Goal: Task Accomplishment & Management: Use online tool/utility

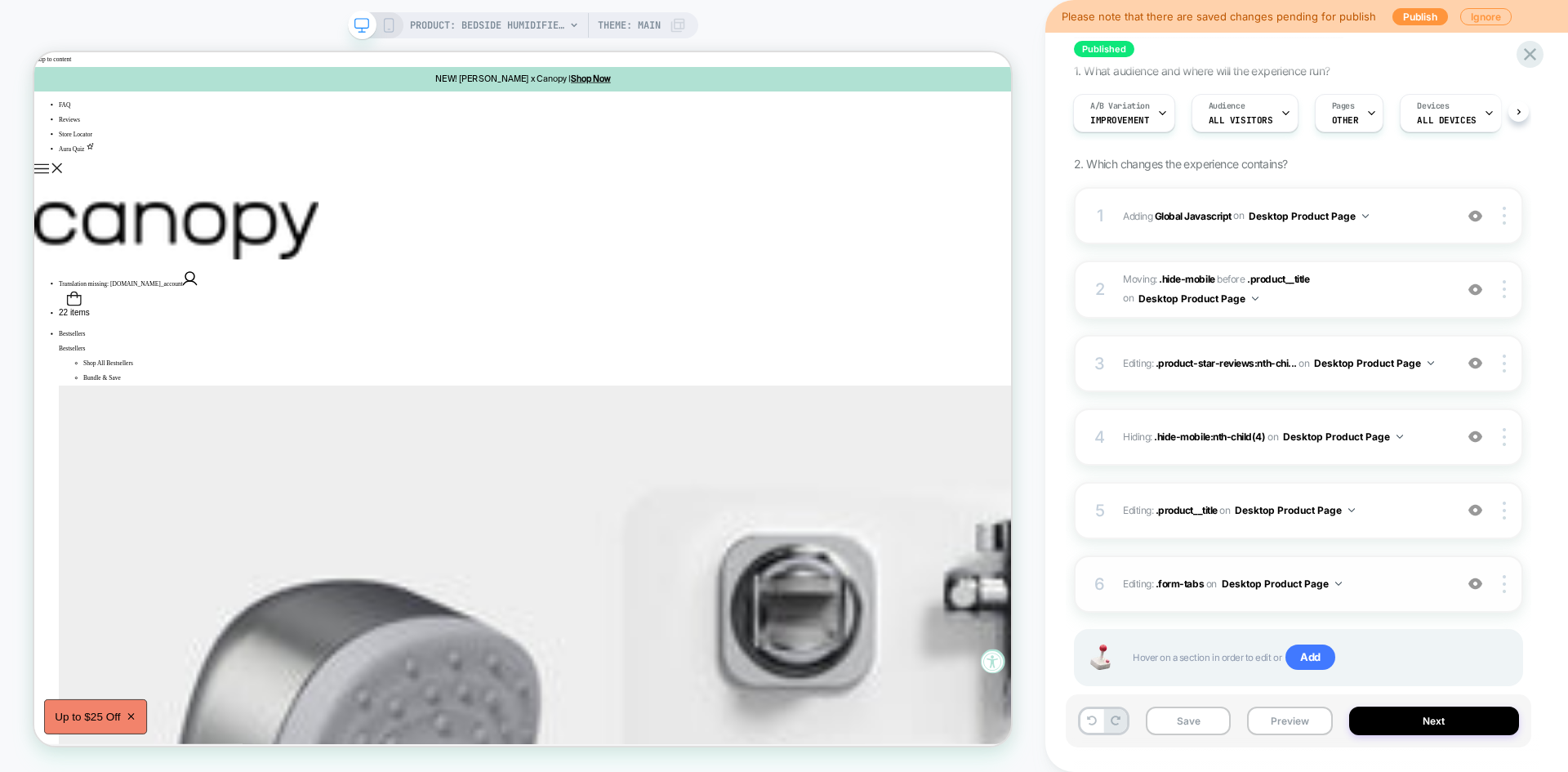
click at [1375, 594] on span "Editing : .form-tabs .form-tabs on Desktop Product Page" at bounding box center [1284, 584] width 323 height 21
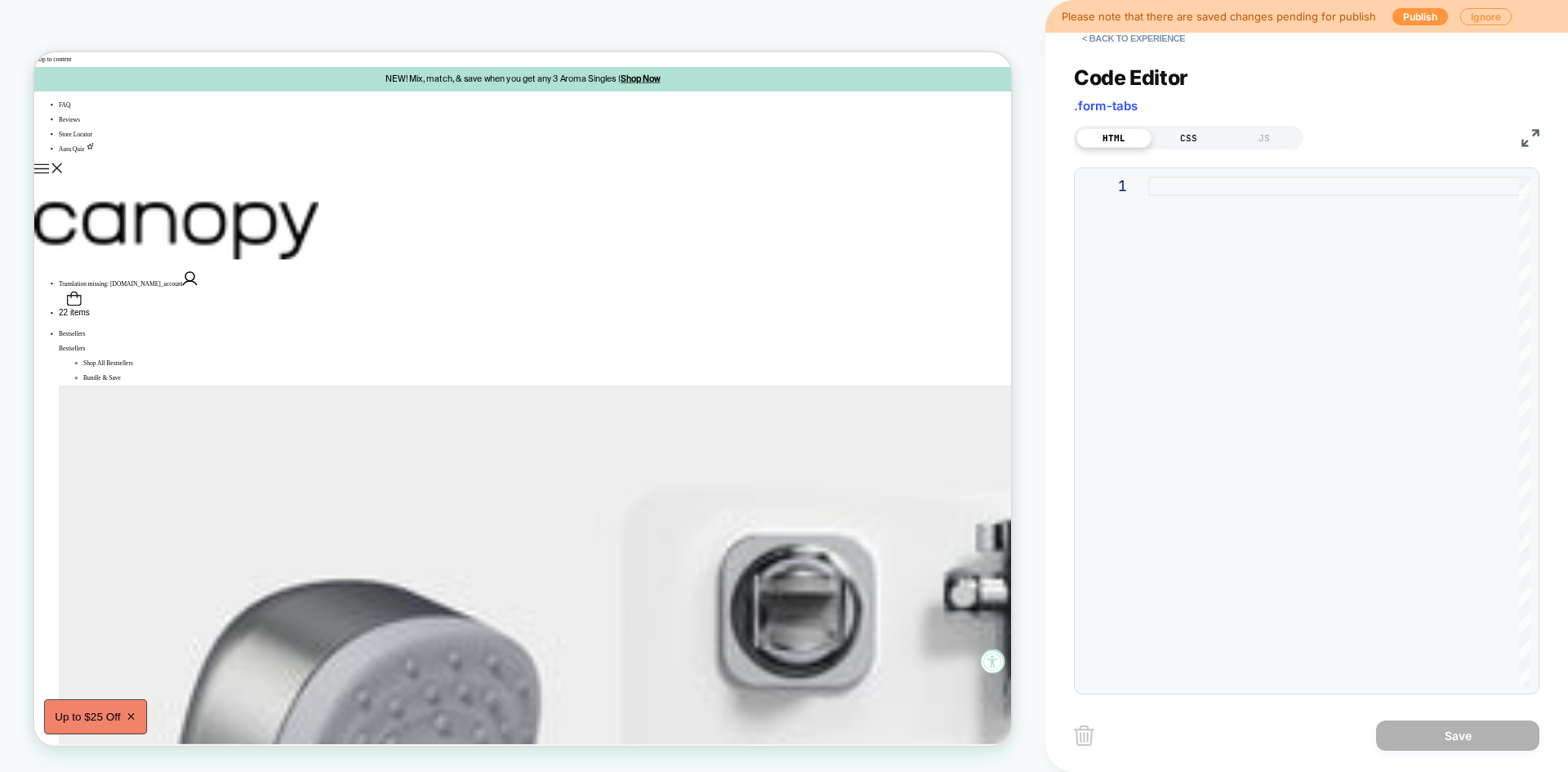
click at [1187, 129] on div "CSS" at bounding box center [1189, 138] width 75 height 20
click at [1269, 289] on div ".form-tabs { display: none !important ; }" at bounding box center [1339, 461] width 382 height 568
click at [1415, 746] on button "Save" at bounding box center [1457, 735] width 163 height 30
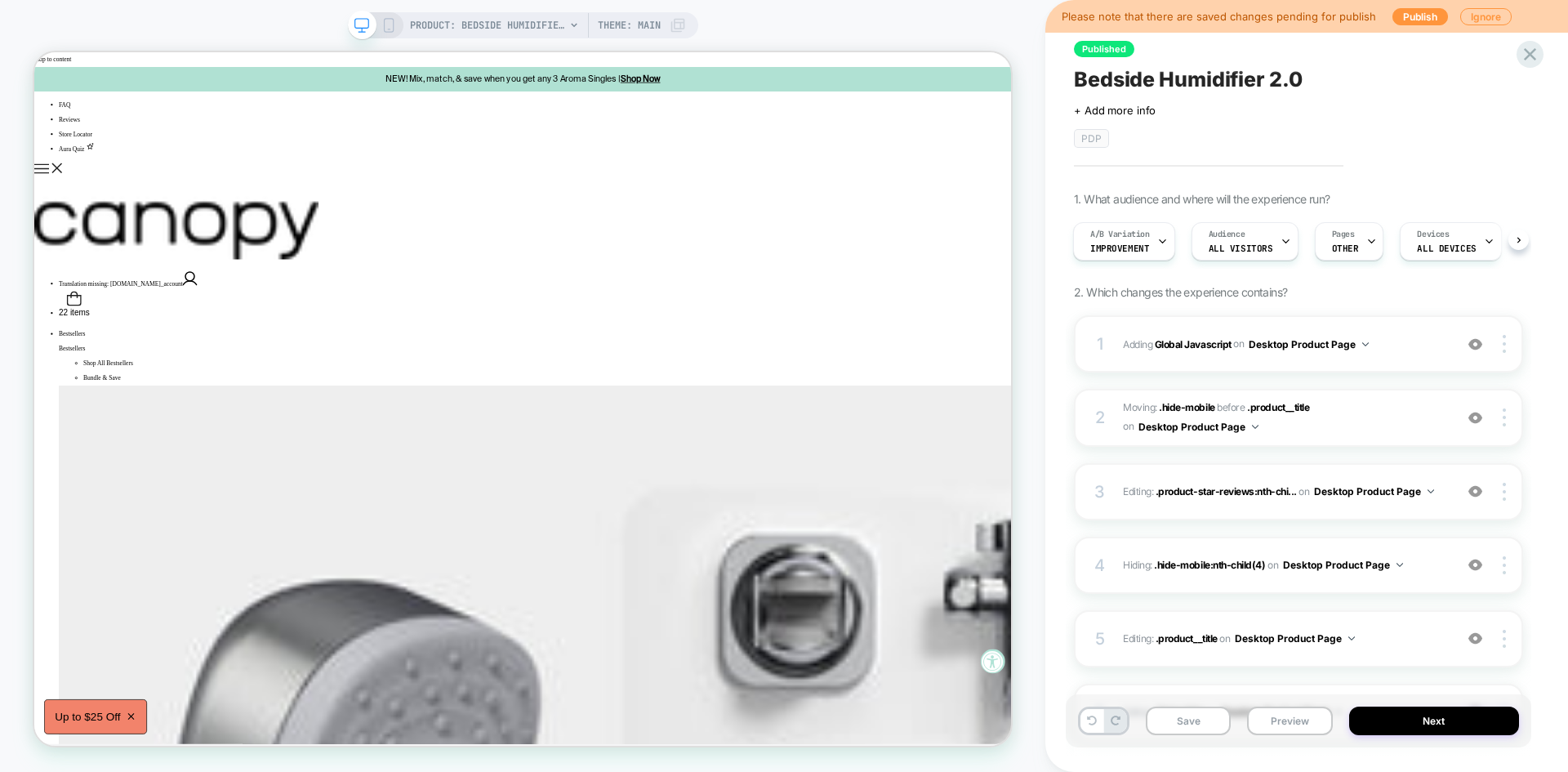
scroll to position [165, 0]
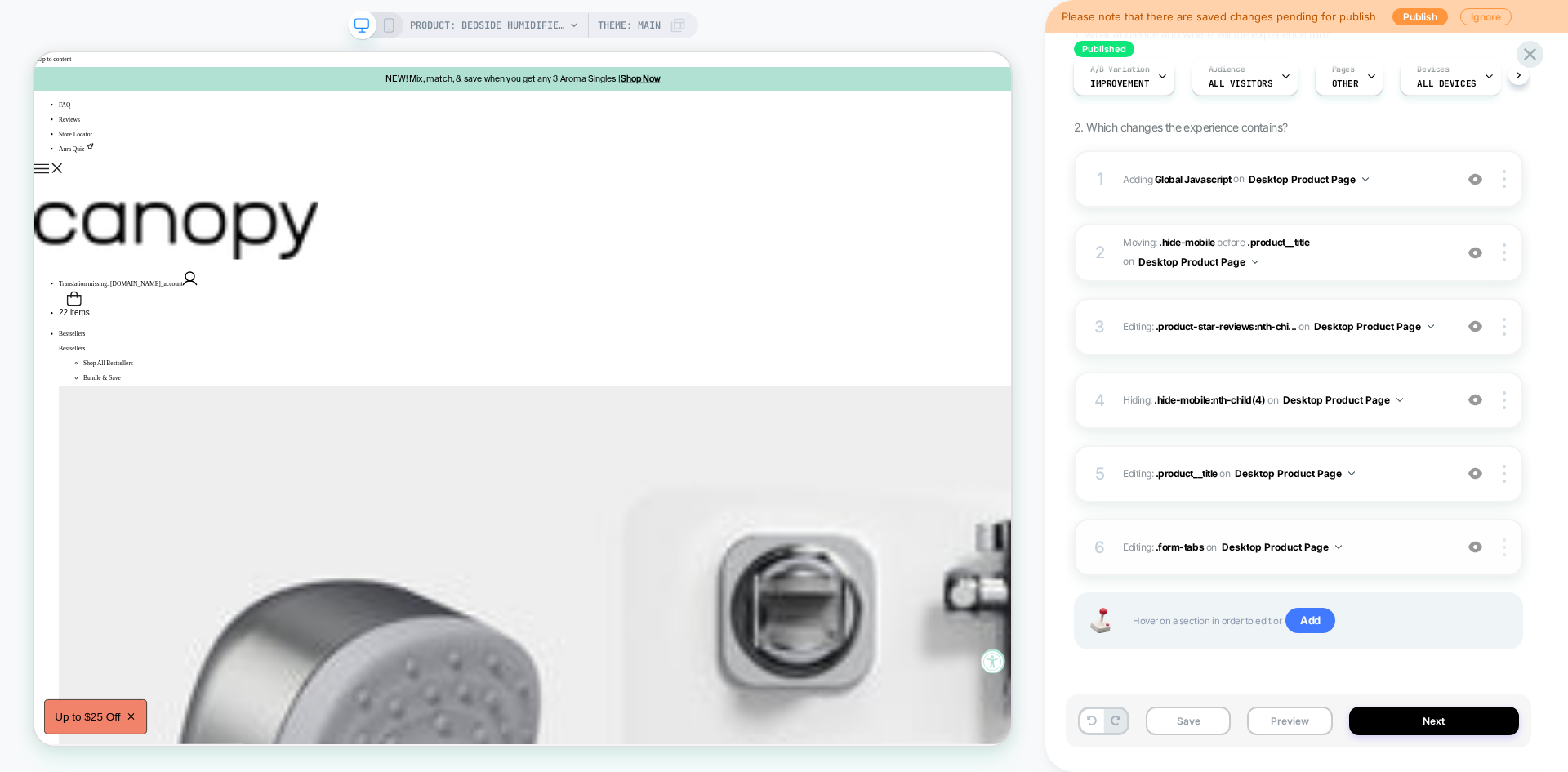
click at [1504, 548] on img at bounding box center [1504, 547] width 4 height 18
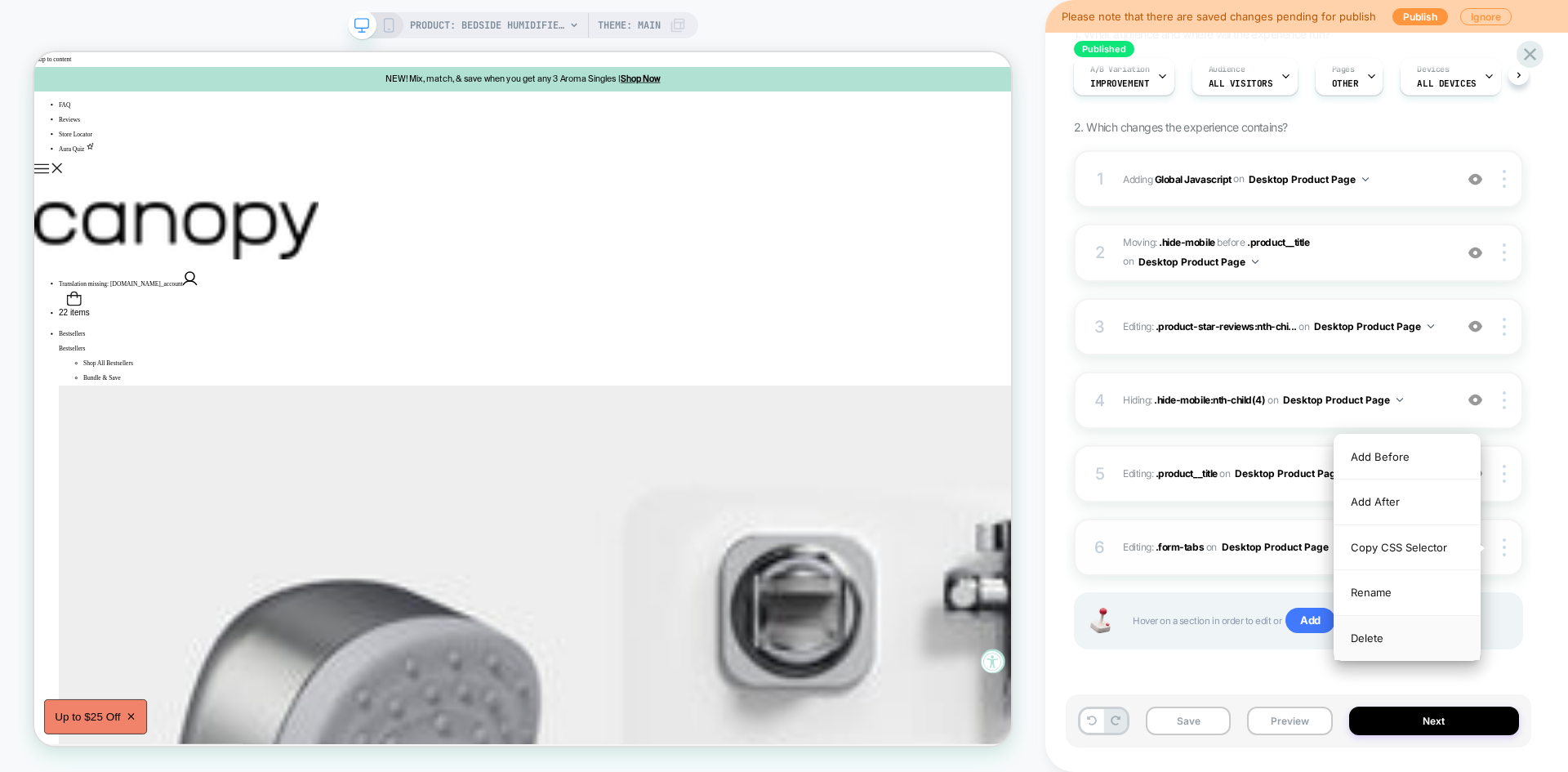
click at [1366, 636] on div "Delete" at bounding box center [1407, 637] width 145 height 44
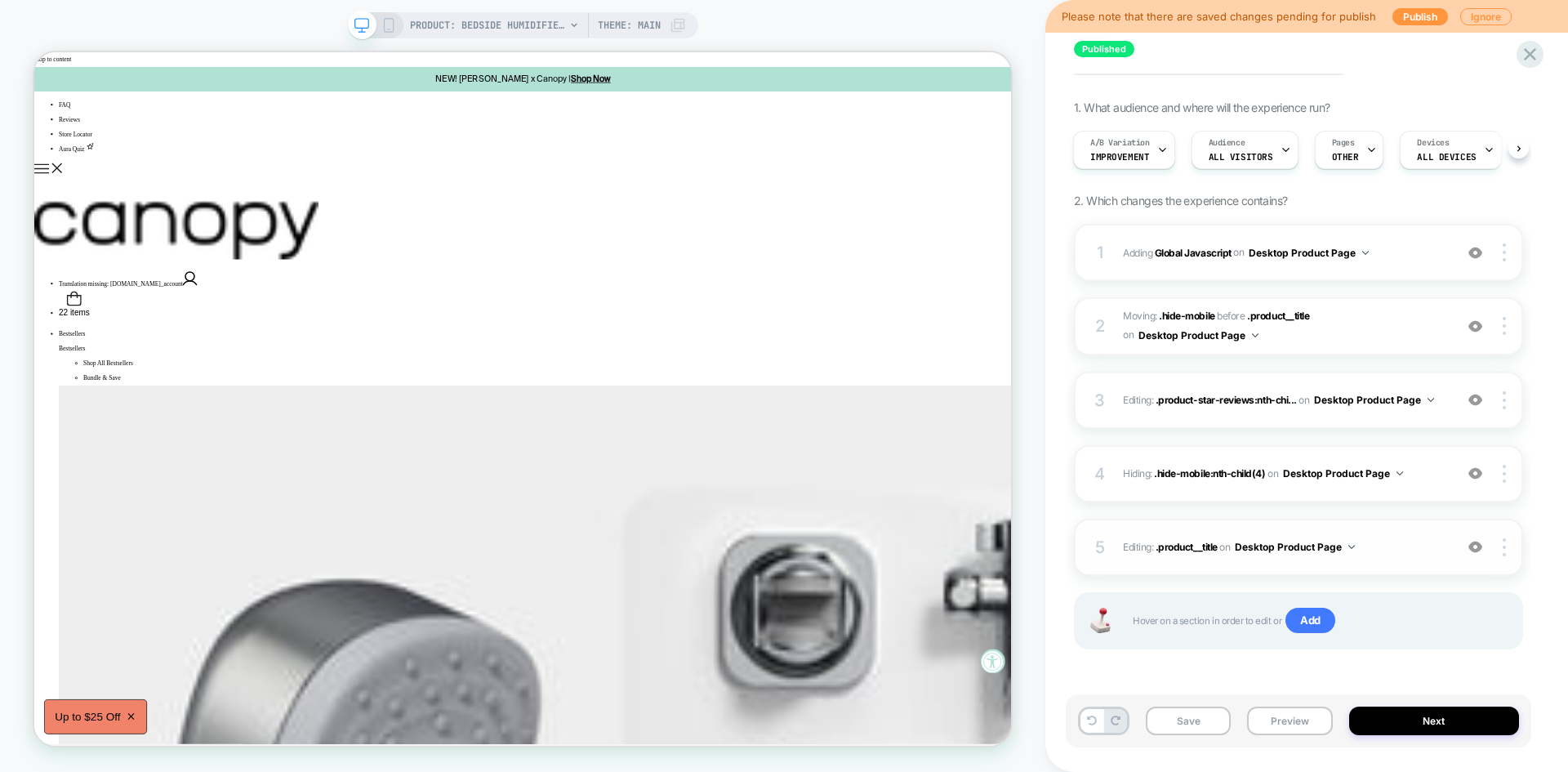
click at [1387, 534] on div "5 Editing : .product__title .product__title on Desktop Product Page Add Before …" at bounding box center [1298, 547] width 449 height 57
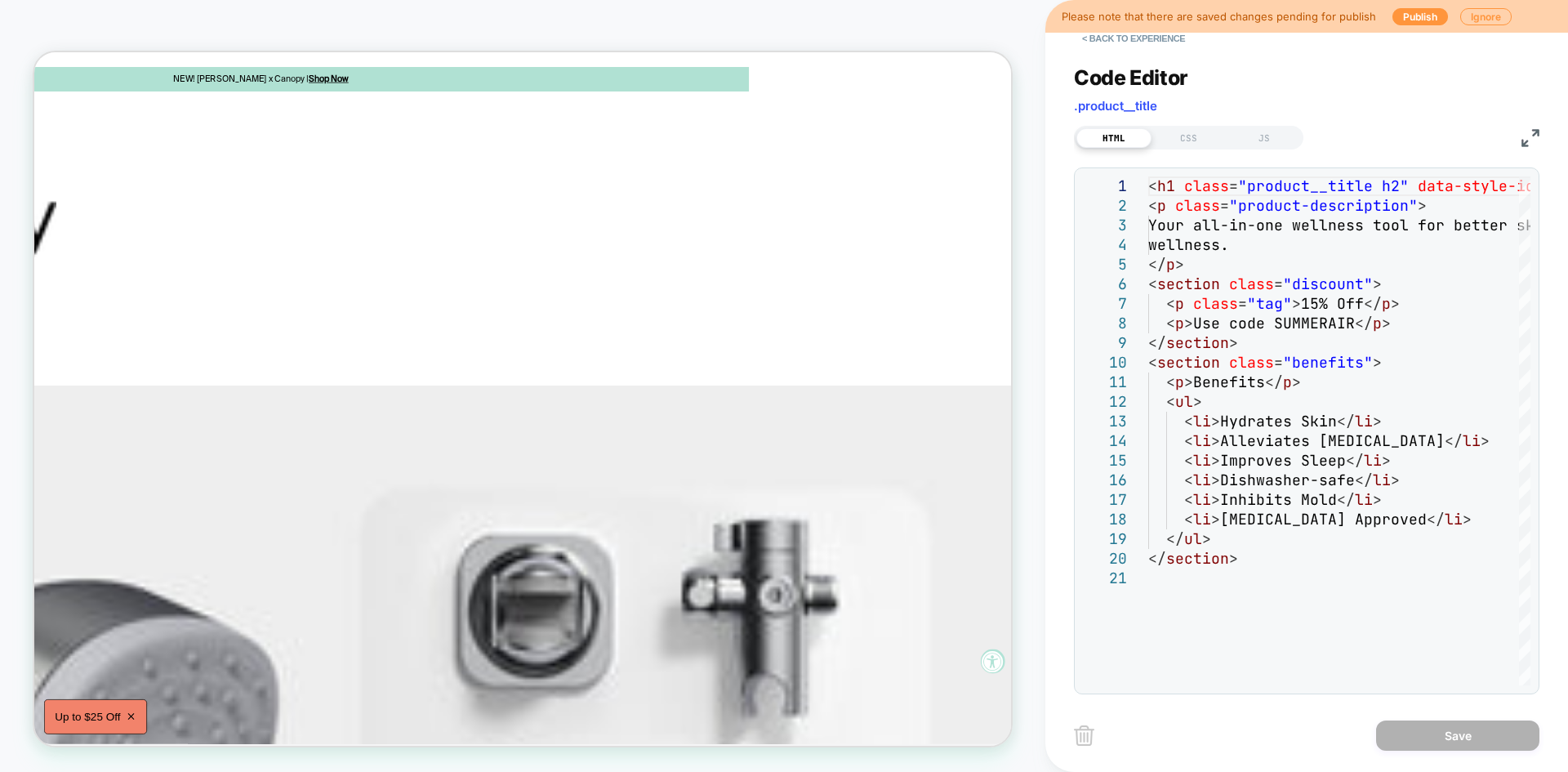
scroll to position [0, 0]
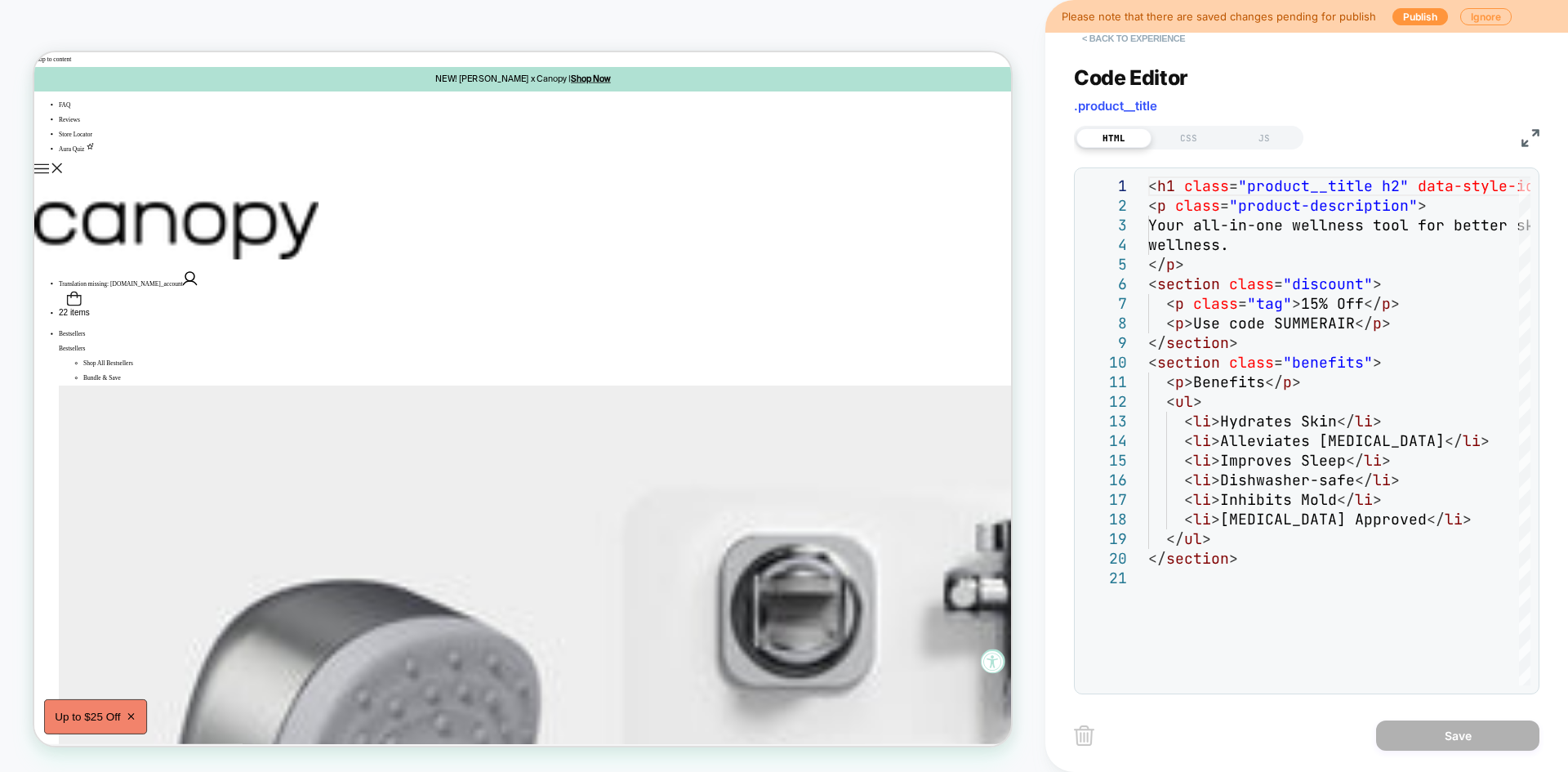
click at [1135, 39] on button "< Back to experience" at bounding box center [1134, 37] width 120 height 26
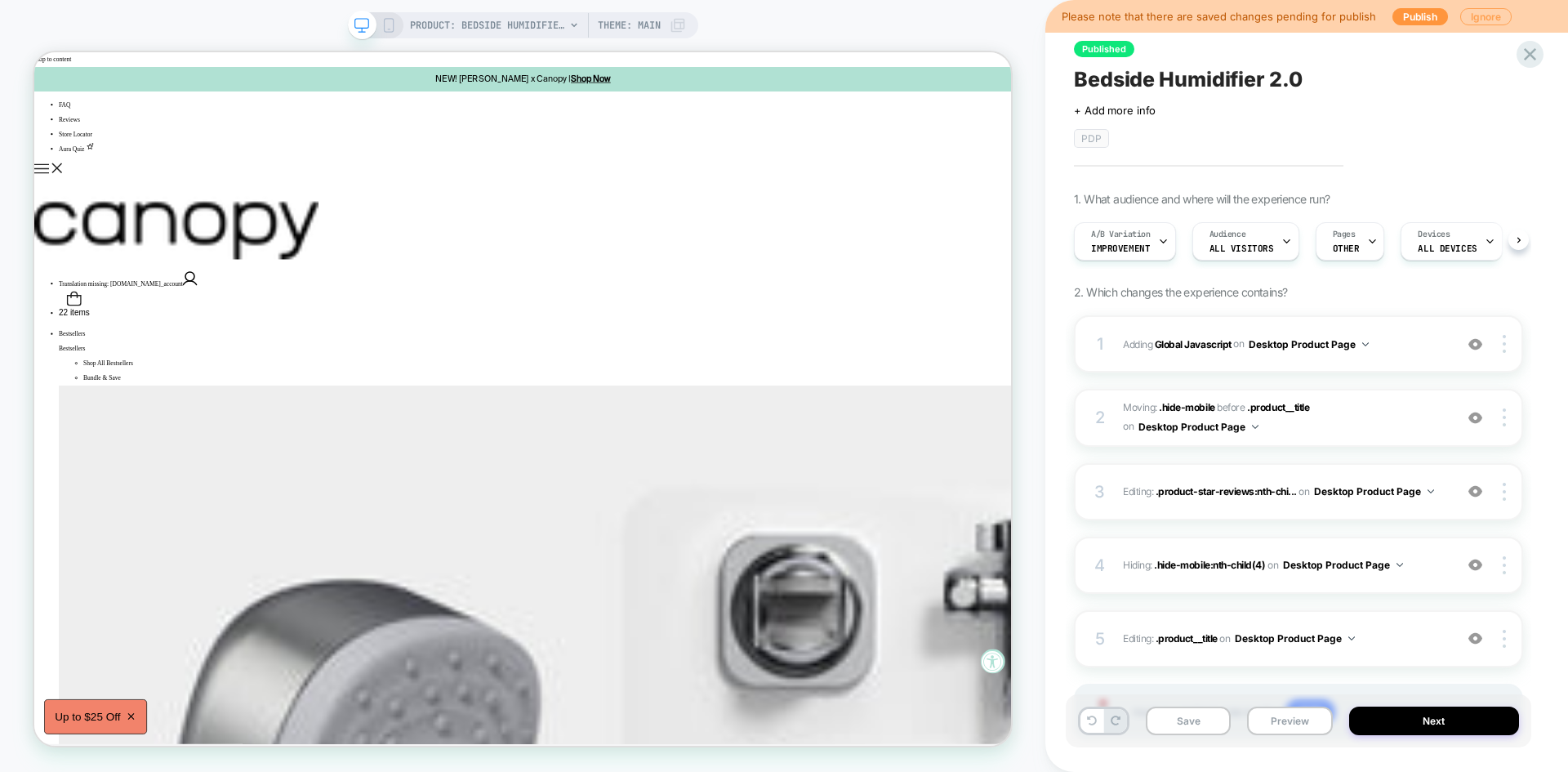
scroll to position [0, 1]
click at [1479, 17] on button "Ignore" at bounding box center [1486, 16] width 52 height 17
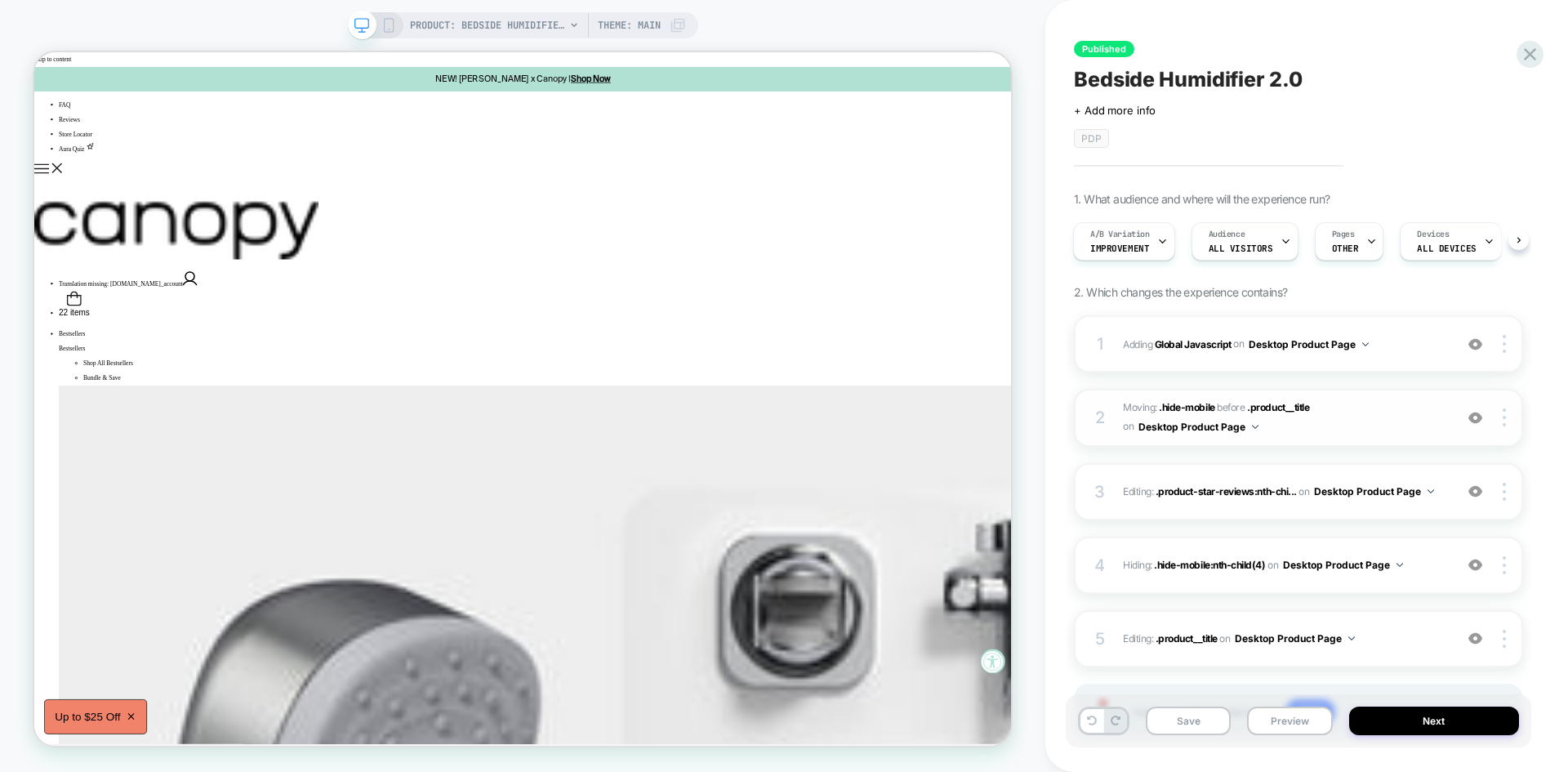
click at [1330, 419] on span "Moving: .hide-mobile .hide-mobile before .product__title .product__title on Des…" at bounding box center [1284, 418] width 323 height 38
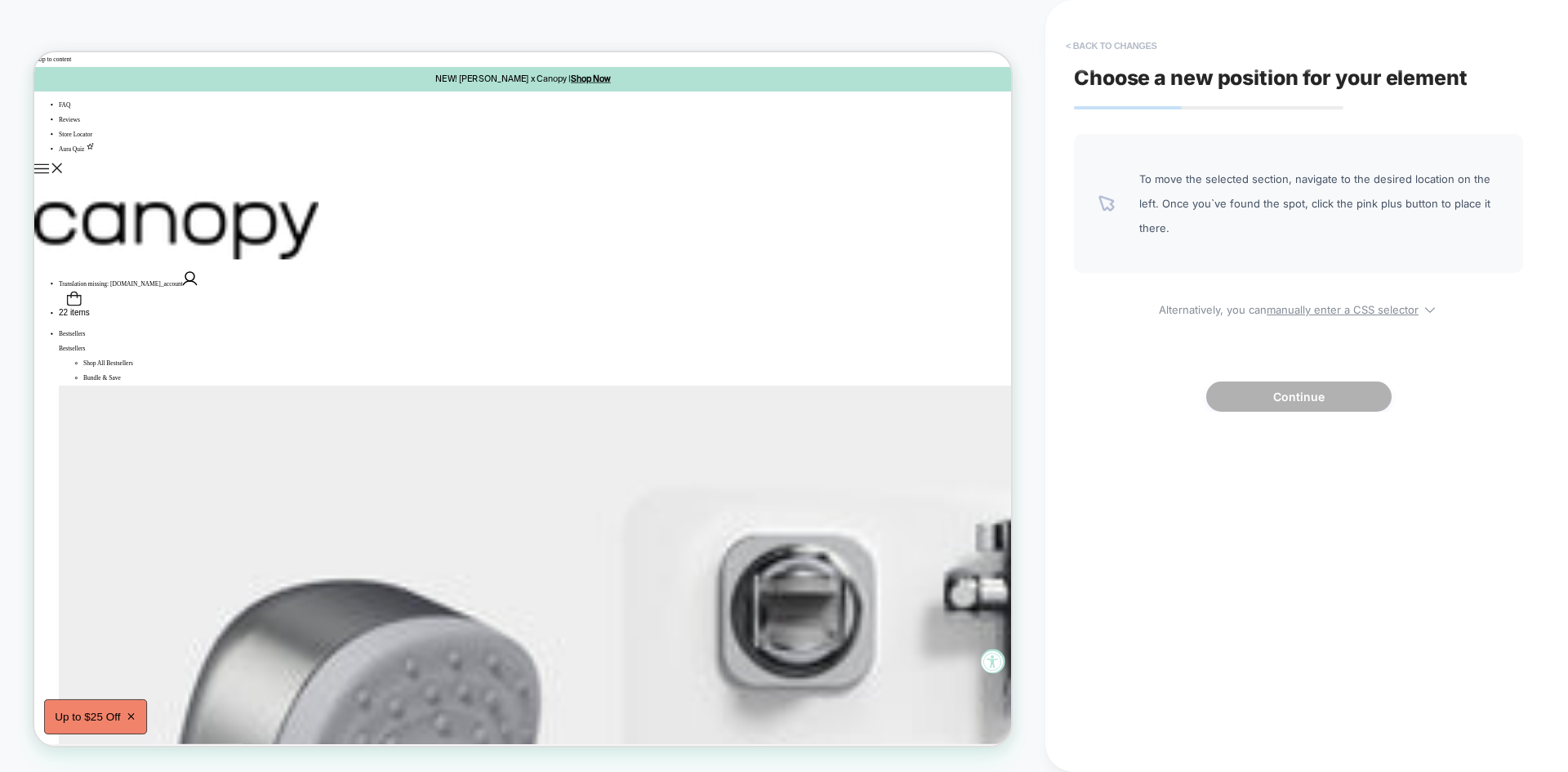
click at [1093, 44] on button "< Back to changes" at bounding box center [1110, 46] width 108 height 26
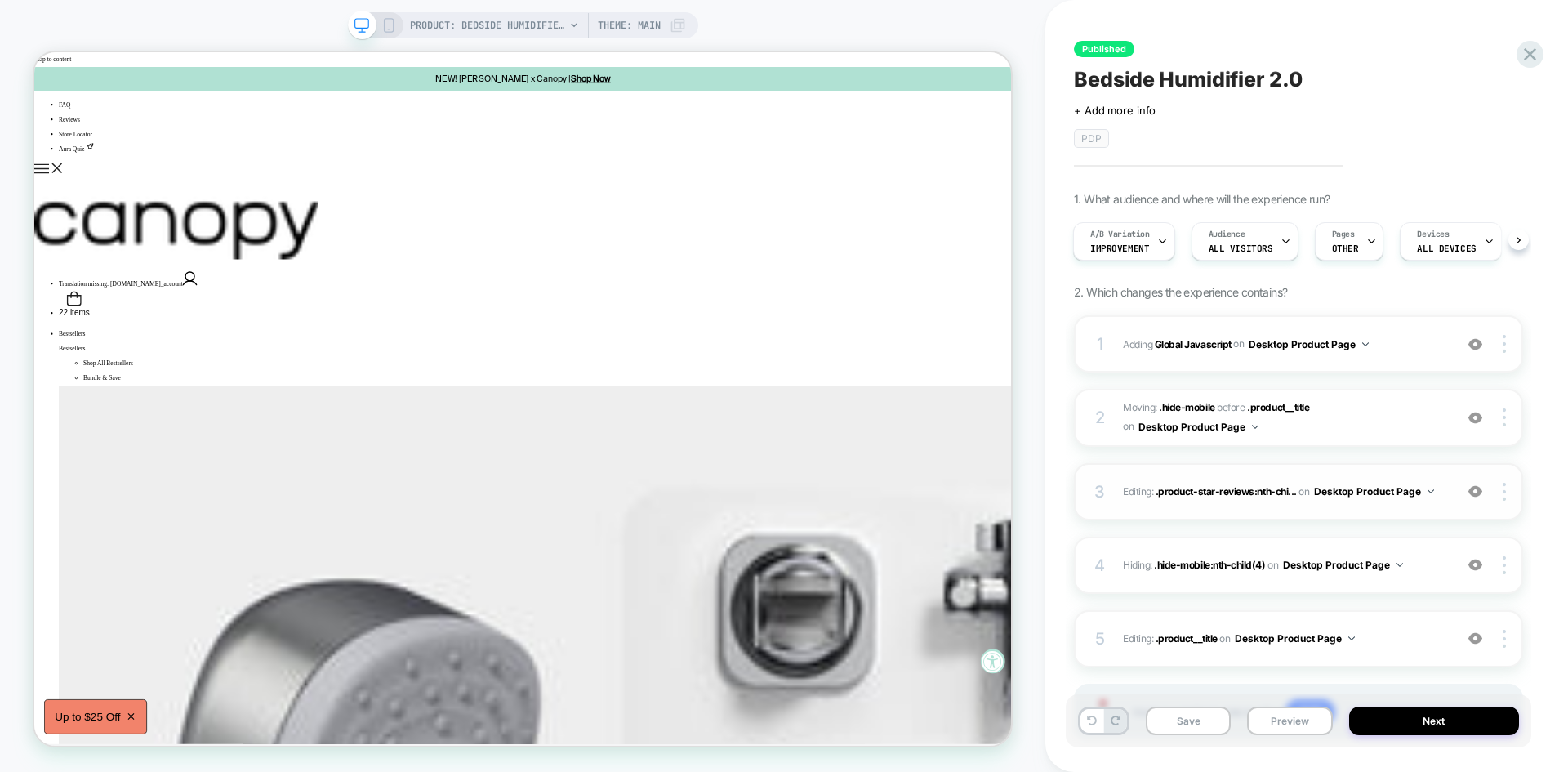
click at [1380, 502] on div "3 Editing : .product-star-reviews:nth-chi... .product-star-reviews:nth-child(2)…" at bounding box center [1298, 492] width 449 height 57
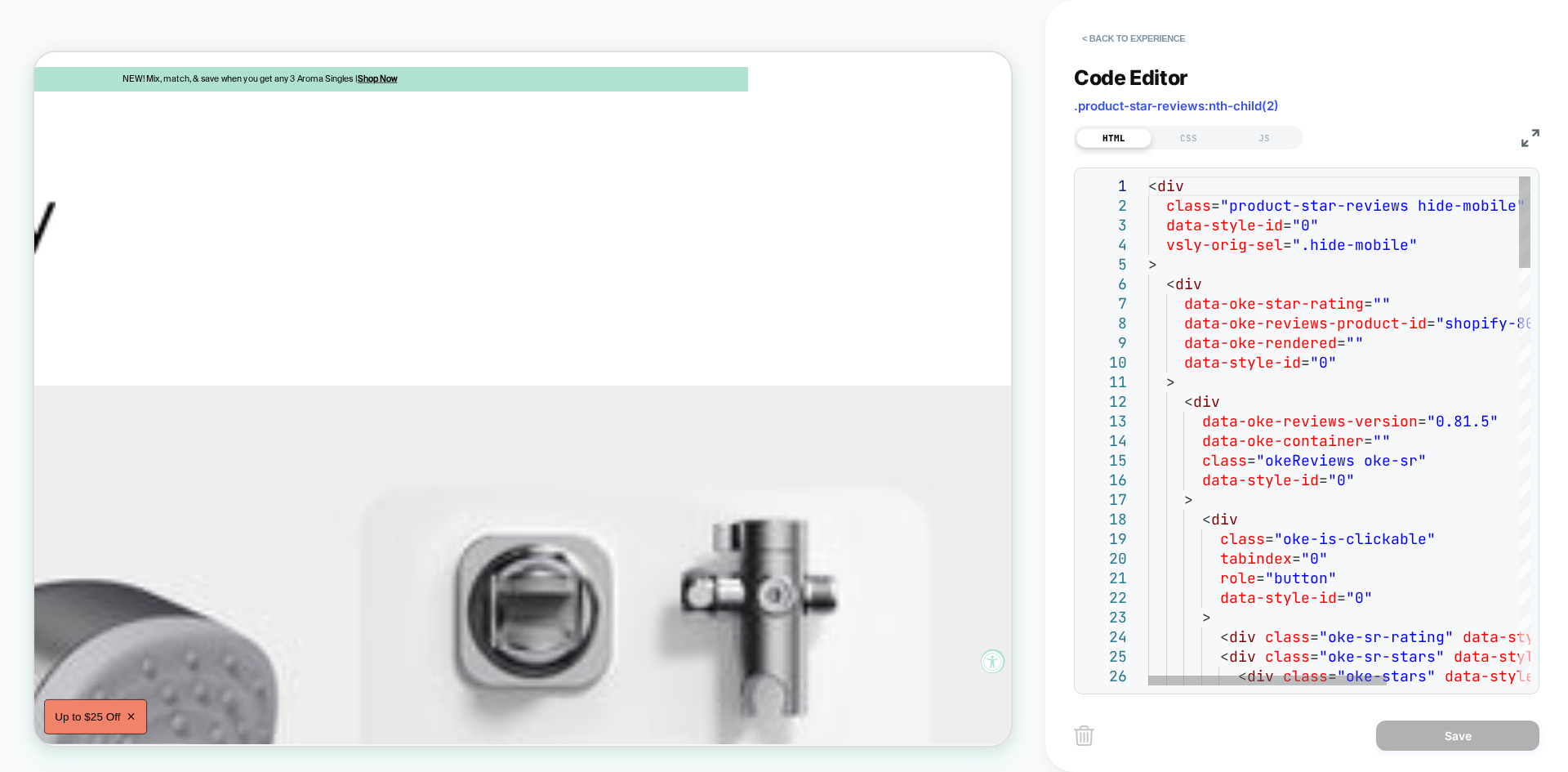
scroll to position [0, 0]
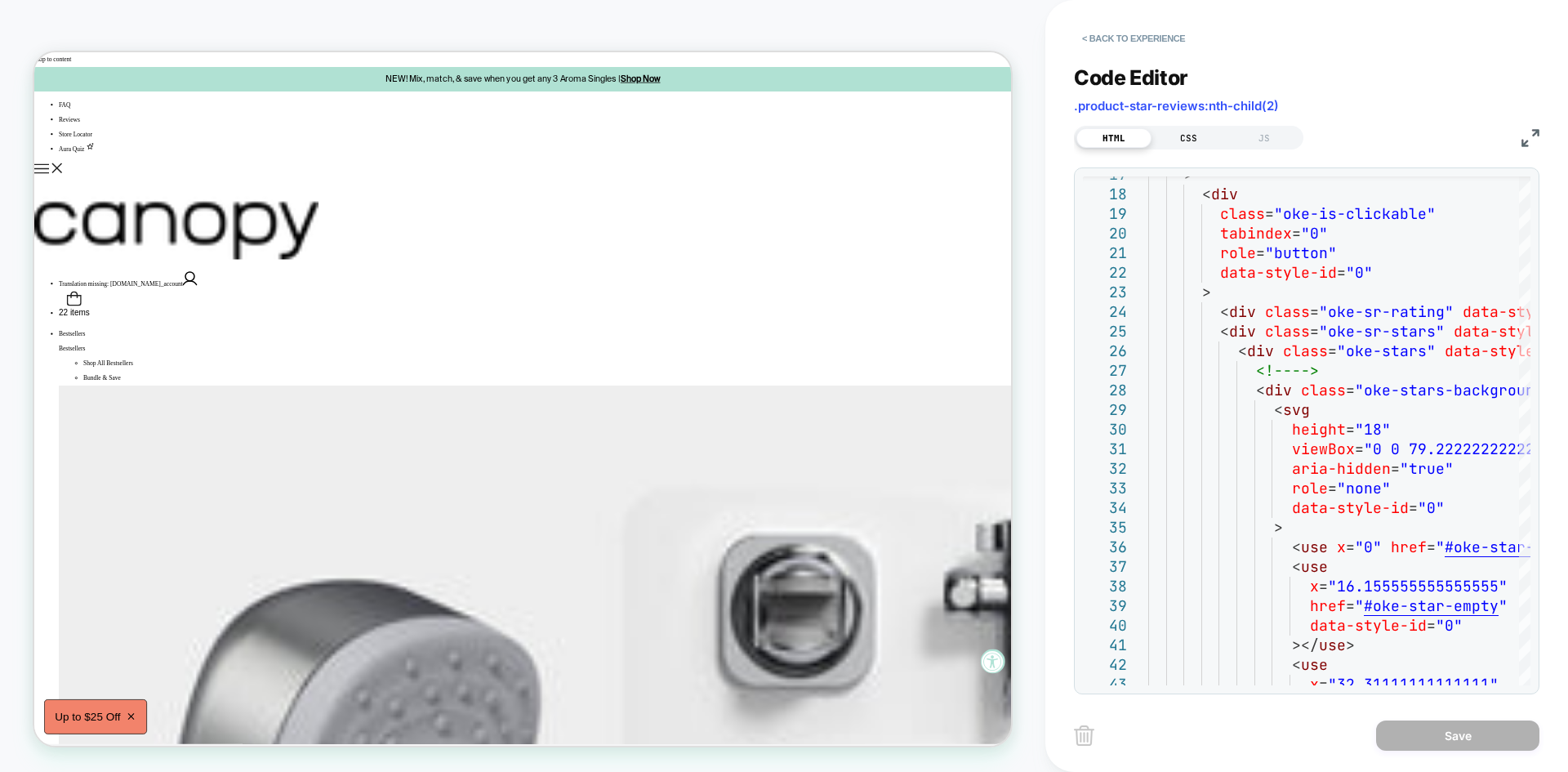
click at [1197, 137] on div "CSS" at bounding box center [1189, 138] width 75 height 20
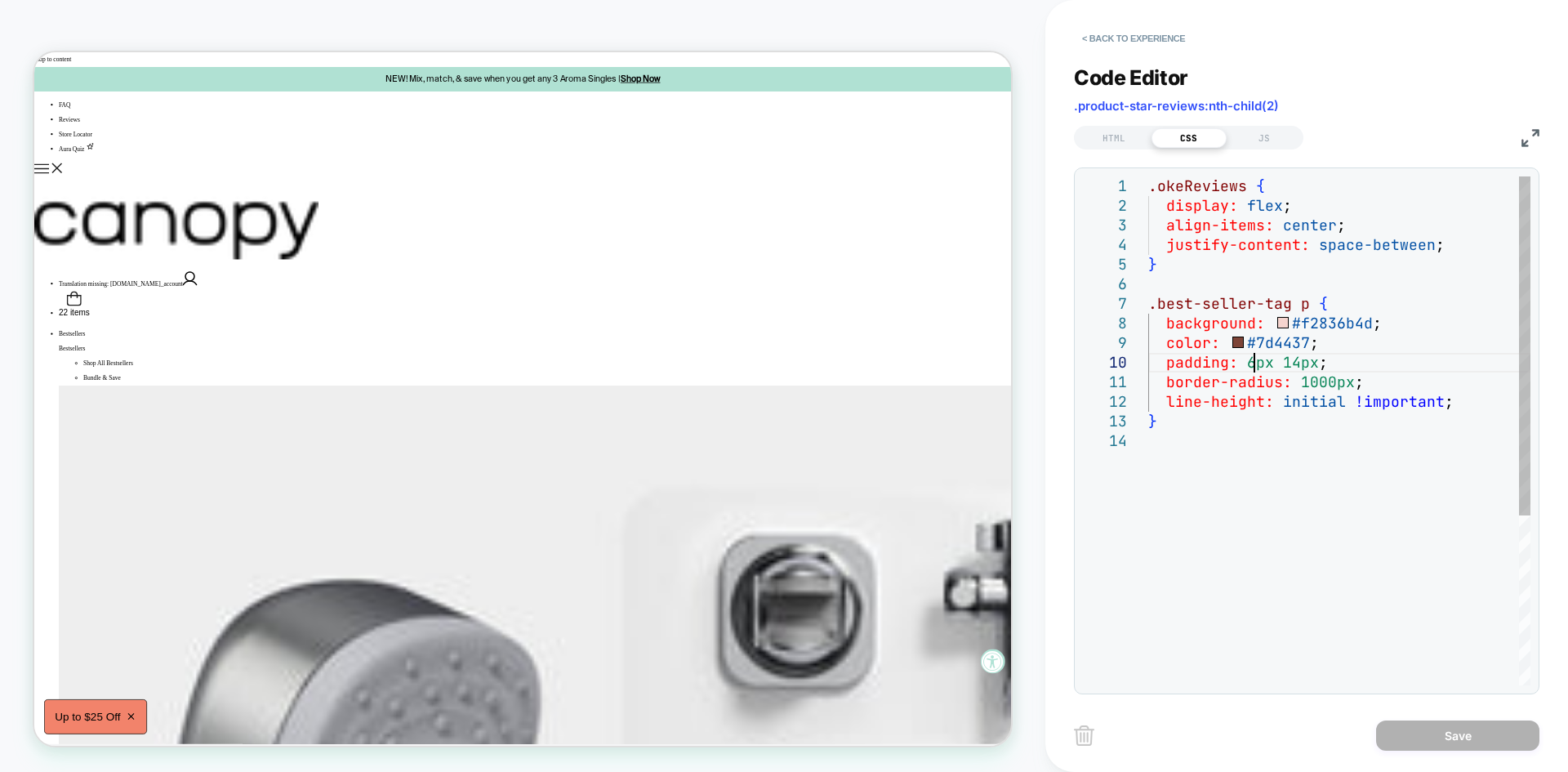
click at [1254, 361] on div ".okeReviews { display: flex ; align-items: center ; justify-content: space-betw…" at bounding box center [1339, 559] width 382 height 764
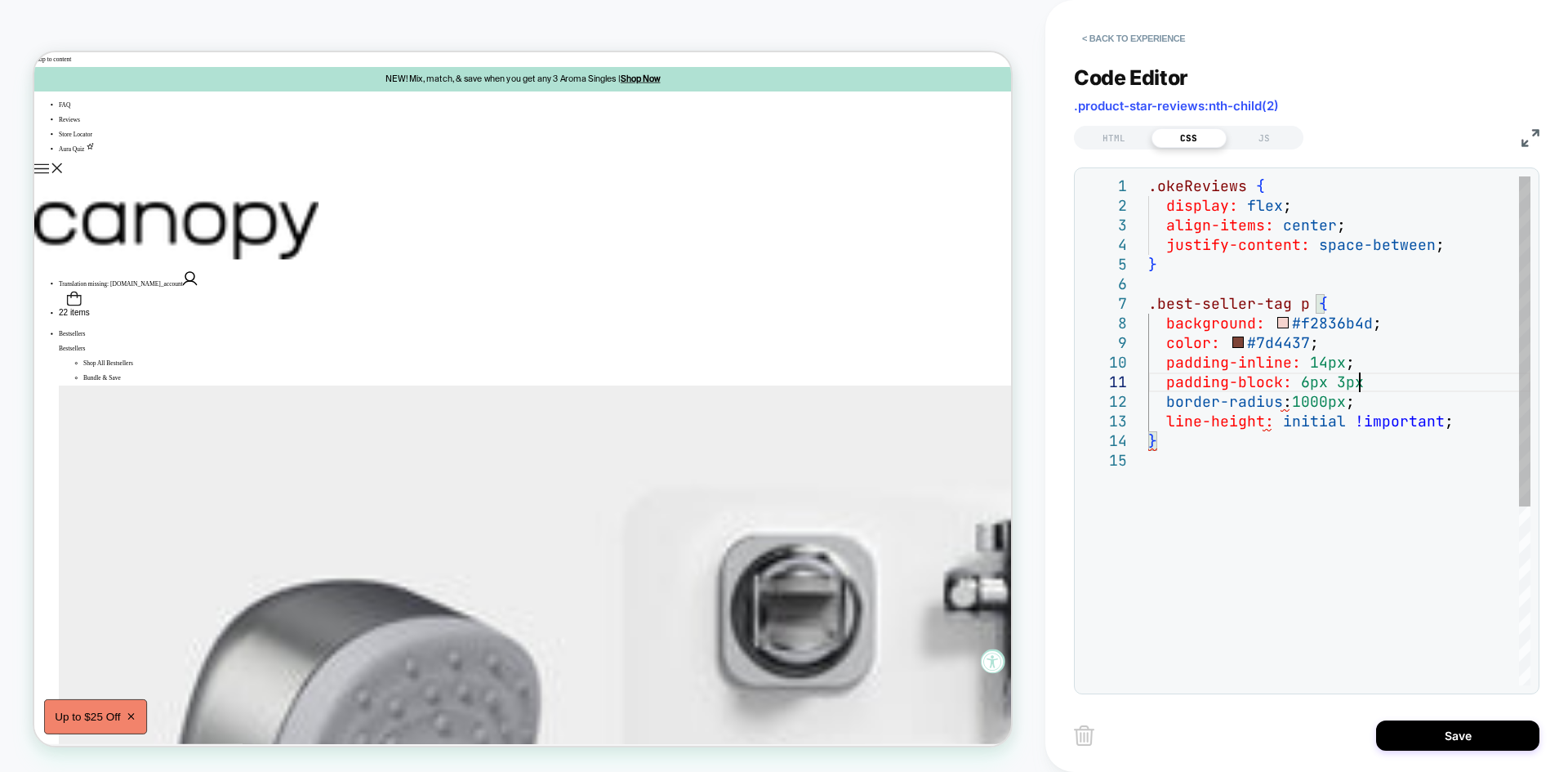
scroll to position [18, 219]
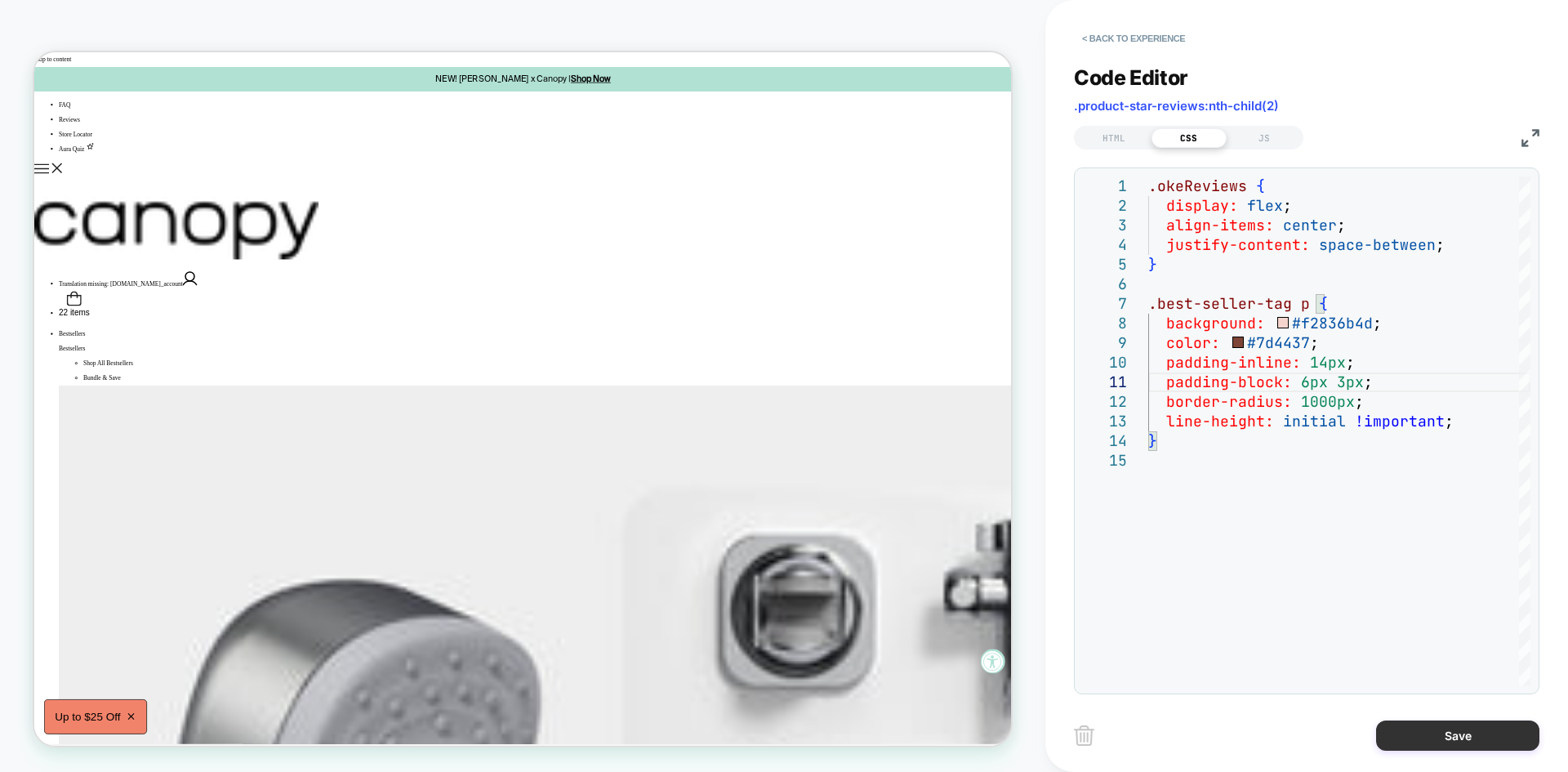
type textarea "**********"
click at [1432, 726] on button "Save" at bounding box center [1457, 735] width 163 height 30
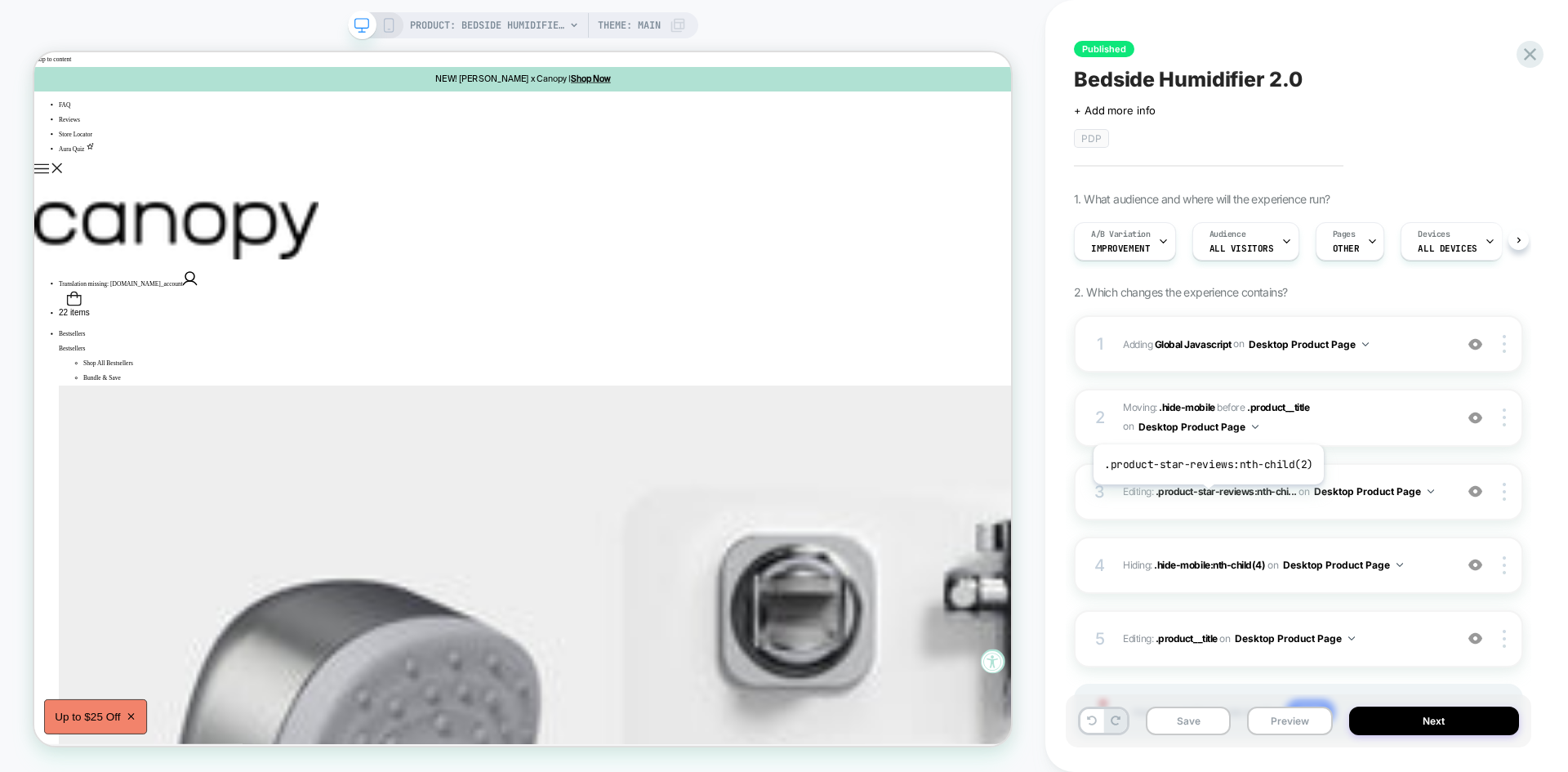
scroll to position [0, 1]
click at [1186, 716] on button "Save" at bounding box center [1187, 721] width 85 height 29
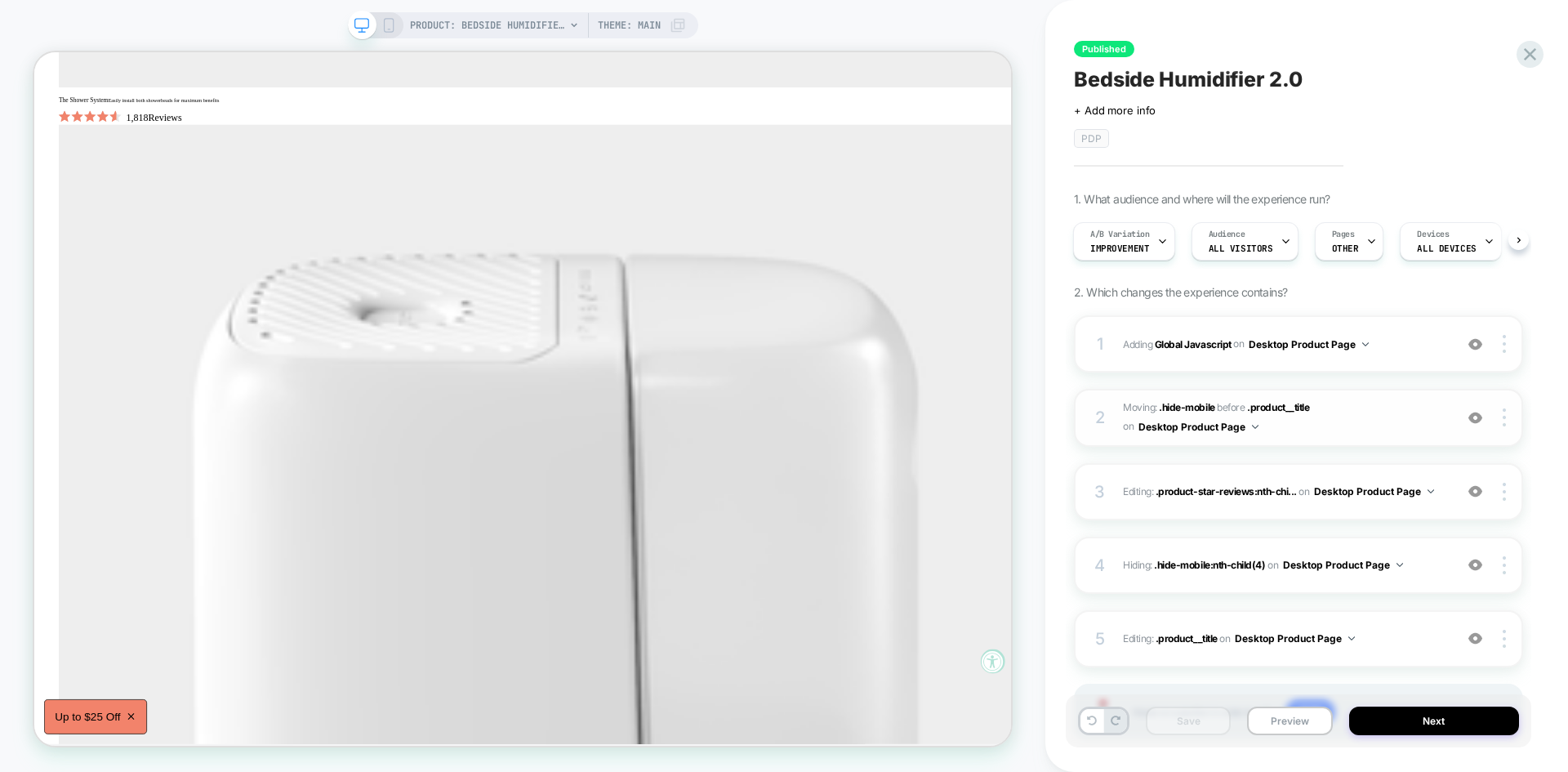
scroll to position [92, 0]
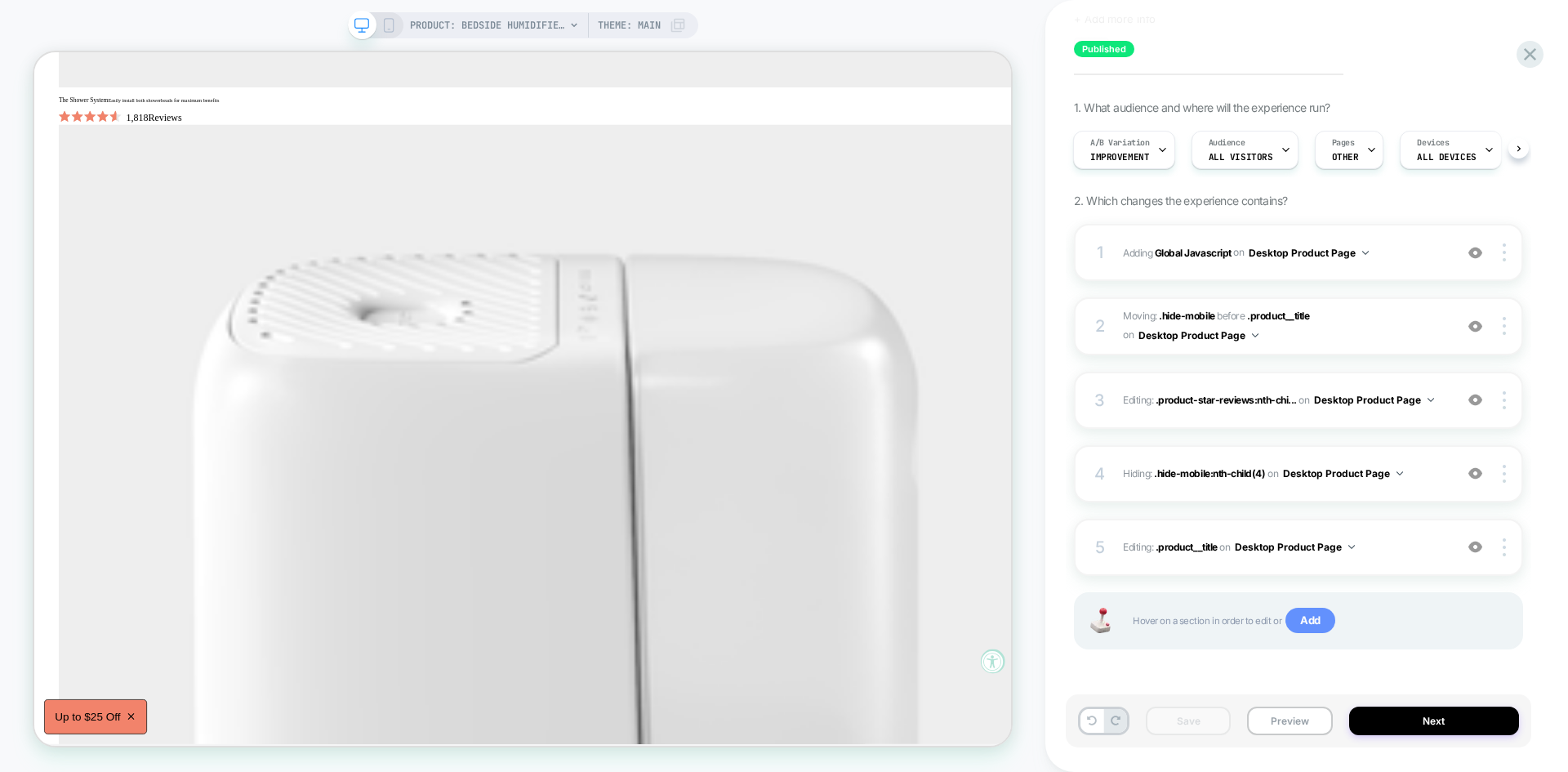
click at [1310, 621] on span "Add" at bounding box center [1310, 620] width 50 height 26
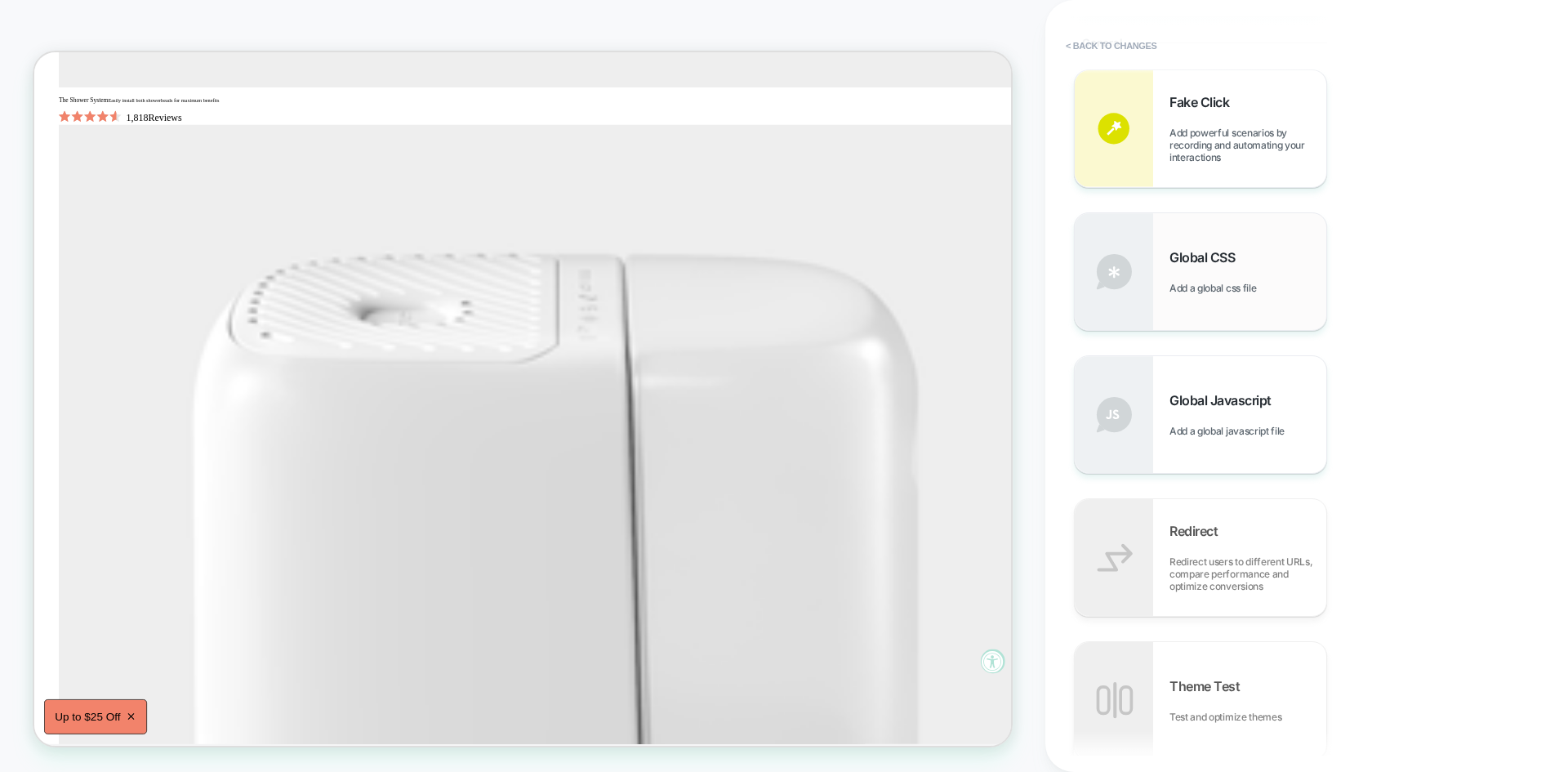
scroll to position [651, 0]
click at [1200, 281] on span "Add a global css file" at bounding box center [1217, 287] width 95 height 12
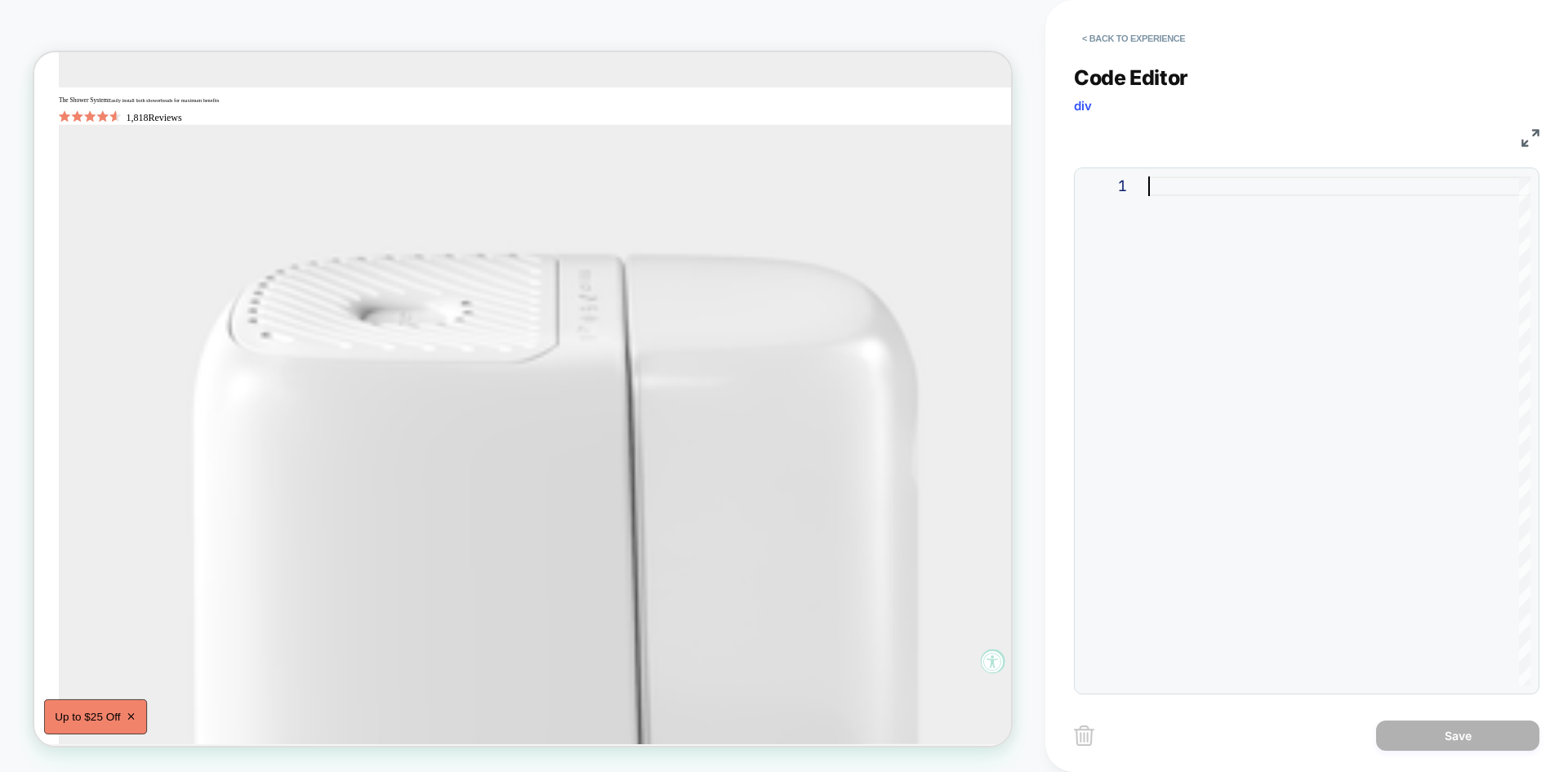
click at [1168, 278] on div at bounding box center [1339, 431] width 382 height 509
type textarea "**********"
click at [1453, 737] on button "Save" at bounding box center [1457, 735] width 163 height 30
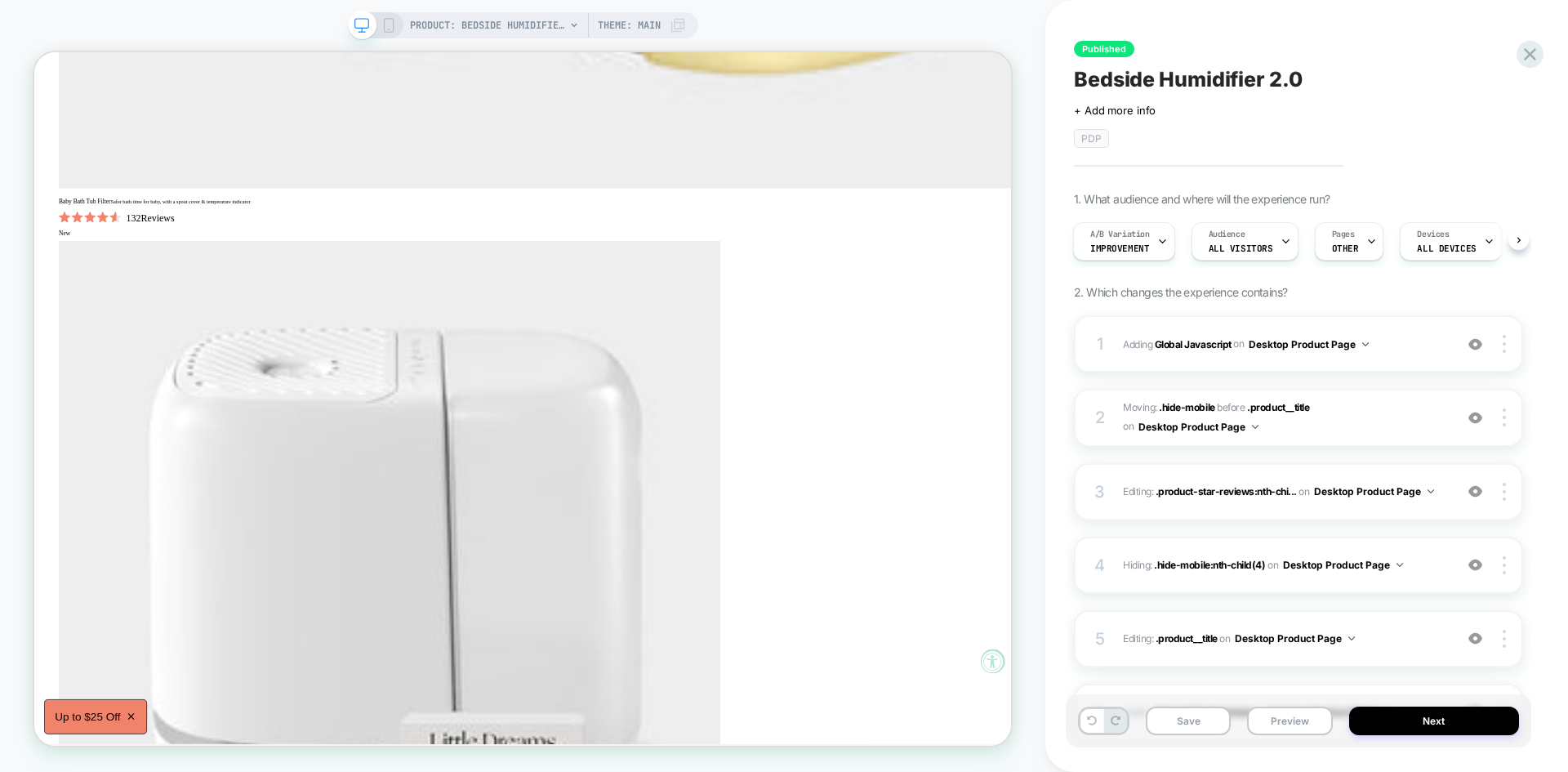
scroll to position [4932, 0]
click at [1199, 719] on button "Save" at bounding box center [1187, 721] width 85 height 29
click at [1300, 710] on button "Preview" at bounding box center [1289, 721] width 85 height 29
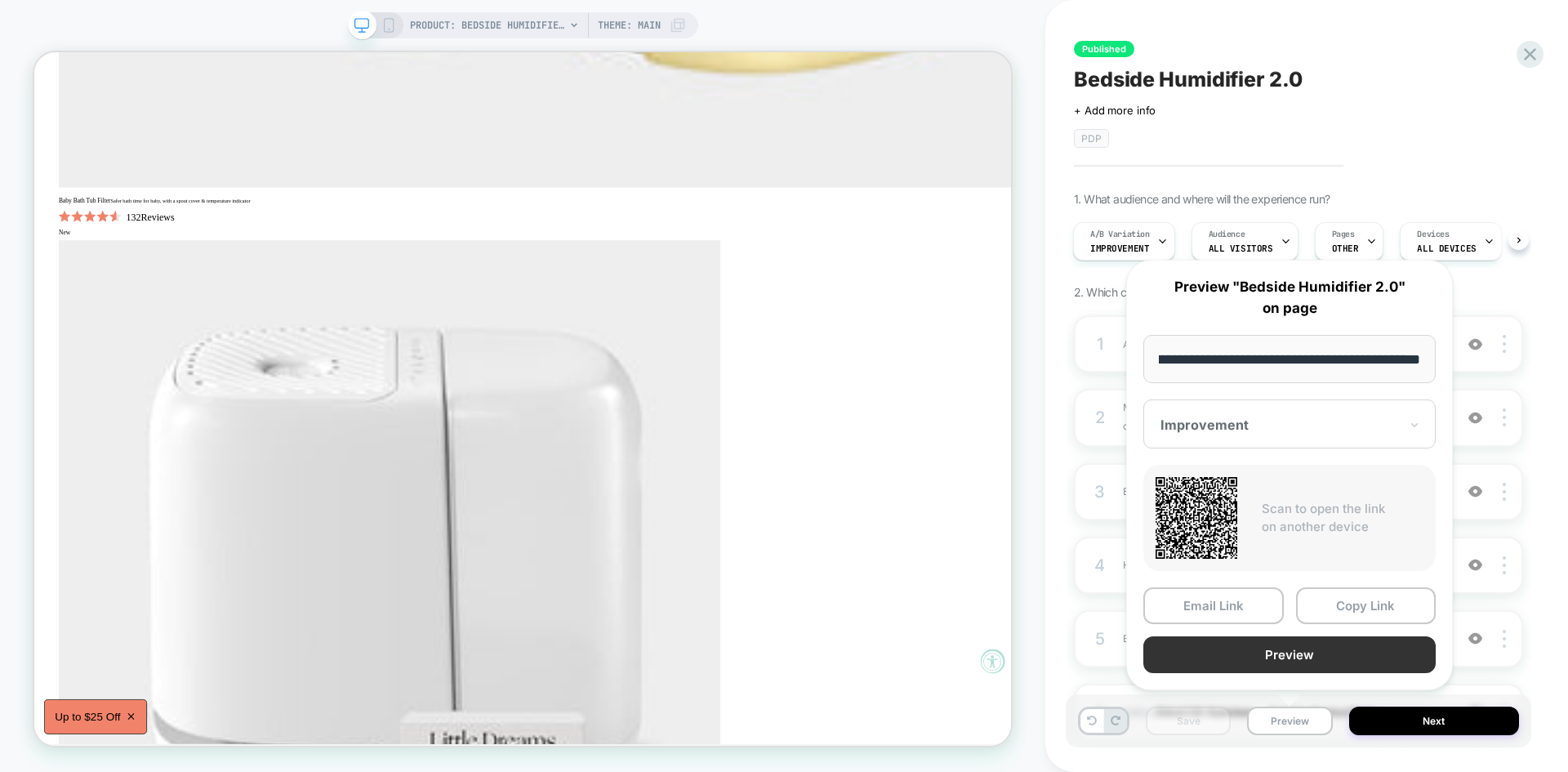
scroll to position [0, 0]
click at [1268, 662] on button "Preview" at bounding box center [1290, 654] width 293 height 37
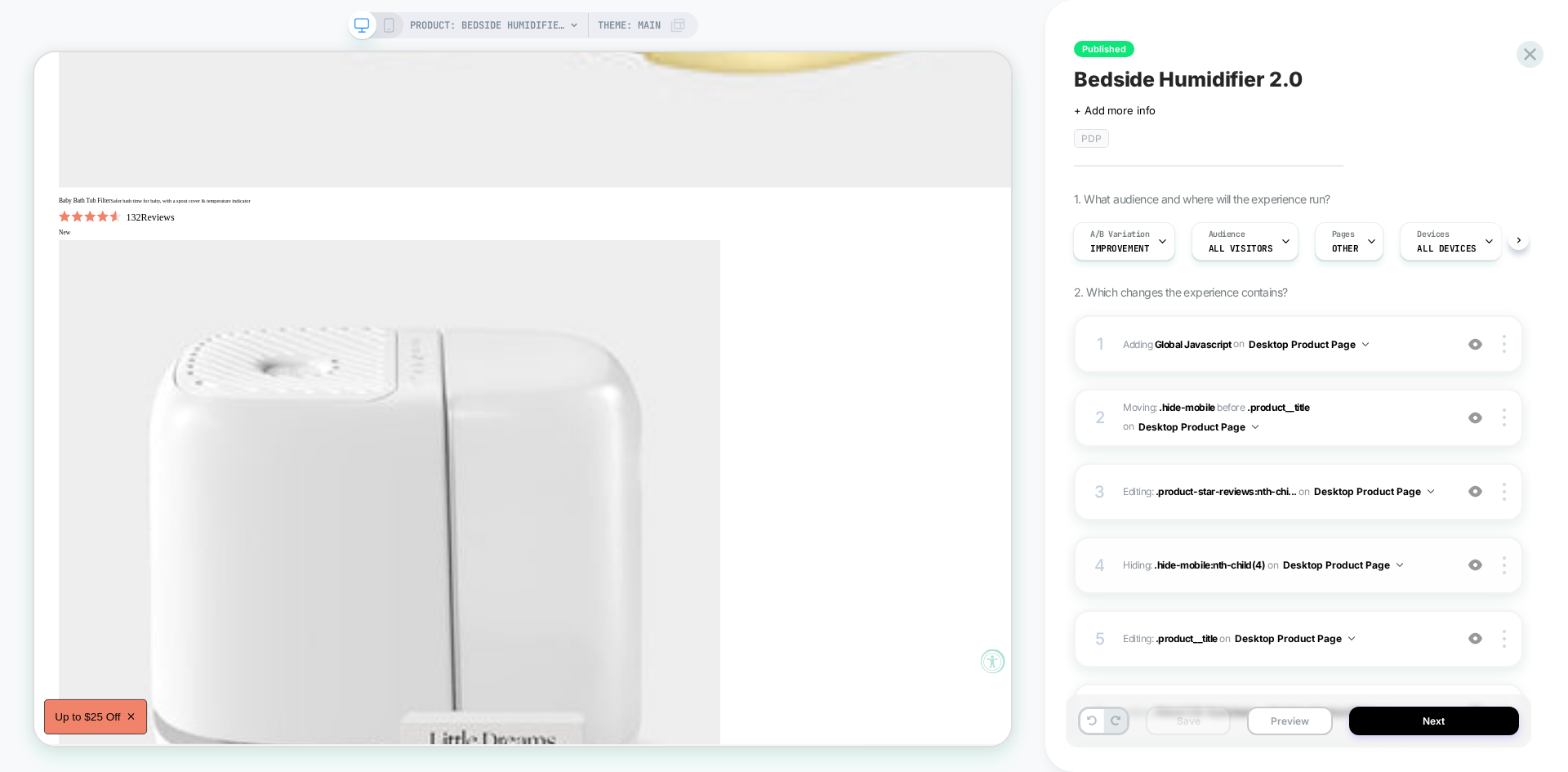
scroll to position [165, 0]
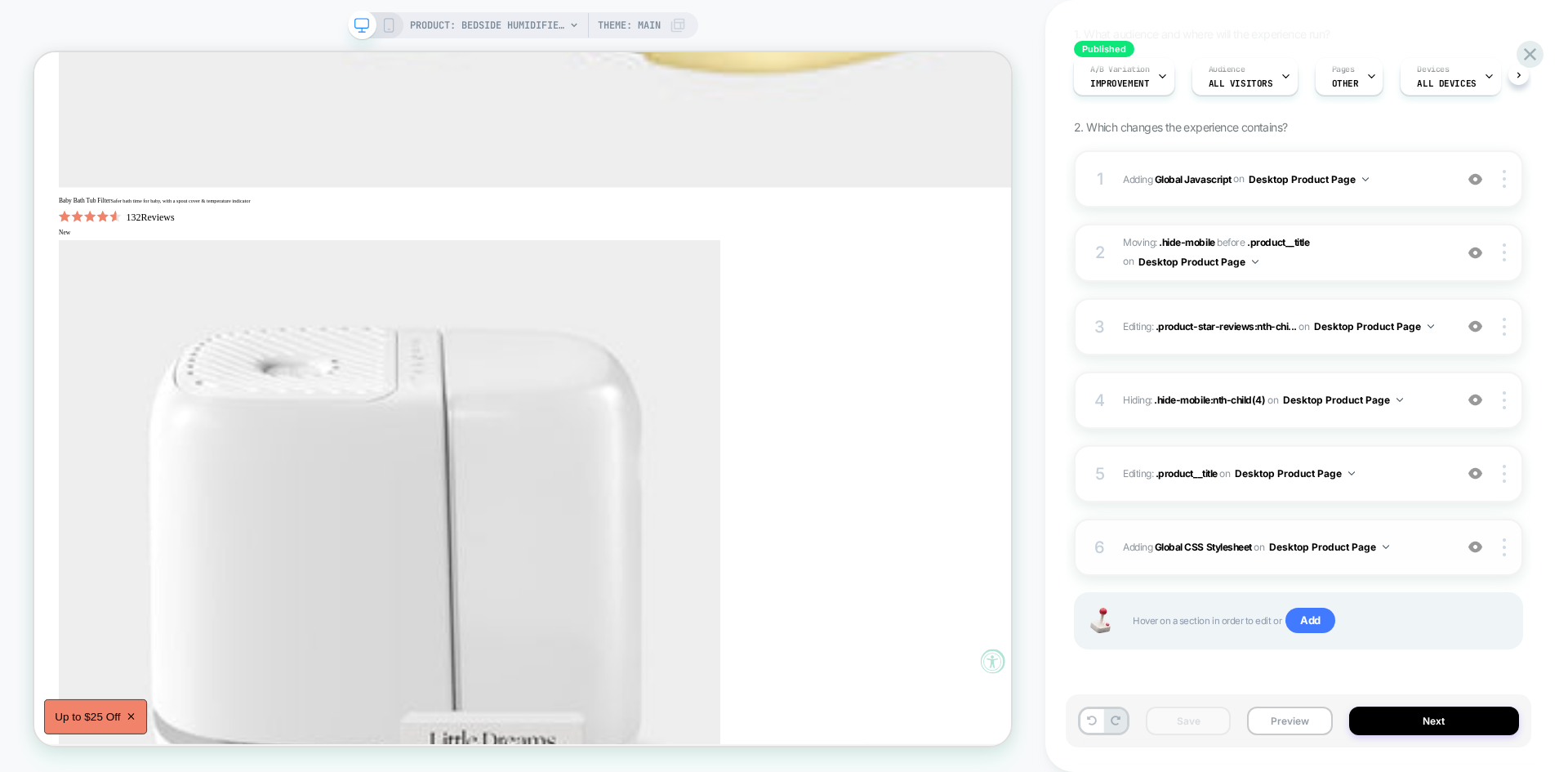
click at [1406, 528] on div "6 Adding Global CSS Stylesheet on Desktop Product Page Add Before Add After Cop…" at bounding box center [1298, 547] width 449 height 57
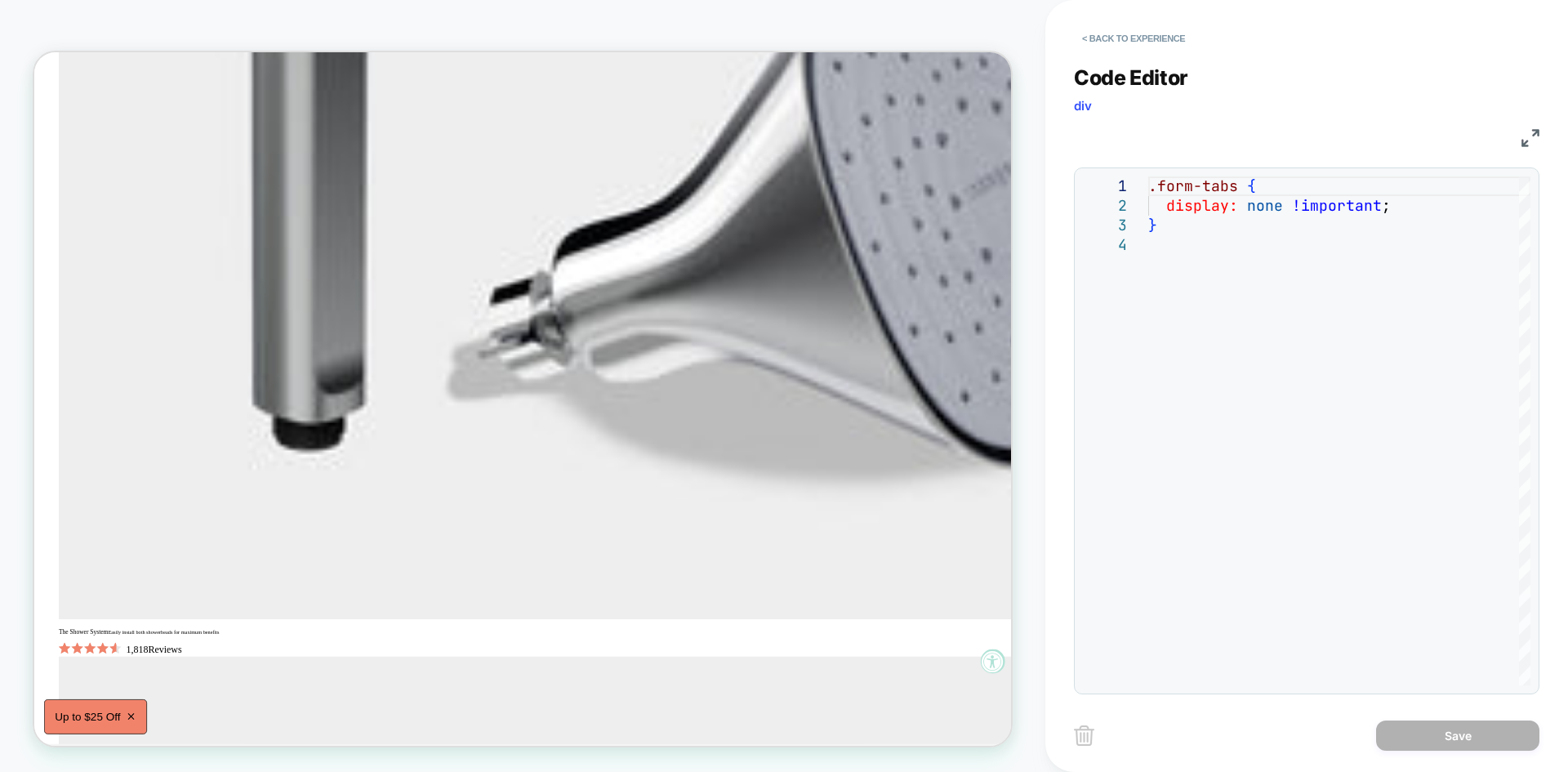
scroll to position [1324, 0]
click at [1107, 29] on button "< Back to experience" at bounding box center [1134, 37] width 120 height 26
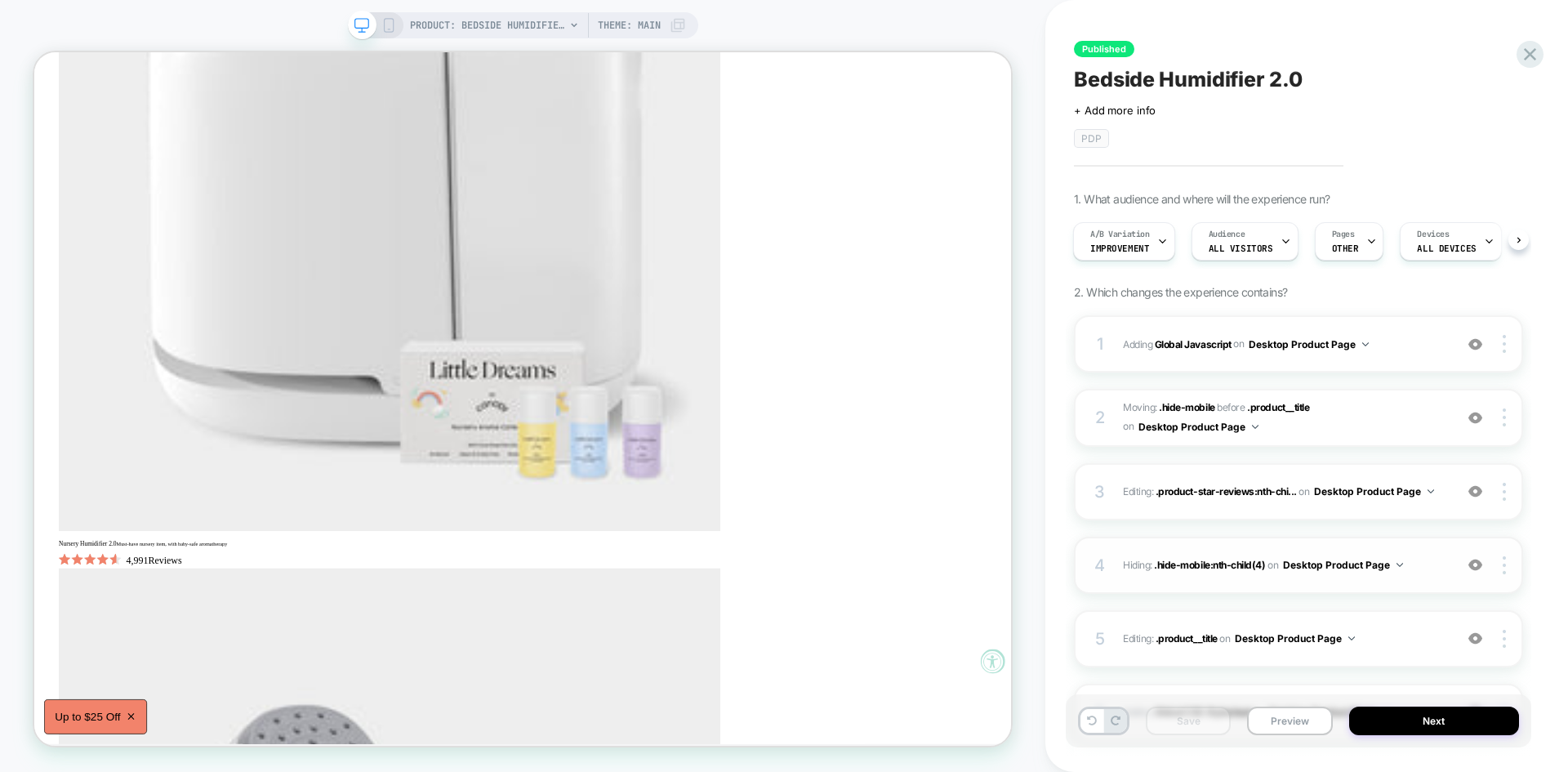
scroll to position [165, 0]
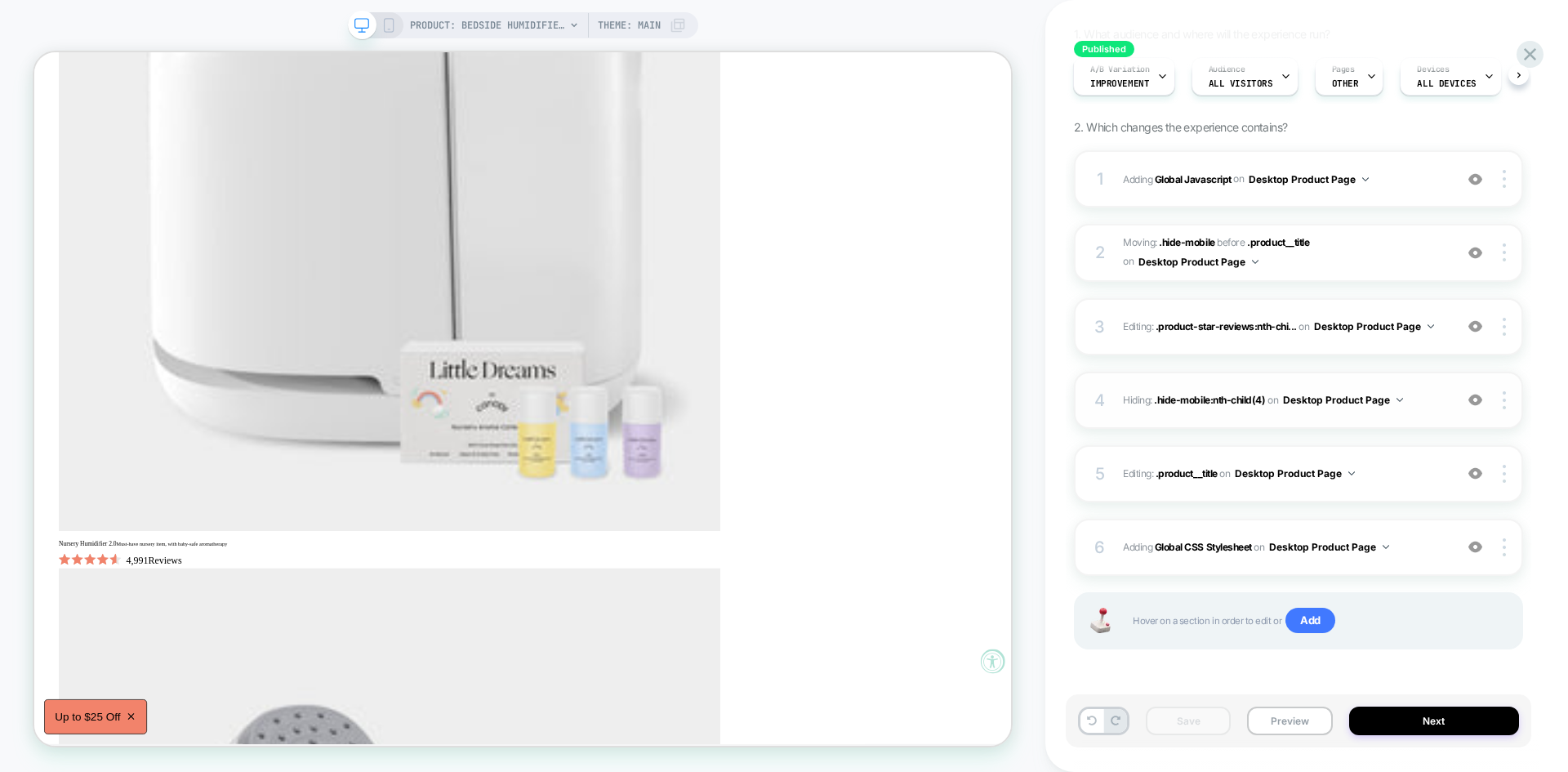
click at [1413, 404] on span "Hiding : .hide-mobile:nth-child(4) .hide-mobile:nth-child(4) on Desktop Product…" at bounding box center [1284, 400] width 323 height 21
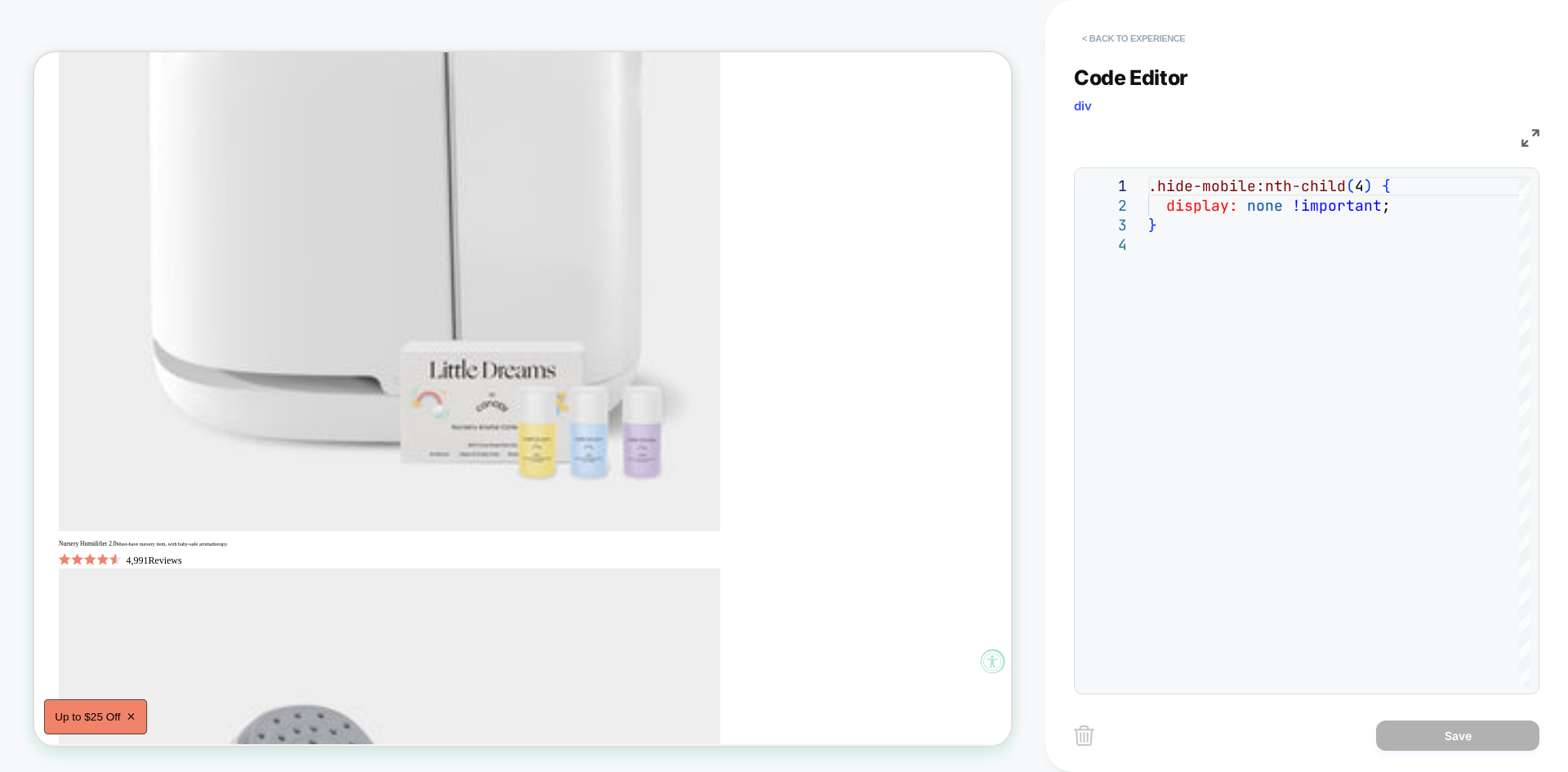
click at [1126, 41] on button "< Back to experience" at bounding box center [1134, 37] width 120 height 26
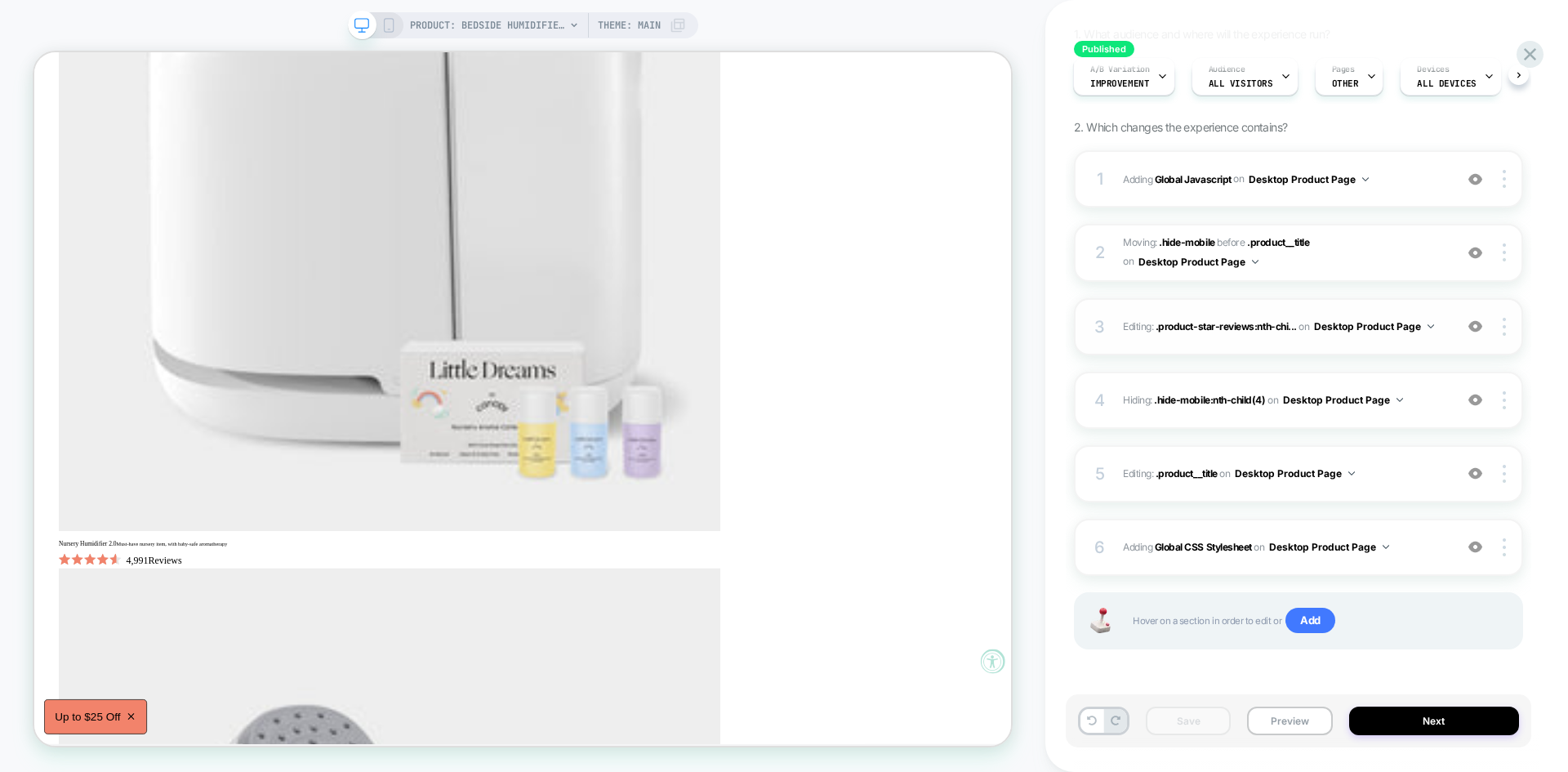
click at [1300, 347] on div "3 Editing : .product-star-reviews:nth-chi... .product-star-reviews:nth-child(2)…" at bounding box center [1298, 327] width 449 height 57
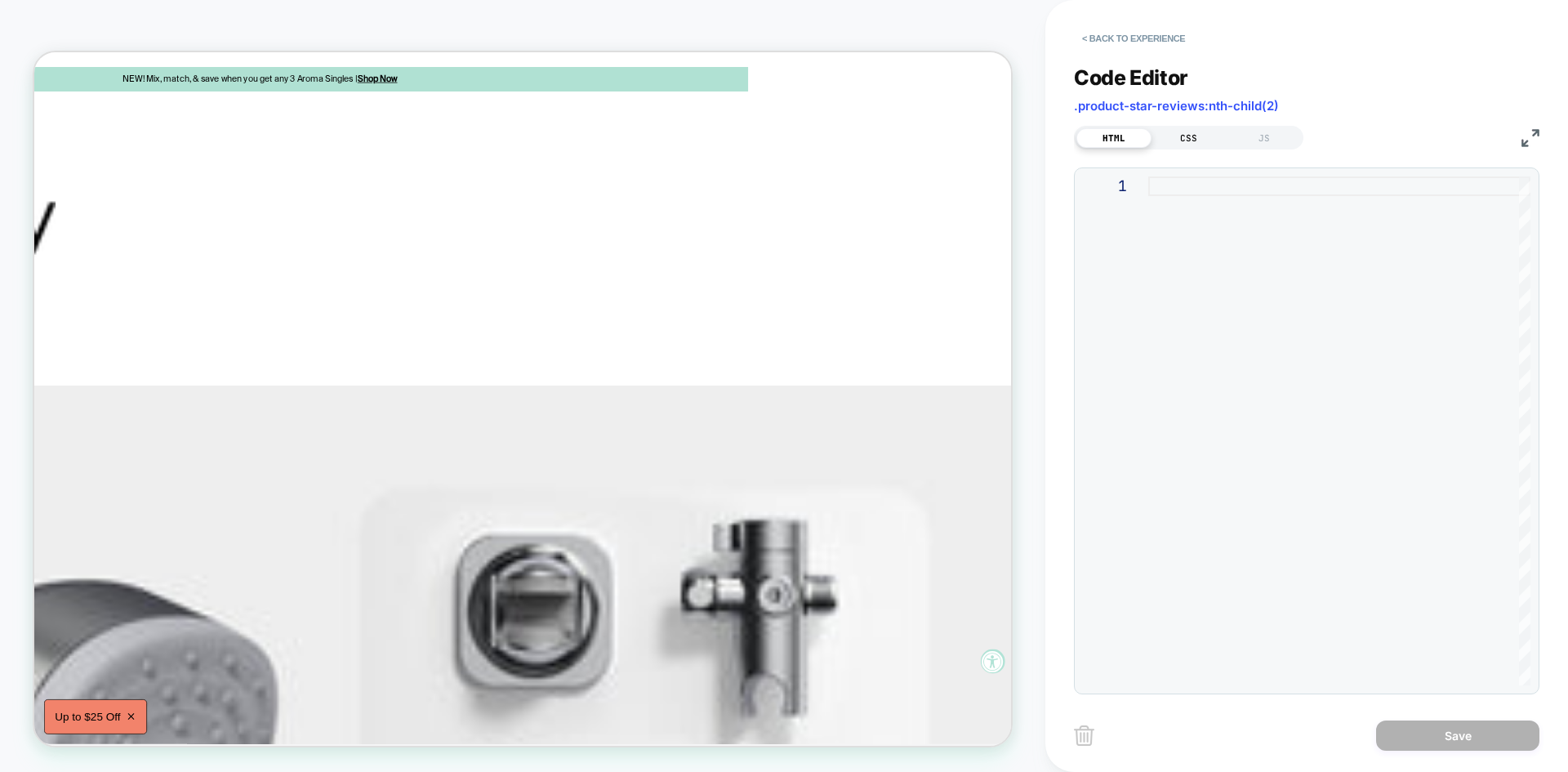
scroll to position [0, 0]
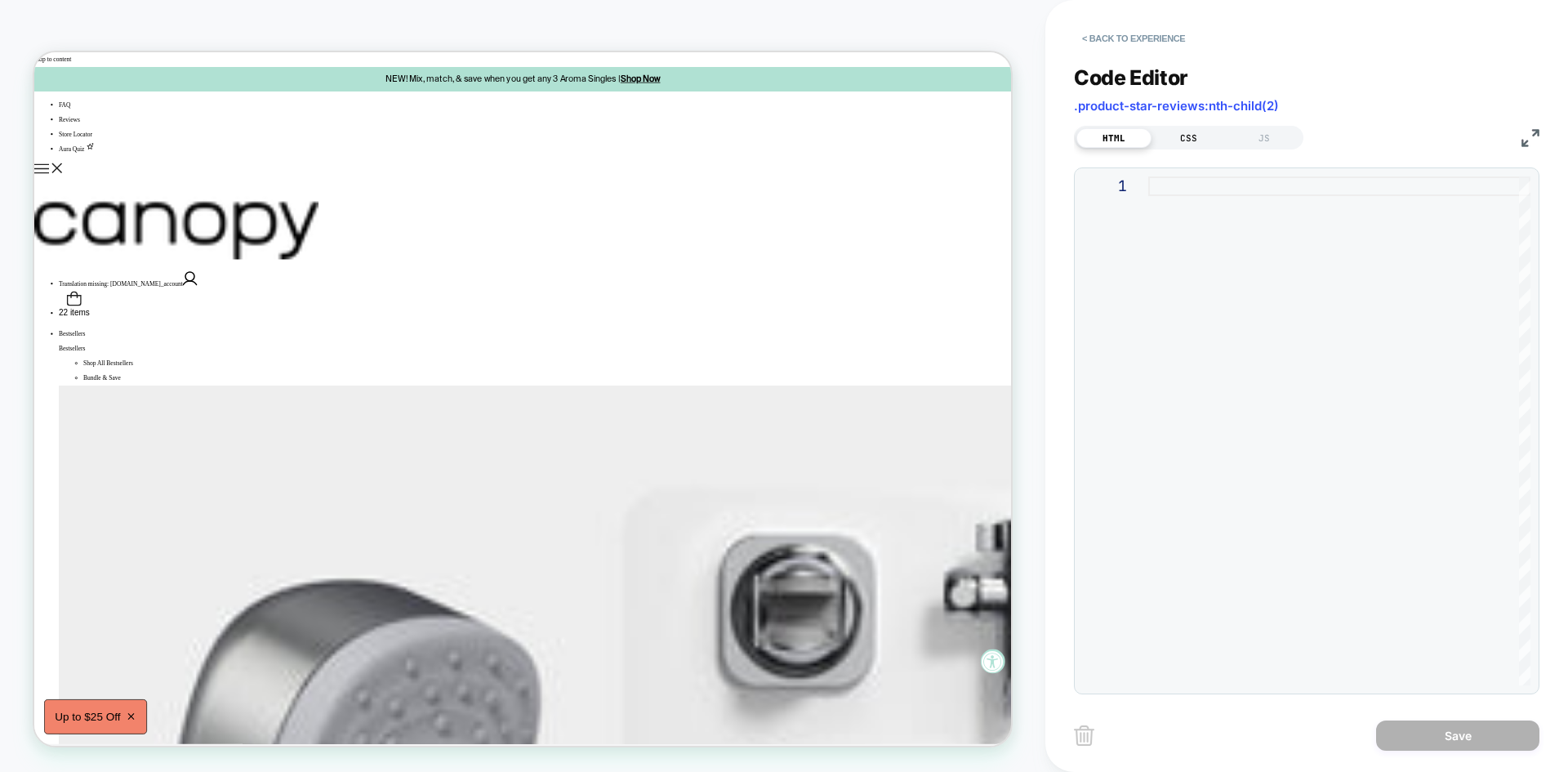
click at [1187, 134] on div "CSS" at bounding box center [1189, 138] width 75 height 20
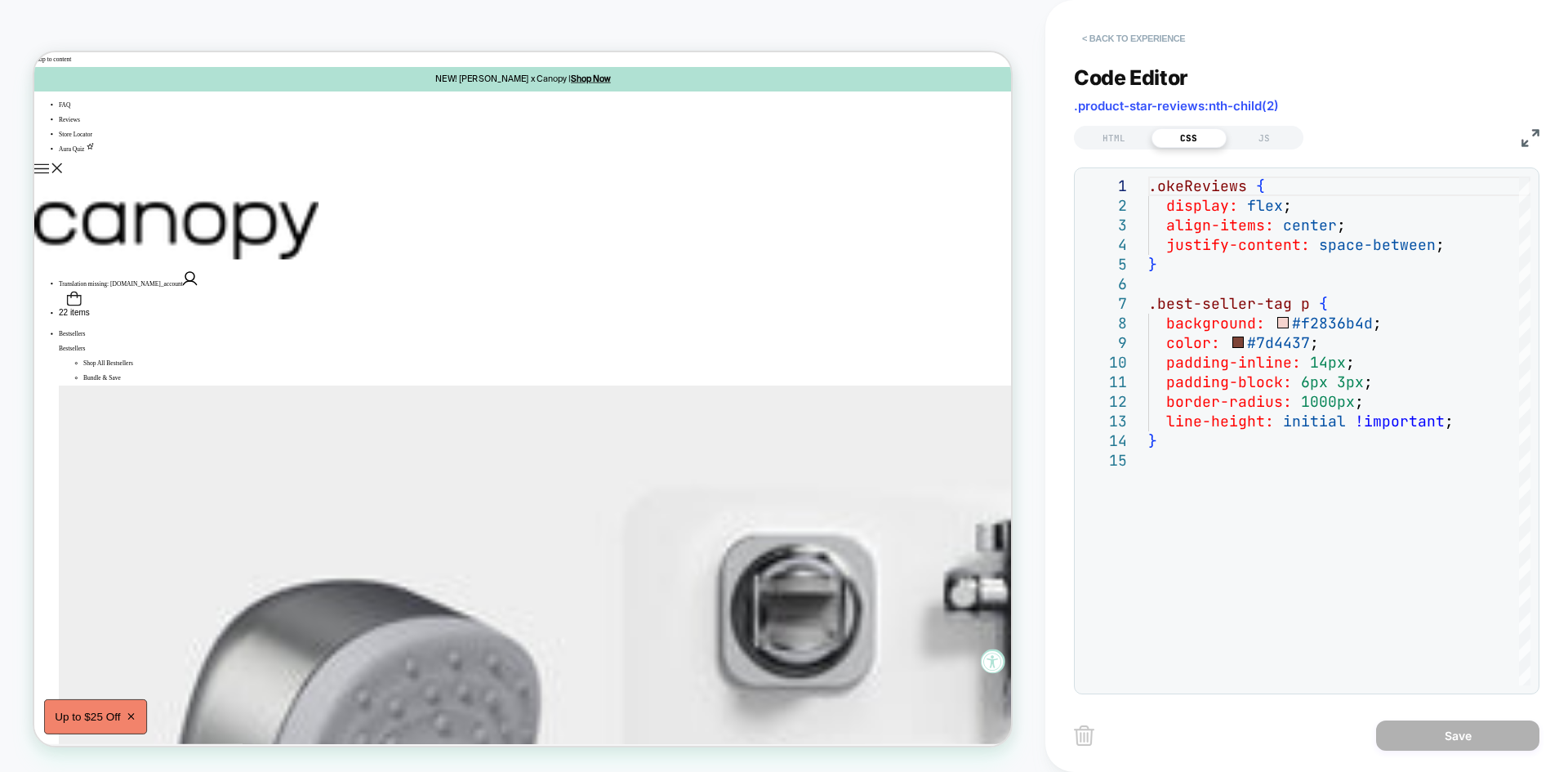
click at [1138, 37] on button "< Back to experience" at bounding box center [1134, 37] width 120 height 26
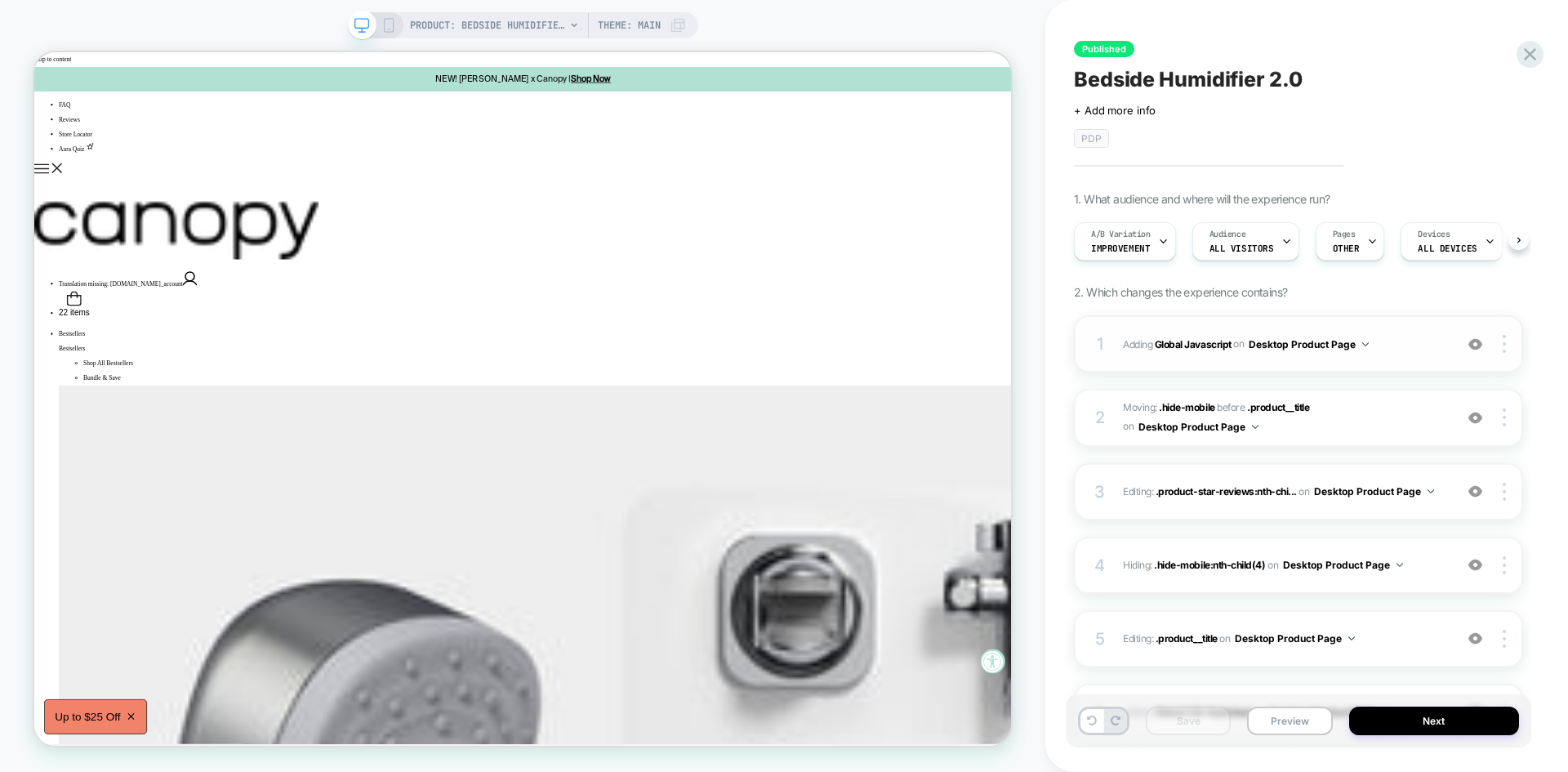
scroll to position [0, 1]
click at [1382, 481] on button "Desktop Product Page" at bounding box center [1374, 491] width 120 height 21
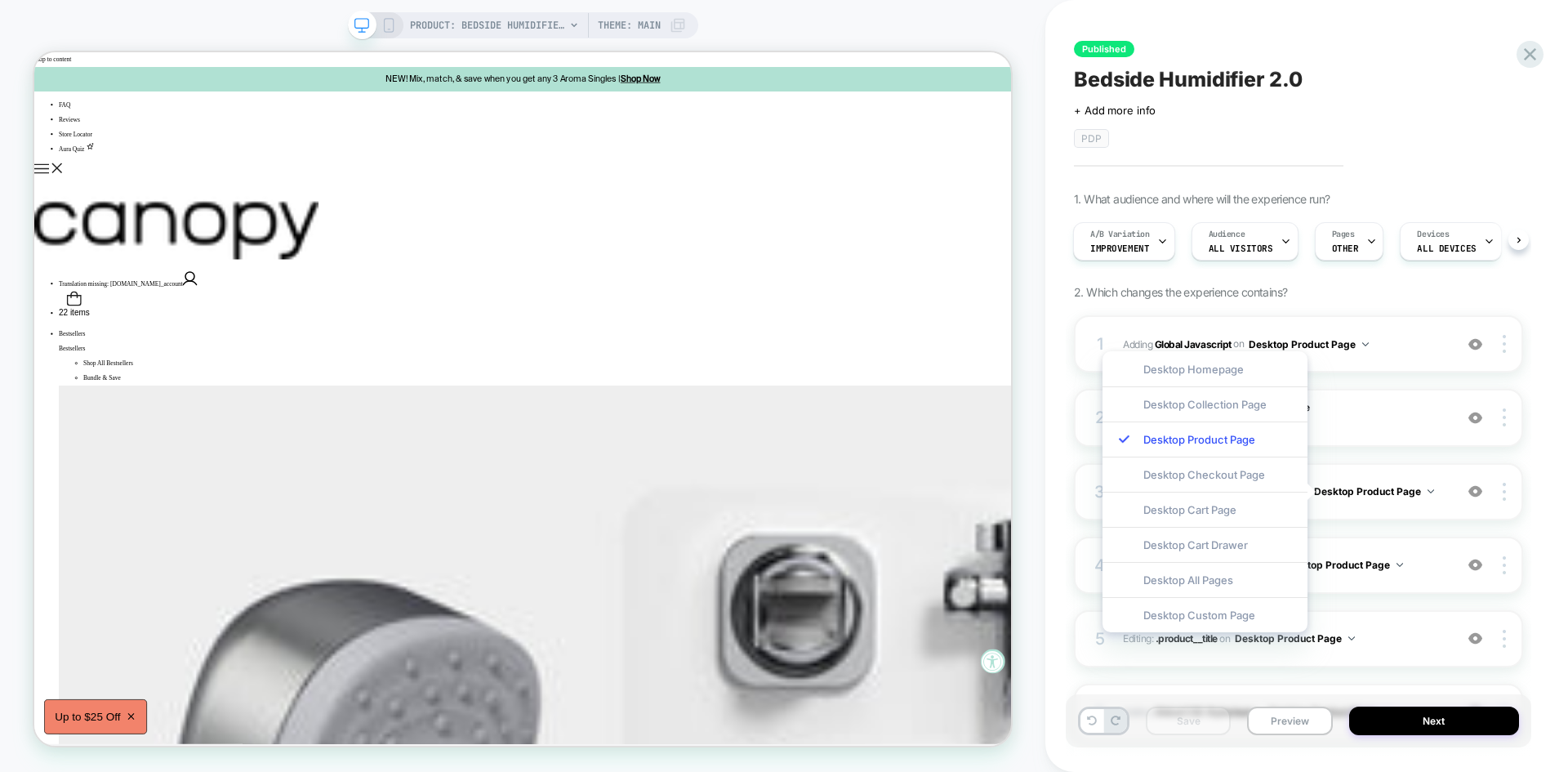
click at [1403, 449] on div "1 Adding Global Javascript on Desktop Product Page Add Before Add After Copy to…" at bounding box center [1298, 585] width 449 height 540
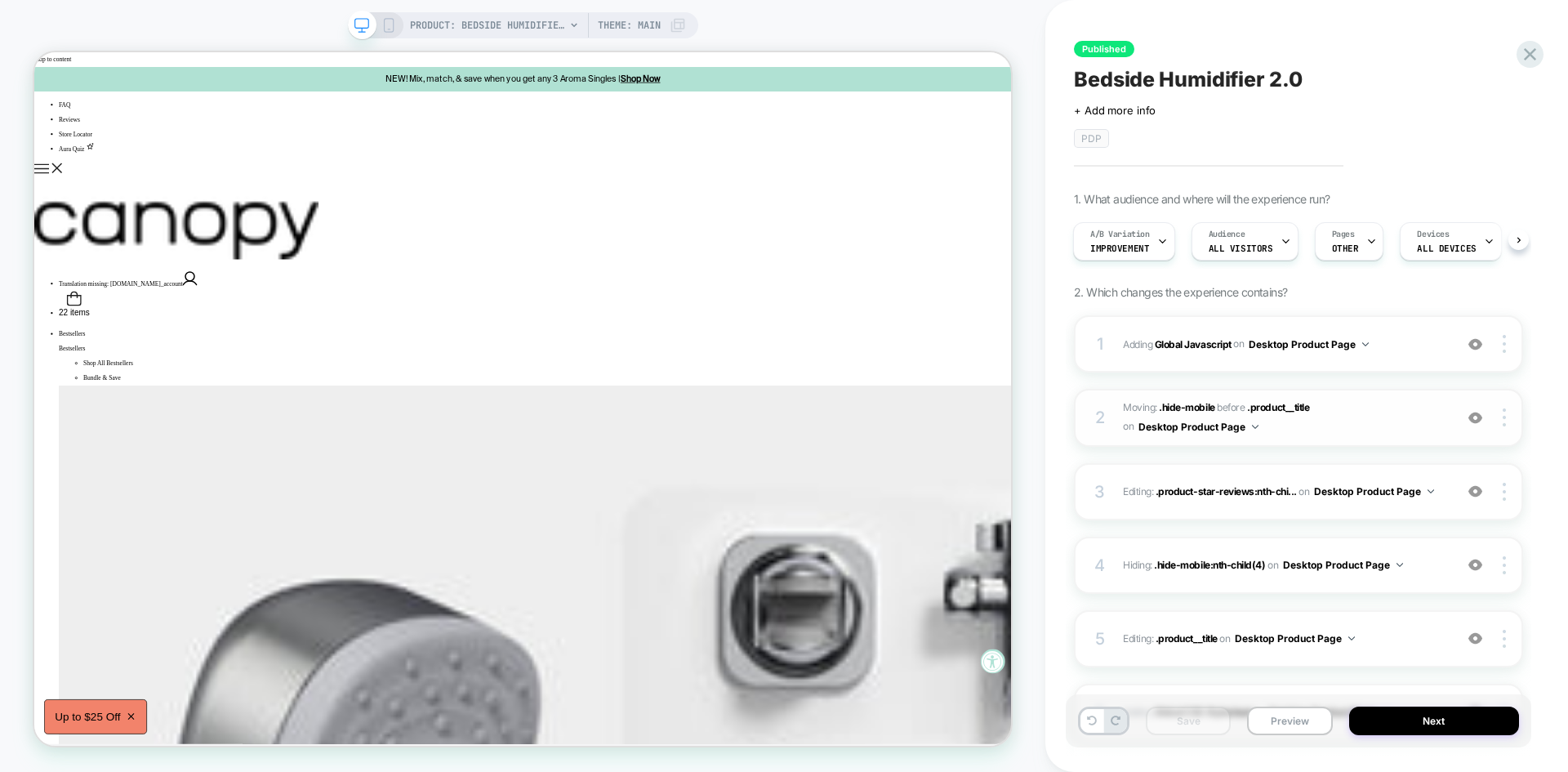
click at [1391, 428] on span "Moving: .hide-mobile .hide-mobile before .product__title .product__title on Des…" at bounding box center [1284, 418] width 323 height 38
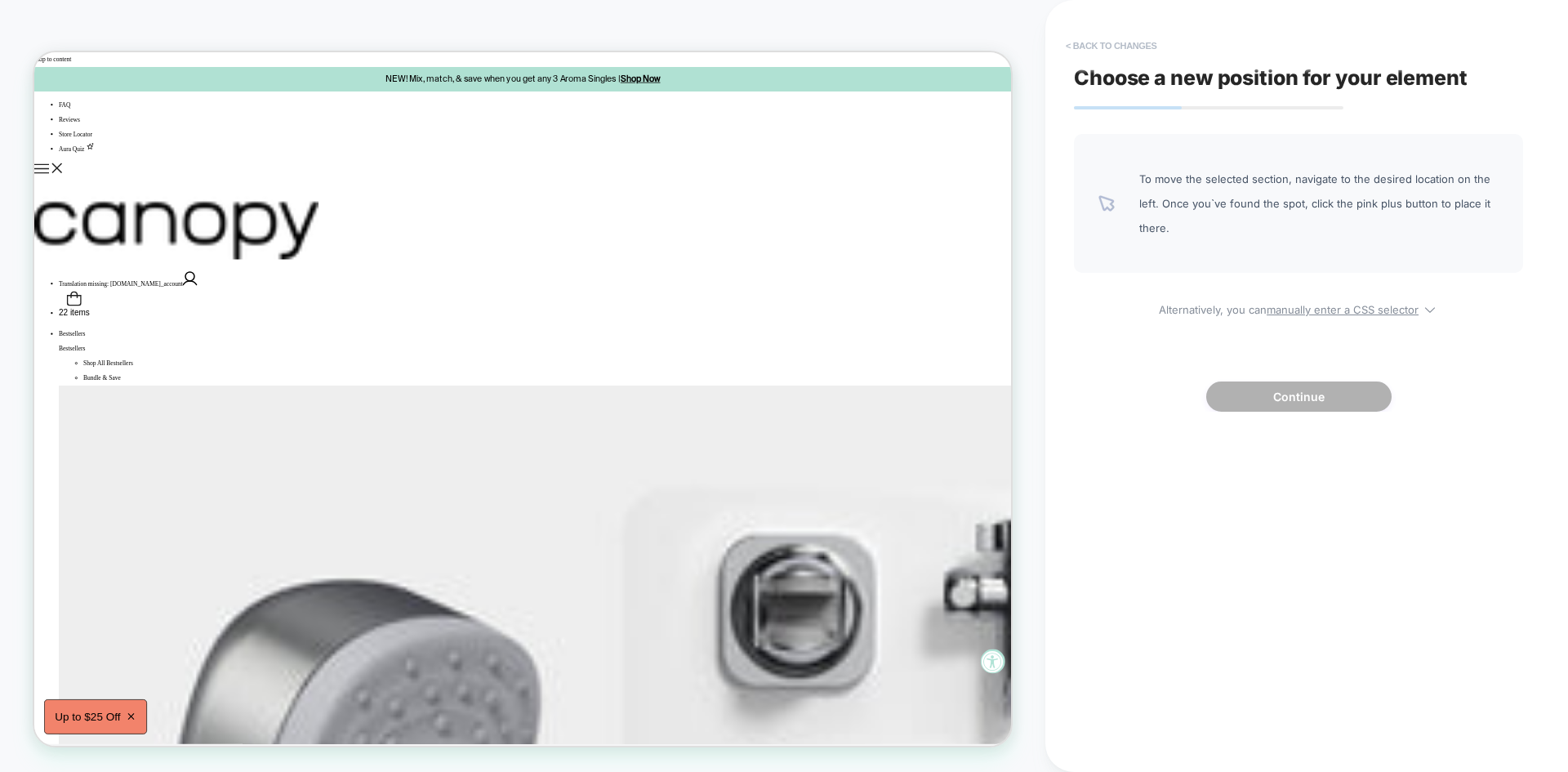
click at [1108, 44] on button "< Back to changes" at bounding box center [1110, 46] width 108 height 26
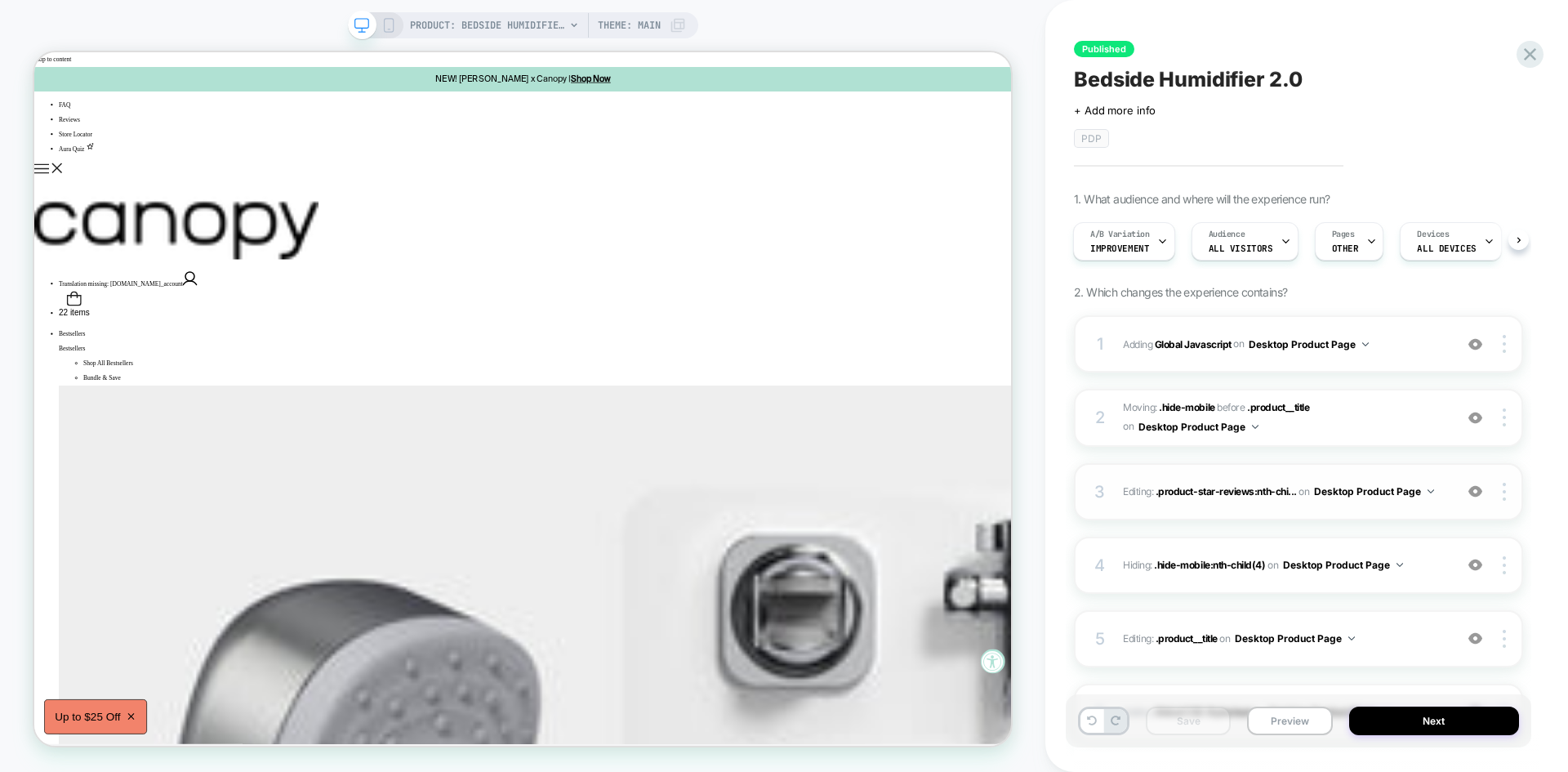
click at [1426, 510] on div "3 Editing : .product-star-reviews:nth-chi... .product-star-reviews:nth-child(2)…" at bounding box center [1298, 492] width 449 height 57
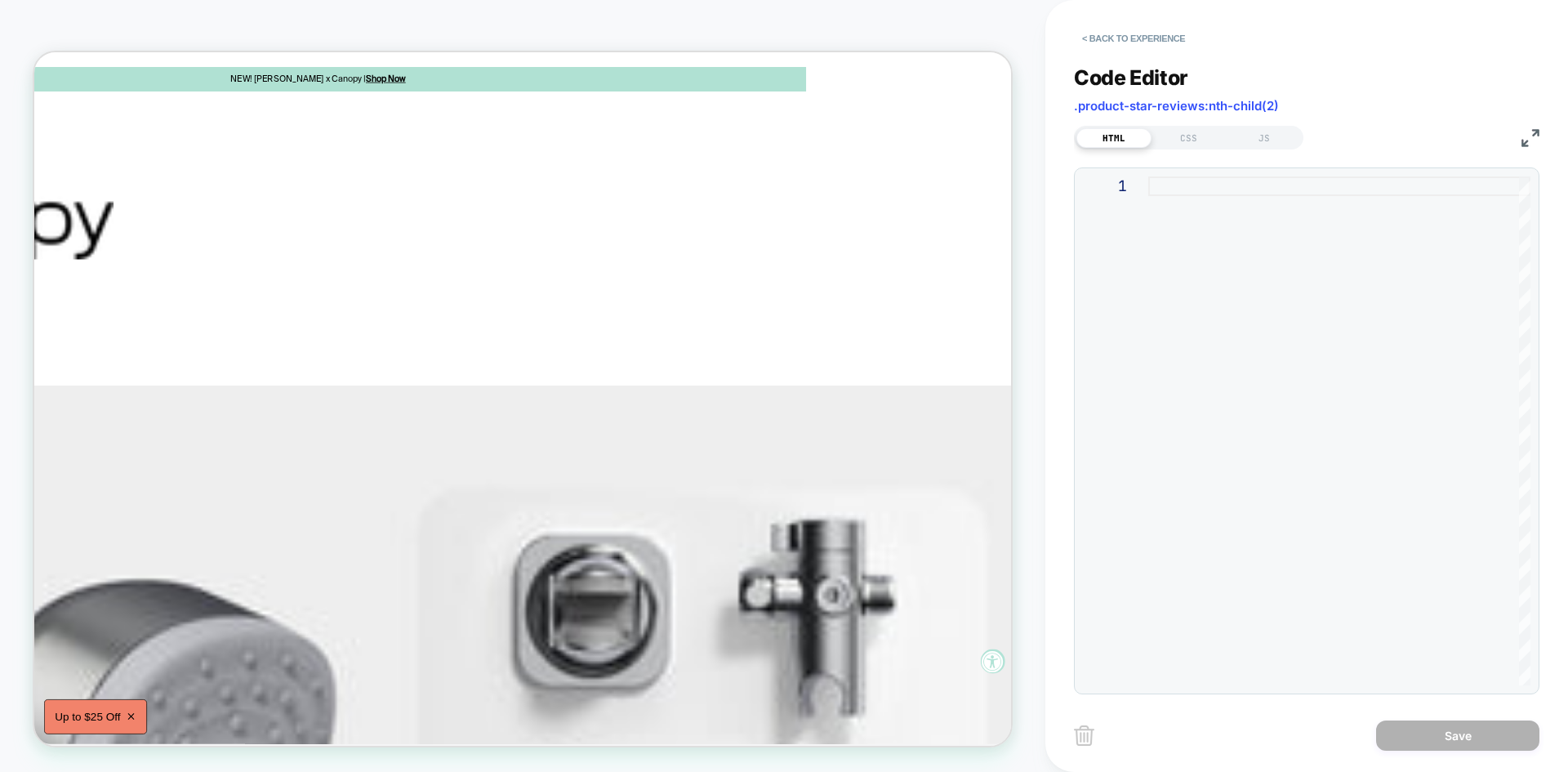
scroll to position [0, 351]
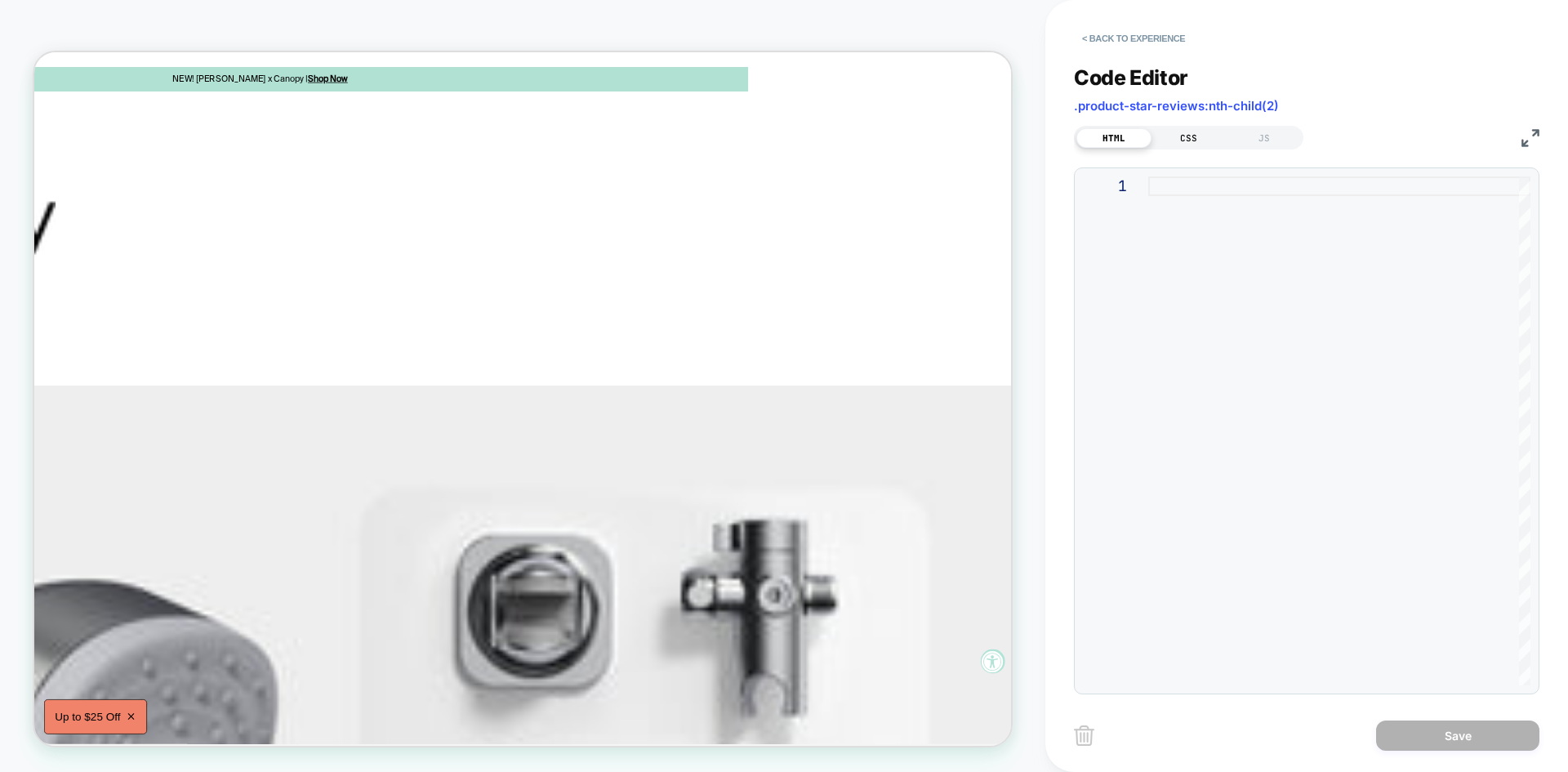
click at [1193, 129] on div "CSS" at bounding box center [1189, 138] width 75 height 20
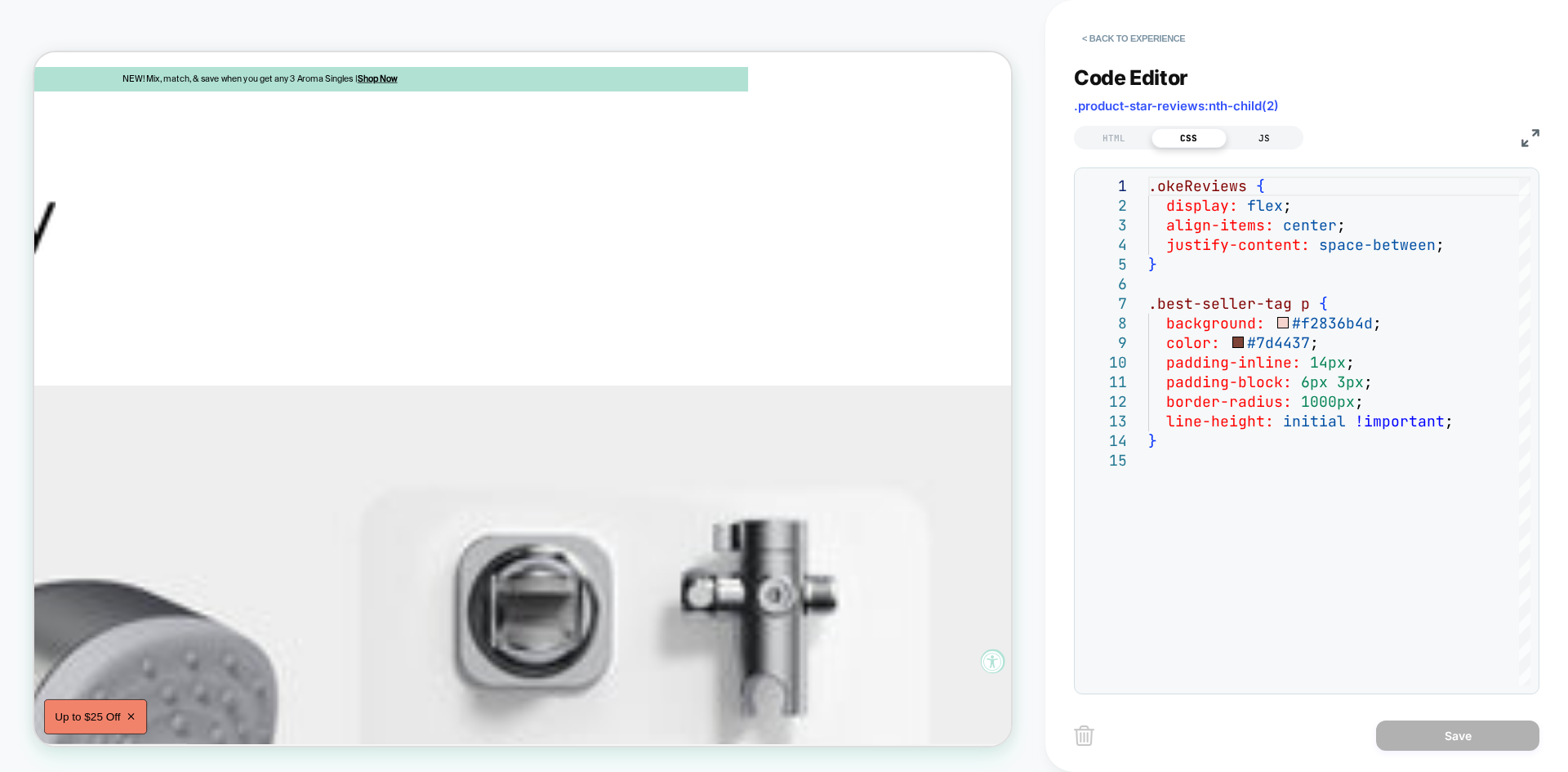
click at [1250, 130] on div "JS" at bounding box center [1264, 138] width 75 height 20
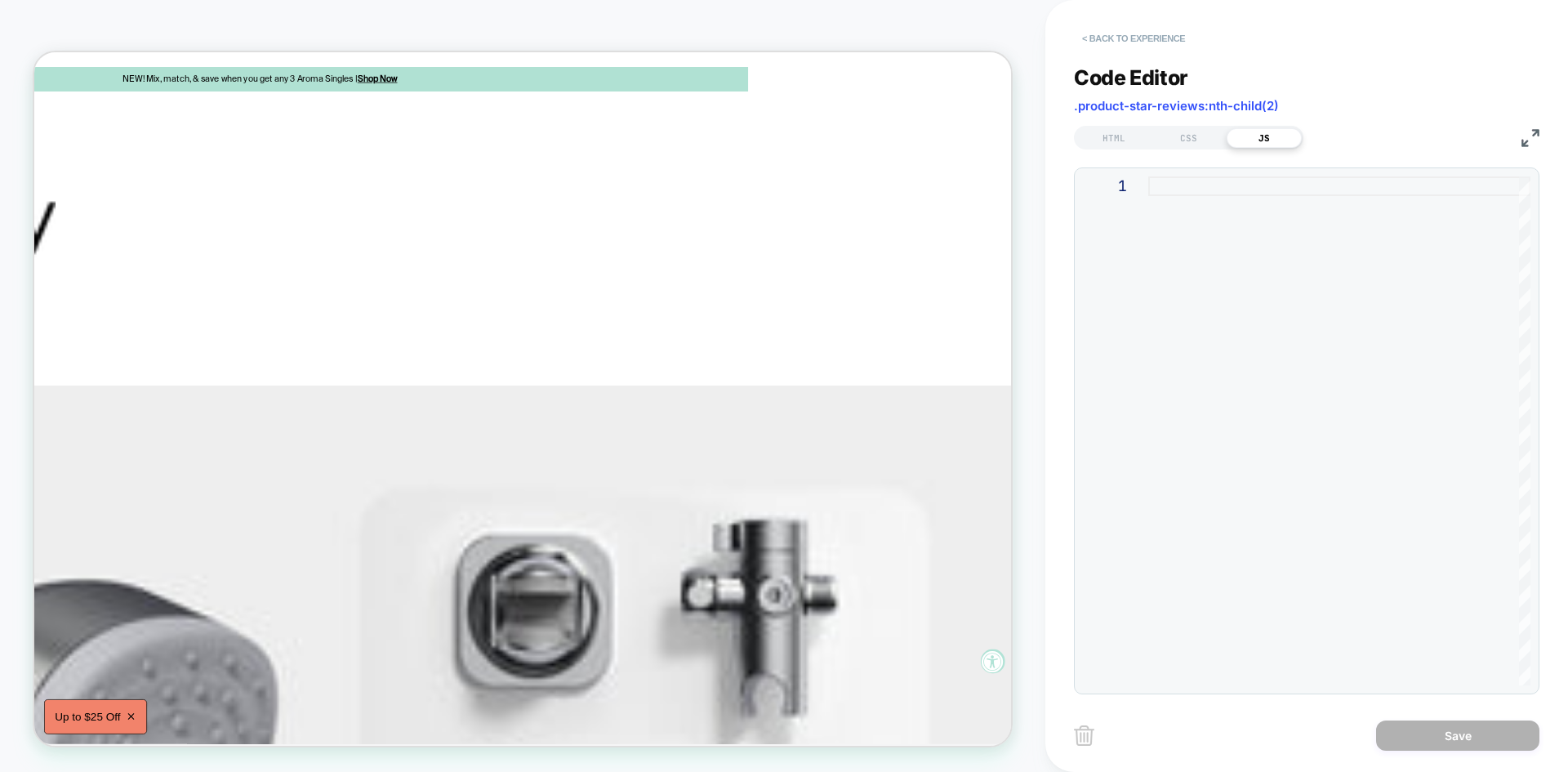
click at [1122, 42] on button "< Back to experience" at bounding box center [1134, 37] width 120 height 26
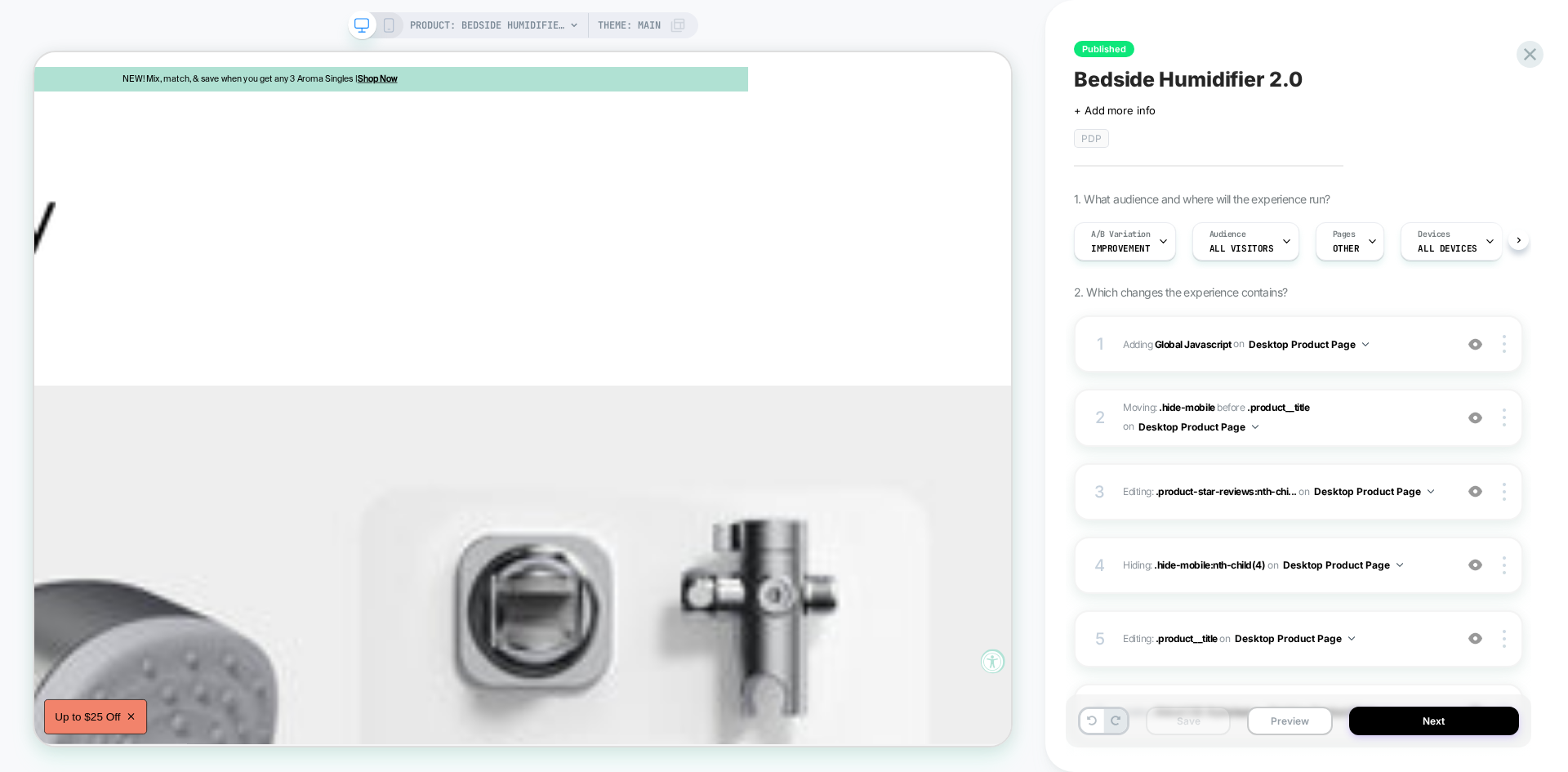
scroll to position [0, 1]
click at [1370, 515] on div "3 Editing : .product-star-reviews:nth-chi... .product-star-reviews:nth-child(2)…" at bounding box center [1298, 492] width 449 height 57
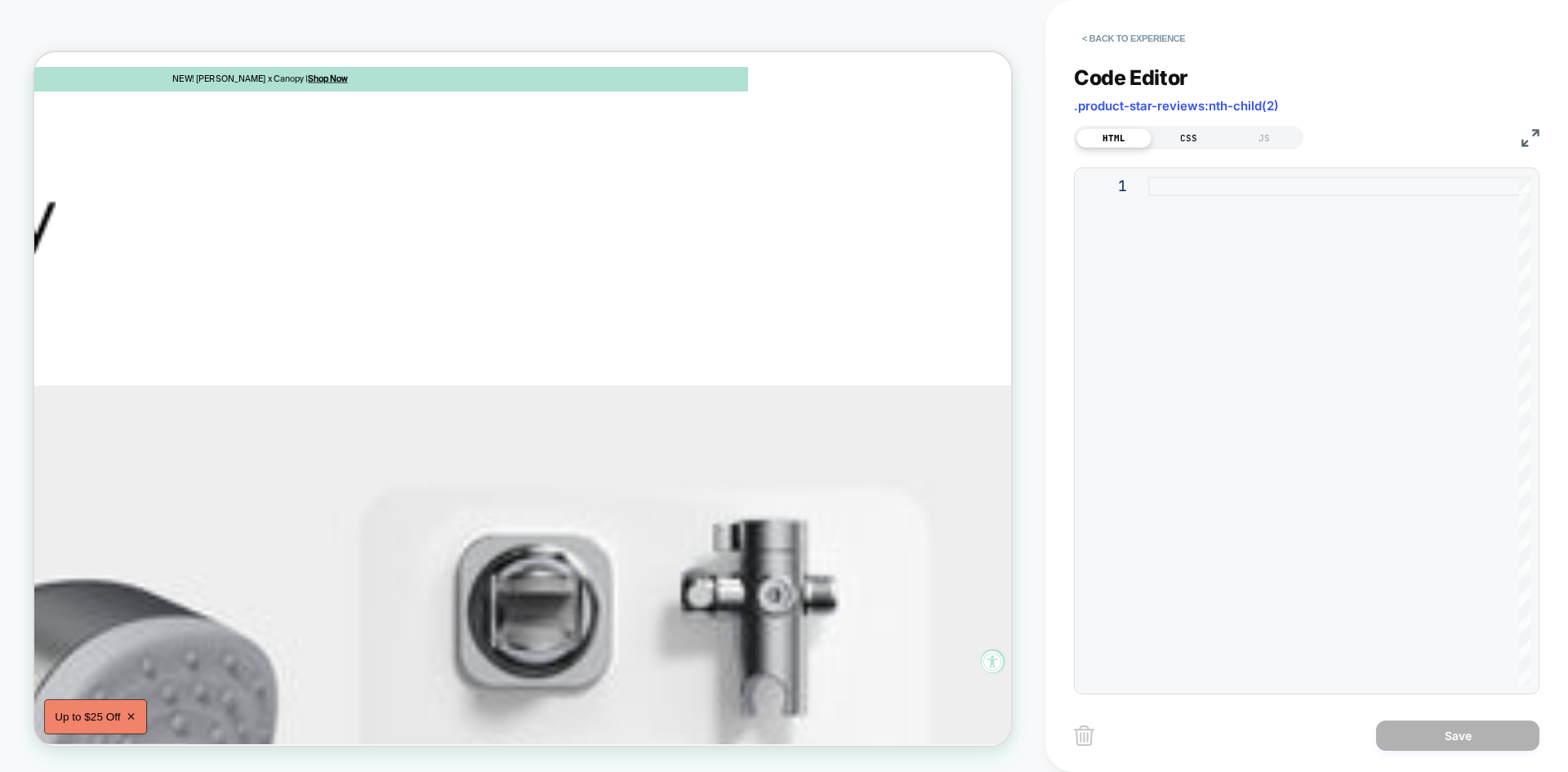
scroll to position [0, 0]
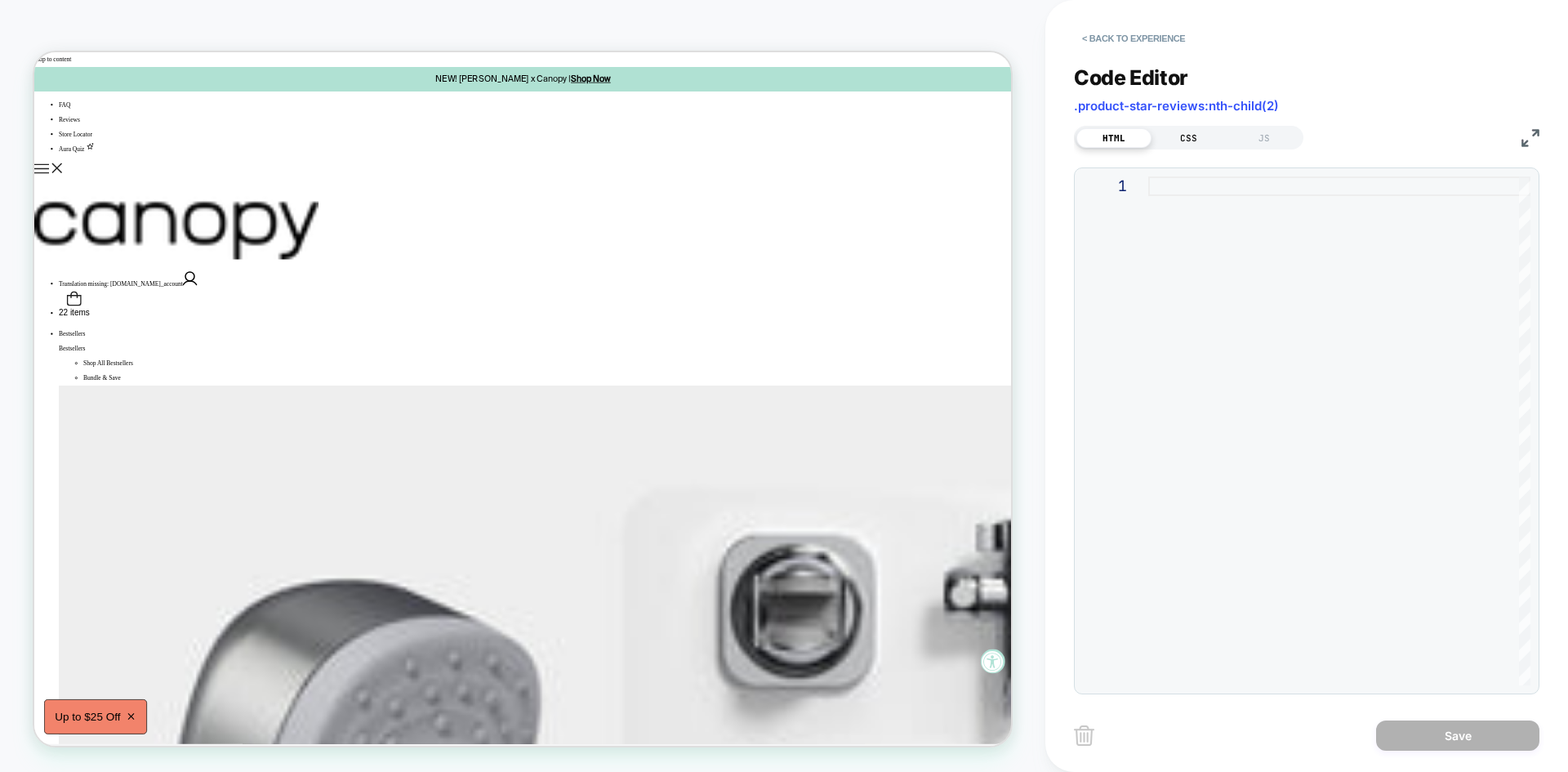
click at [1180, 129] on div "CSS" at bounding box center [1189, 138] width 75 height 20
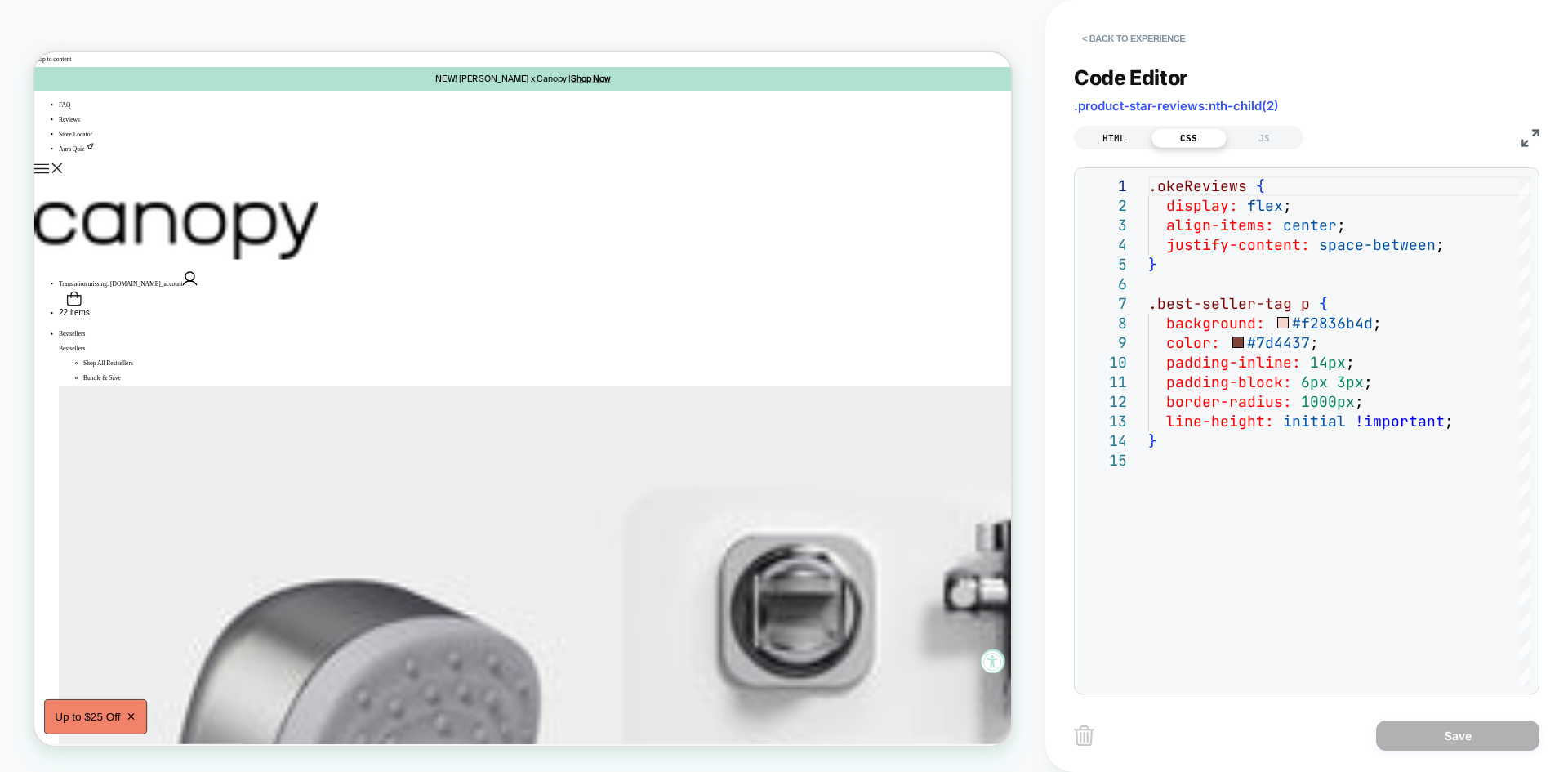
click at [1105, 134] on div "HTML" at bounding box center [1114, 138] width 75 height 20
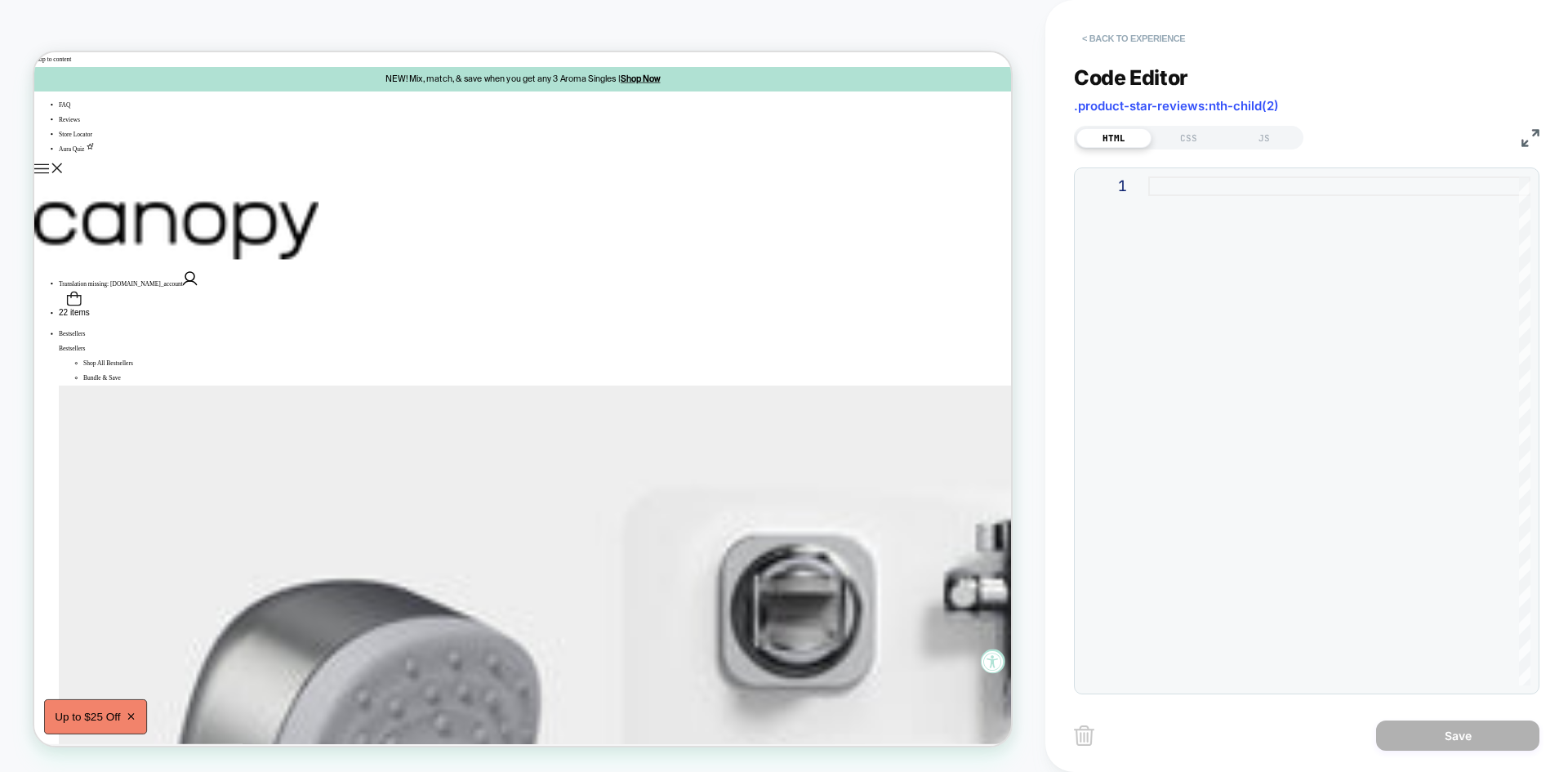
click at [1123, 43] on button "< Back to experience" at bounding box center [1134, 37] width 120 height 26
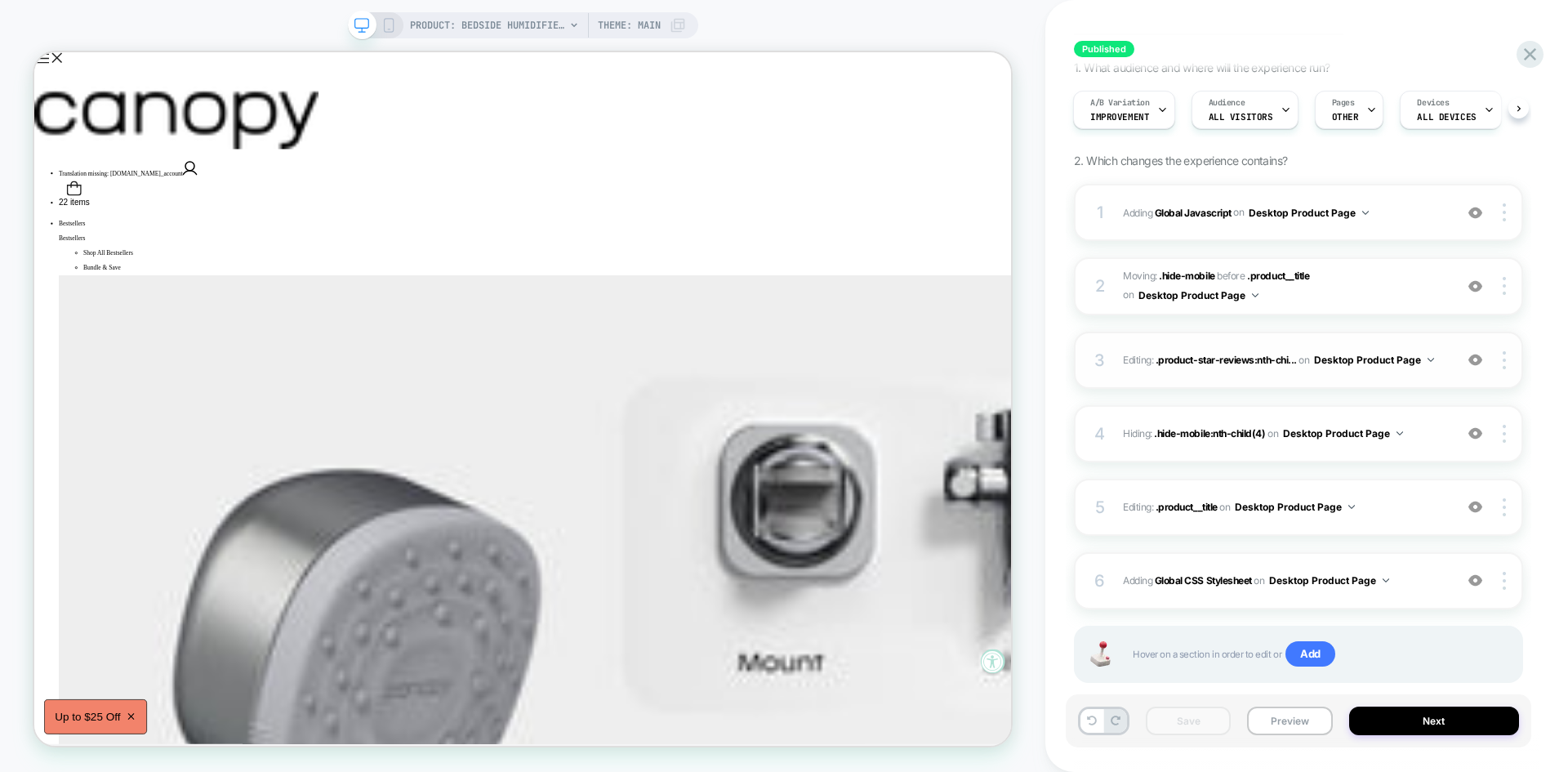
scroll to position [134, 0]
click at [1427, 444] on div "4 Hiding : .hide-mobile:nth-child(4) .hide-mobile:nth-child(4) on Desktop Produ…" at bounding box center [1298, 431] width 449 height 57
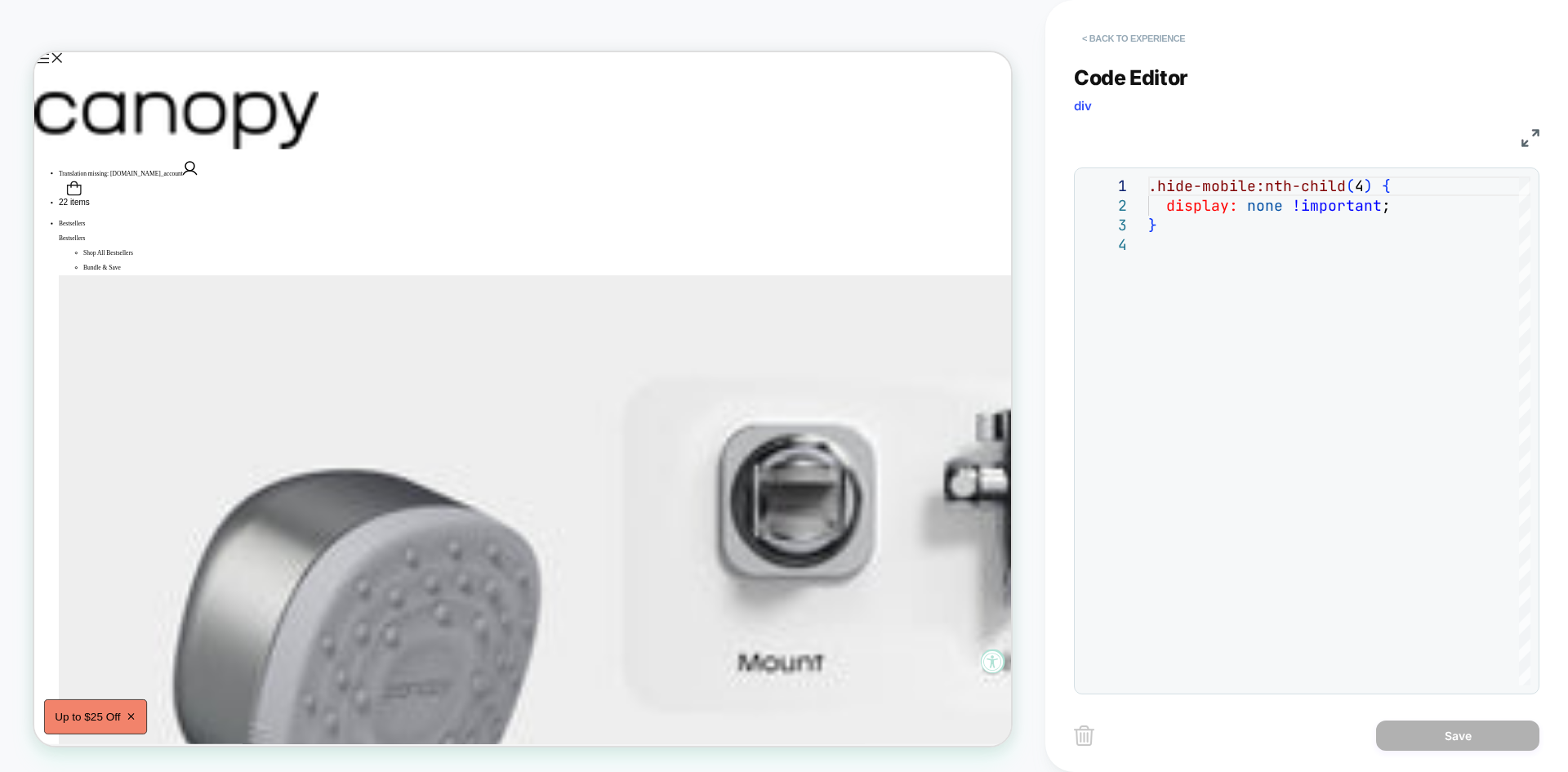
click at [1122, 37] on button "< Back to experience" at bounding box center [1134, 37] width 120 height 26
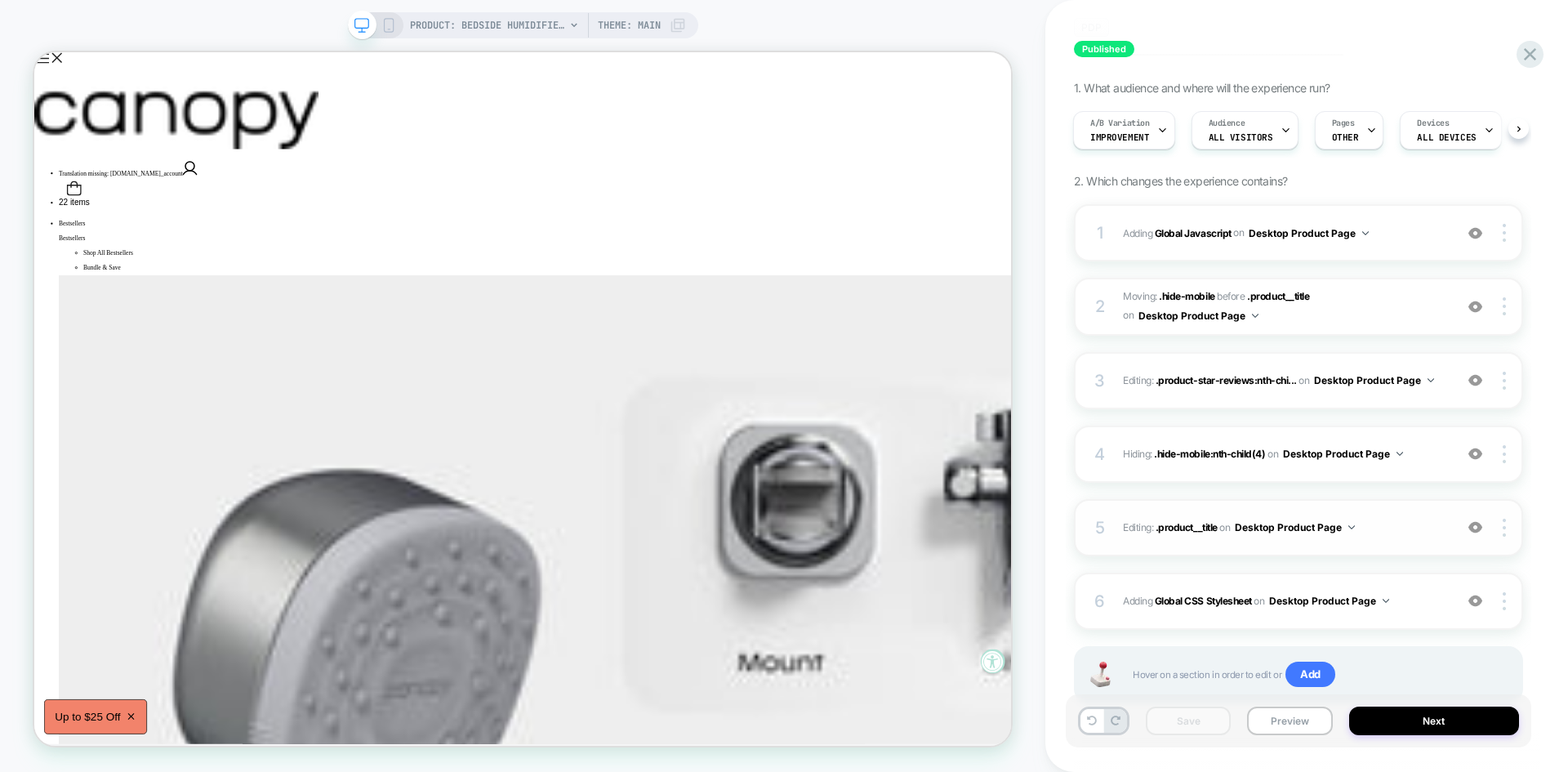
scroll to position [112, 0]
click at [1424, 465] on div "4 Hiding : .hide-mobile:nth-child(4) .hide-mobile:nth-child(4) on Desktop Produ…" at bounding box center [1298, 453] width 449 height 57
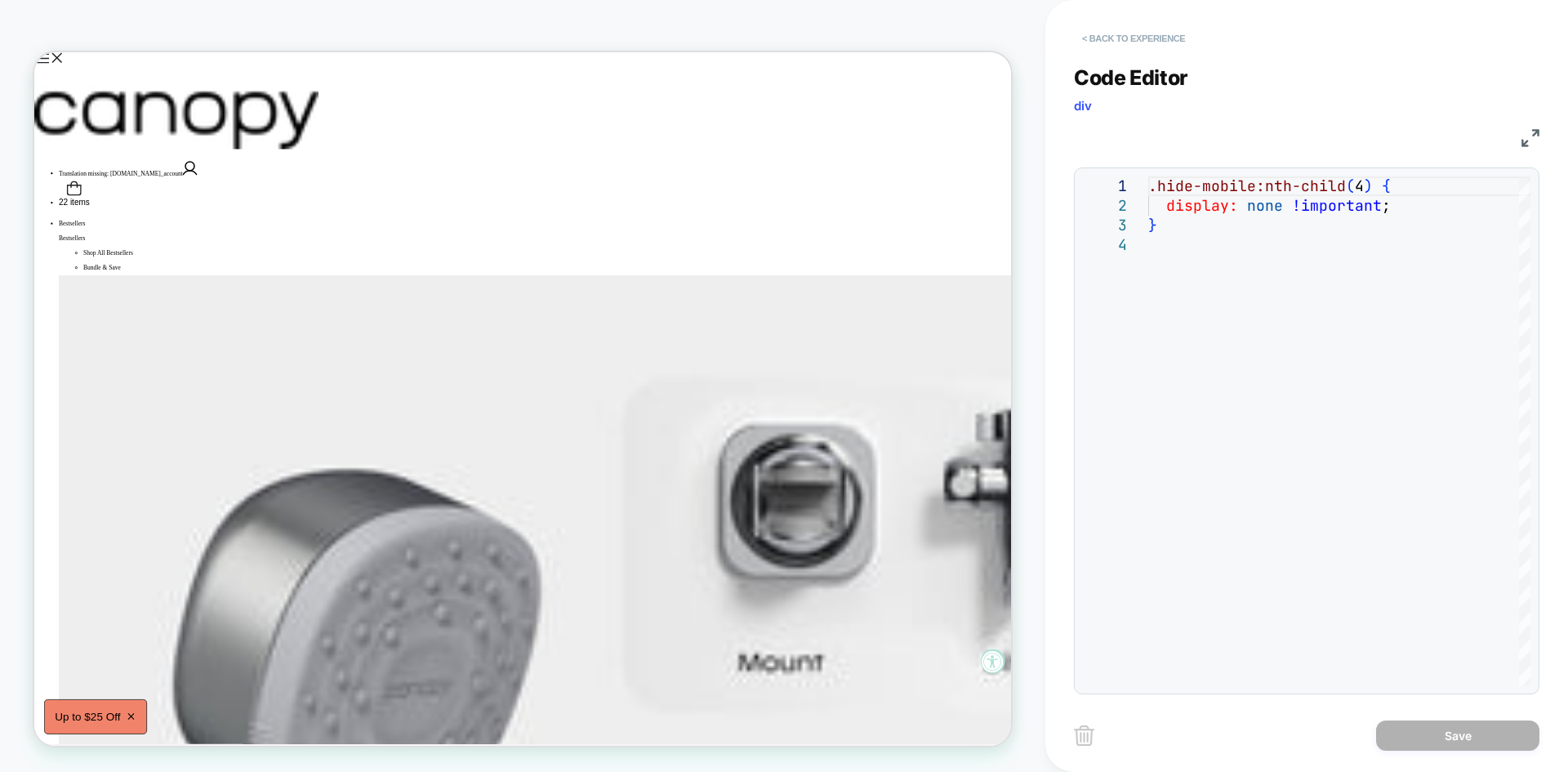
click at [1097, 33] on button "< Back to experience" at bounding box center [1134, 37] width 120 height 26
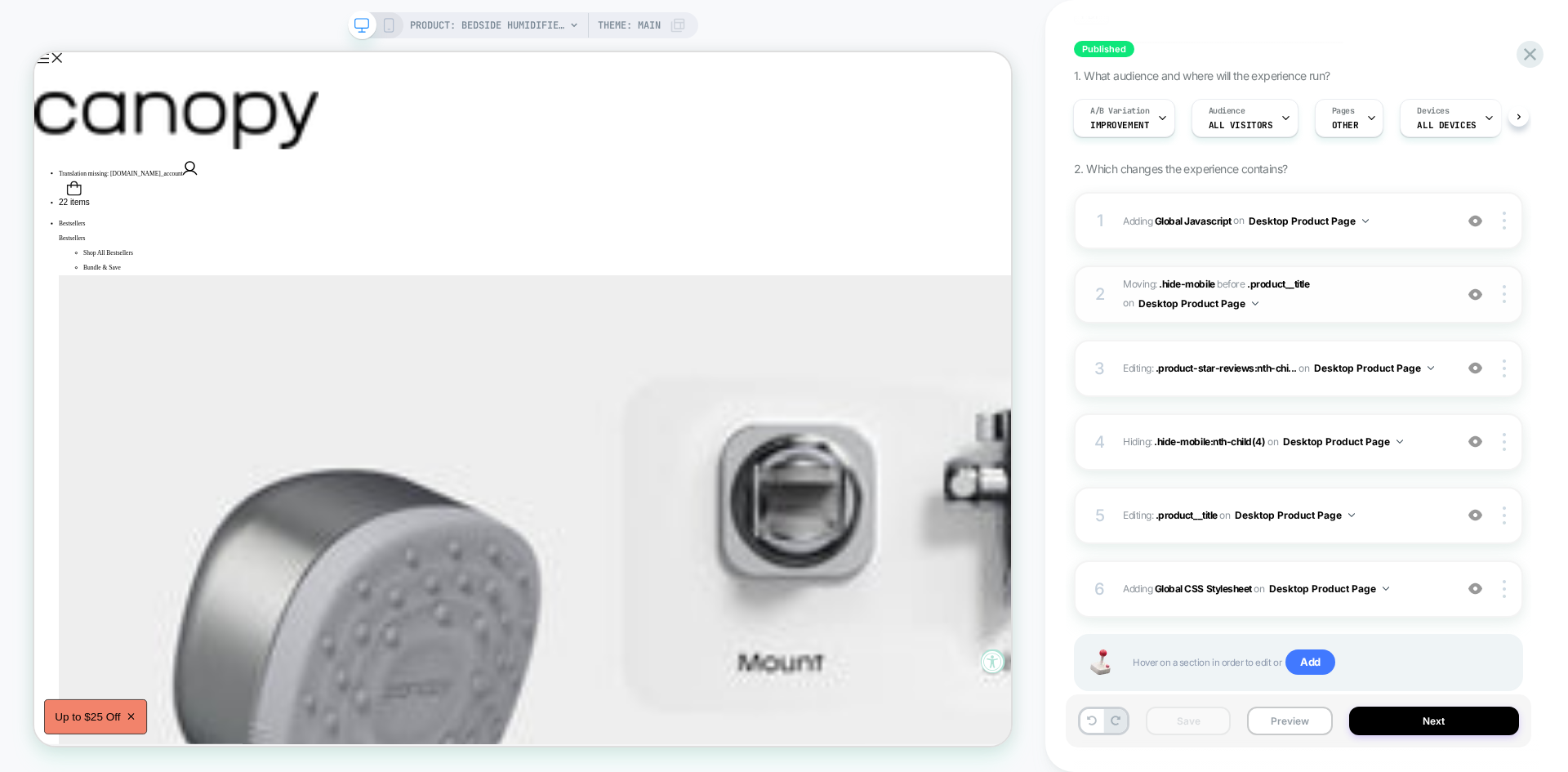
scroll to position [124, 0]
click at [1429, 449] on span "Hiding : .hide-mobile:nth-child(4) .hide-mobile:nth-child(4) on Desktop Product…" at bounding box center [1284, 440] width 323 height 21
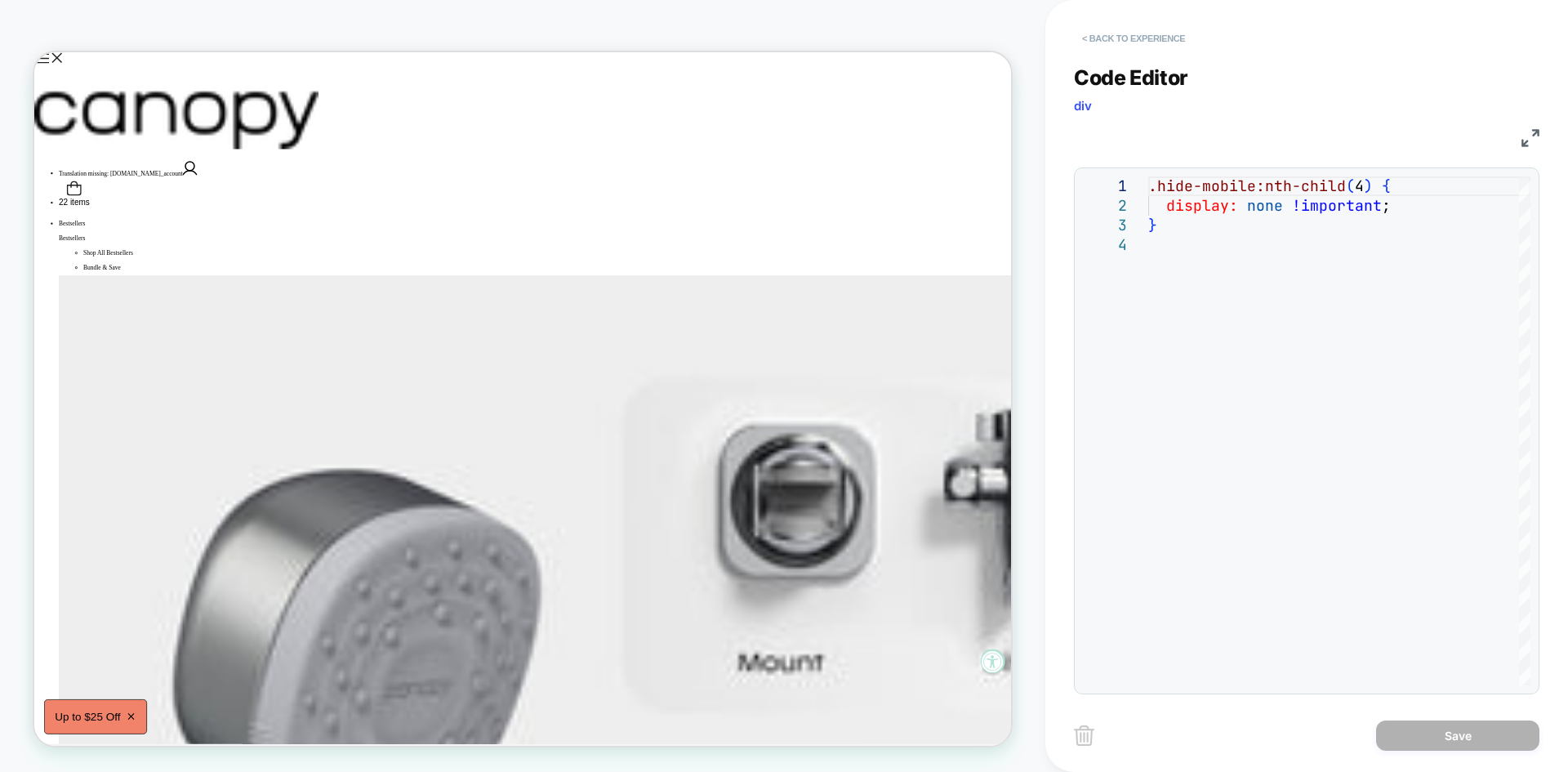
click at [1110, 32] on button "< Back to experience" at bounding box center [1134, 37] width 120 height 26
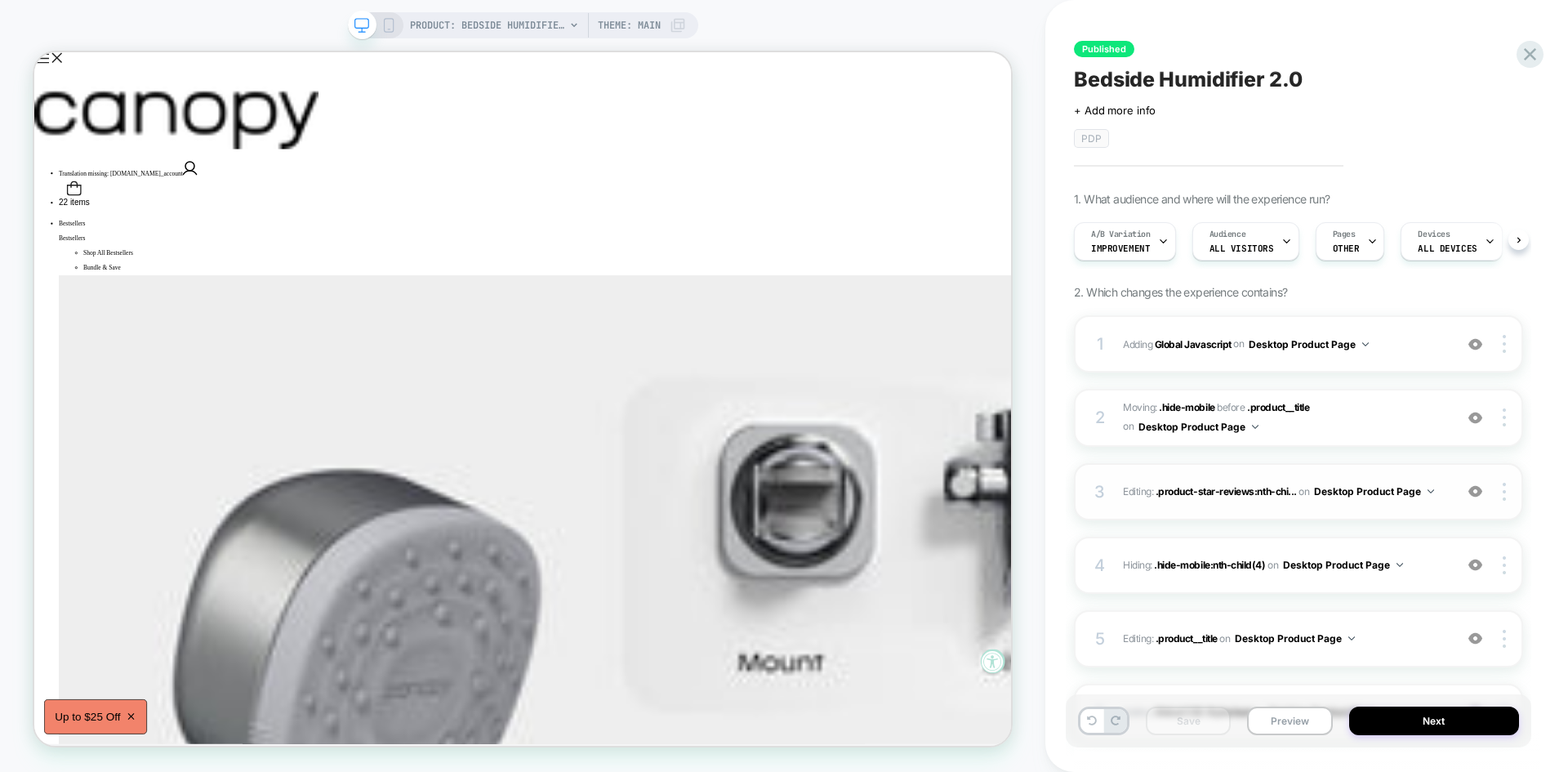
scroll to position [165, 0]
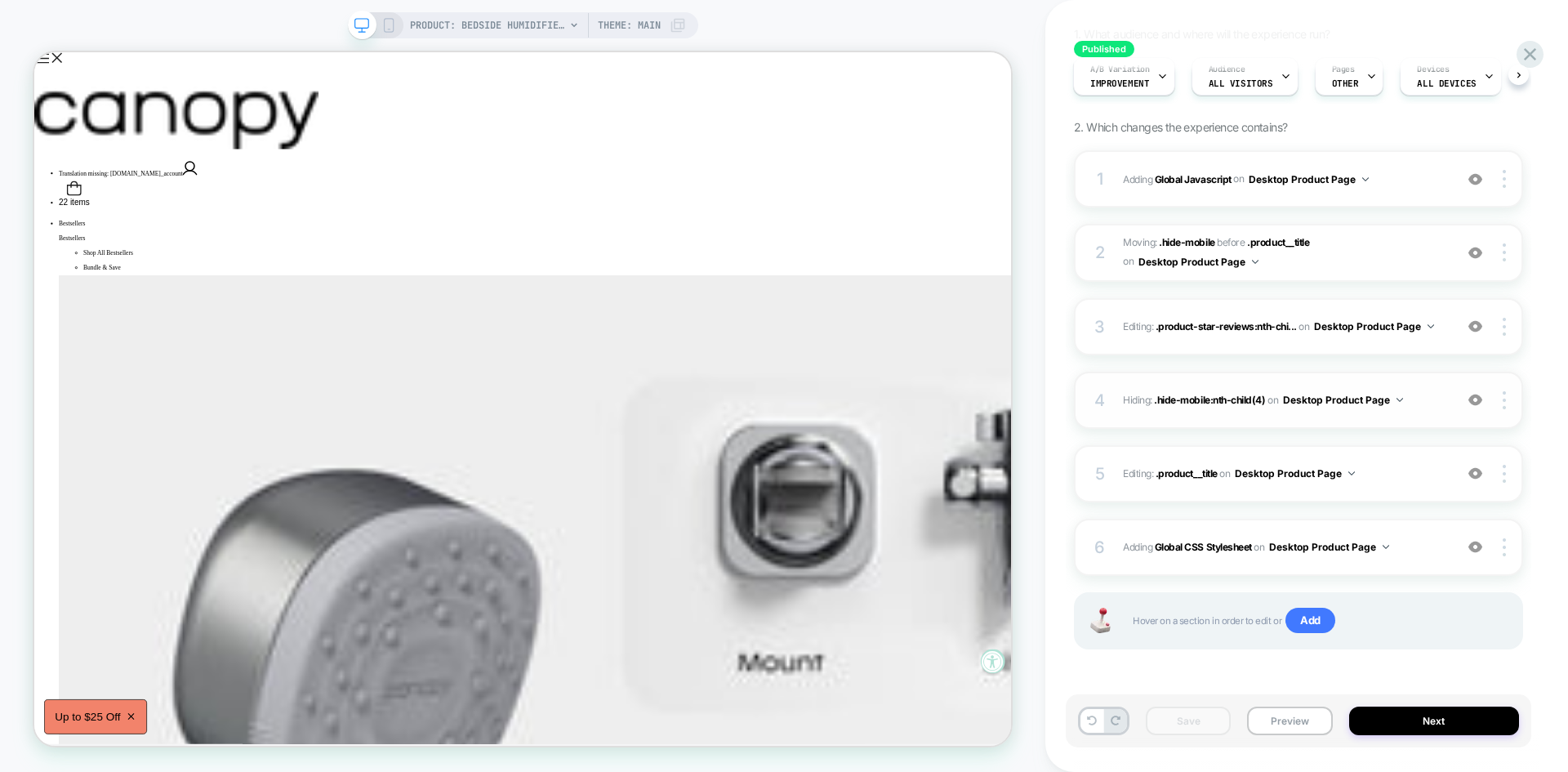
click at [1412, 413] on div "4 Hiding : .hide-mobile:nth-child(4) .hide-mobile:nth-child(4) on Desktop Produ…" at bounding box center [1298, 401] width 449 height 57
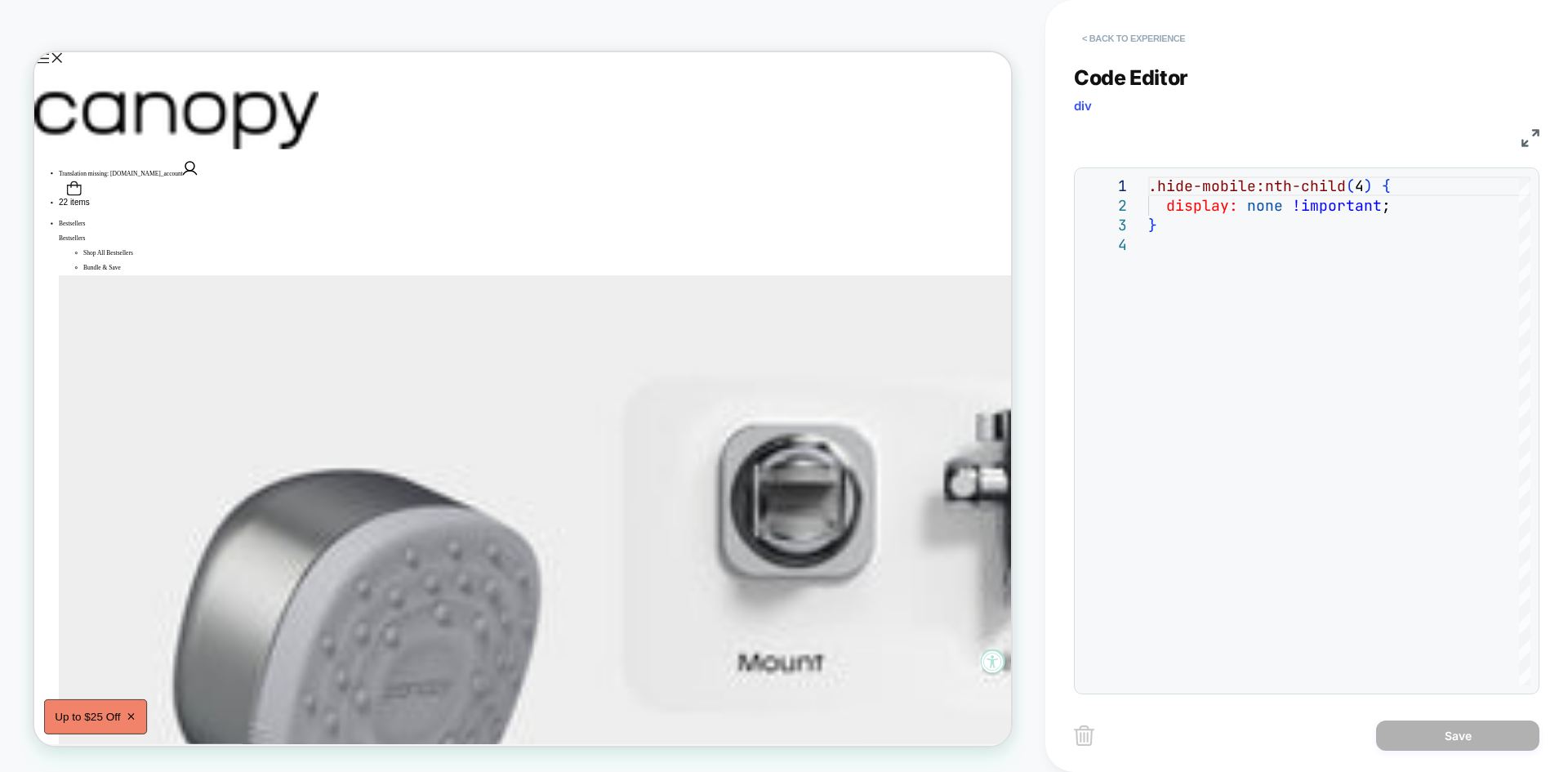
click at [1110, 41] on button "< Back to experience" at bounding box center [1134, 37] width 120 height 26
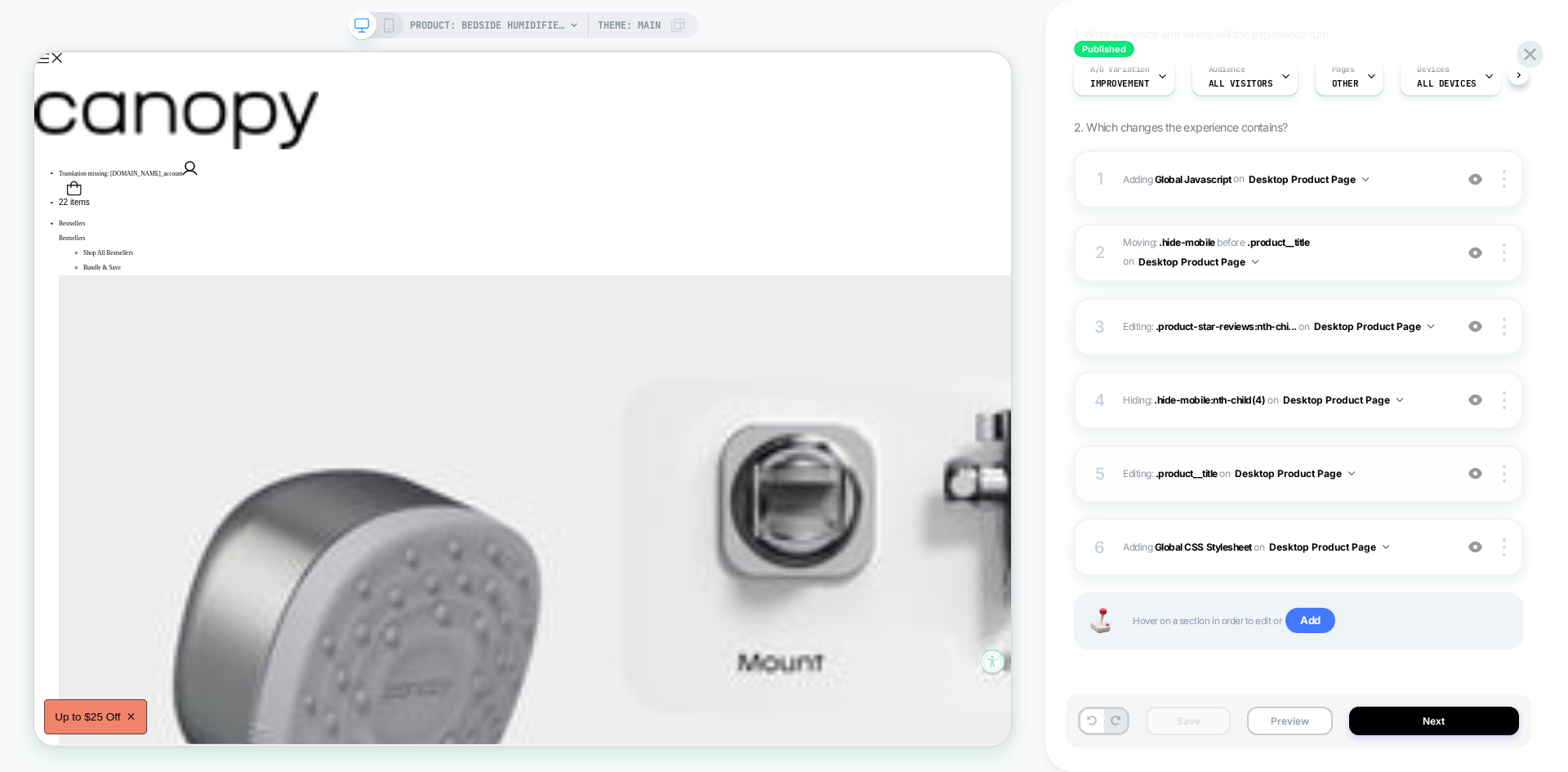
click at [1411, 475] on span "Editing : .product__title .product__title on Desktop Product Page" at bounding box center [1284, 473] width 323 height 21
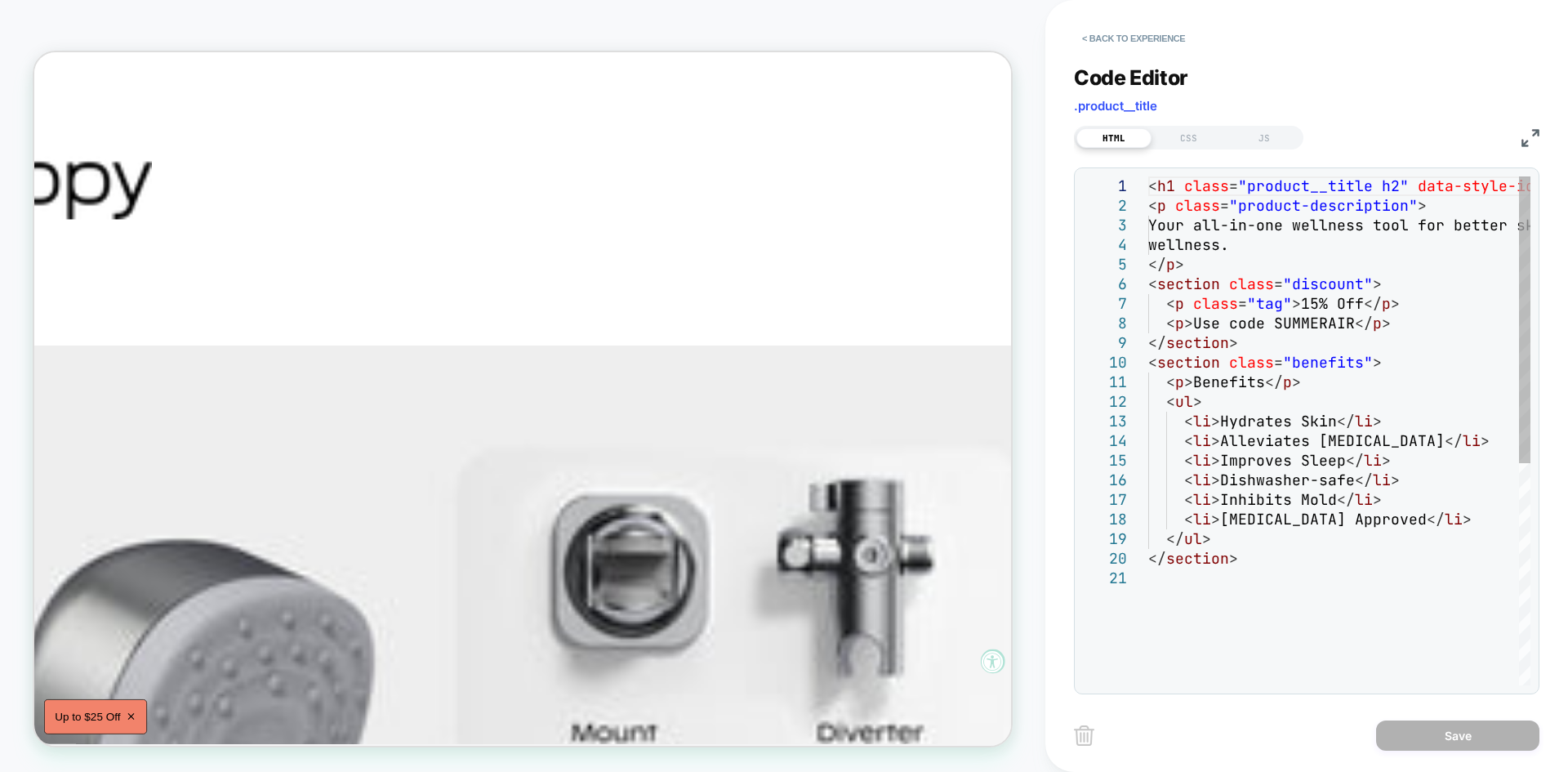
scroll to position [0, 350]
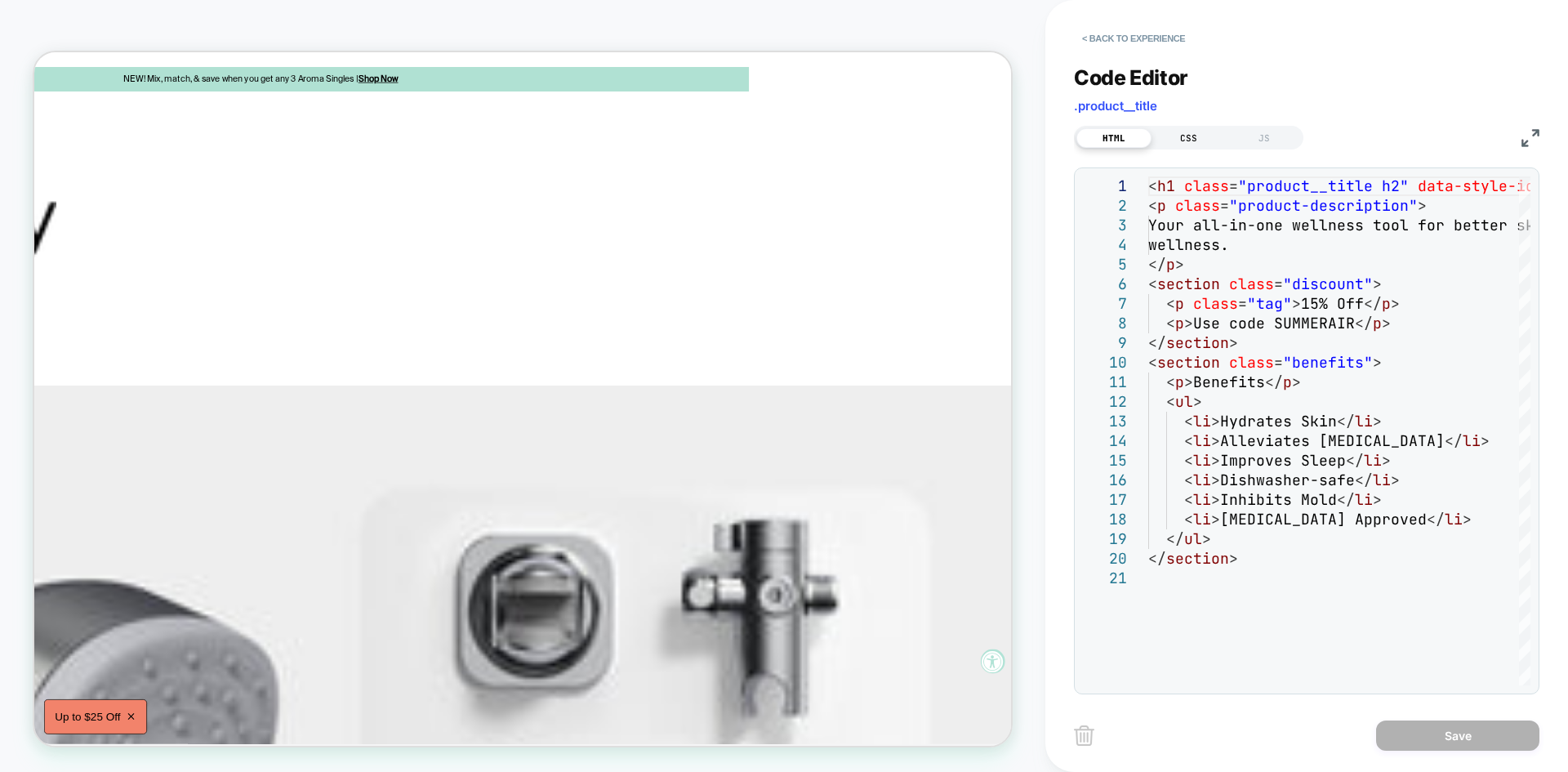
click at [1184, 130] on div "CSS" at bounding box center [1189, 138] width 75 height 20
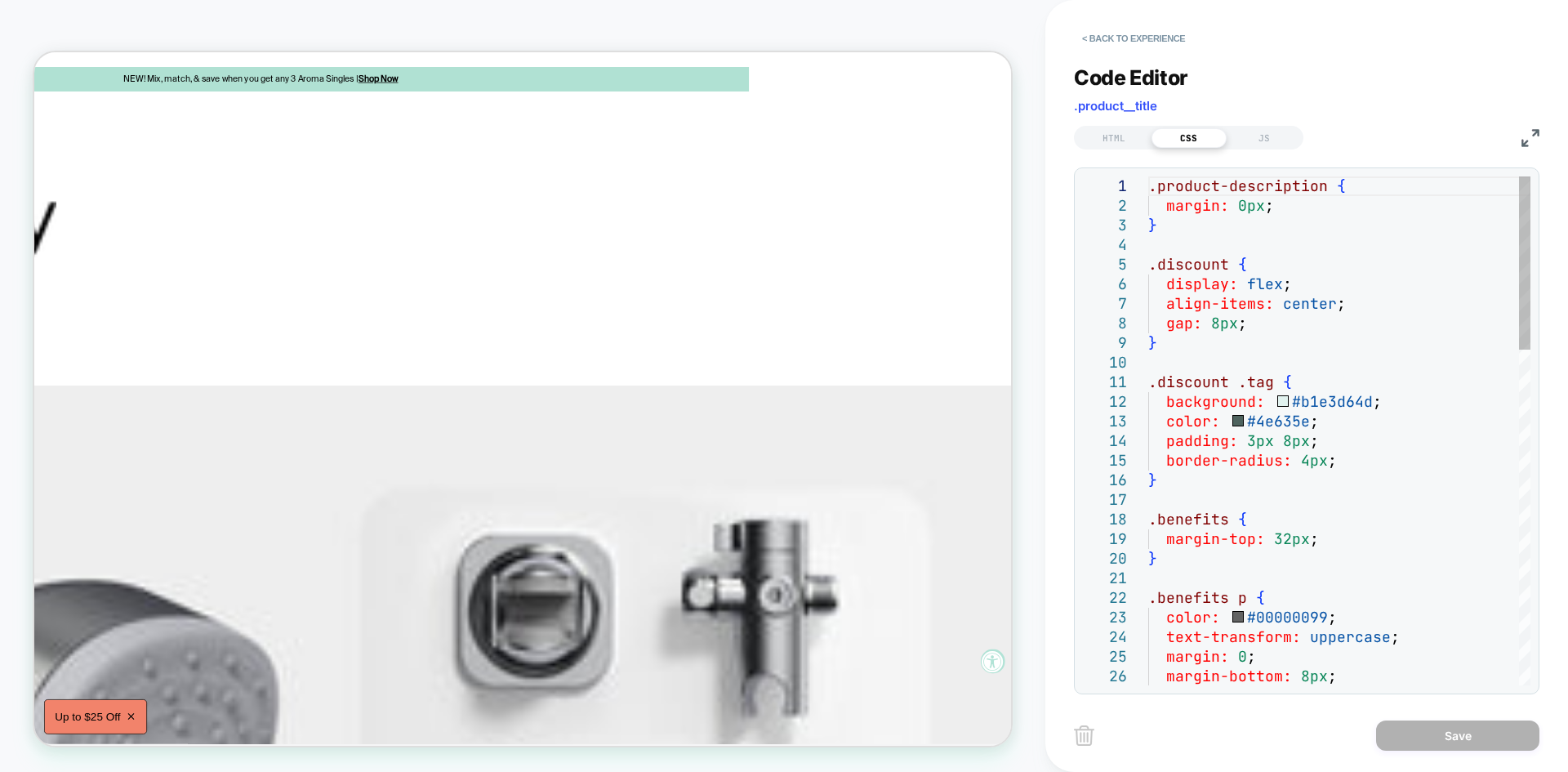
scroll to position [0, 0]
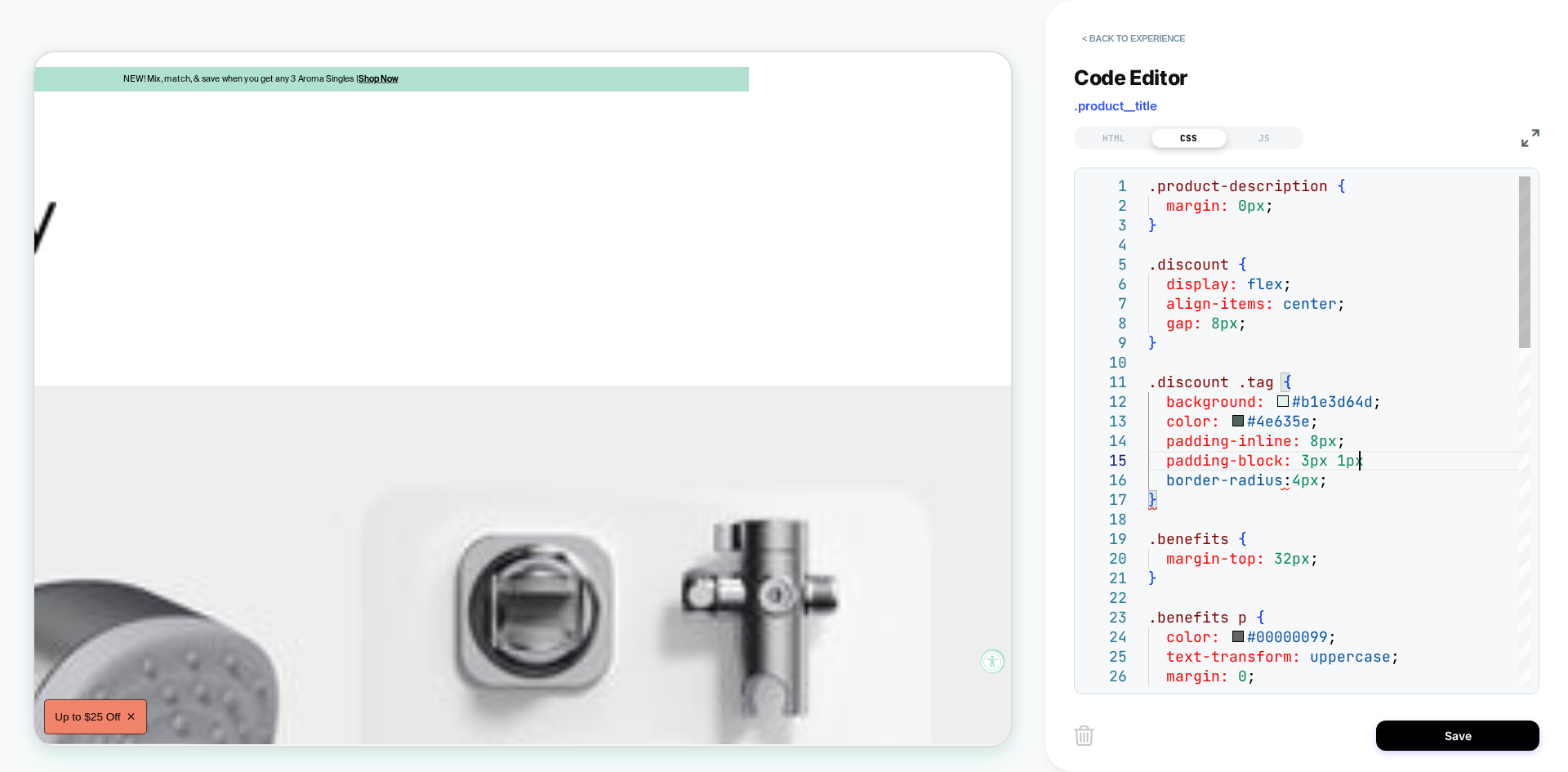
scroll to position [79, 219]
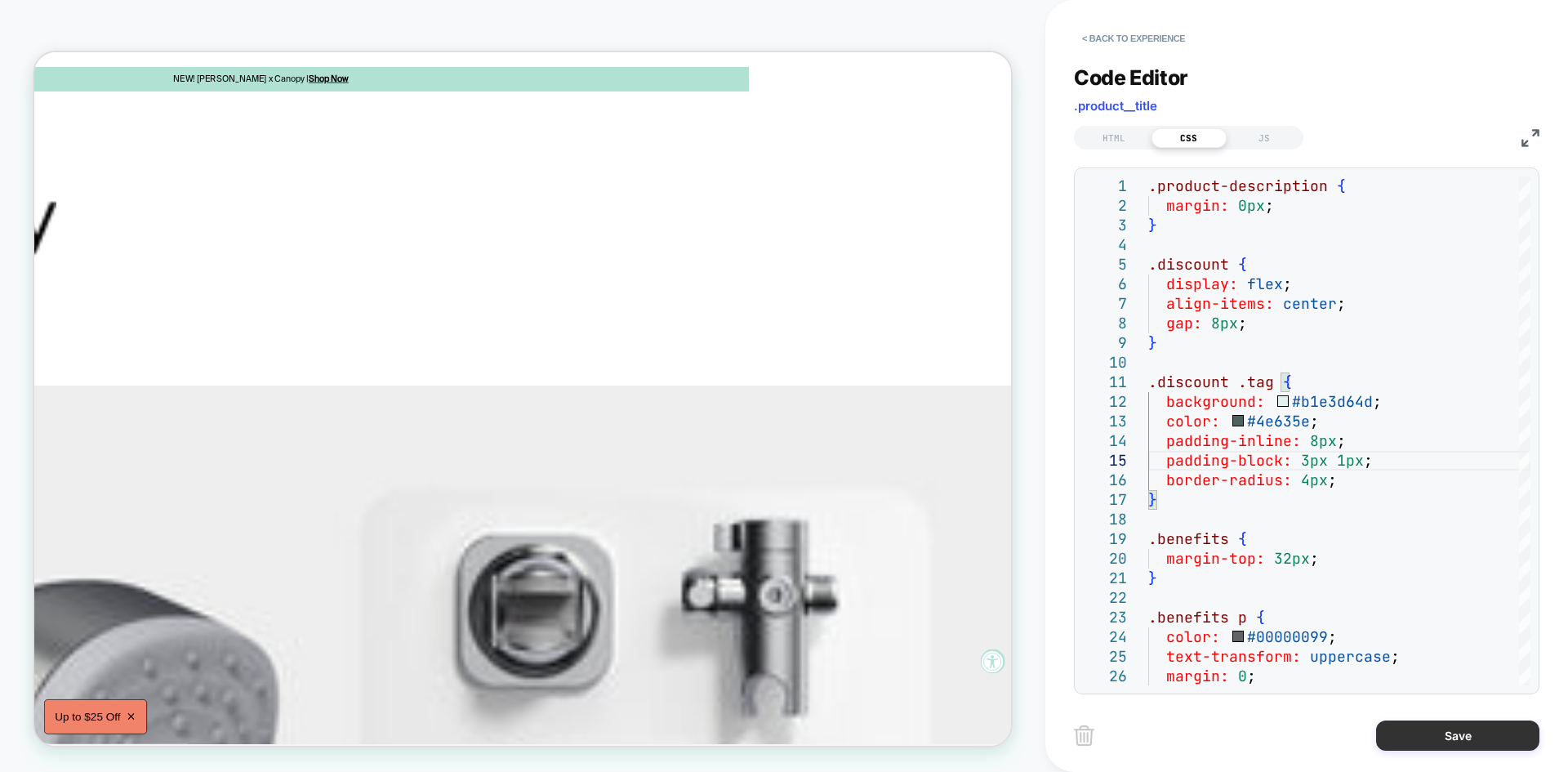
type textarea "**********"
click at [1459, 739] on button "Save" at bounding box center [1457, 735] width 163 height 30
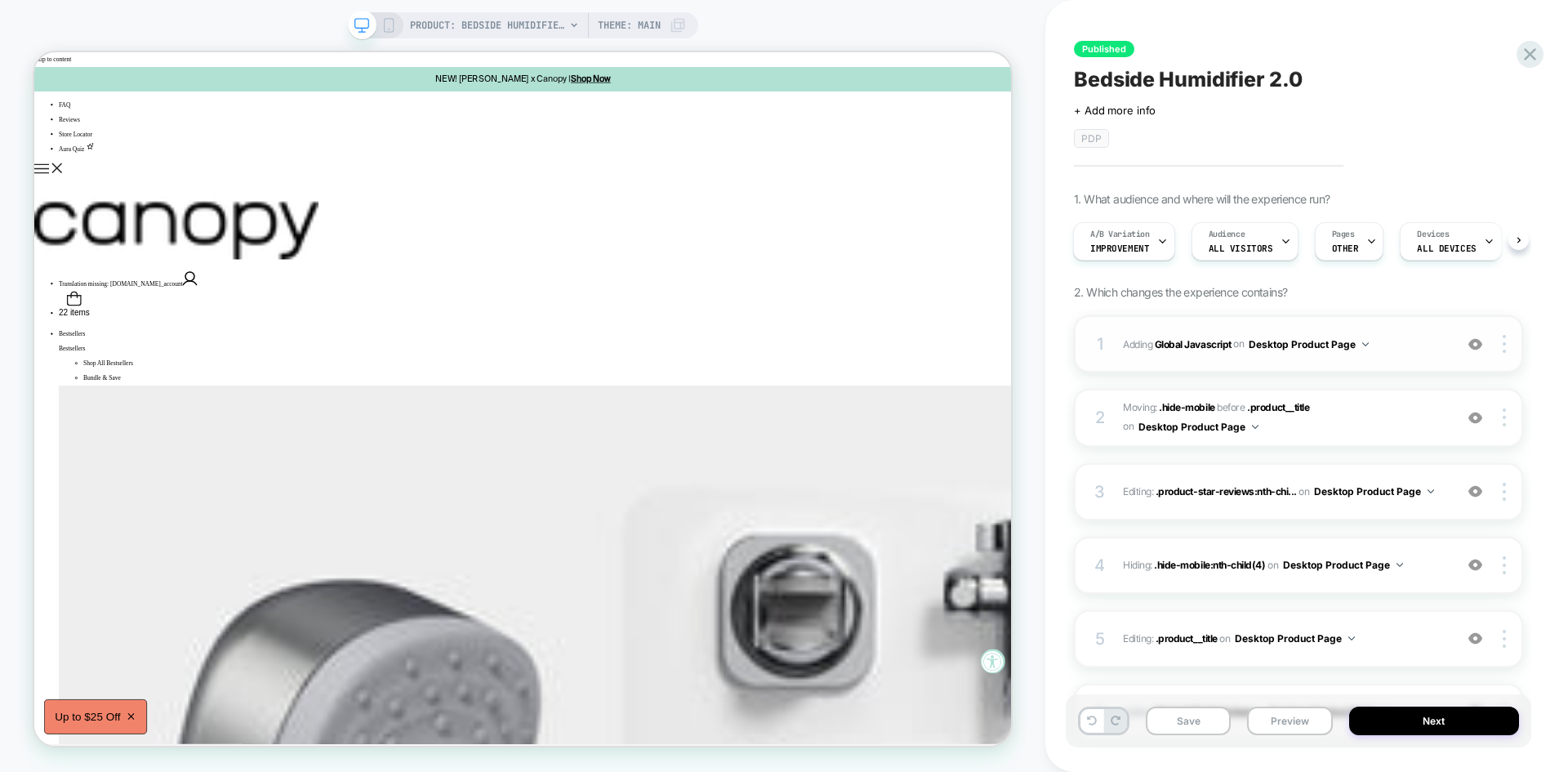
scroll to position [165, 0]
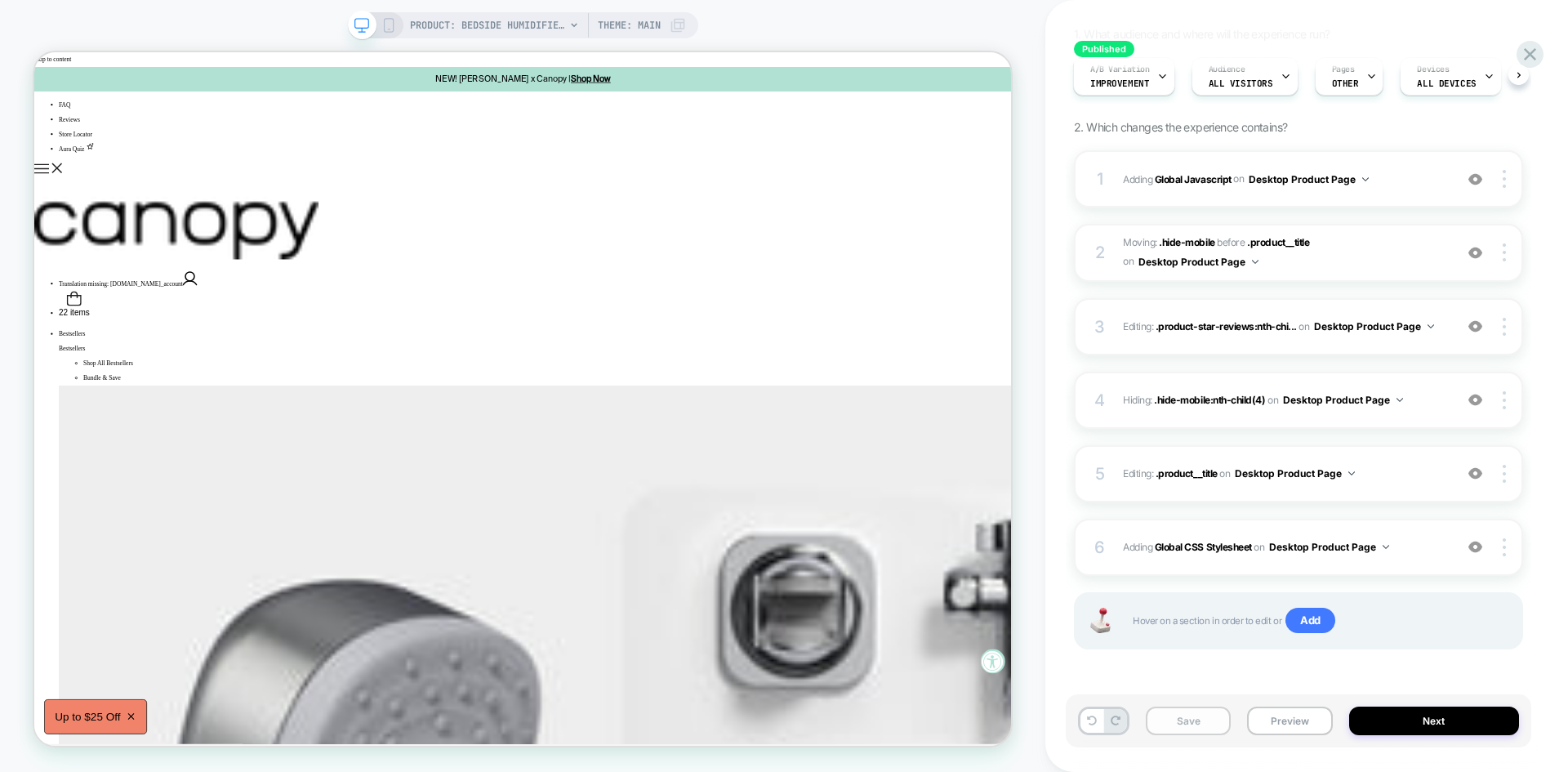
click at [1194, 720] on button "Save" at bounding box center [1187, 721] width 85 height 29
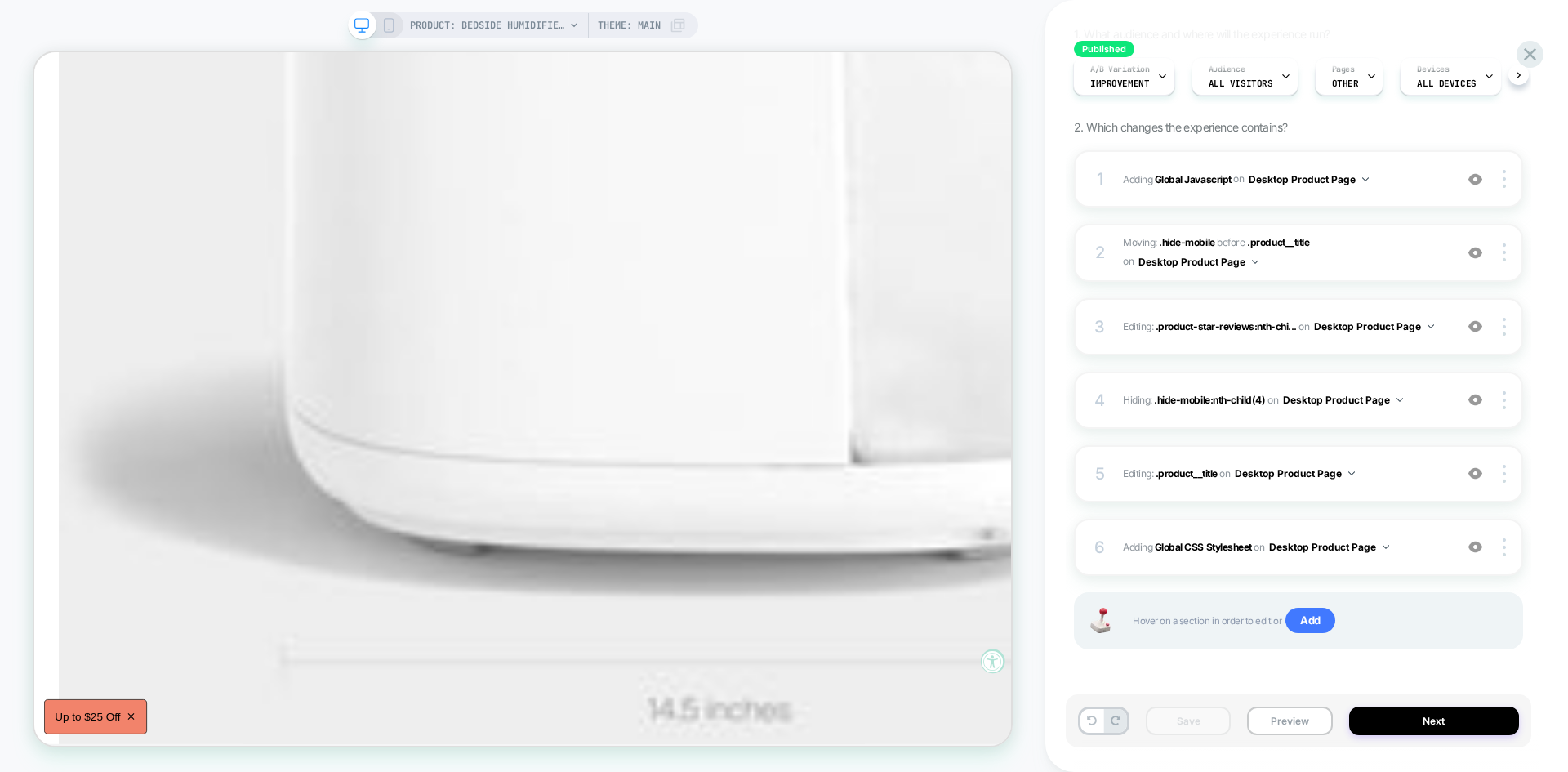
scroll to position [10275, 0]
click at [1398, 557] on span "Adding Global CSS Stylesheet on Desktop Product Page" at bounding box center [1284, 546] width 323 height 21
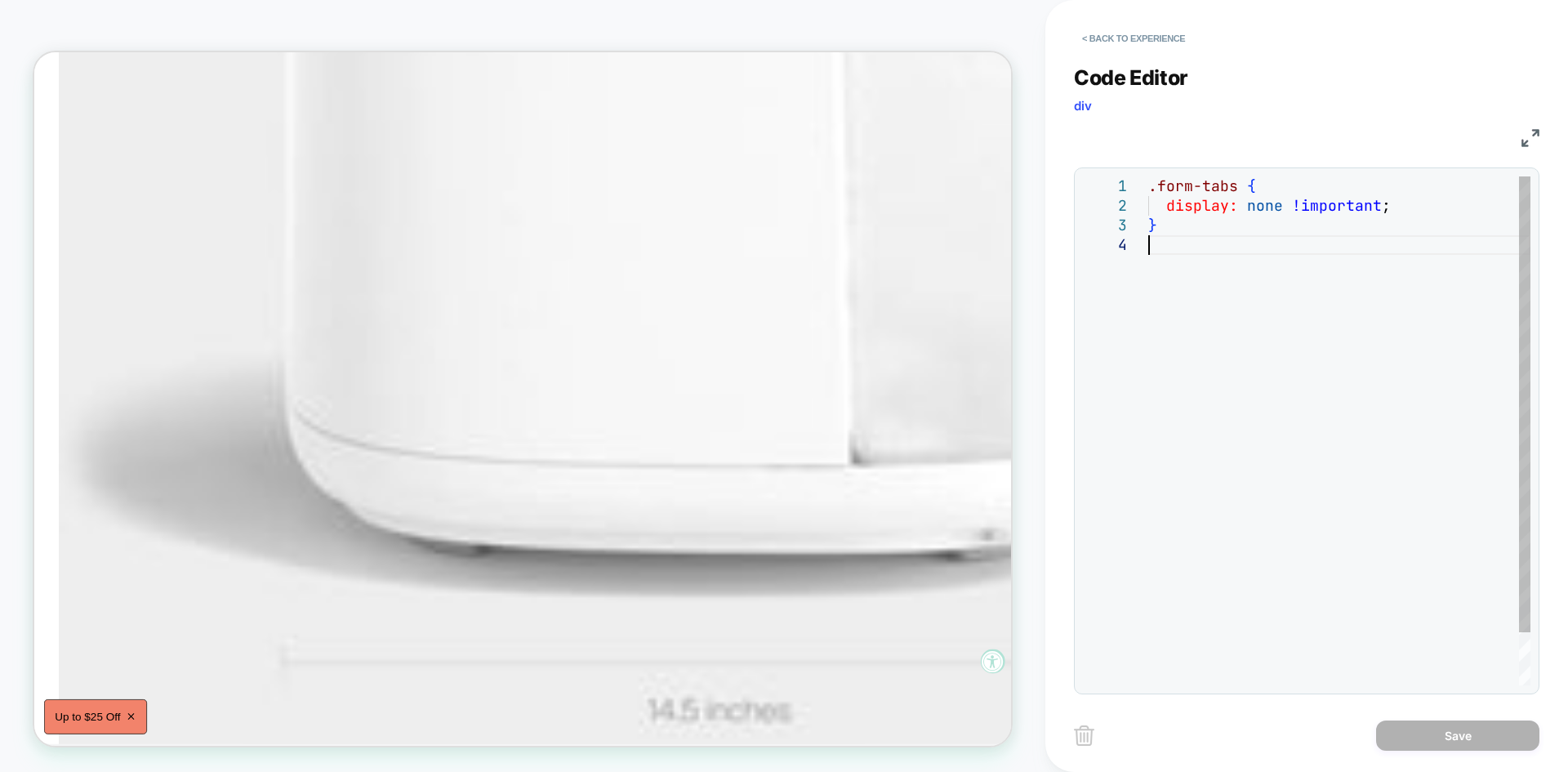
scroll to position [0, 0]
click at [1239, 295] on div ".form-tabs { display: none !important ; }" at bounding box center [1339, 461] width 382 height 568
click at [1219, 271] on div ".form-tabs { display: none !important ; }" at bounding box center [1339, 461] width 382 height 568
click at [1235, 193] on link "MDN Reference" at bounding box center [1210, 201] width 113 height 17
click at [1233, 185] on div ".form-tabs { display: none !important ; }" at bounding box center [1339, 461] width 382 height 568
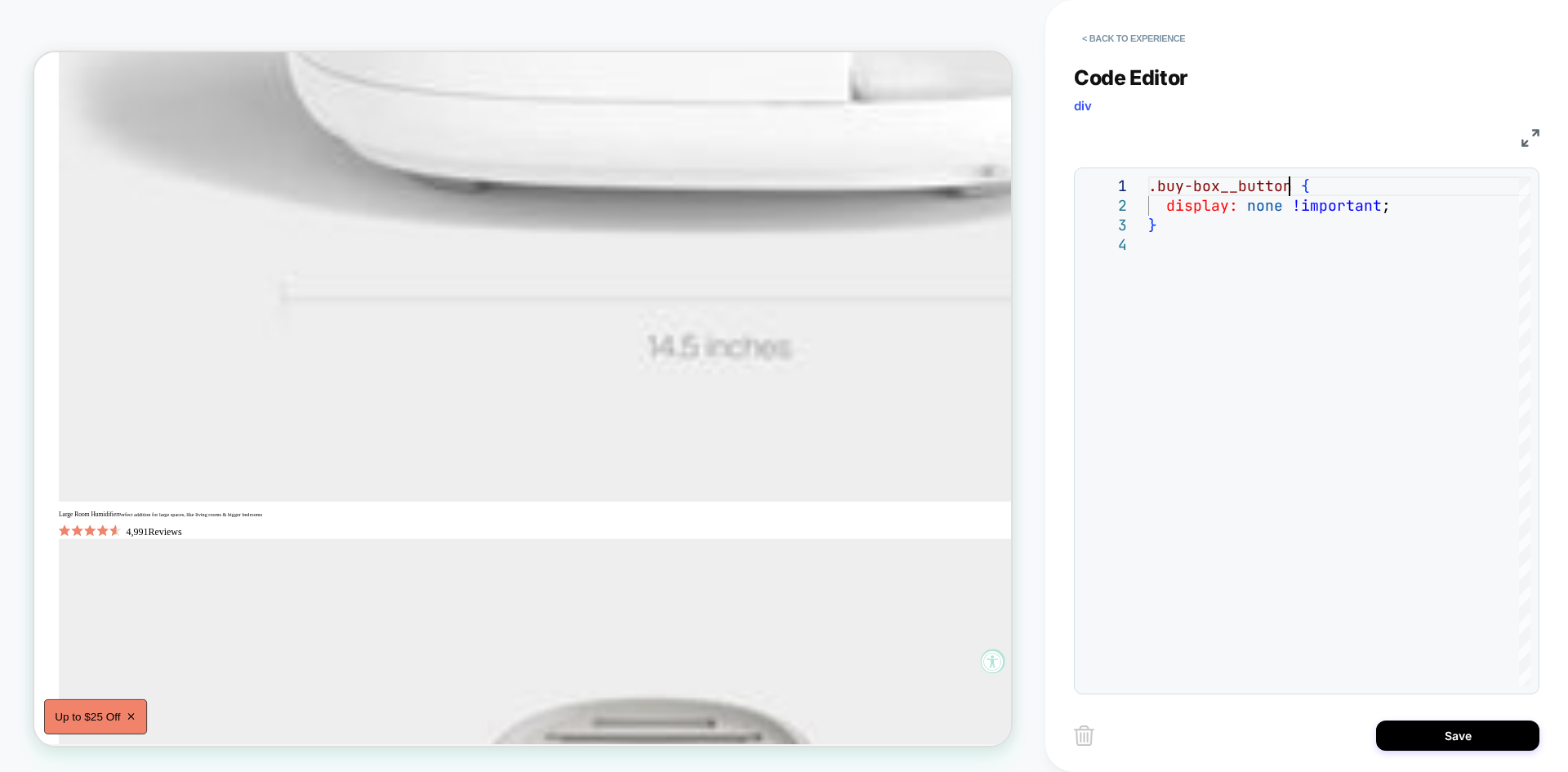
scroll to position [10762, 0]
click at [1198, 240] on div ".buy-box__button { display: none !important ; }" at bounding box center [1339, 461] width 382 height 568
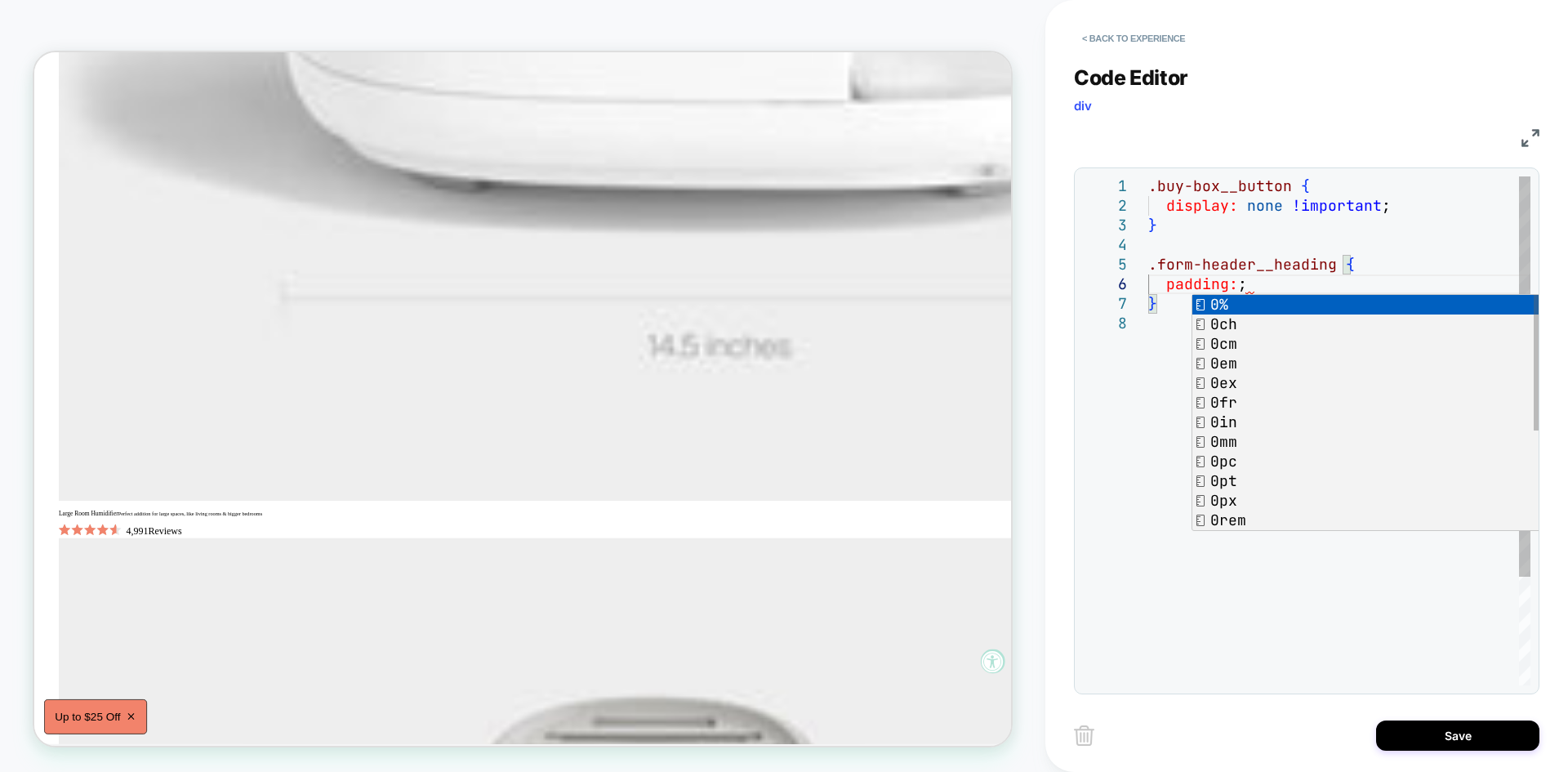
scroll to position [98, 105]
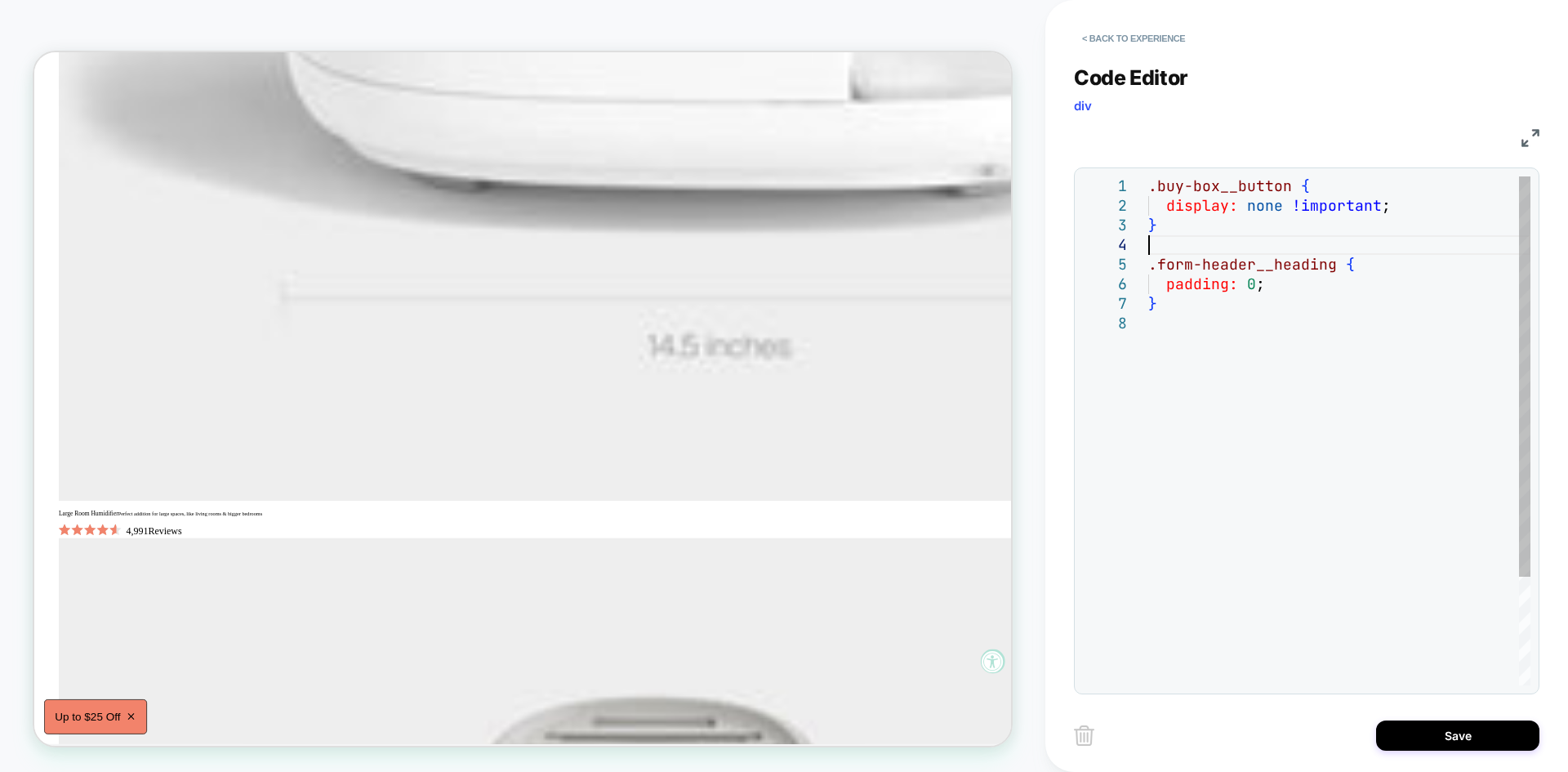
click at [1343, 247] on div ".buy-box__button { display: none !important ; } .form-header__heading { padding…" at bounding box center [1339, 500] width 382 height 646
click at [1187, 295] on div ".buy-box__button { display: none !important ; } .form-header__heading { padding…" at bounding box center [1339, 500] width 382 height 646
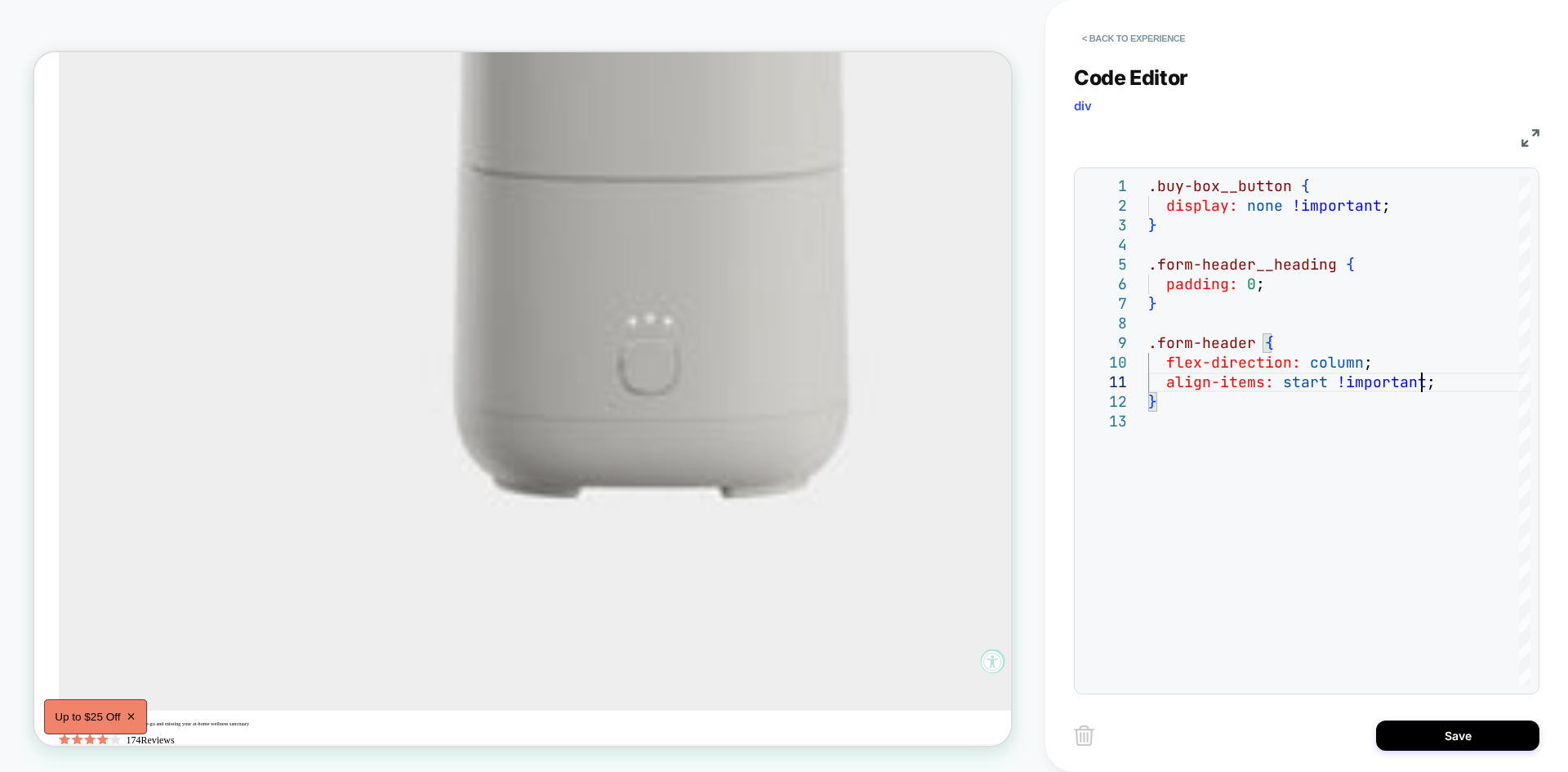
scroll to position [12103, 0]
type textarea "**********"
click at [1427, 726] on button "Save" at bounding box center [1457, 735] width 163 height 30
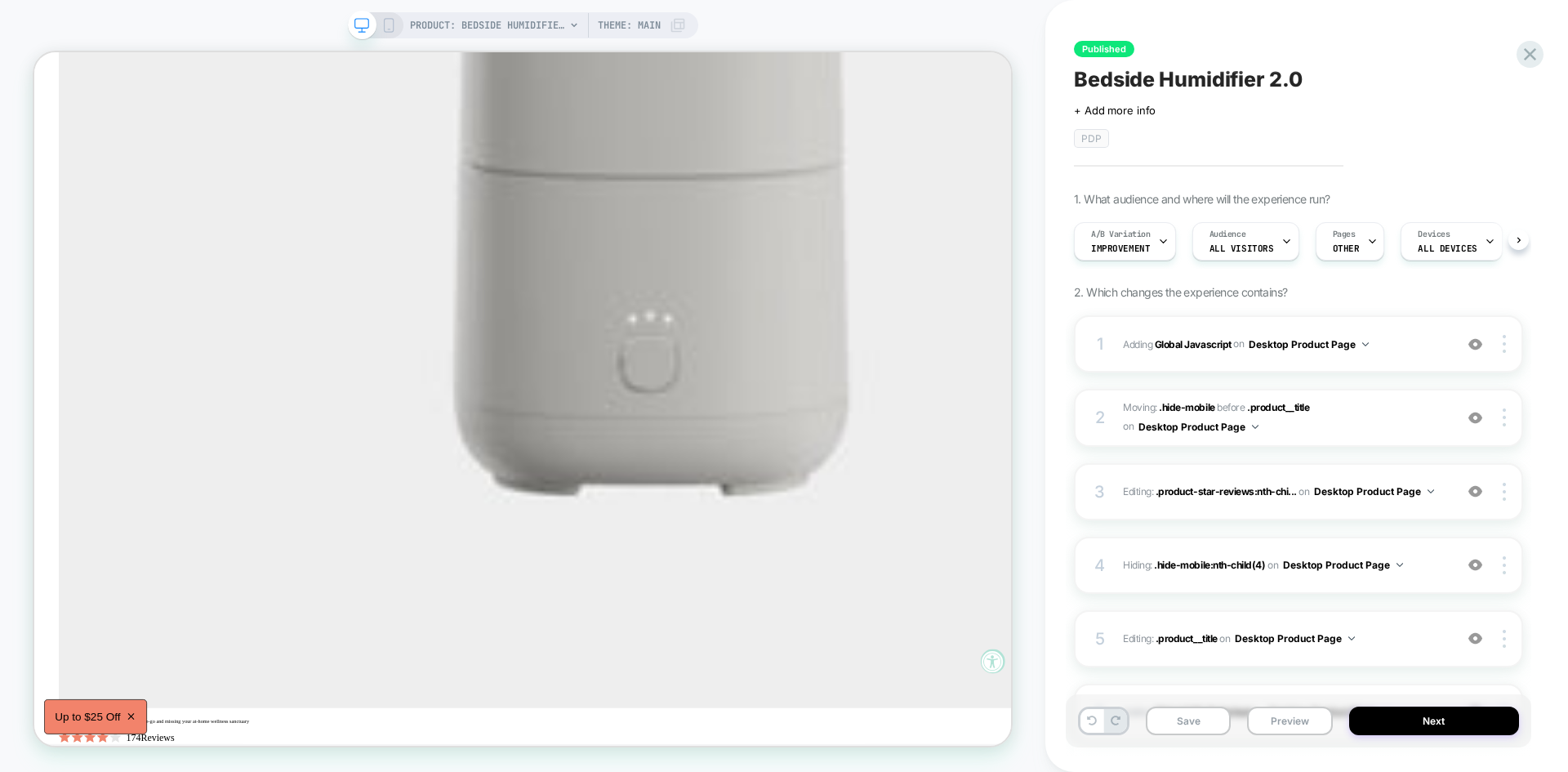
scroll to position [0, 1]
click at [1193, 734] on button "Save" at bounding box center [1187, 721] width 85 height 29
click at [1275, 725] on button "Preview" at bounding box center [1289, 721] width 85 height 29
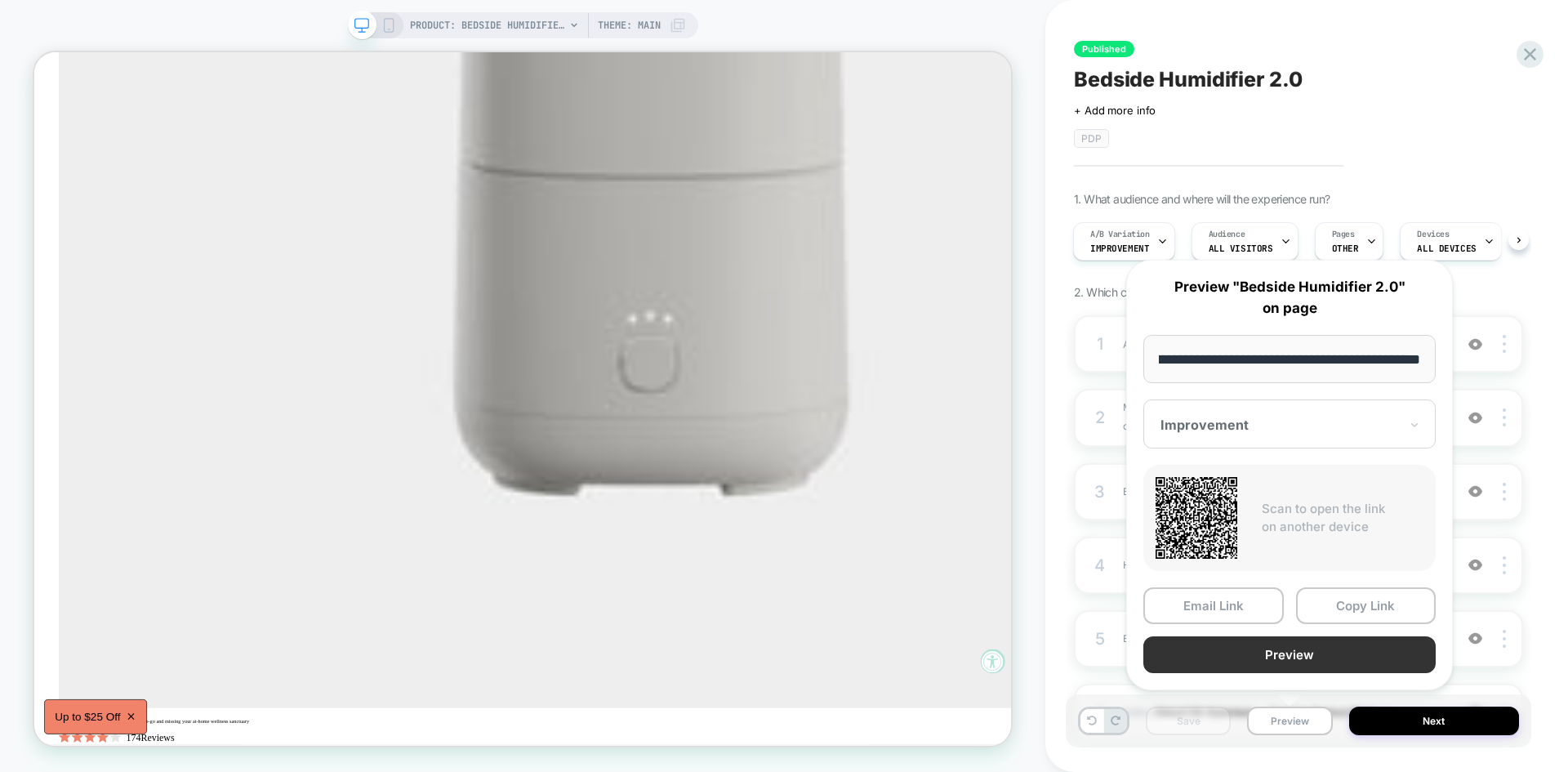
scroll to position [0, 0]
click at [1308, 662] on button "Preview" at bounding box center [1290, 654] width 293 height 37
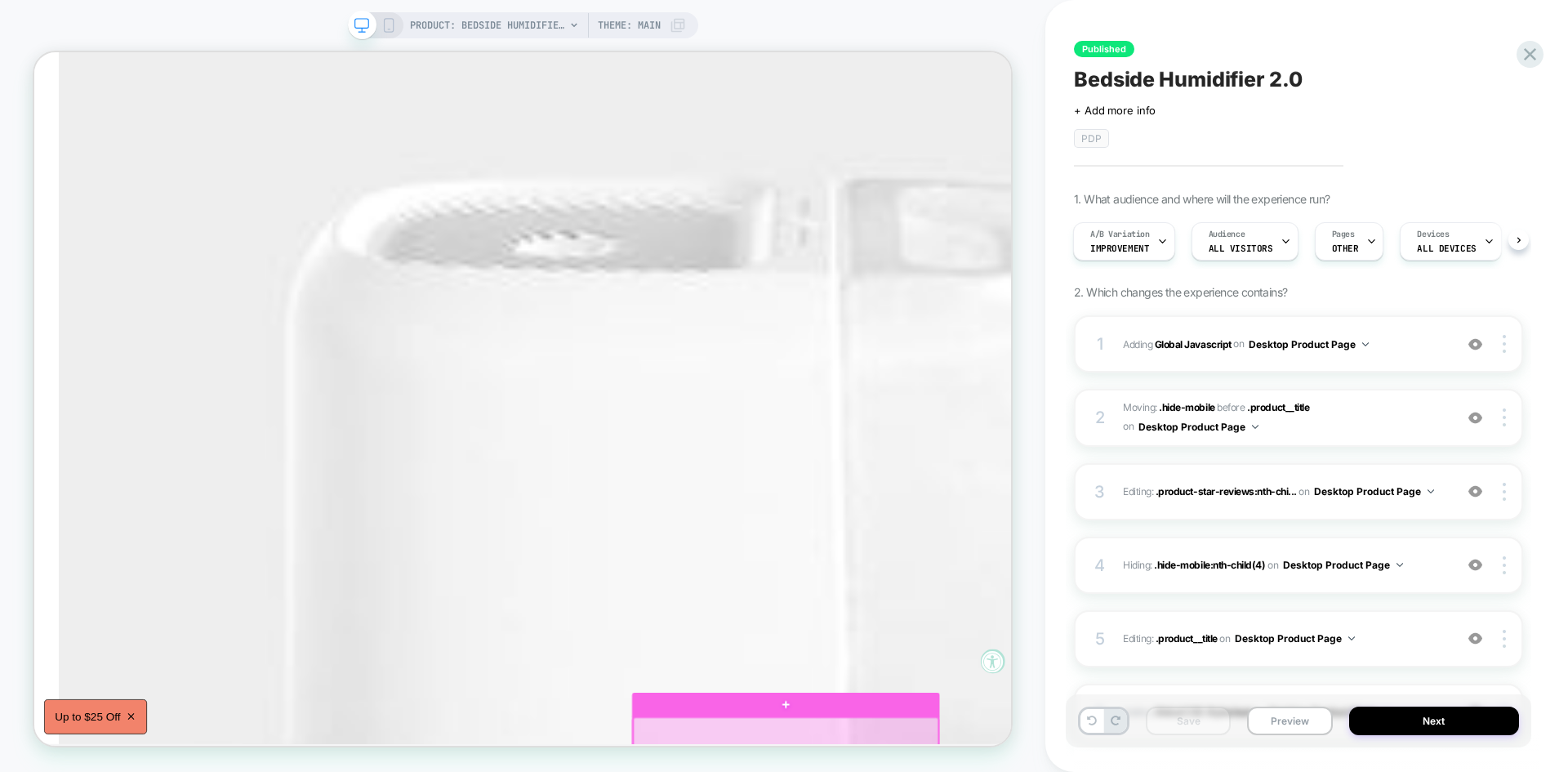
scroll to position [9733, 0]
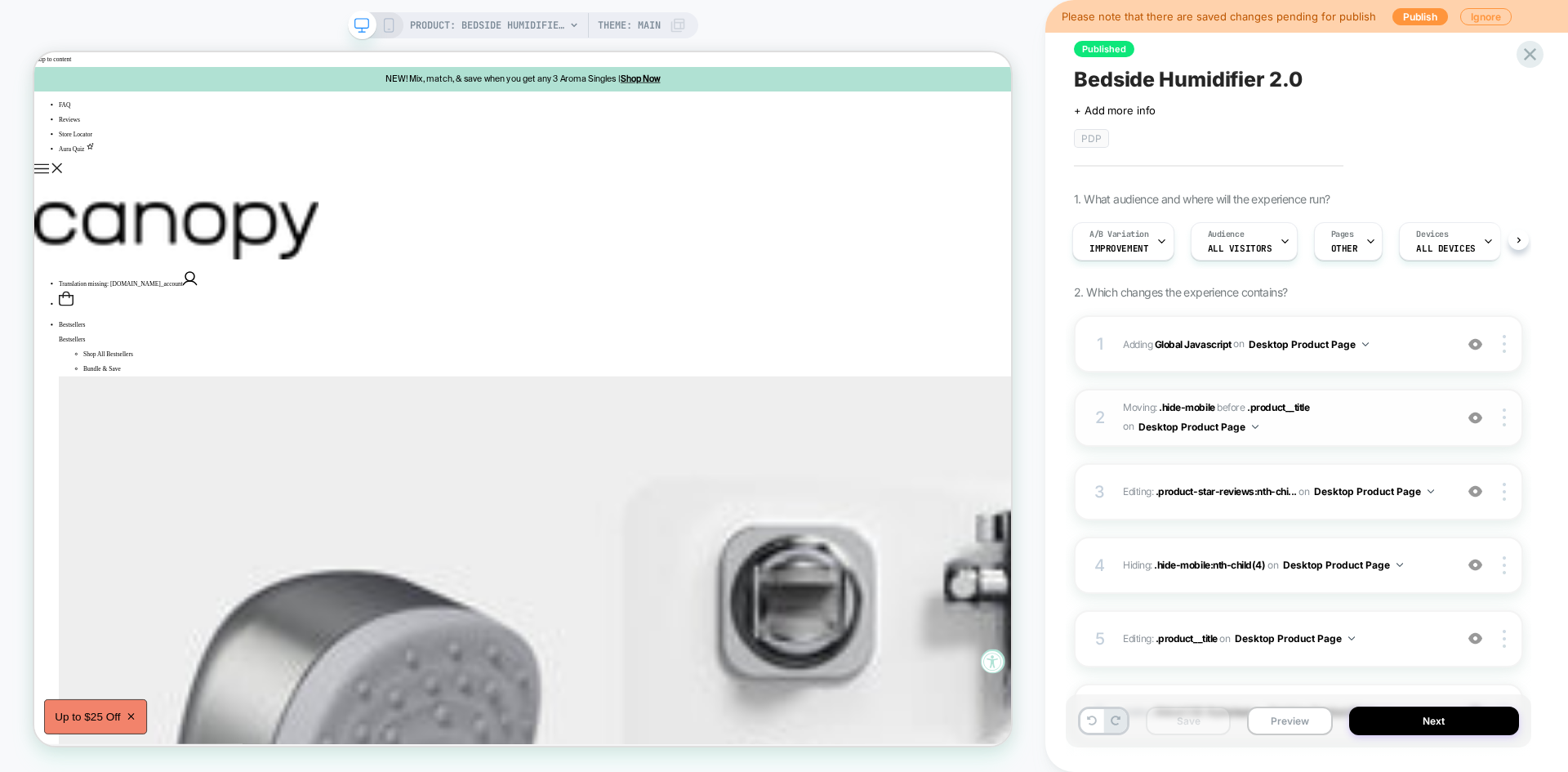
click at [1357, 418] on span "Moving: .hide-mobile .hide-mobile before .product__title .product__title on Des…" at bounding box center [1284, 418] width 323 height 38
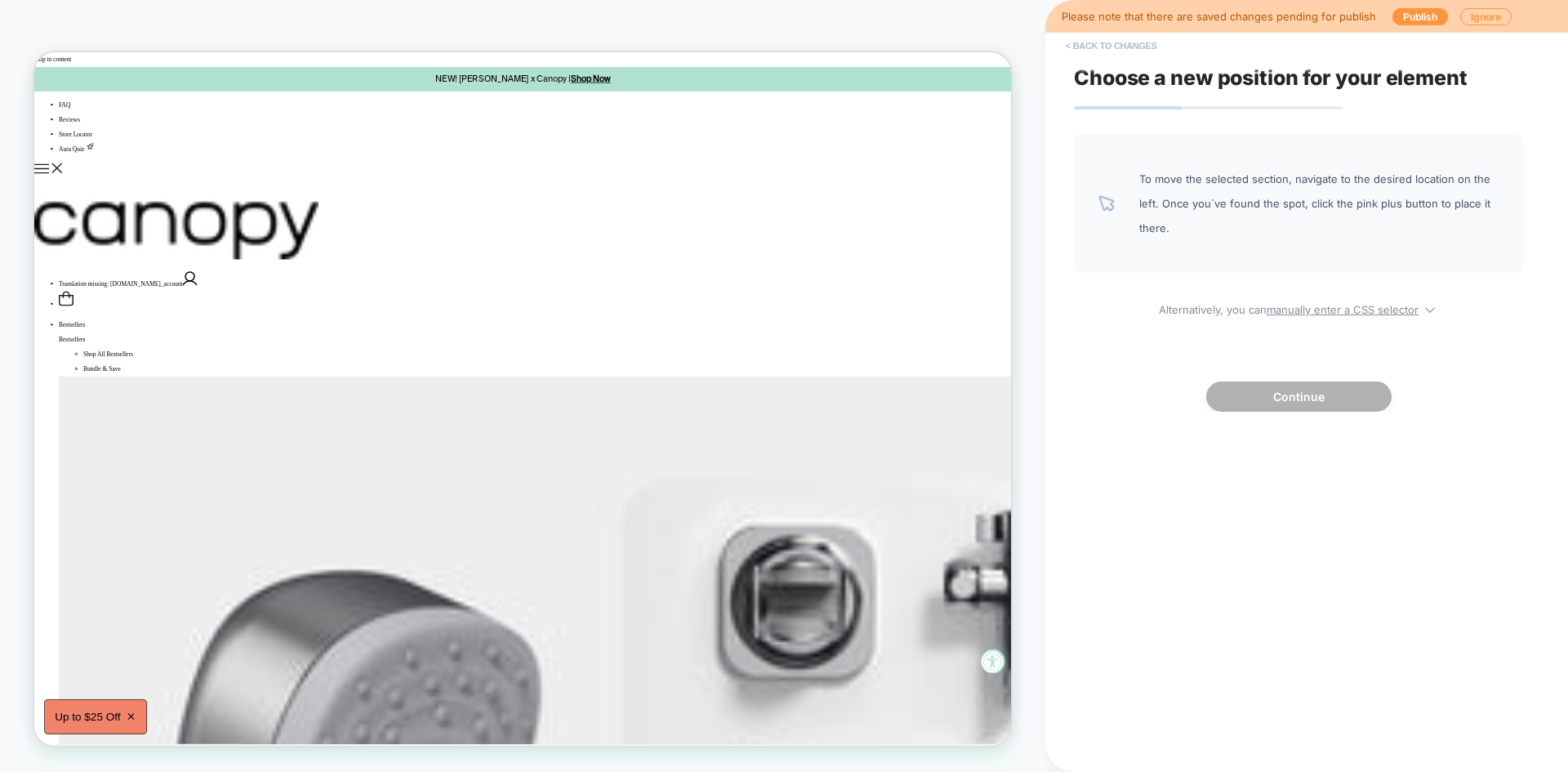
click at [1106, 52] on button "< Back to changes" at bounding box center [1110, 46] width 108 height 26
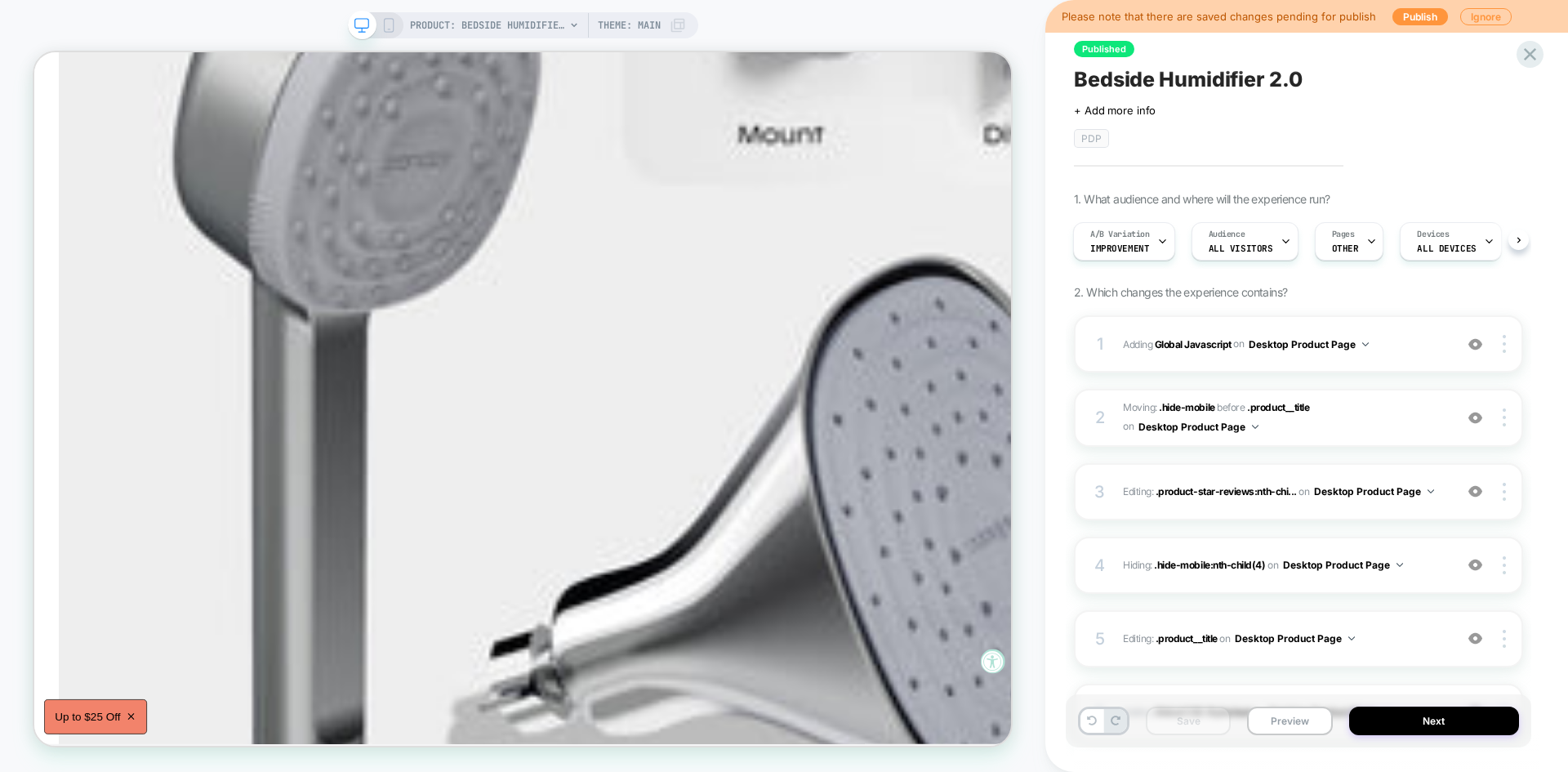
scroll to position [843, 0]
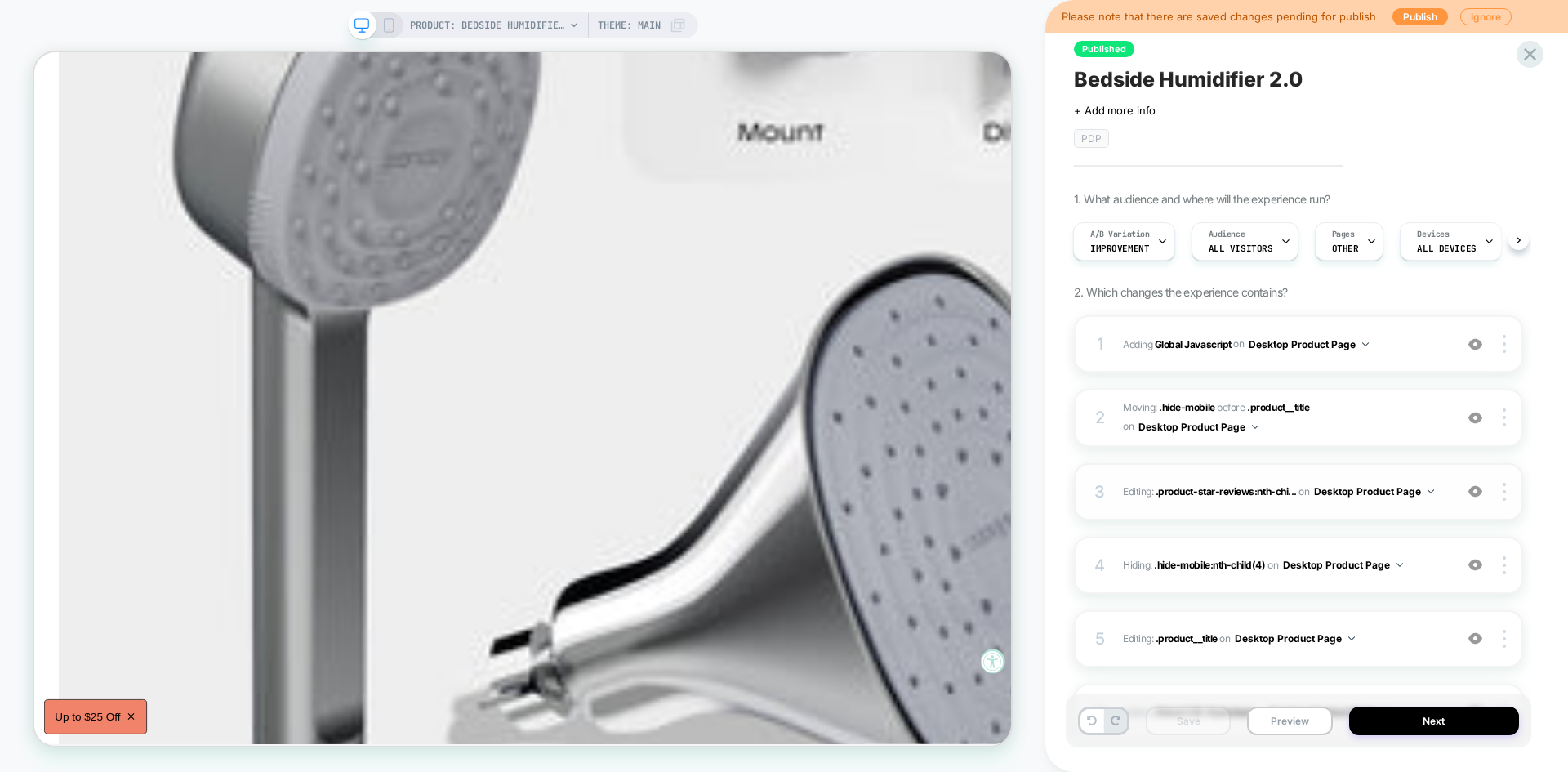
click at [1399, 511] on div "3 Editing : .product-star-reviews:nth-chi... .product-star-reviews:nth-child(2)…" at bounding box center [1298, 492] width 449 height 57
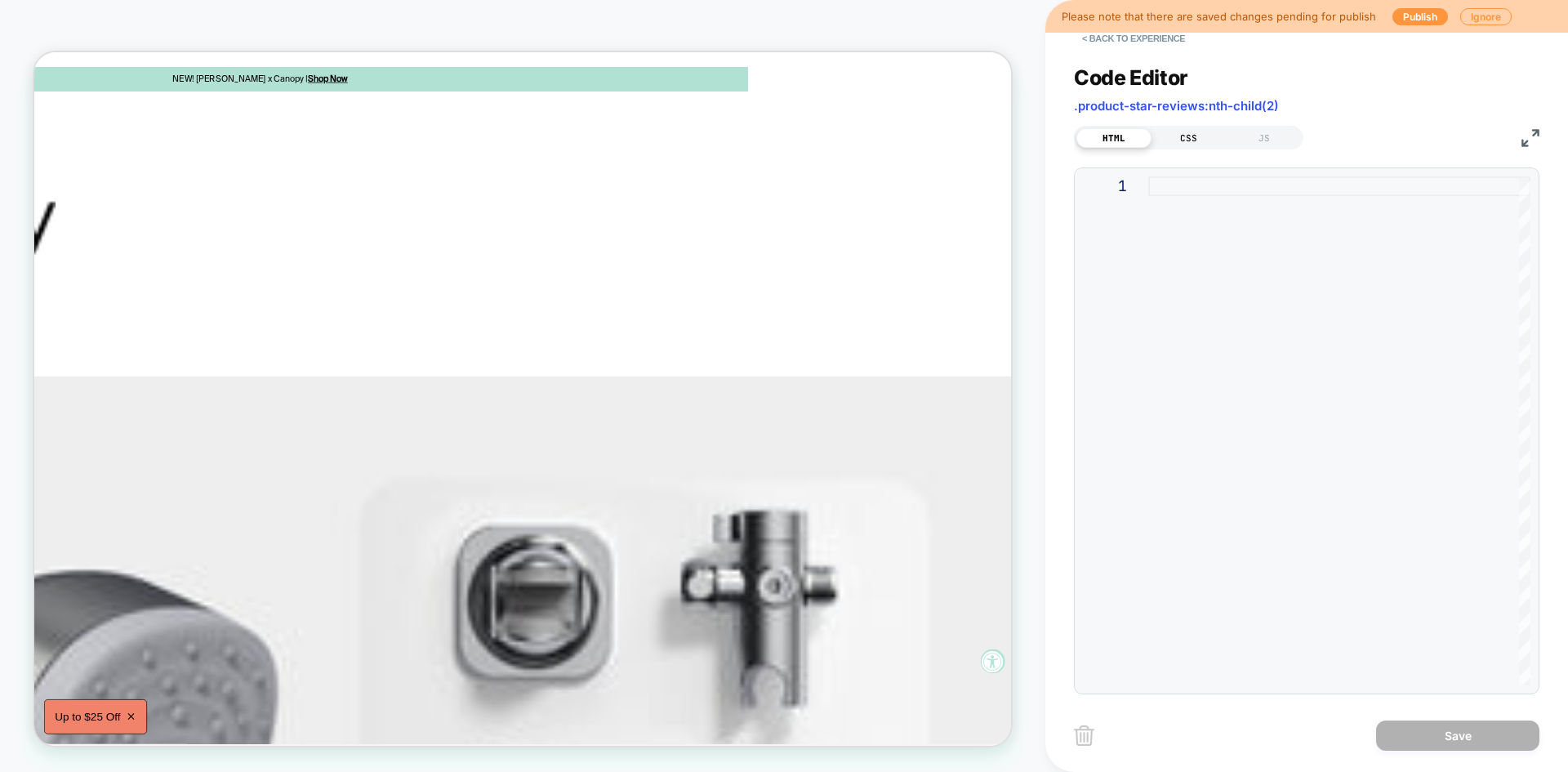
scroll to position [0, 0]
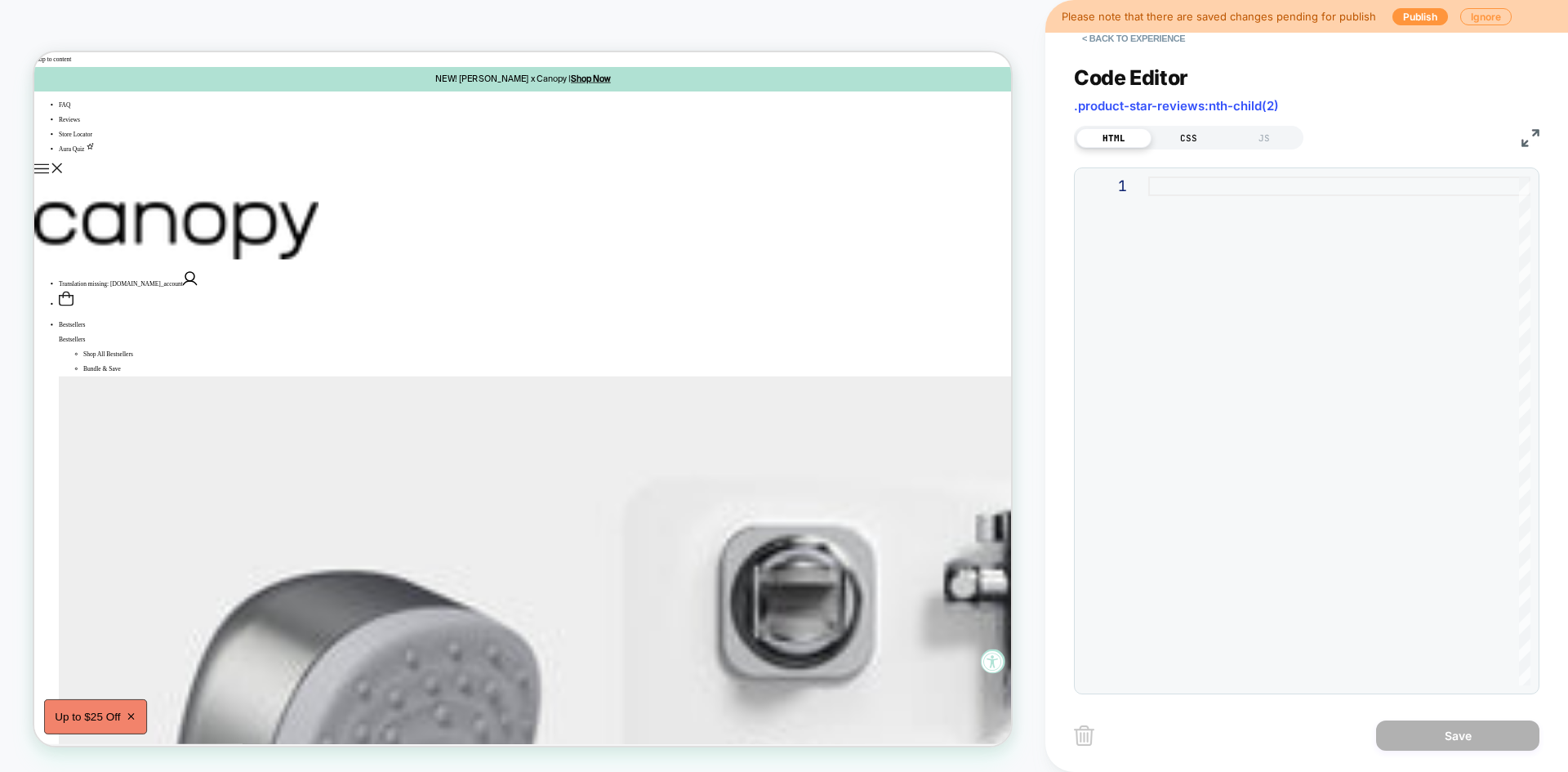
click at [1187, 133] on div "CSS" at bounding box center [1189, 138] width 75 height 20
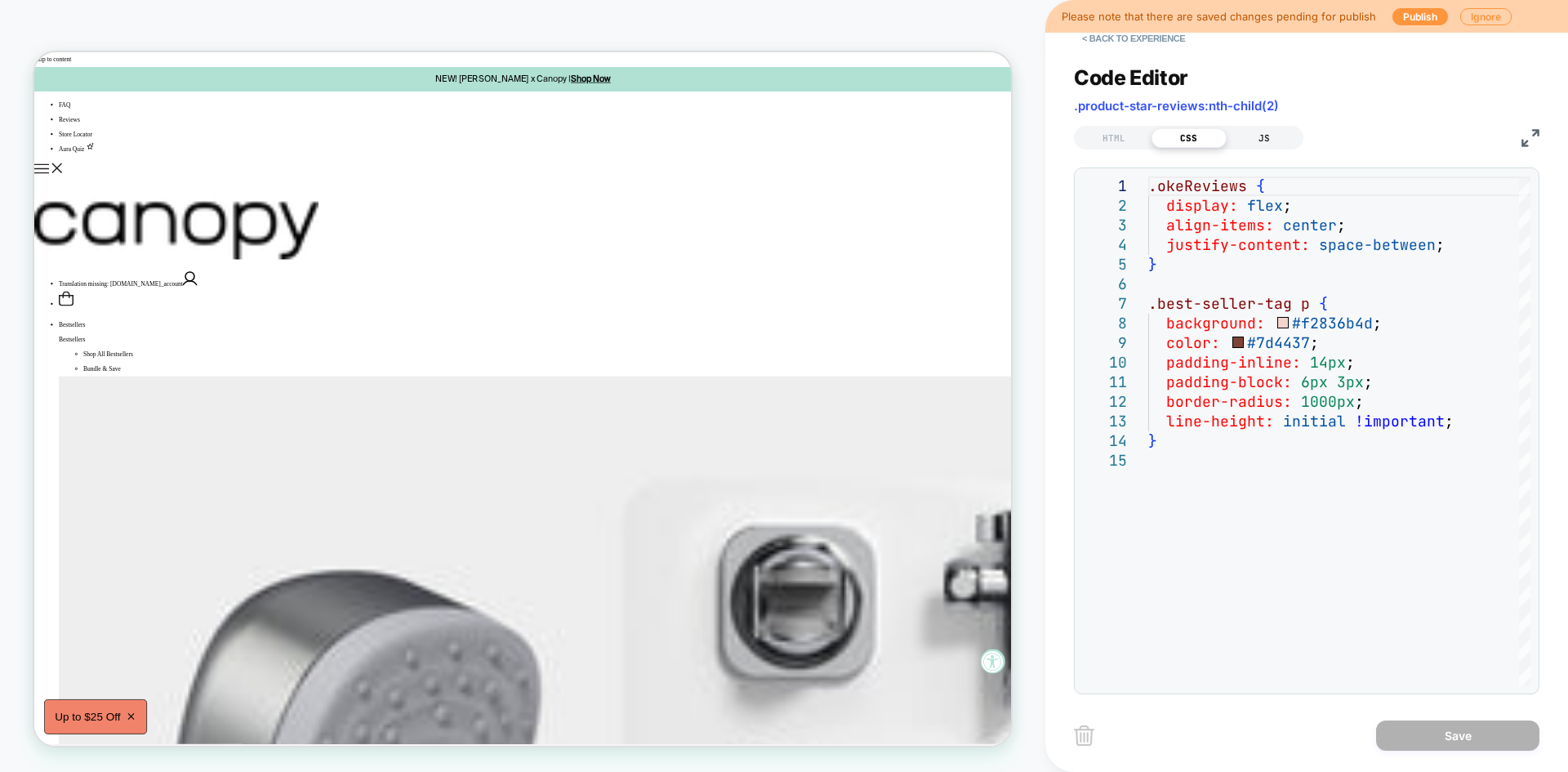
click at [1258, 132] on div "JS" at bounding box center [1264, 138] width 75 height 20
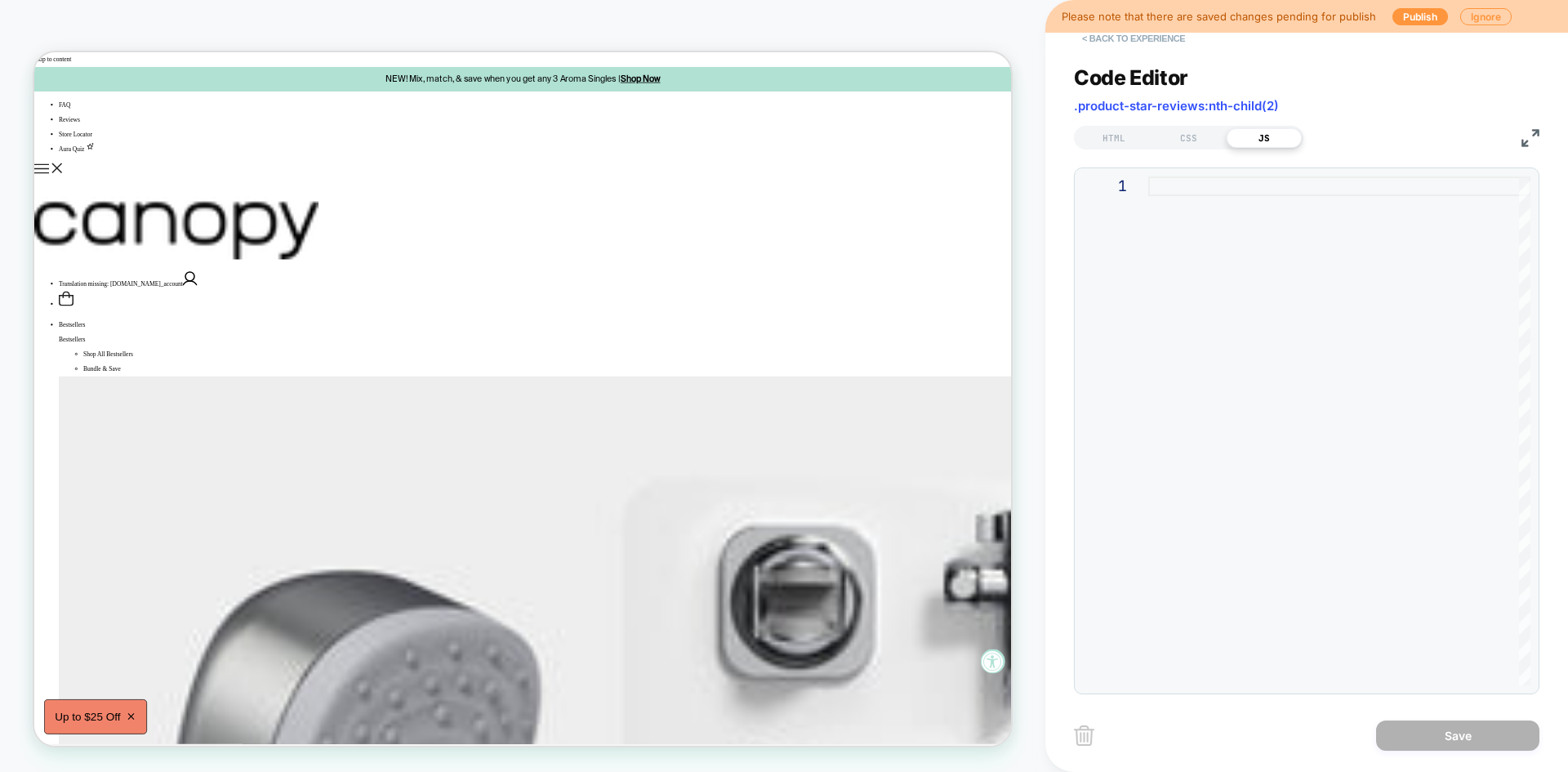
click at [1145, 44] on button "< Back to experience" at bounding box center [1134, 37] width 120 height 26
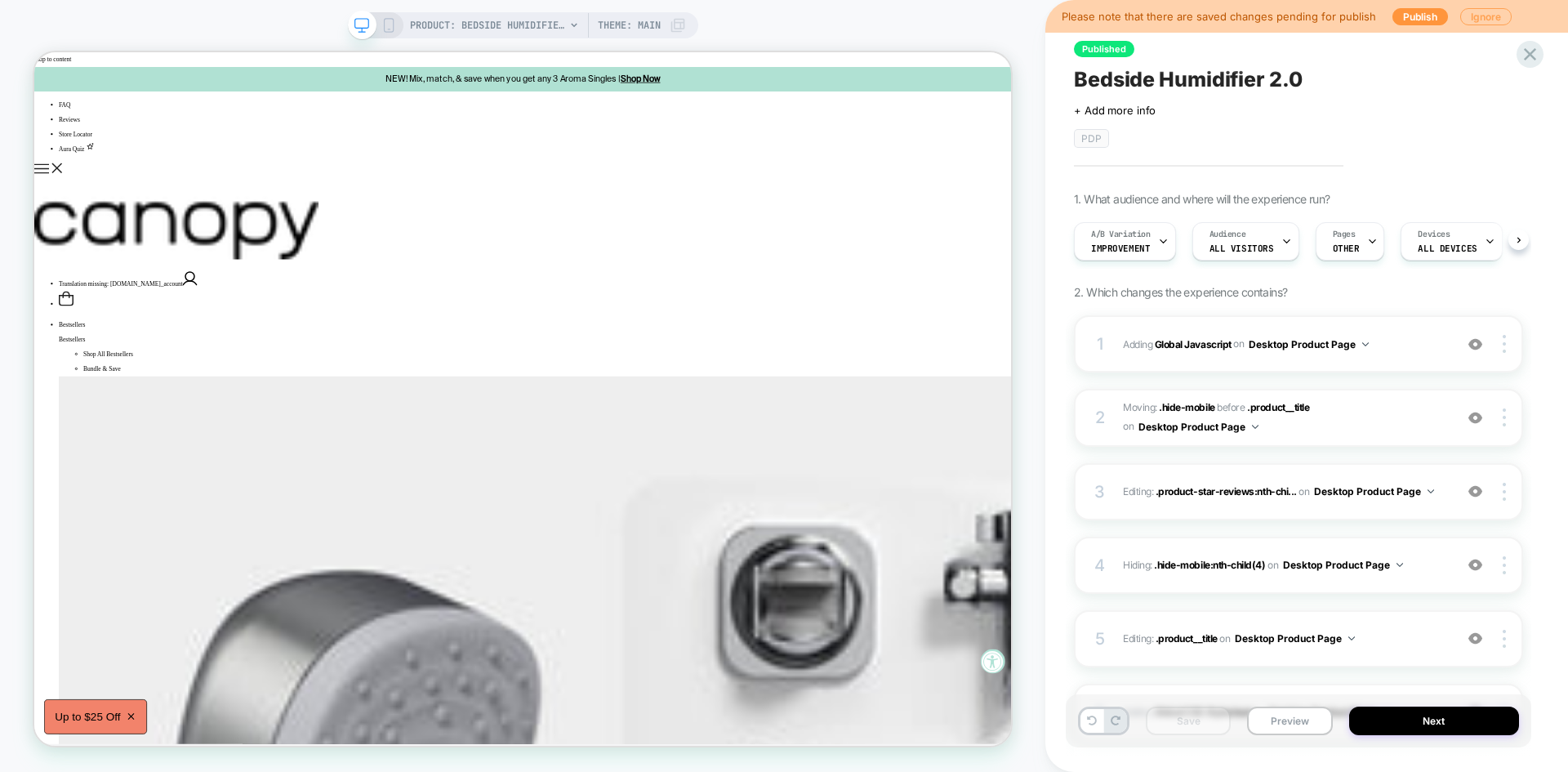
scroll to position [0, 1]
click at [1468, 14] on button "Ignore" at bounding box center [1486, 16] width 52 height 17
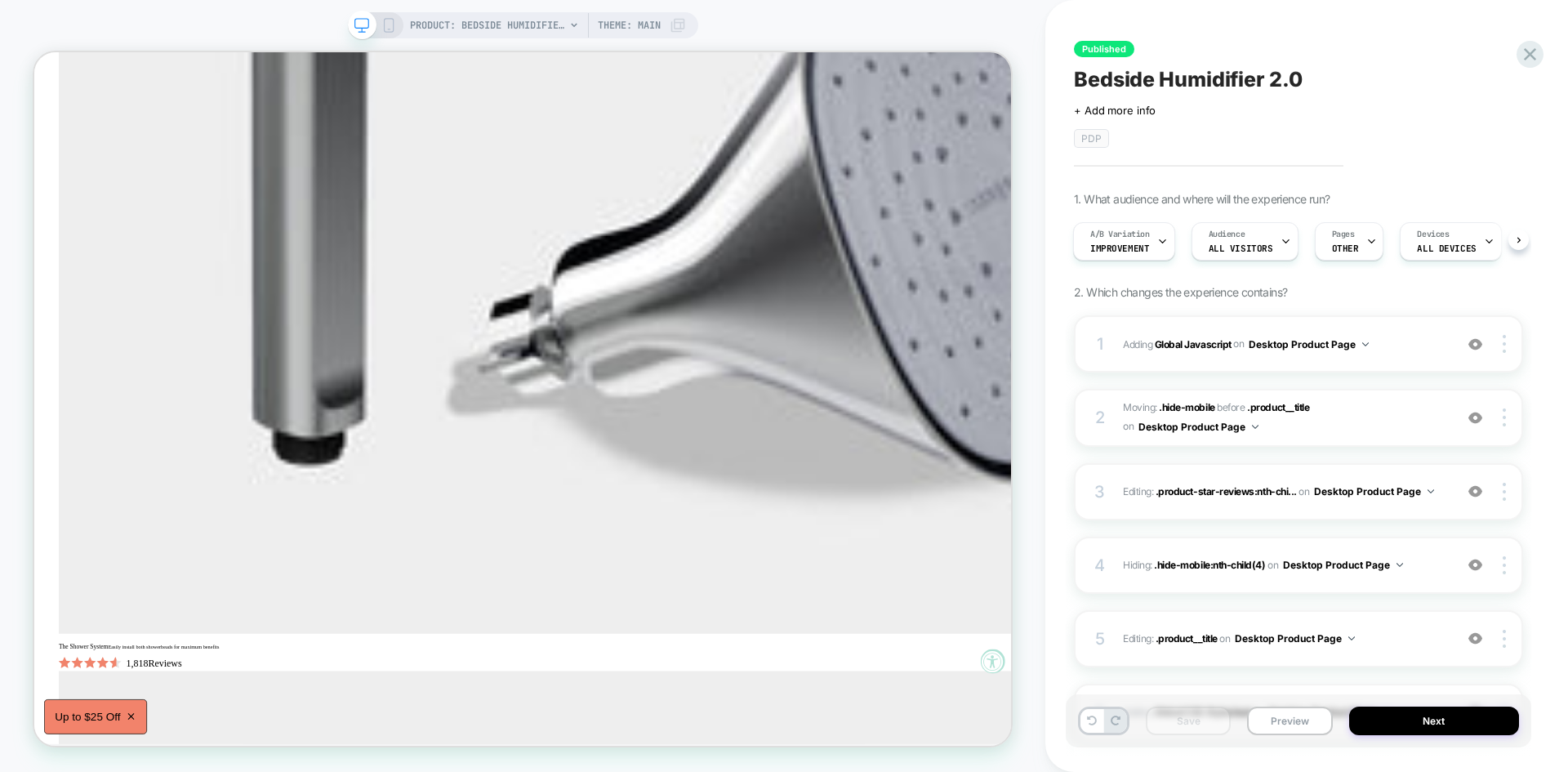
scroll to position [165, 0]
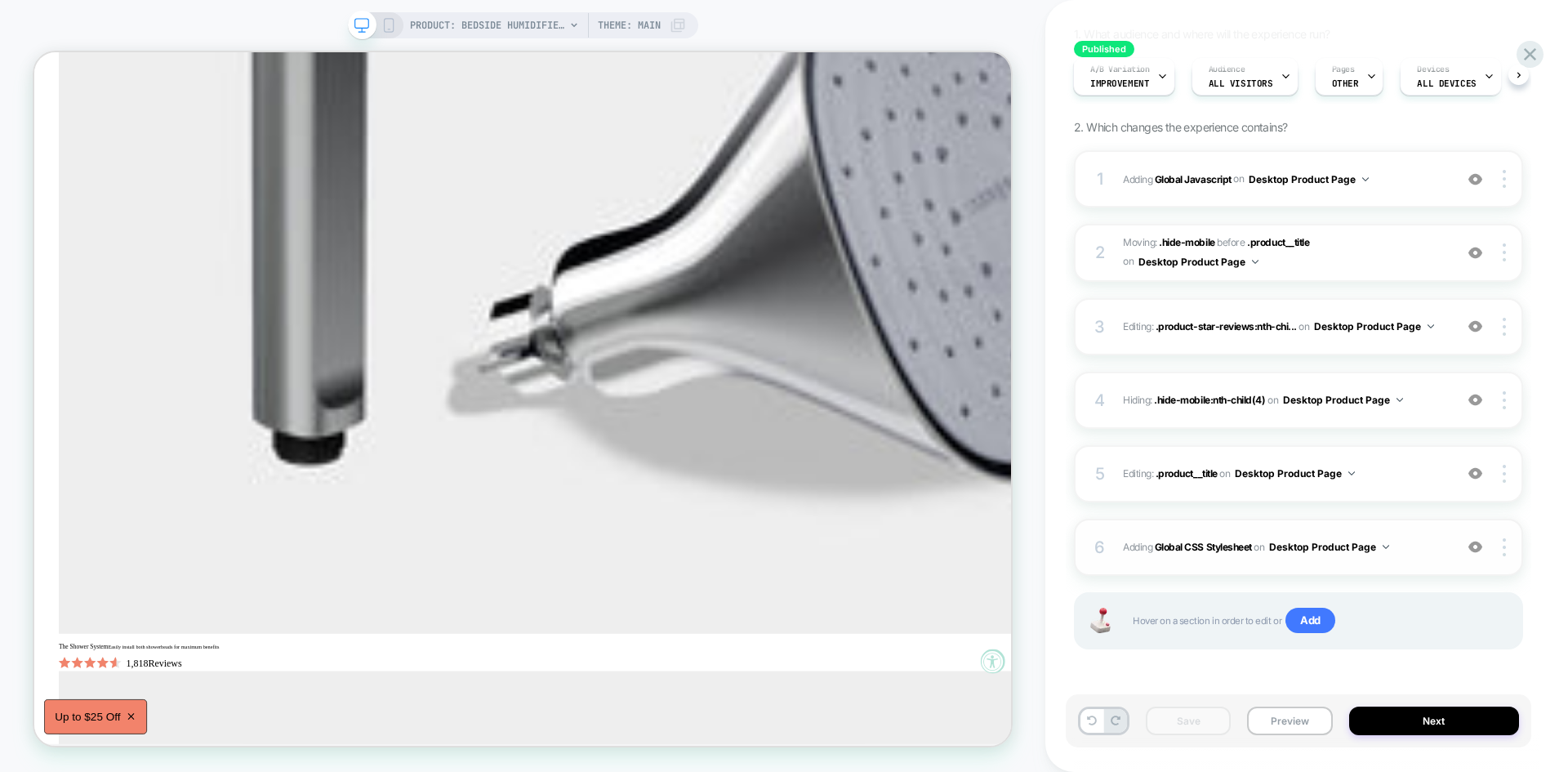
click at [1403, 529] on div "6 Adding Global CSS Stylesheet on Desktop Product Page Add Before Add After Cop…" at bounding box center [1298, 547] width 449 height 57
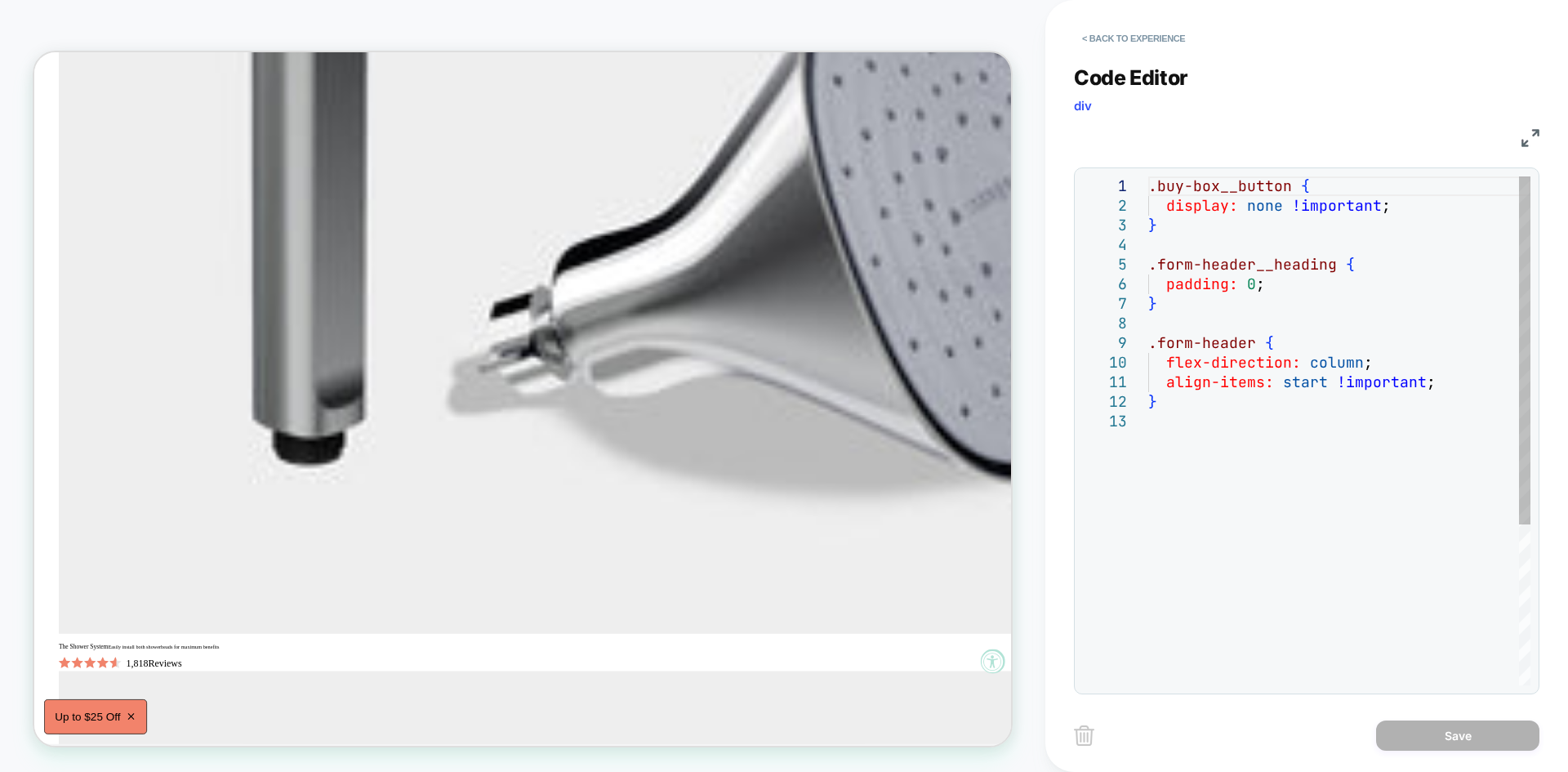
scroll to position [0, 0]
click at [1164, 184] on div ".buy-box__button { display: none !important ; } .form-header__heading { padding…" at bounding box center [1339, 549] width 382 height 744
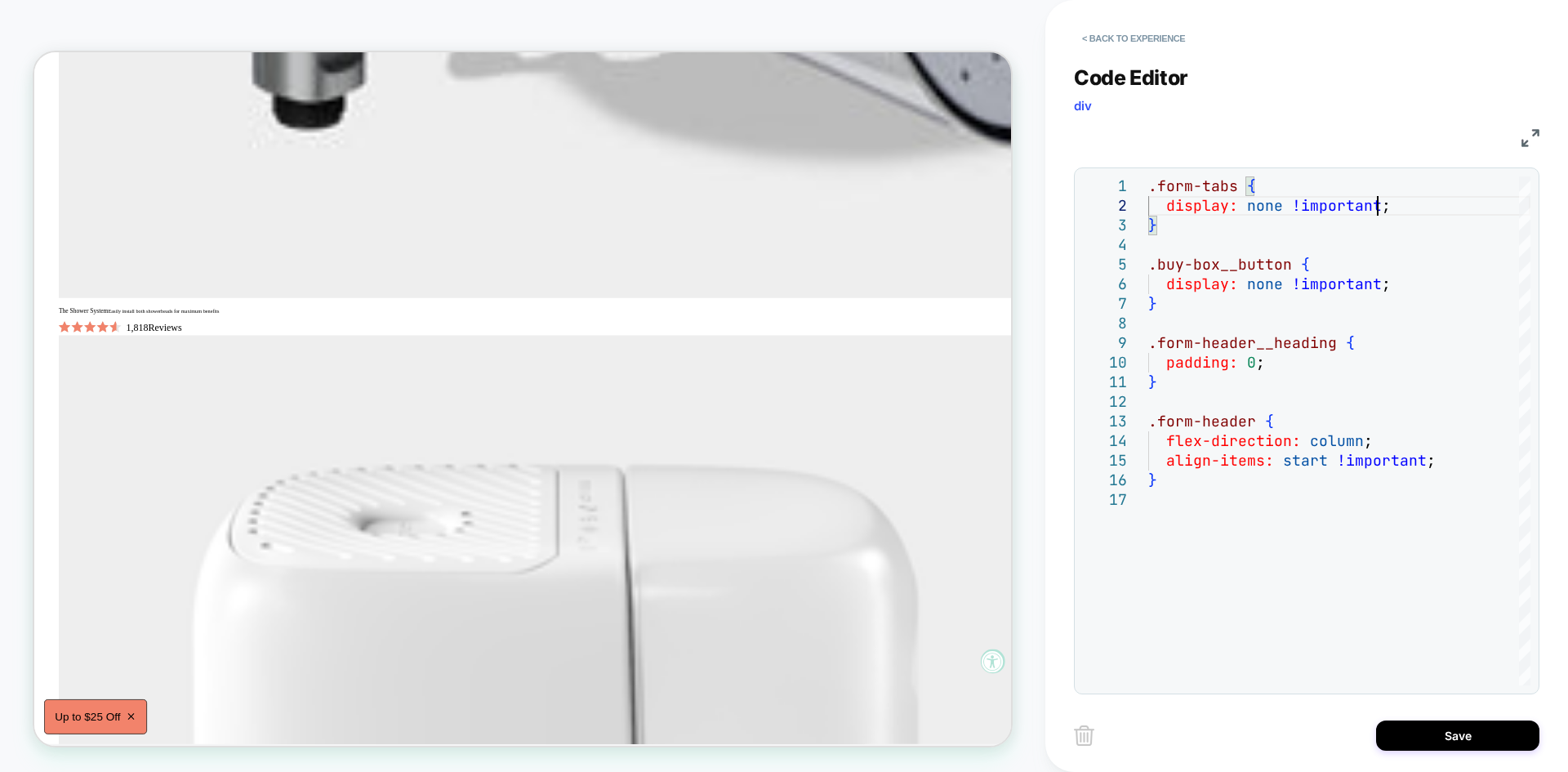
scroll to position [1741, 0]
type textarea "**********"
click at [1445, 739] on button "Save" at bounding box center [1457, 735] width 163 height 30
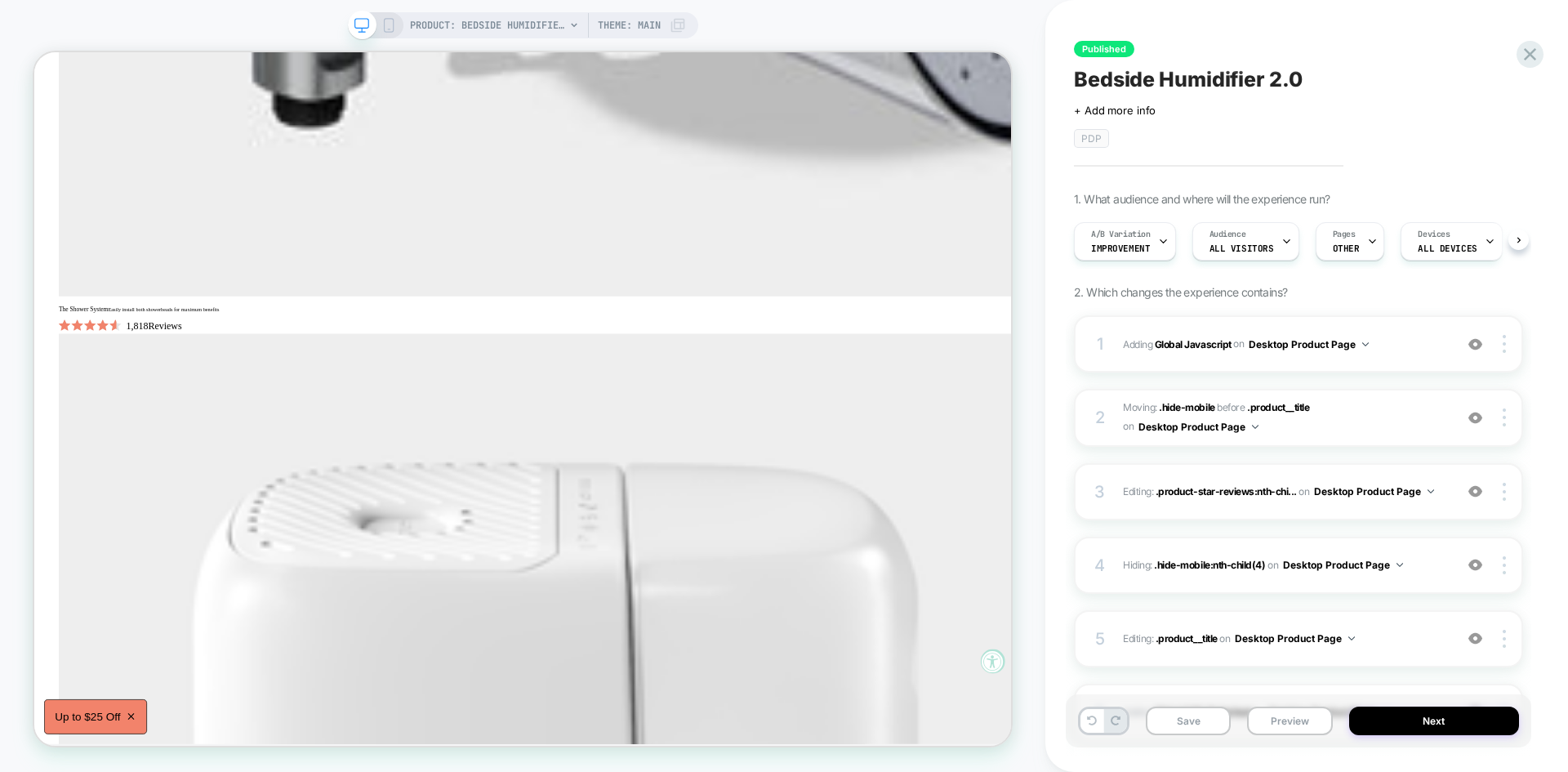
scroll to position [0, 1]
click at [1177, 721] on button "Save" at bounding box center [1187, 721] width 85 height 29
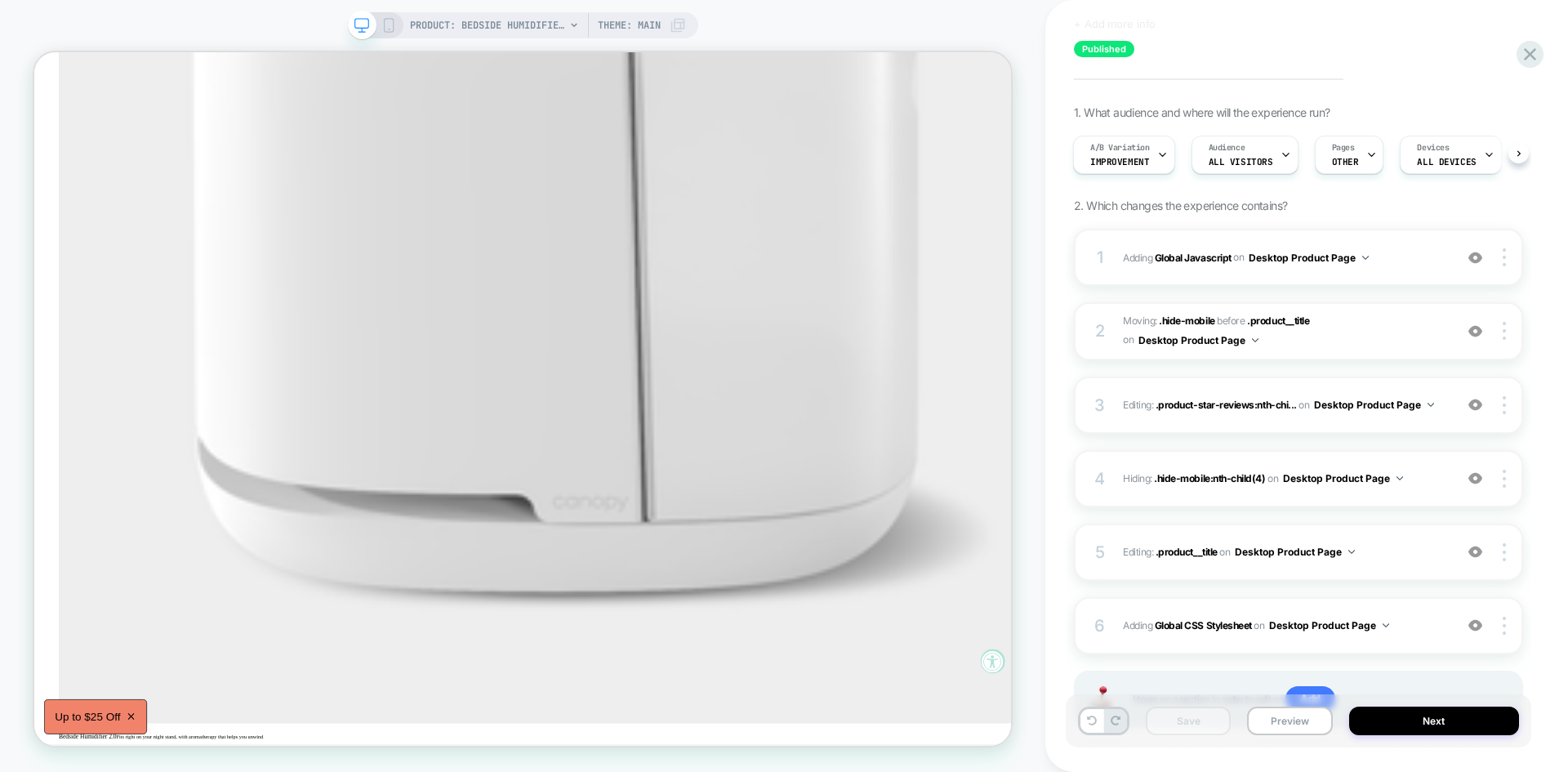
scroll to position [87, 0]
click at [1281, 718] on button "Preview" at bounding box center [1289, 721] width 85 height 29
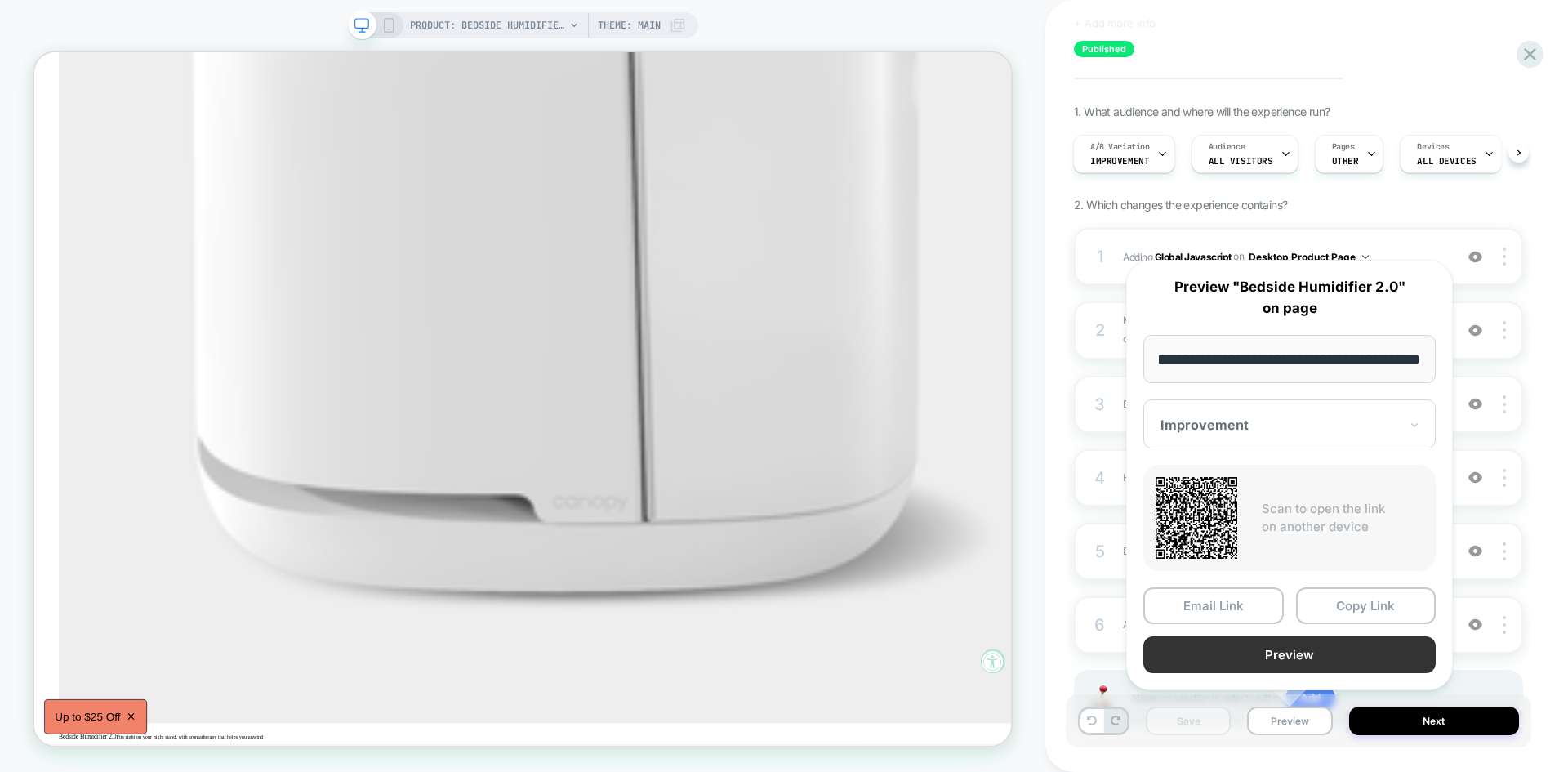
scroll to position [0, 0]
click at [1237, 653] on button "Preview" at bounding box center [1290, 654] width 293 height 37
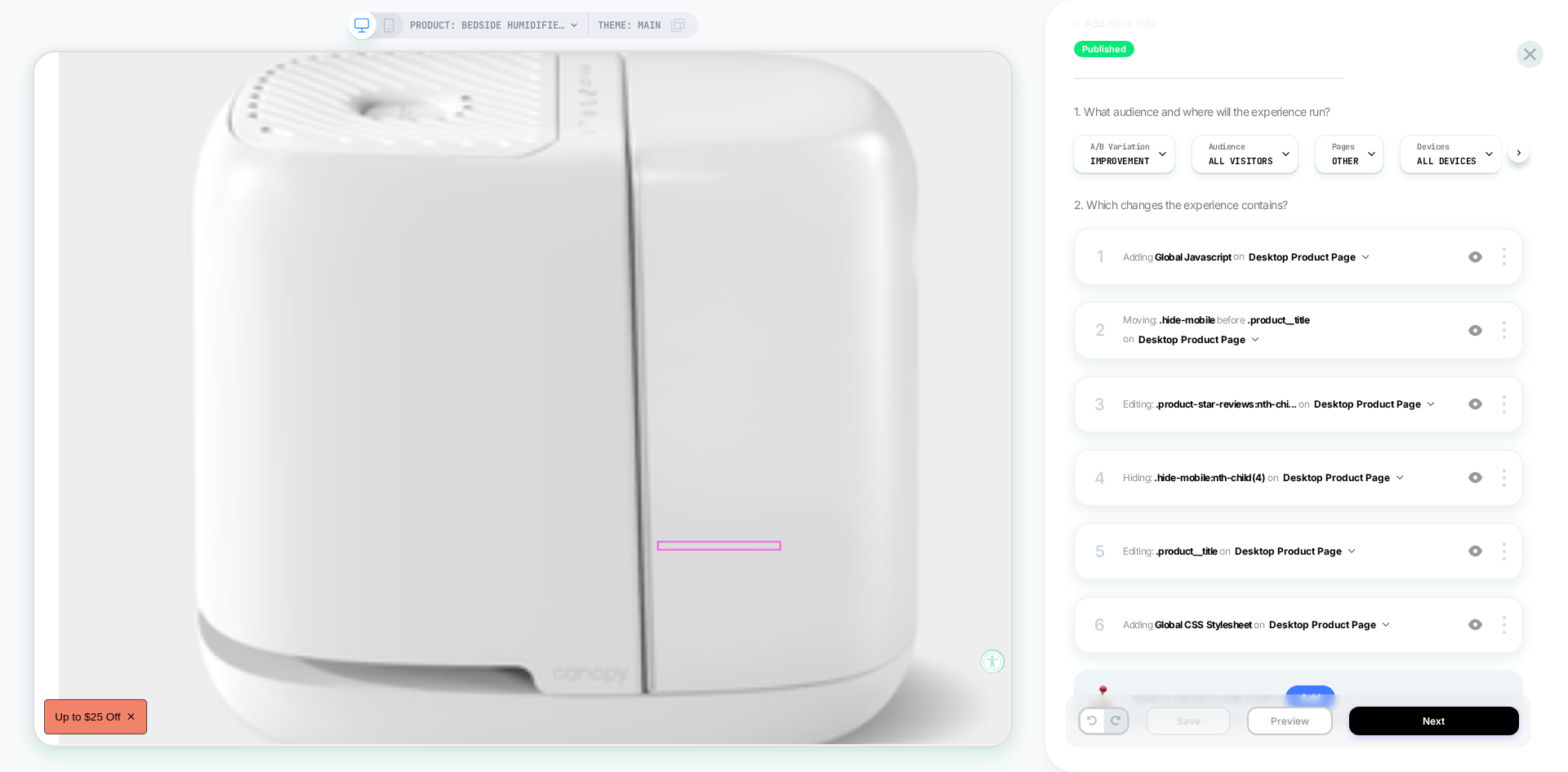
scroll to position [2222, 0]
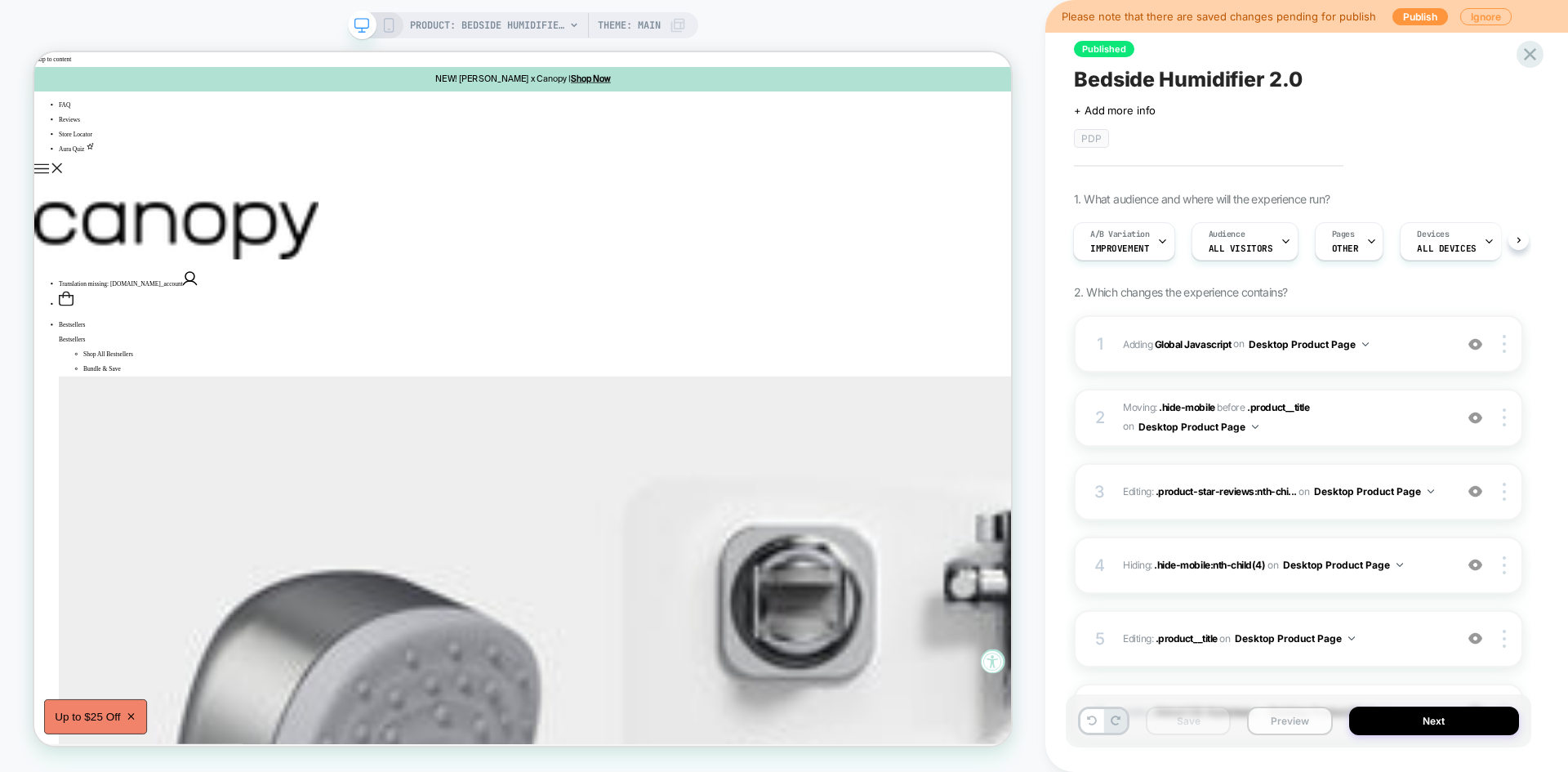
click at [1292, 729] on button "Preview" at bounding box center [1289, 721] width 85 height 29
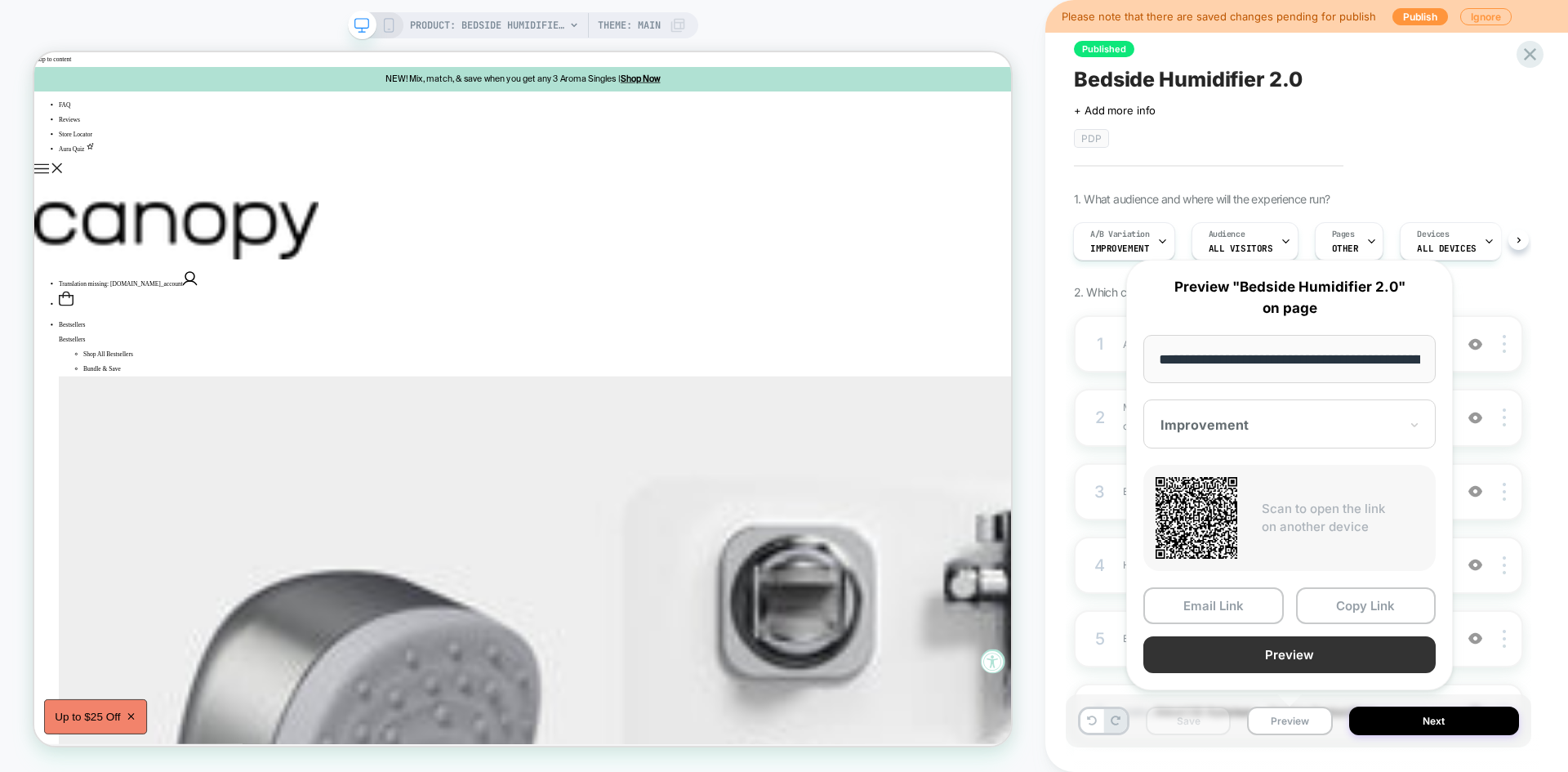
click at [1264, 660] on button "Preview" at bounding box center [1290, 654] width 293 height 37
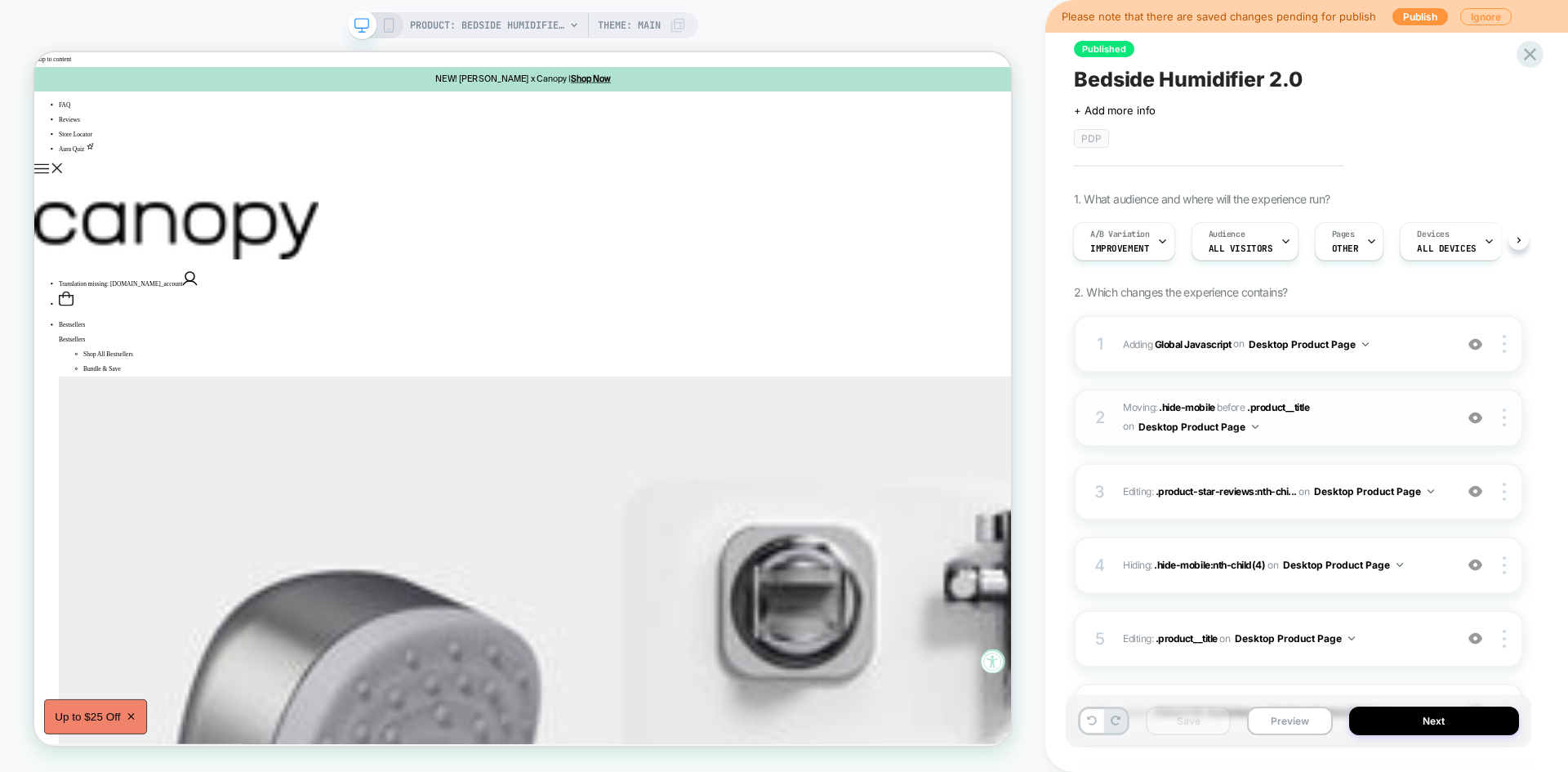
scroll to position [165, 0]
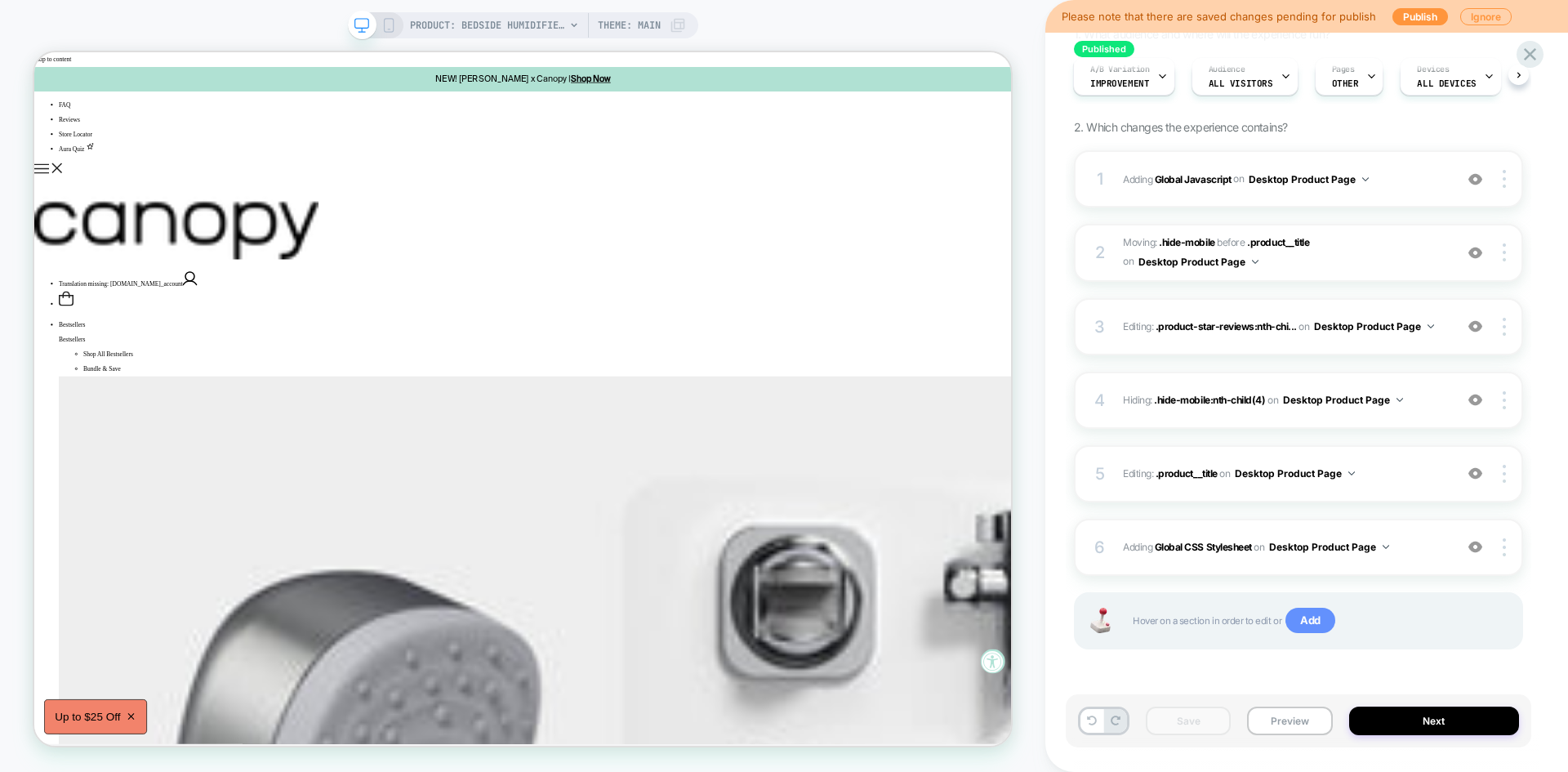
click at [1299, 627] on span "Add" at bounding box center [1310, 620] width 50 height 26
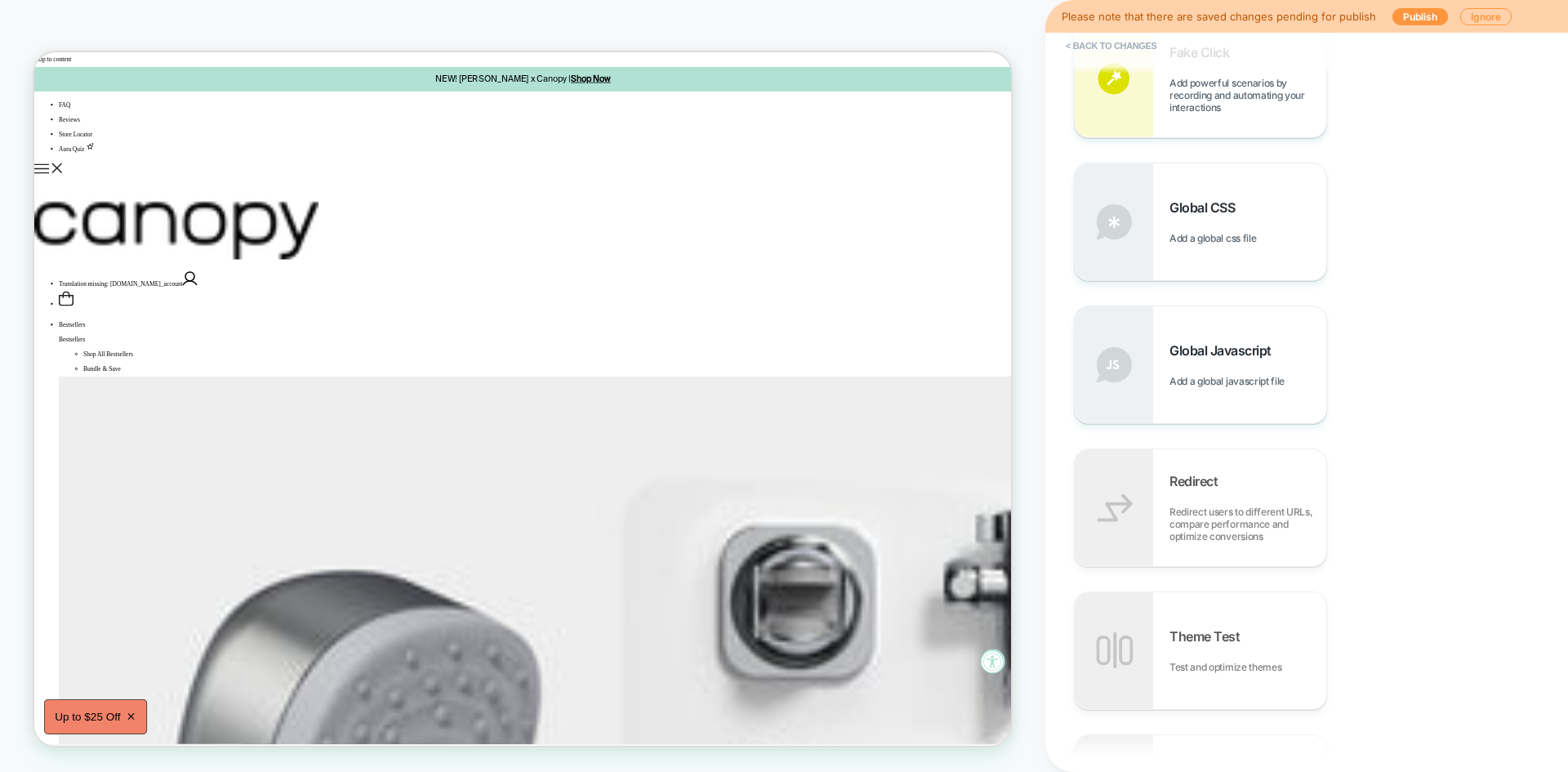
scroll to position [708, 0]
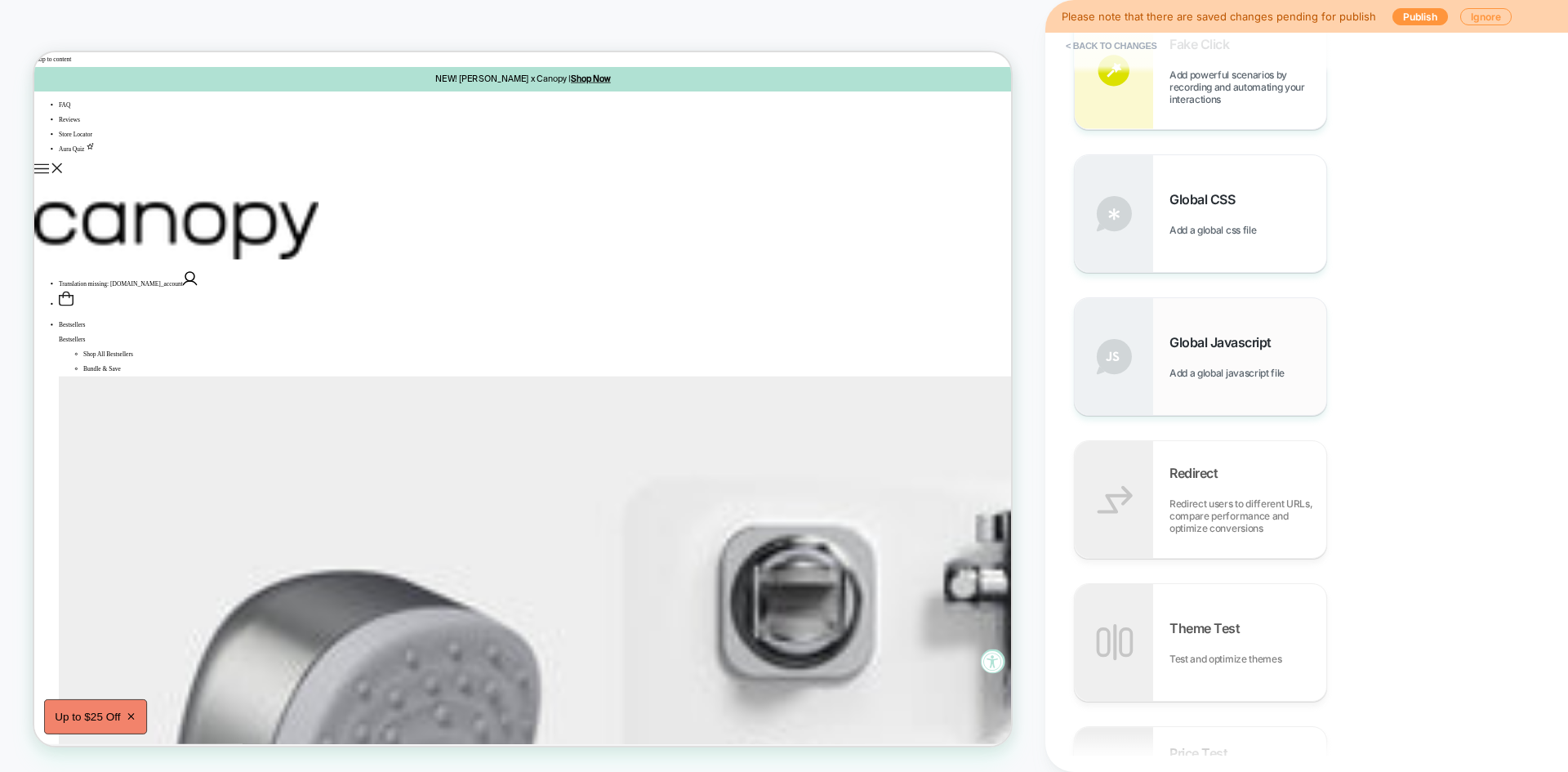
click at [1227, 372] on span "Add a global javascript file" at bounding box center [1231, 373] width 123 height 12
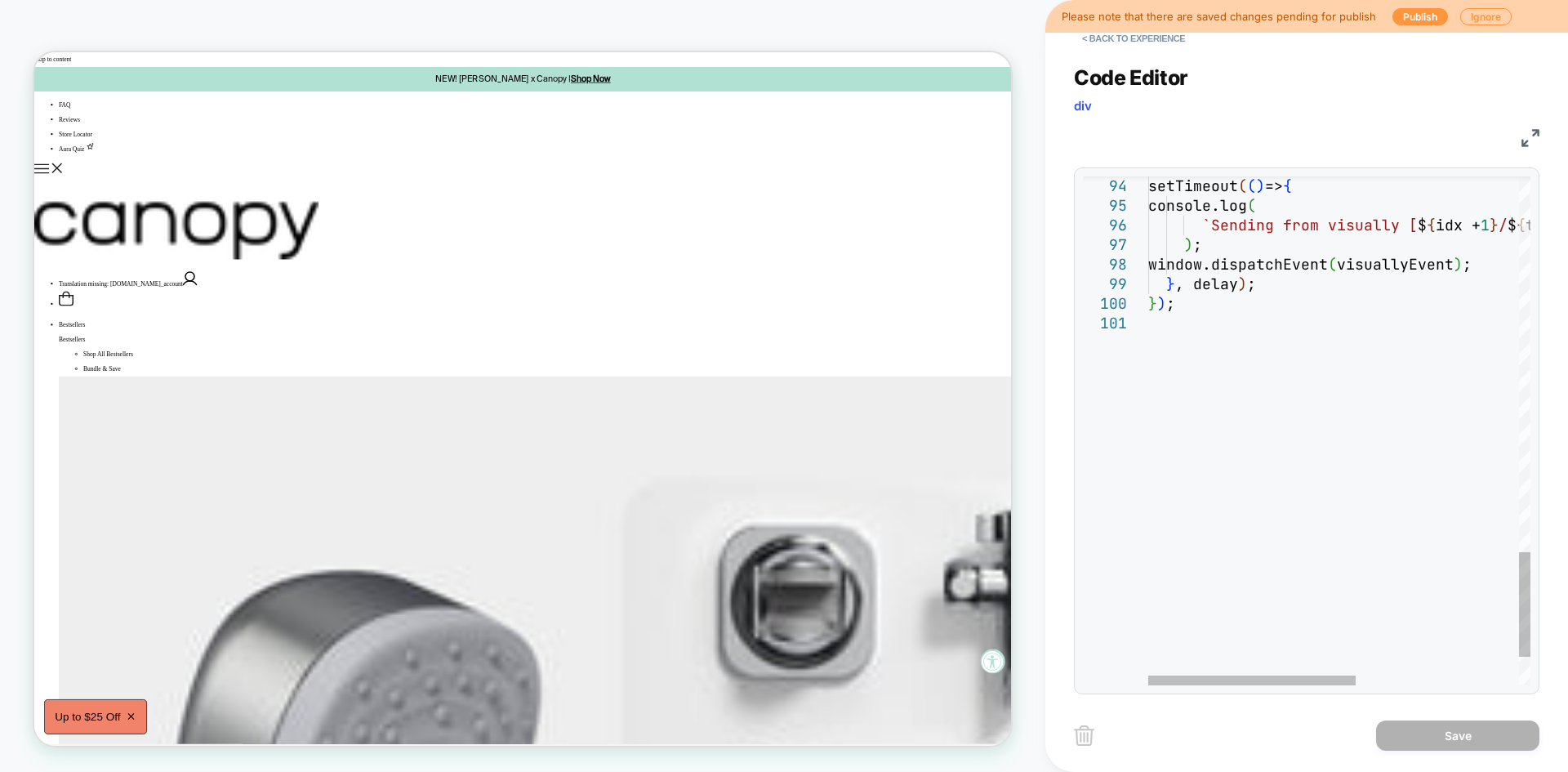
type textarea "**********"
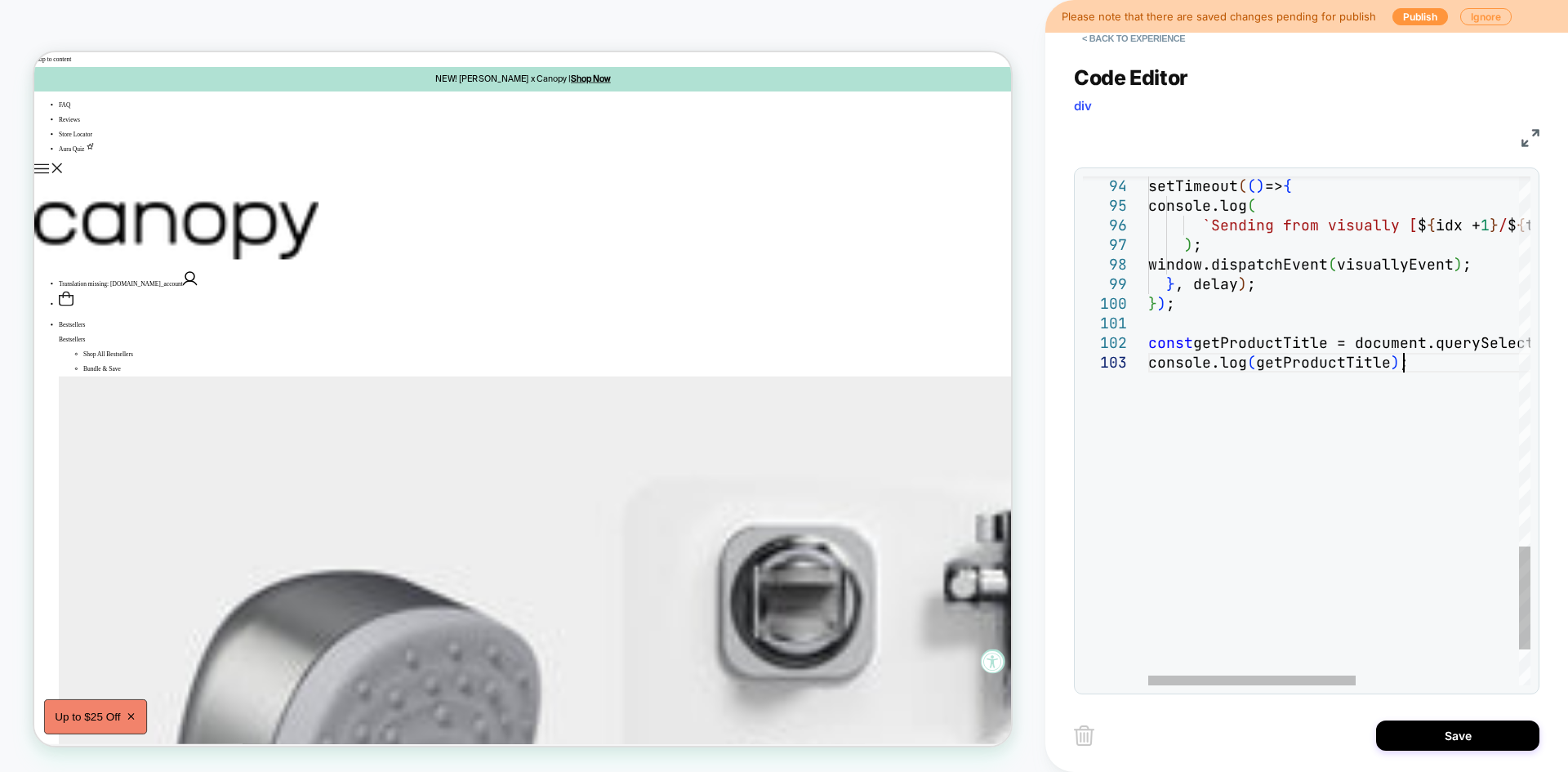
scroll to position [59, 0]
type textarea "**********"
click at [1442, 737] on button "Save" at bounding box center [1457, 735] width 163 height 30
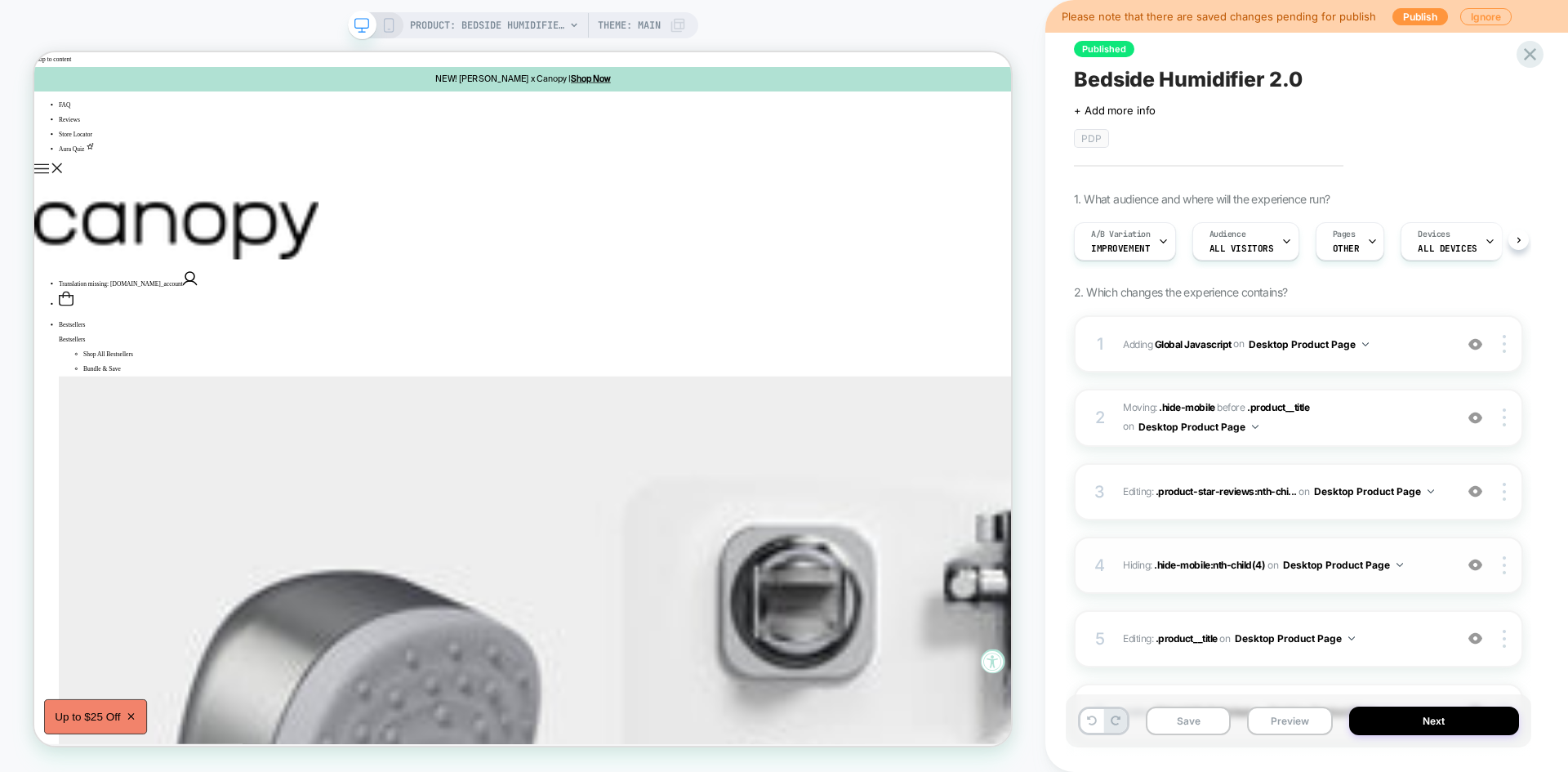
scroll to position [0, 1]
click at [1193, 725] on button "Save" at bounding box center [1187, 721] width 85 height 29
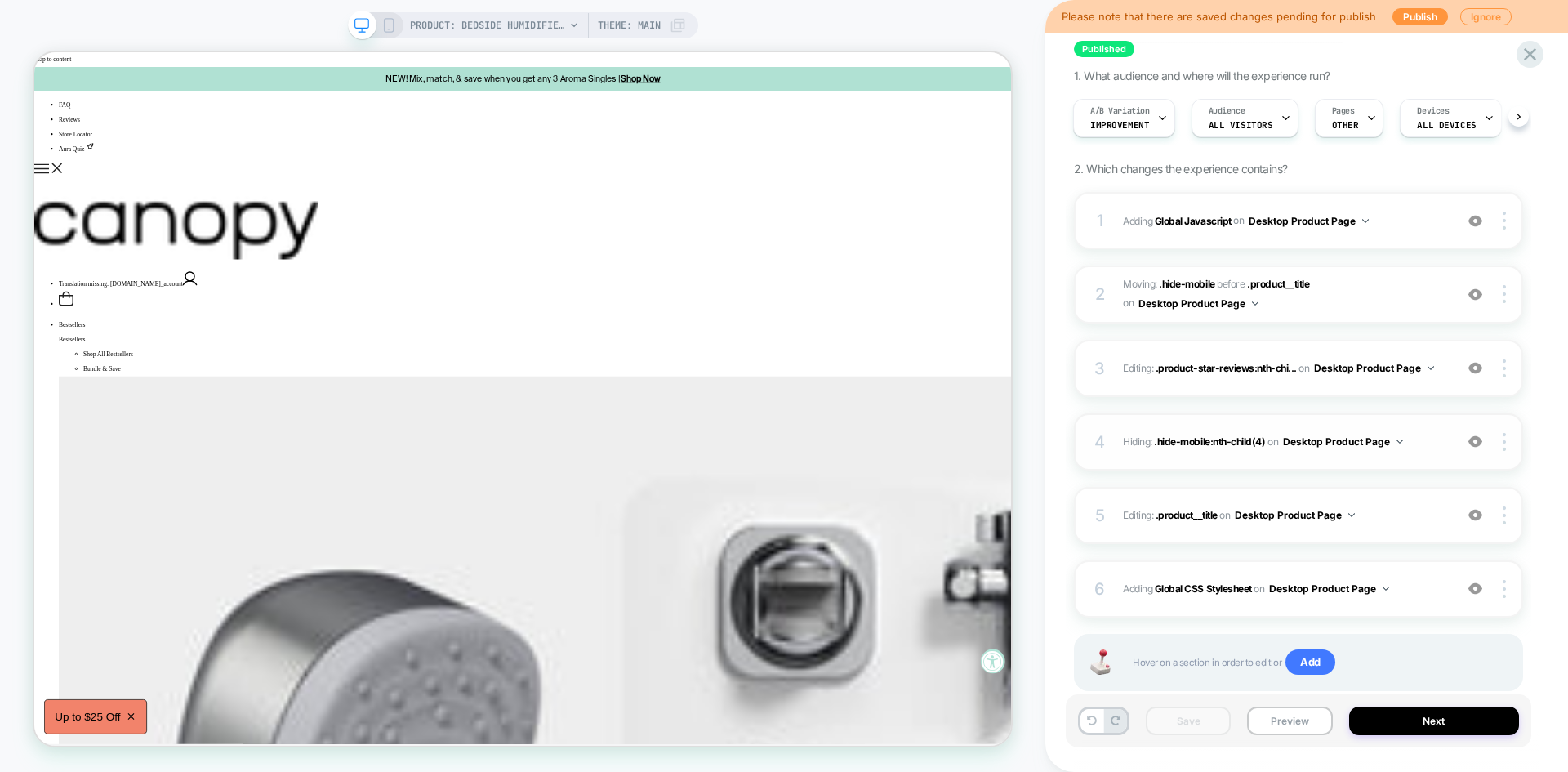
scroll to position [0, 0]
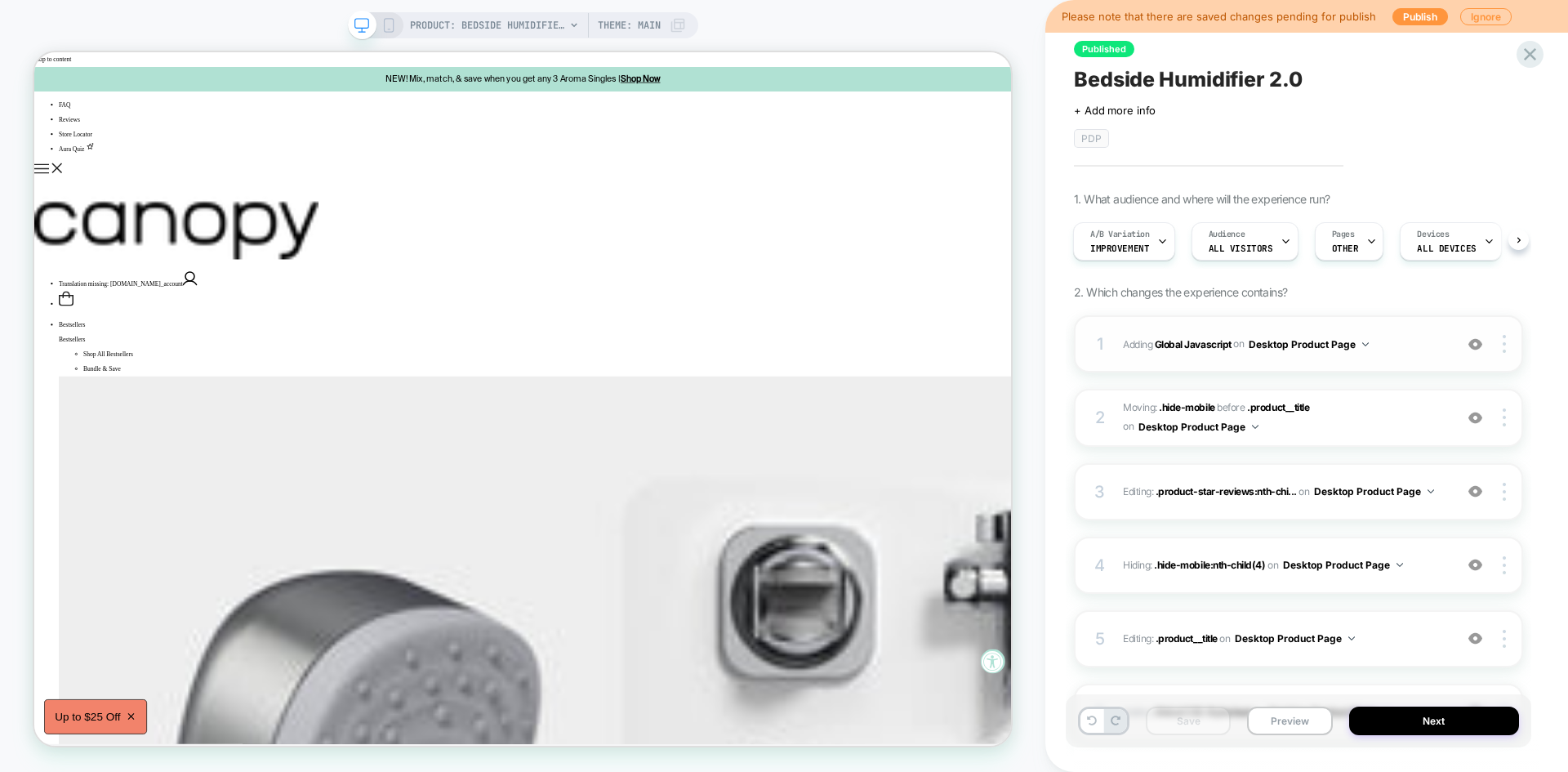
click at [1388, 343] on span "Adding Global Javascript on Desktop Product Page" at bounding box center [1284, 344] width 323 height 21
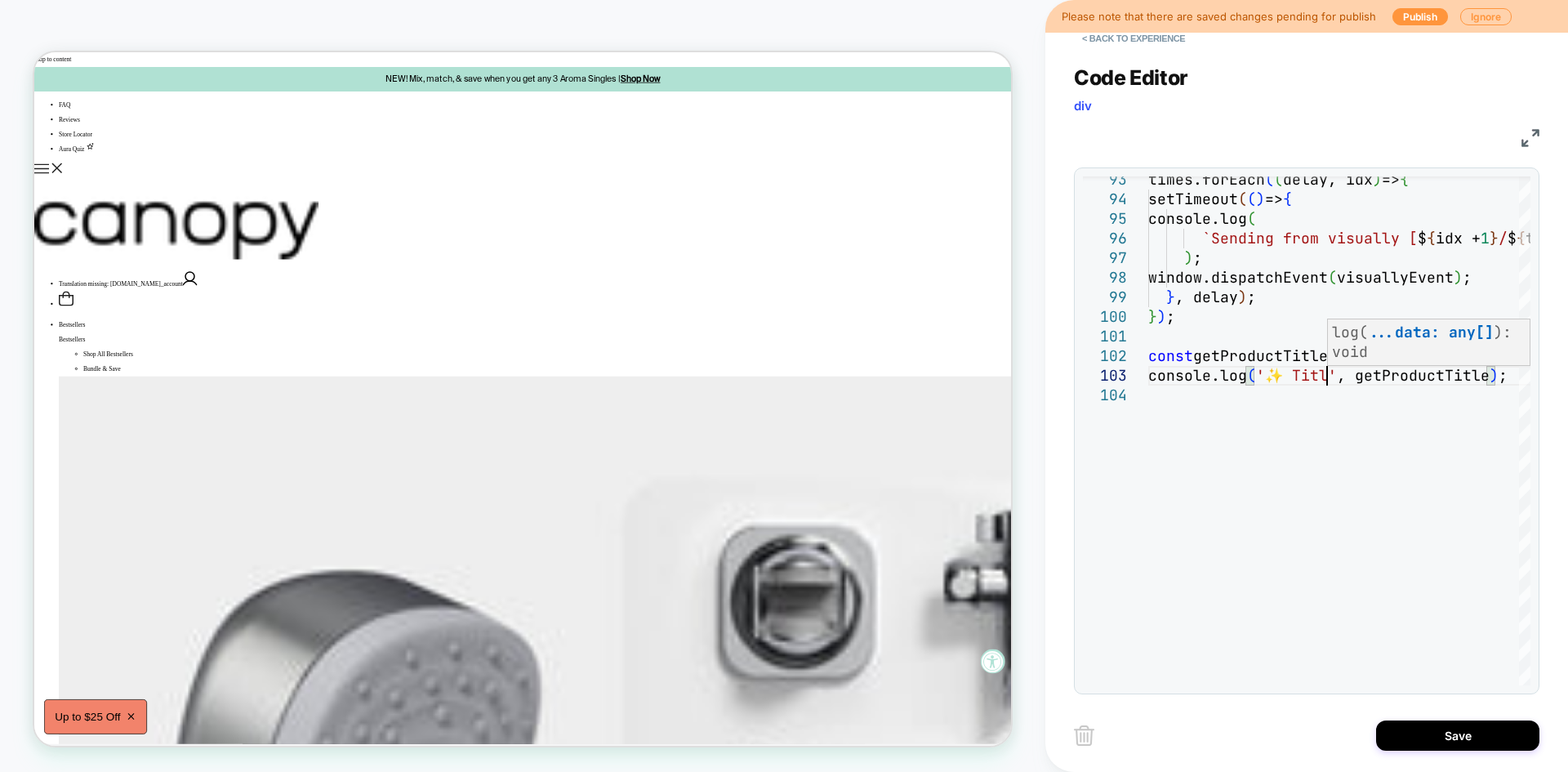
scroll to position [39, 187]
type textarea "**********"
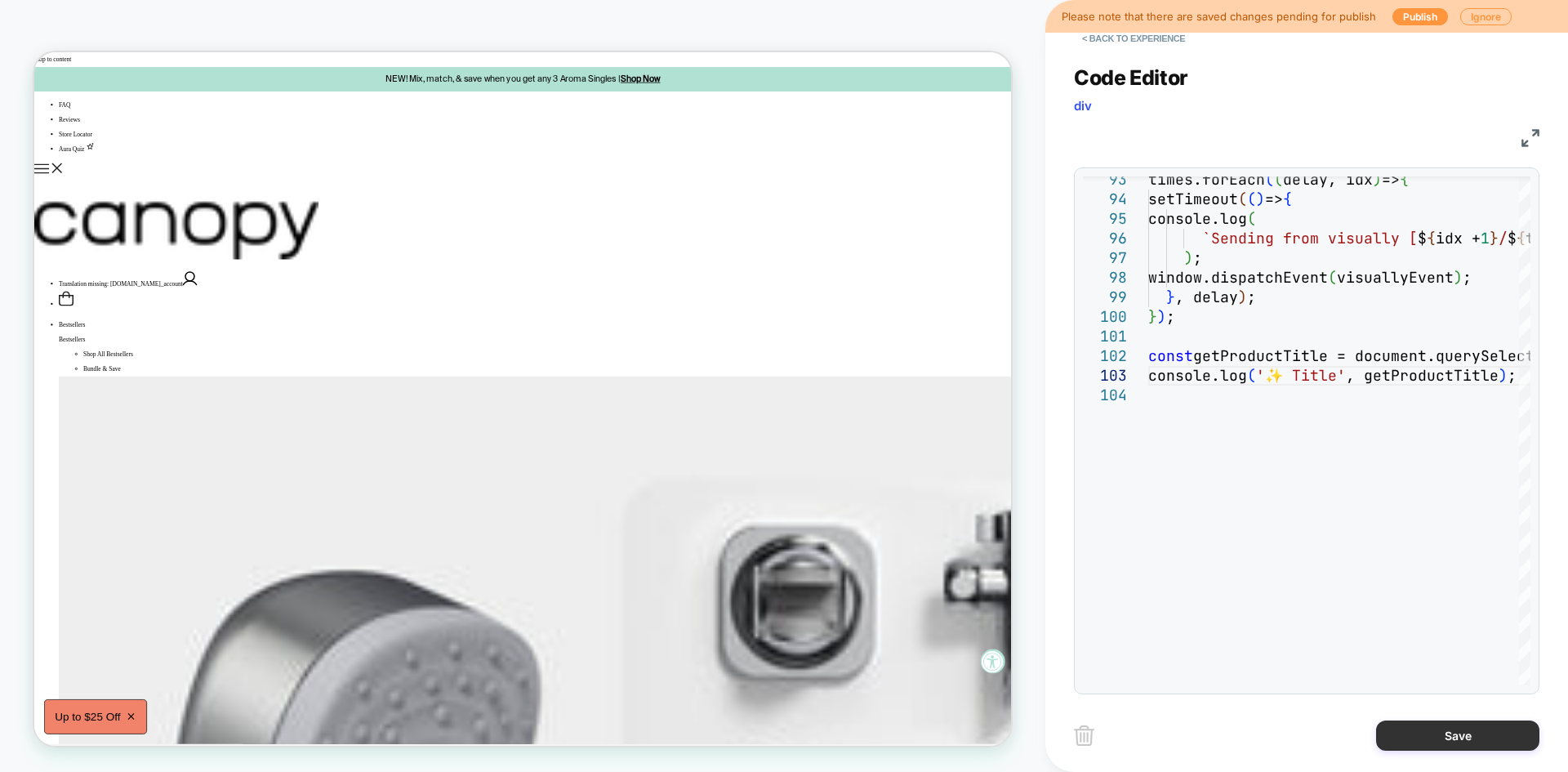
click at [1440, 731] on button "Save" at bounding box center [1457, 735] width 163 height 30
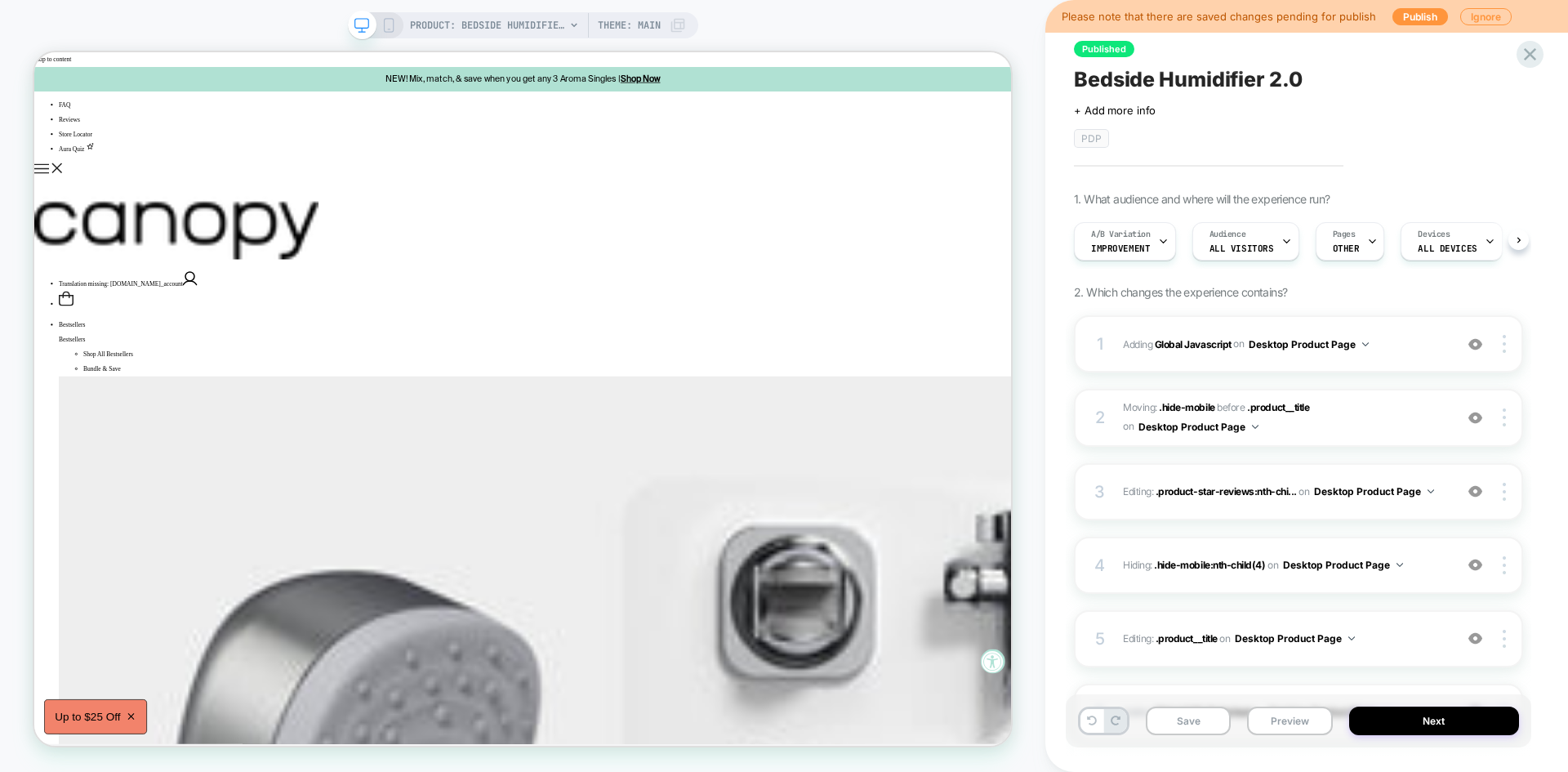
scroll to position [0, 1]
click at [1203, 723] on button "Save" at bounding box center [1187, 721] width 85 height 29
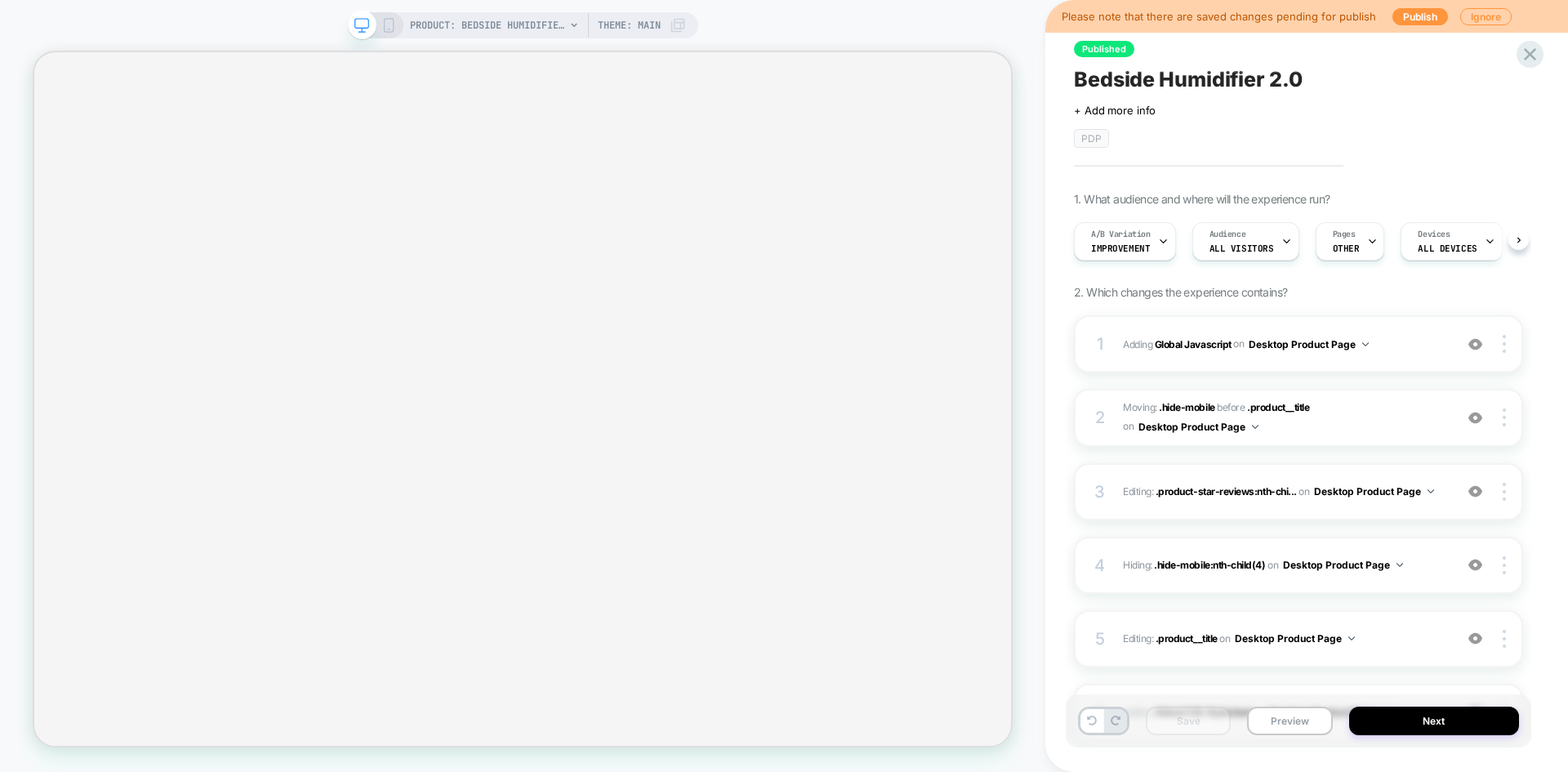
scroll to position [0, 1]
click at [1482, 17] on button "Ignore" at bounding box center [1486, 16] width 52 height 17
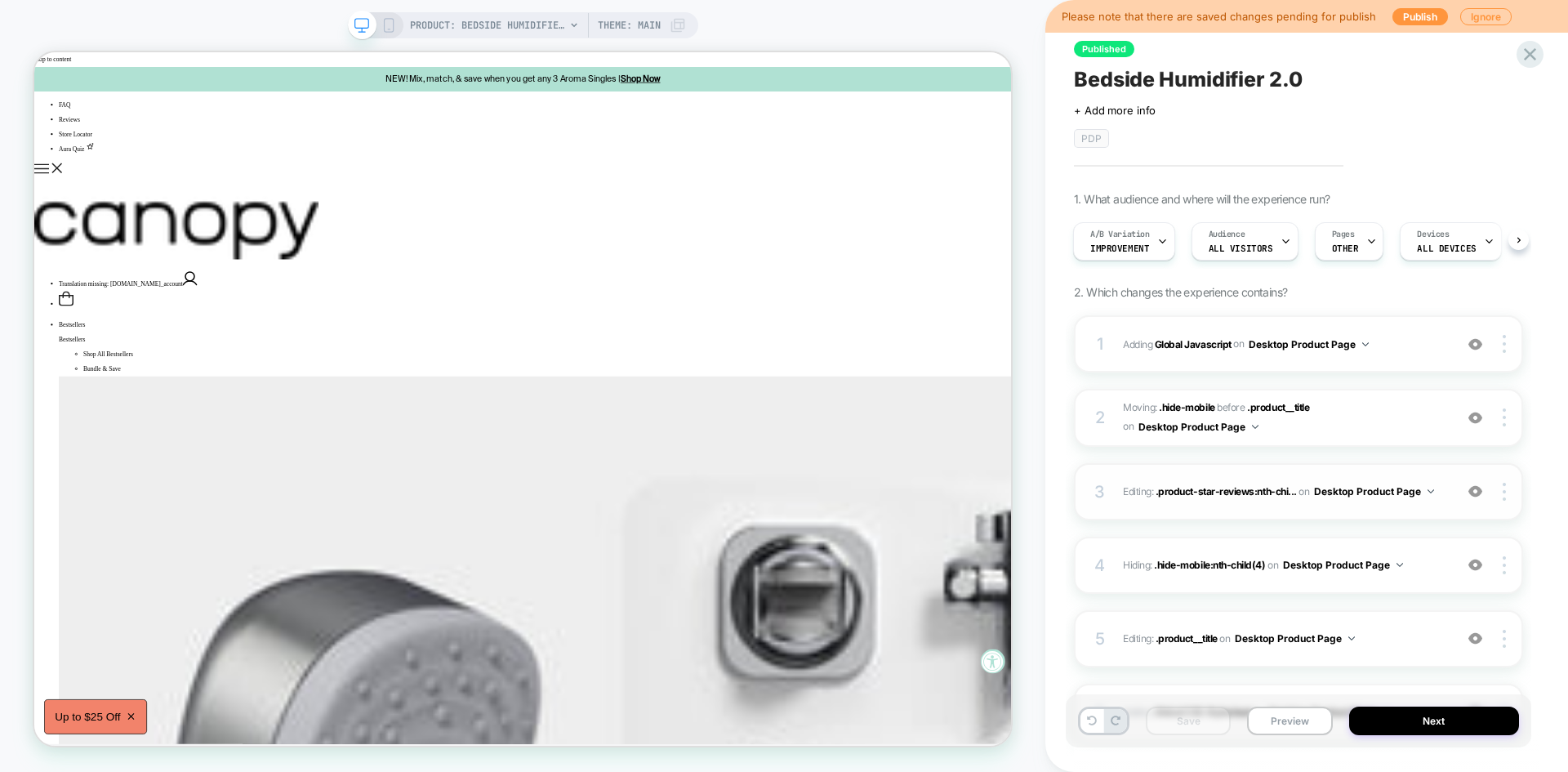
click at [1336, 508] on div "3 Editing : .product-star-reviews:nth-chi... .product-star-reviews:nth-child(2)…" at bounding box center [1298, 492] width 449 height 57
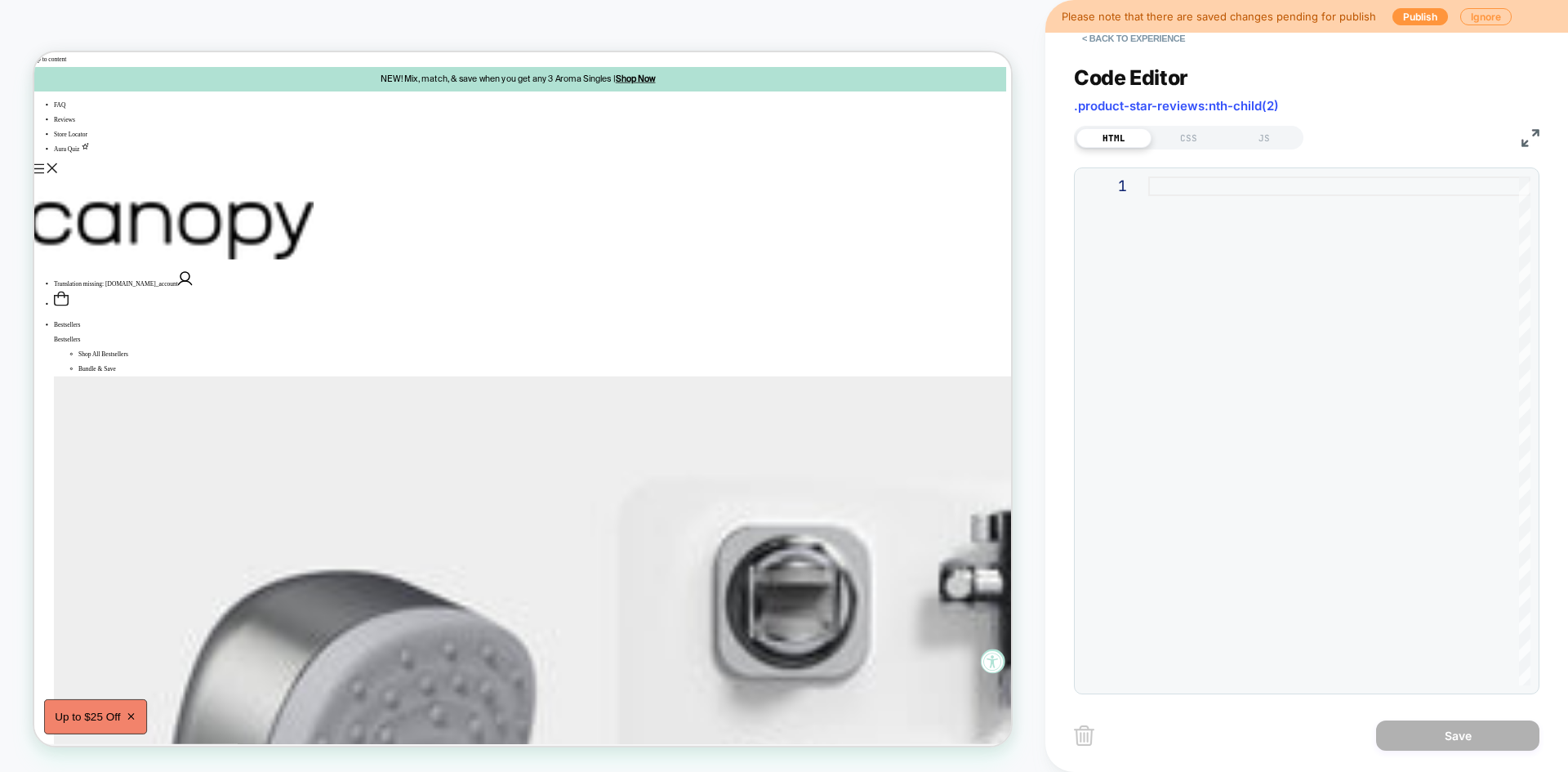
scroll to position [0, 351]
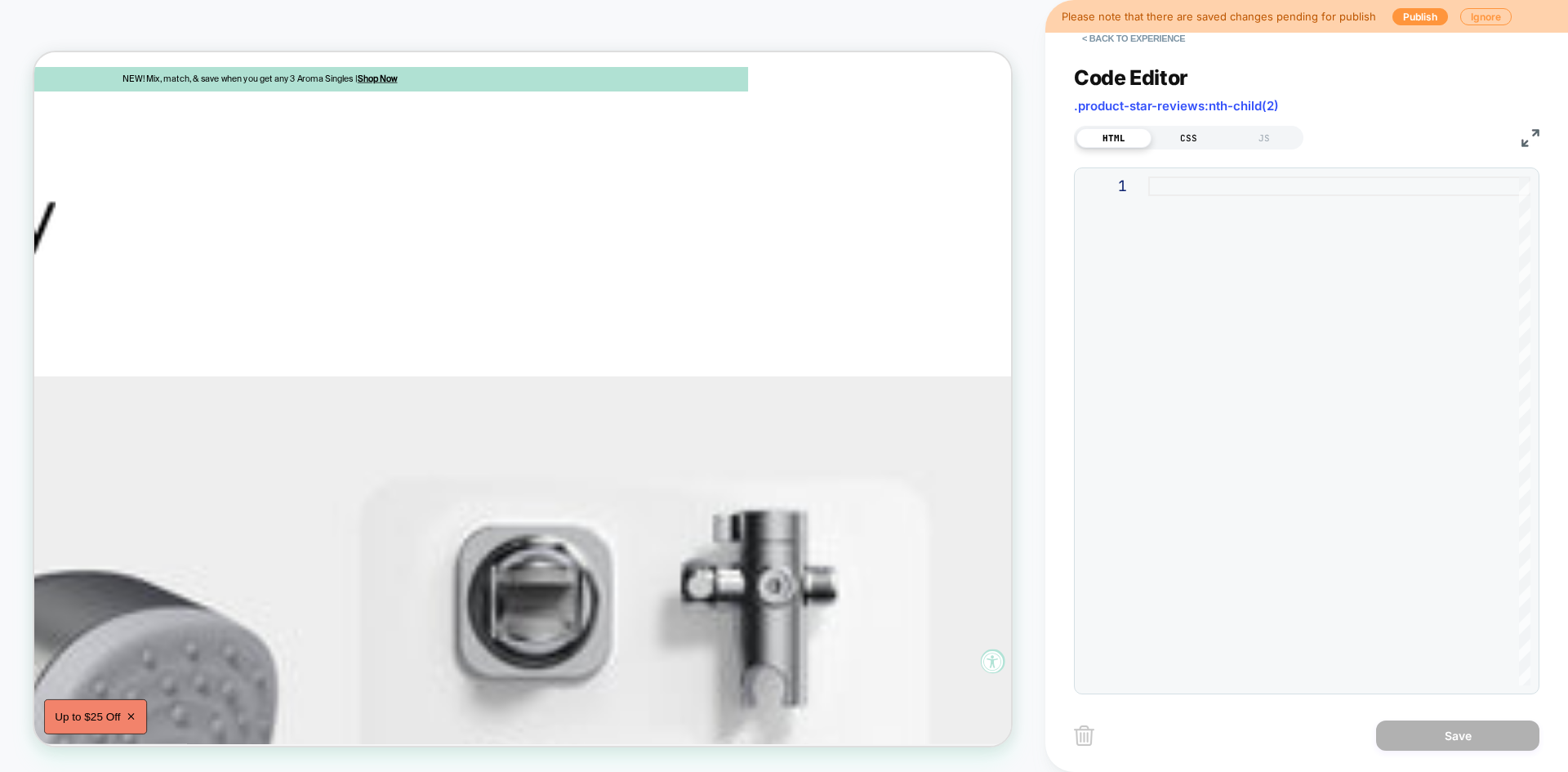
click at [1198, 140] on div "CSS" at bounding box center [1189, 138] width 75 height 20
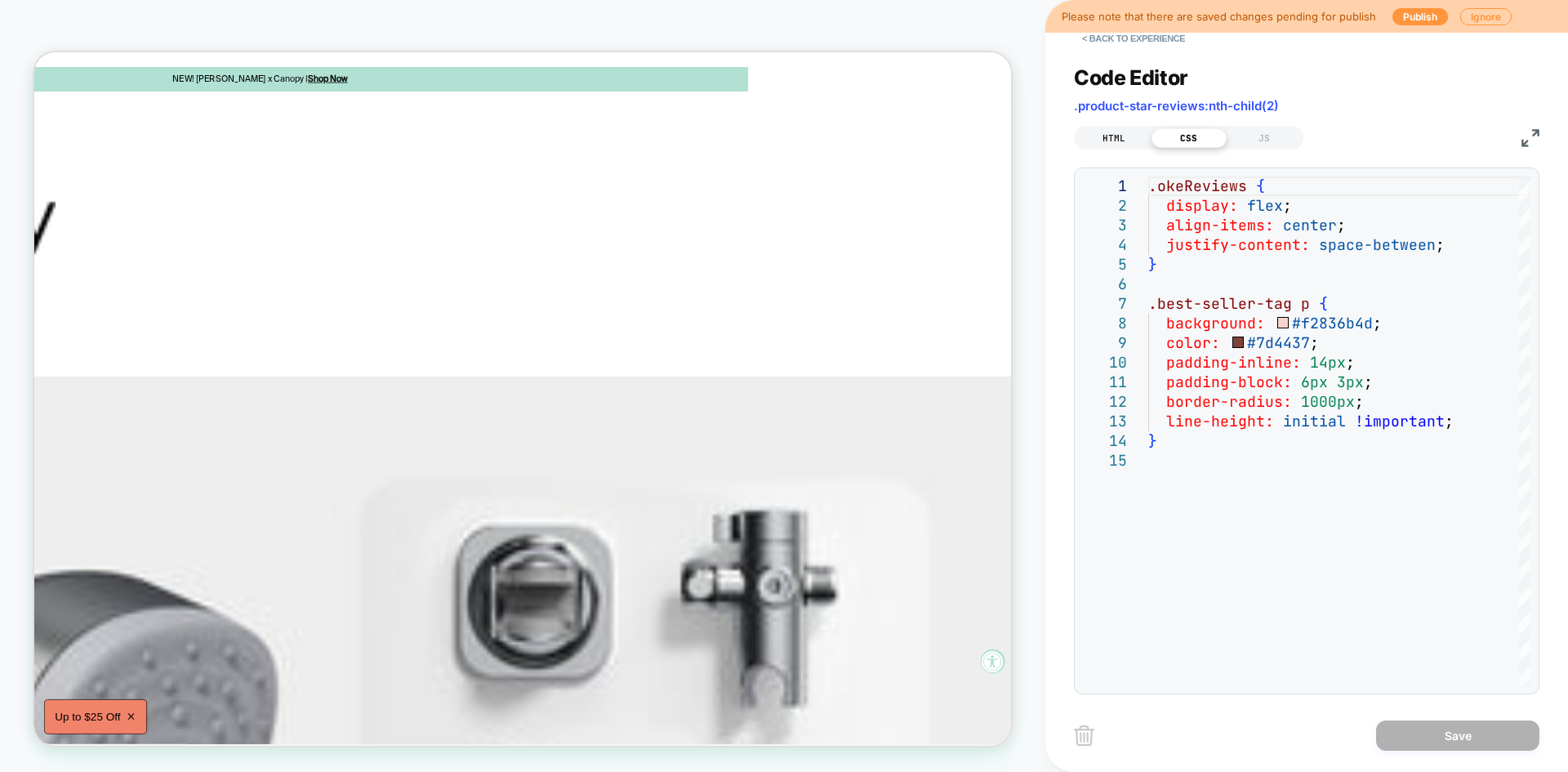
click at [1123, 139] on div "HTML" at bounding box center [1114, 138] width 75 height 20
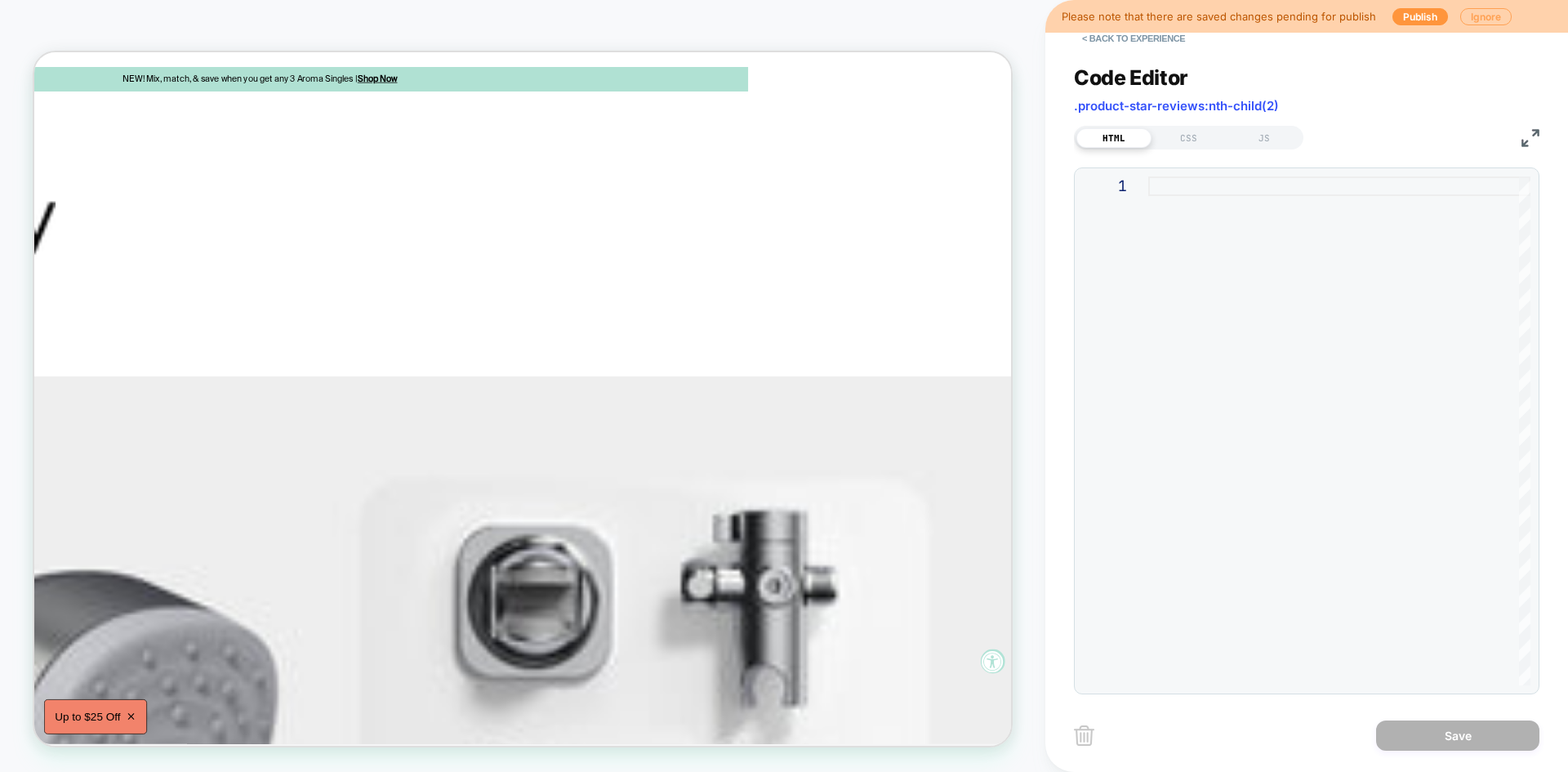
click at [1472, 14] on button "Ignore" at bounding box center [1486, 16] width 52 height 17
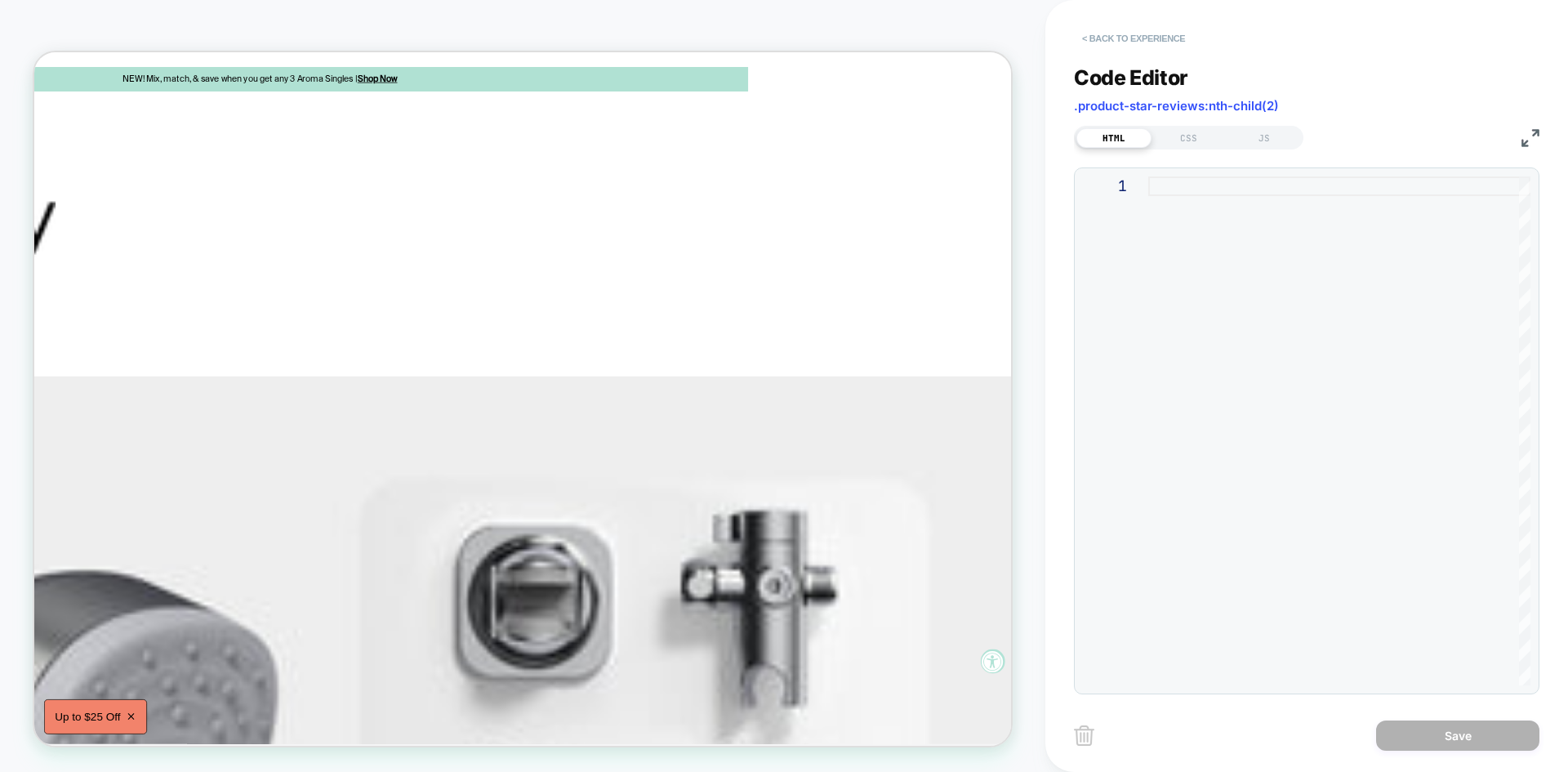
click at [1118, 45] on button "< Back to experience" at bounding box center [1134, 37] width 120 height 26
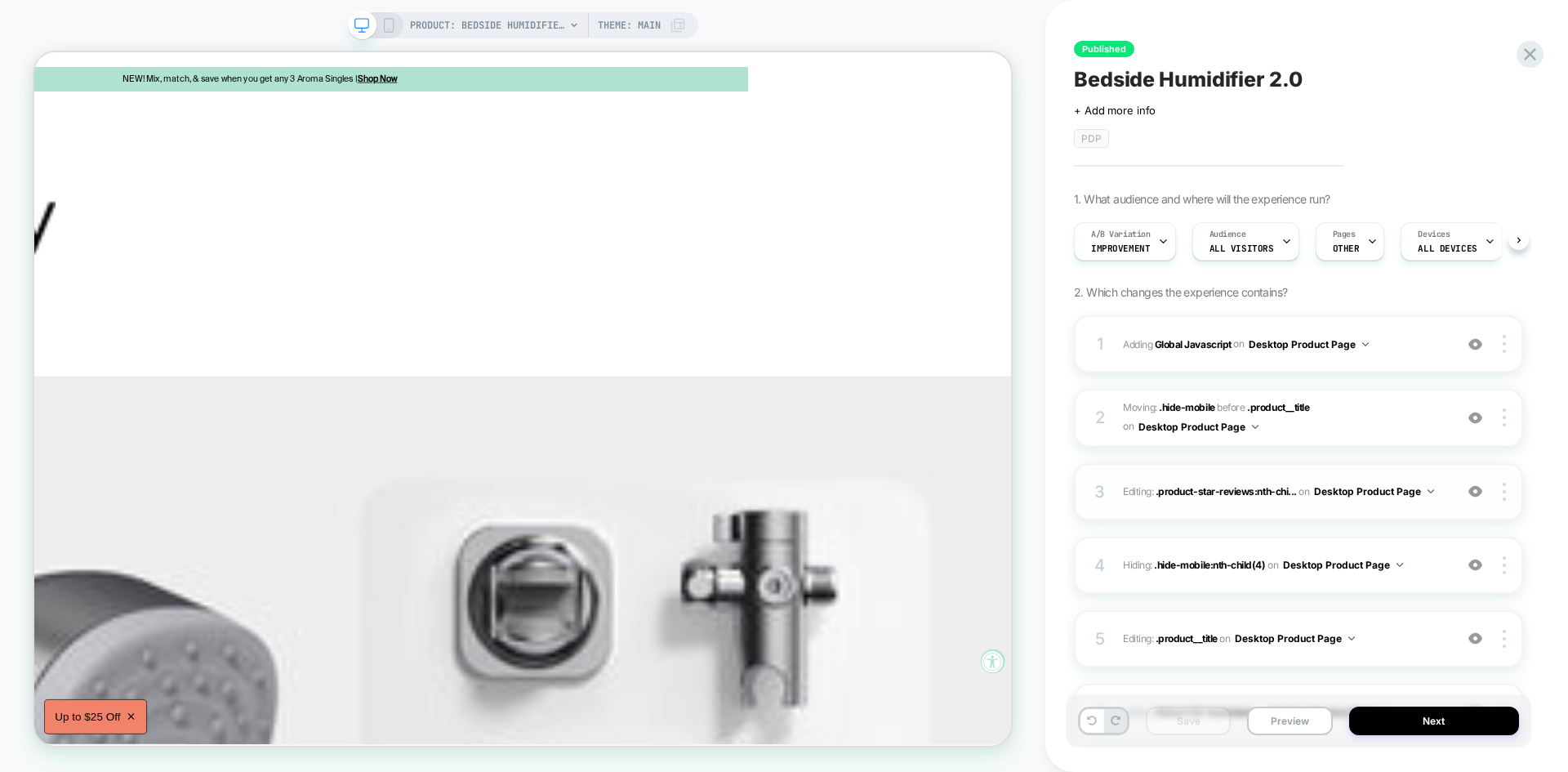
scroll to position [0, 1]
click at [1410, 577] on div "4 Hiding : .hide-mobile:nth-child(4) .hide-mobile:nth-child(4) on Desktop Produ…" at bounding box center [1298, 565] width 449 height 57
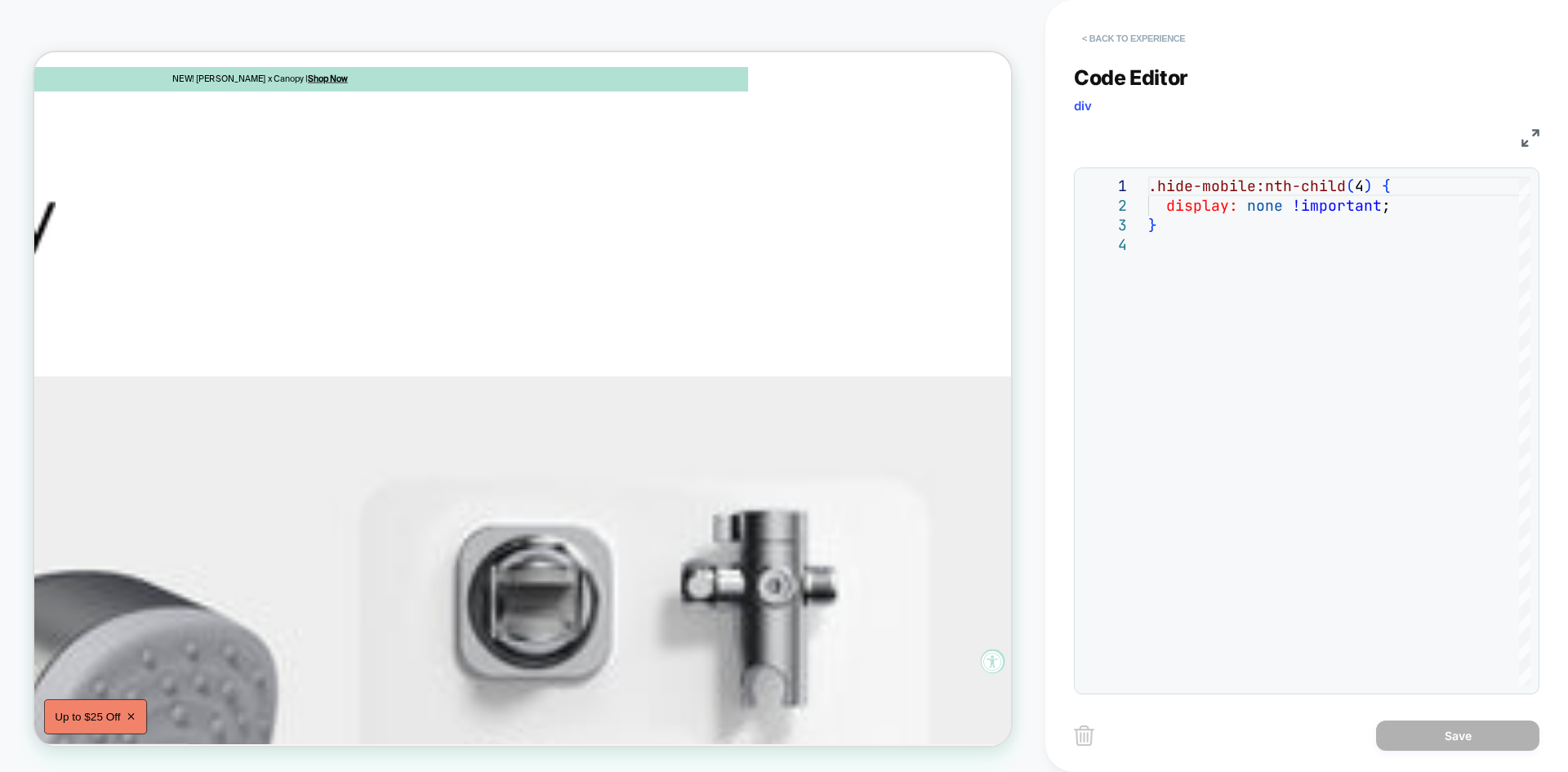
click at [1132, 38] on button "< Back to experience" at bounding box center [1134, 37] width 120 height 26
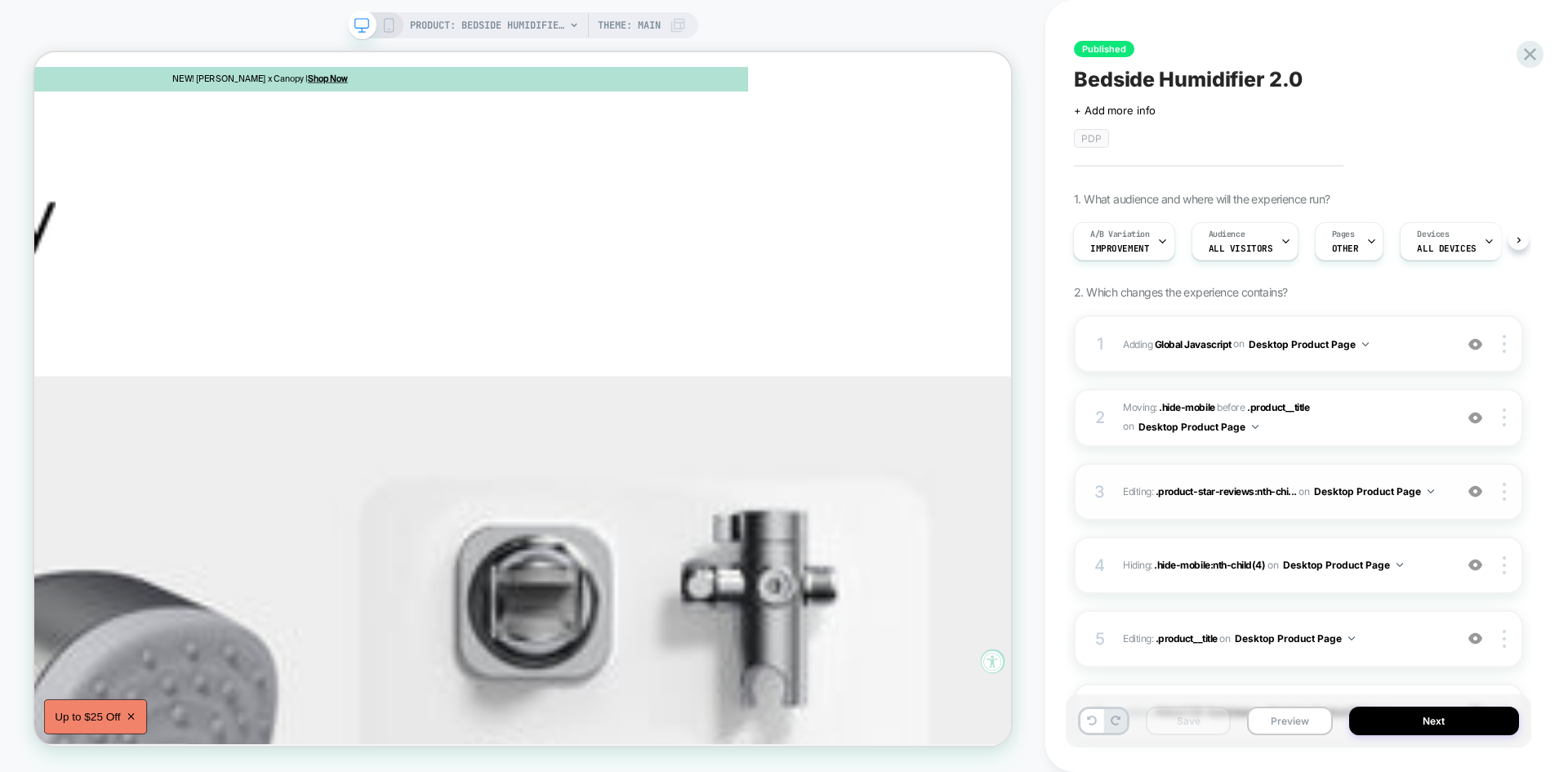
click at [1312, 473] on div "3 Editing : .product-star-reviews:nth-chi... .product-star-reviews:nth-child(2)…" at bounding box center [1298, 492] width 449 height 57
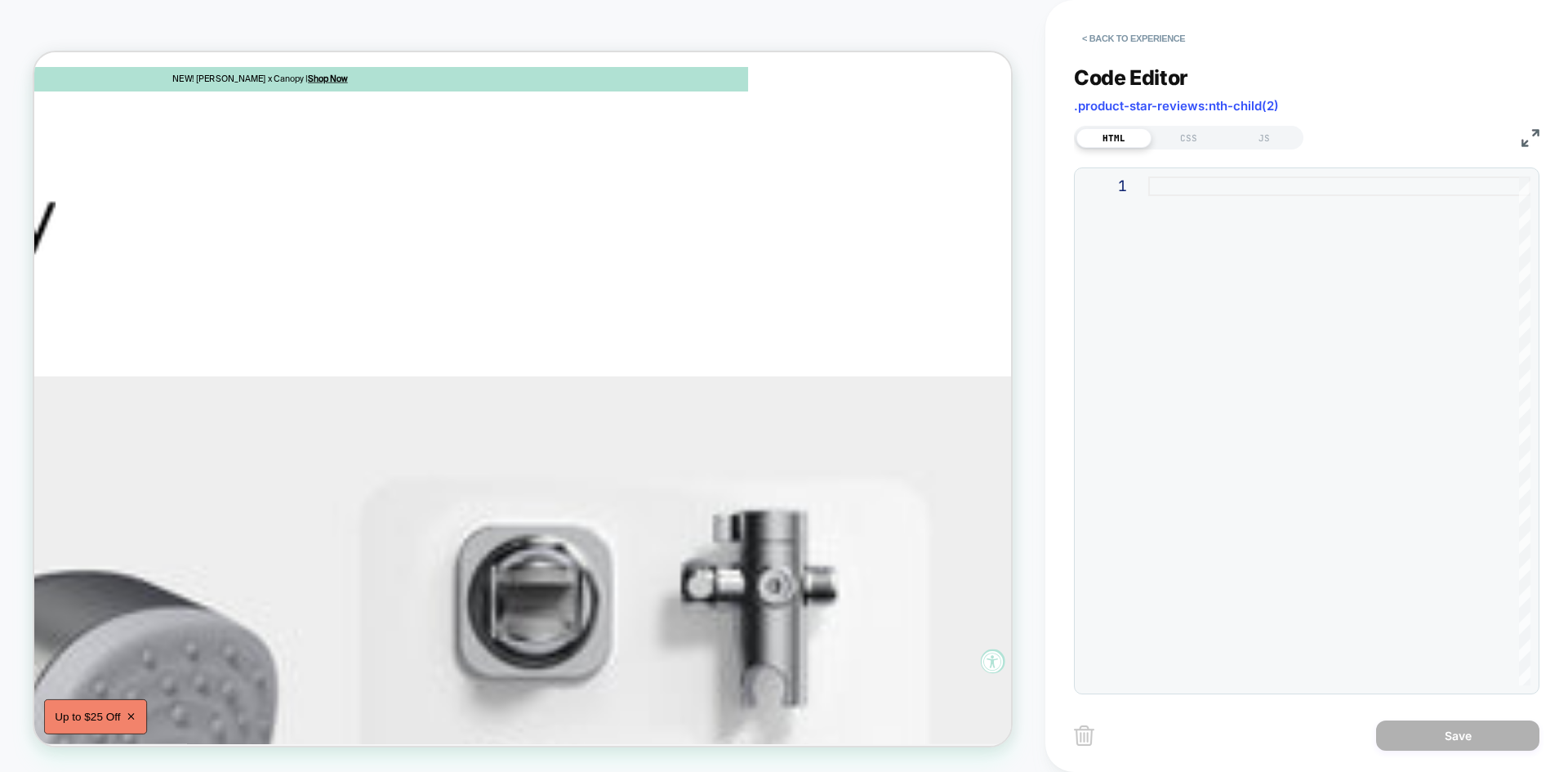
click at [1184, 148] on div "HTML CSS JS" at bounding box center [1188, 137] width 229 height 24
click at [1186, 133] on div "CSS" at bounding box center [1189, 138] width 75 height 20
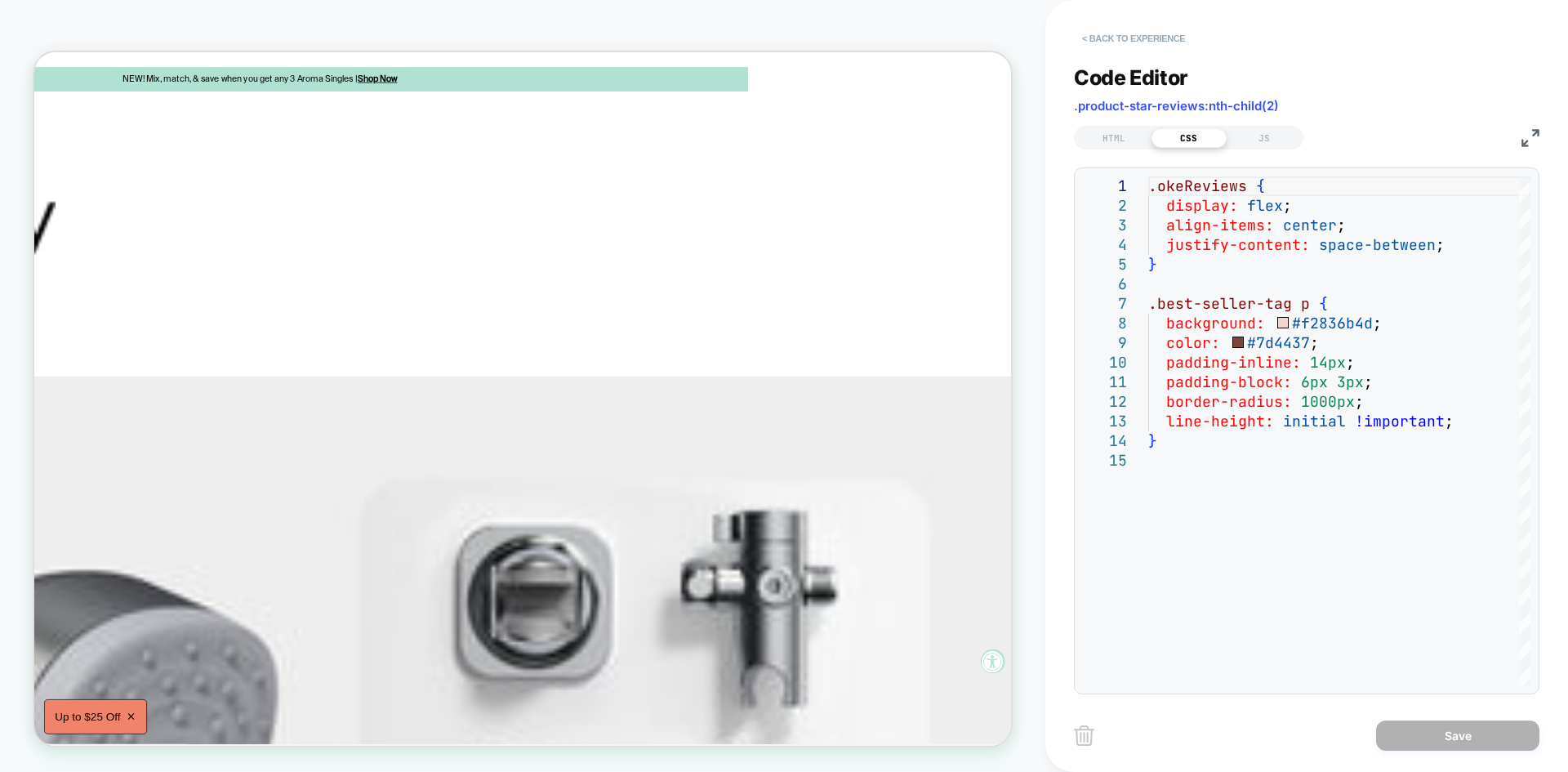
click at [1135, 46] on button "< Back to experience" at bounding box center [1134, 37] width 120 height 26
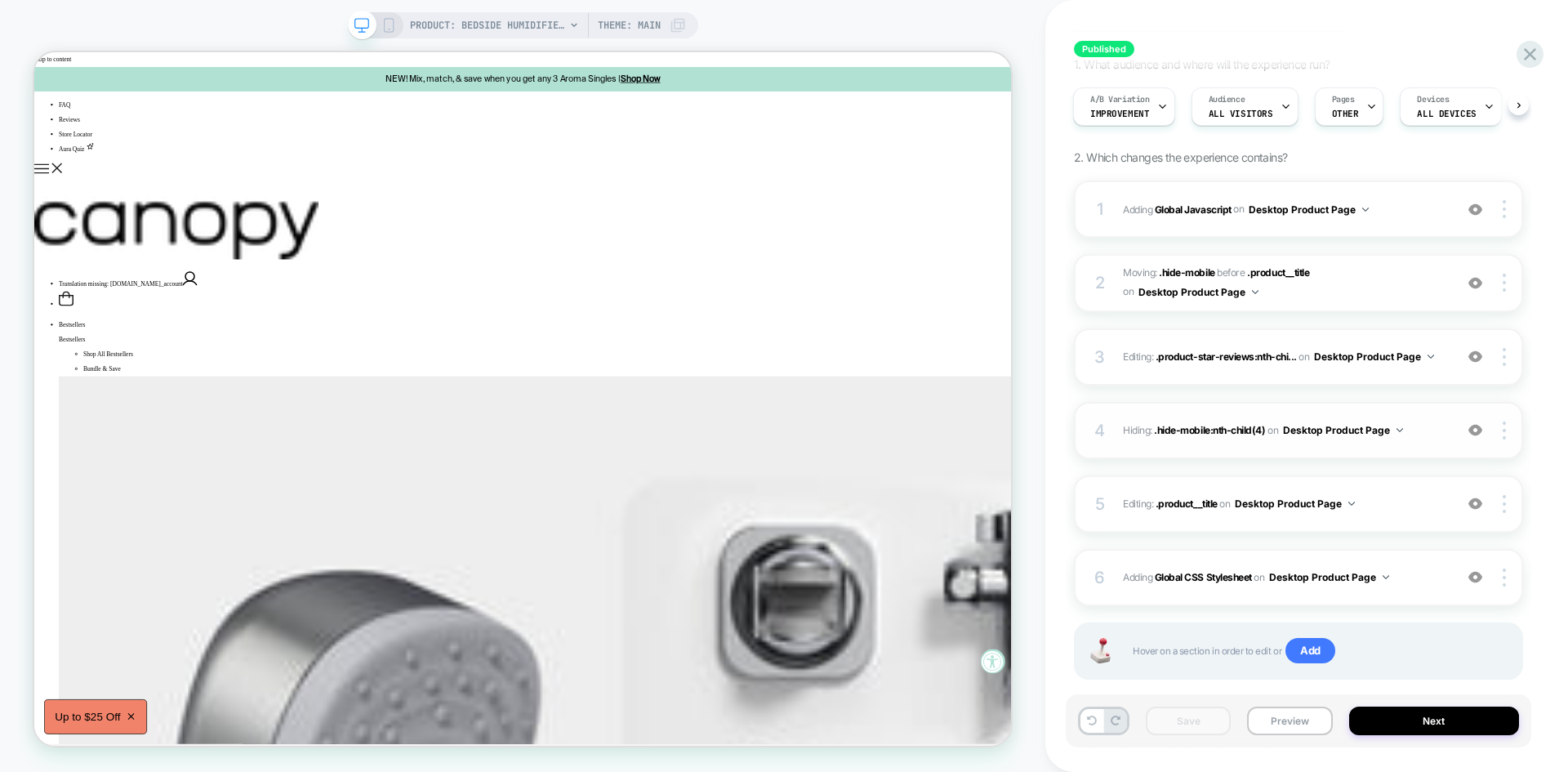
scroll to position [136, 0]
click at [1383, 507] on span "Editing : .product__title .product__title on Desktop Product Page" at bounding box center [1284, 502] width 323 height 21
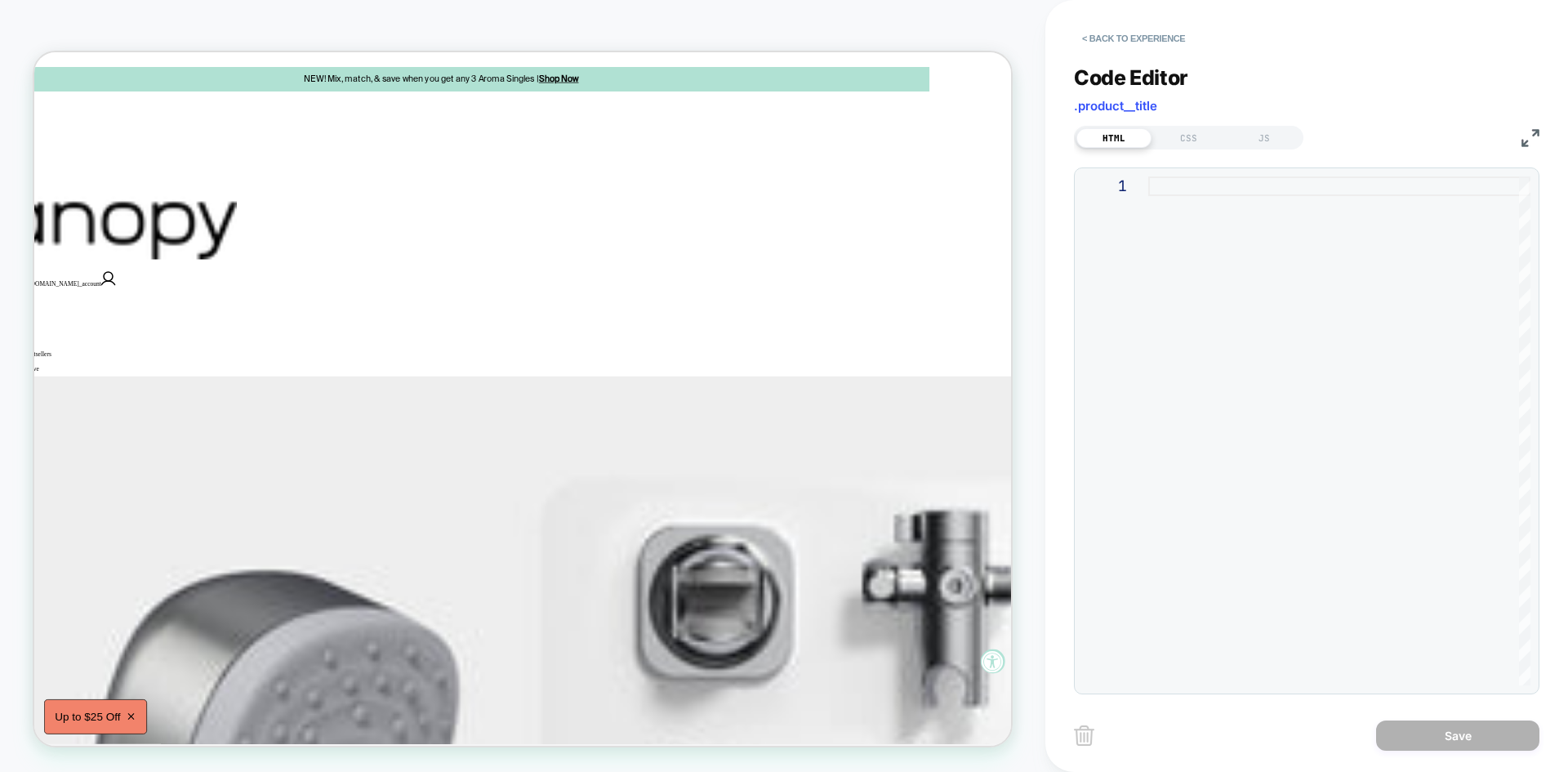
scroll to position [0, 350]
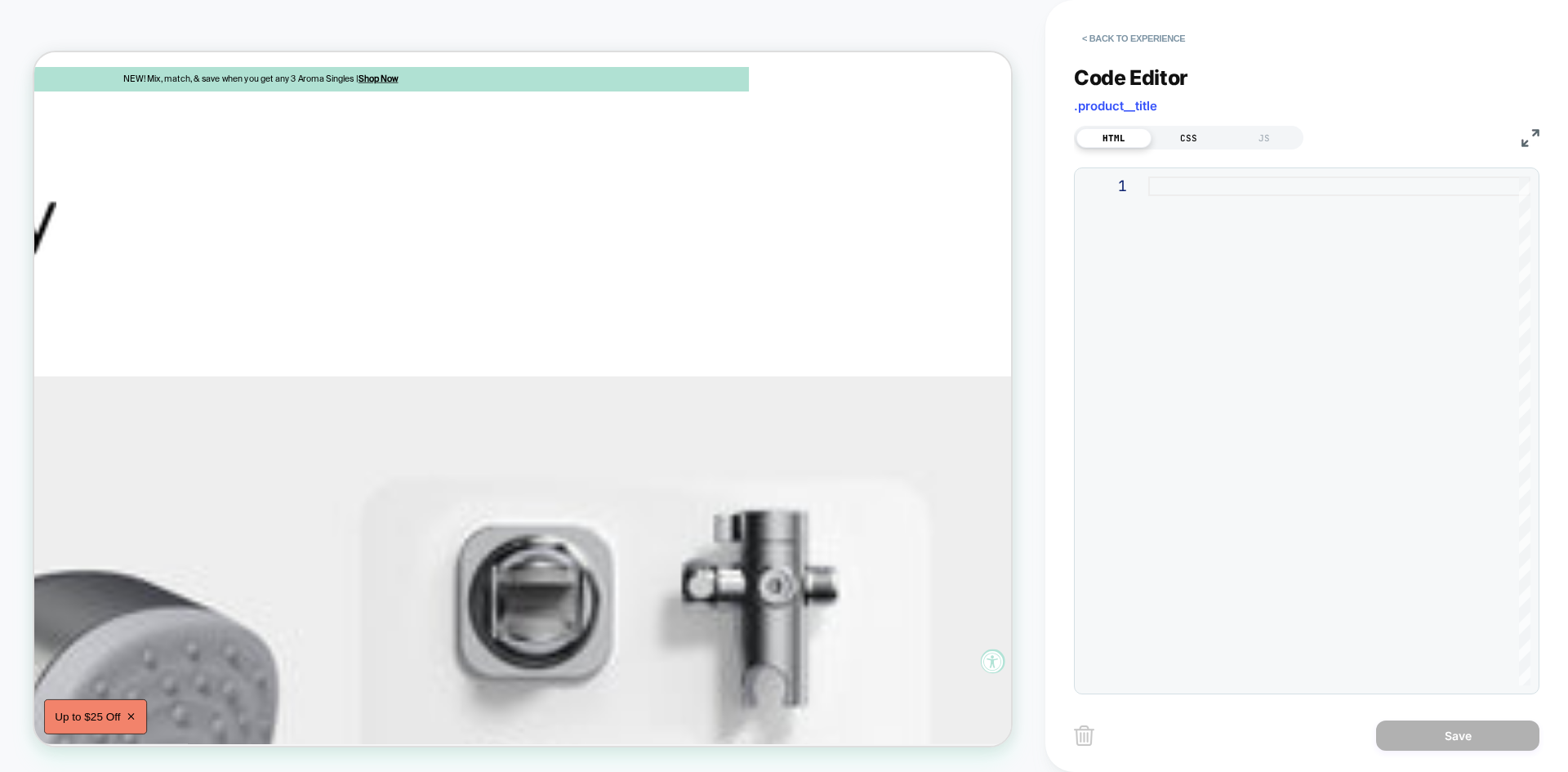
click at [1187, 137] on div "CSS" at bounding box center [1189, 138] width 75 height 20
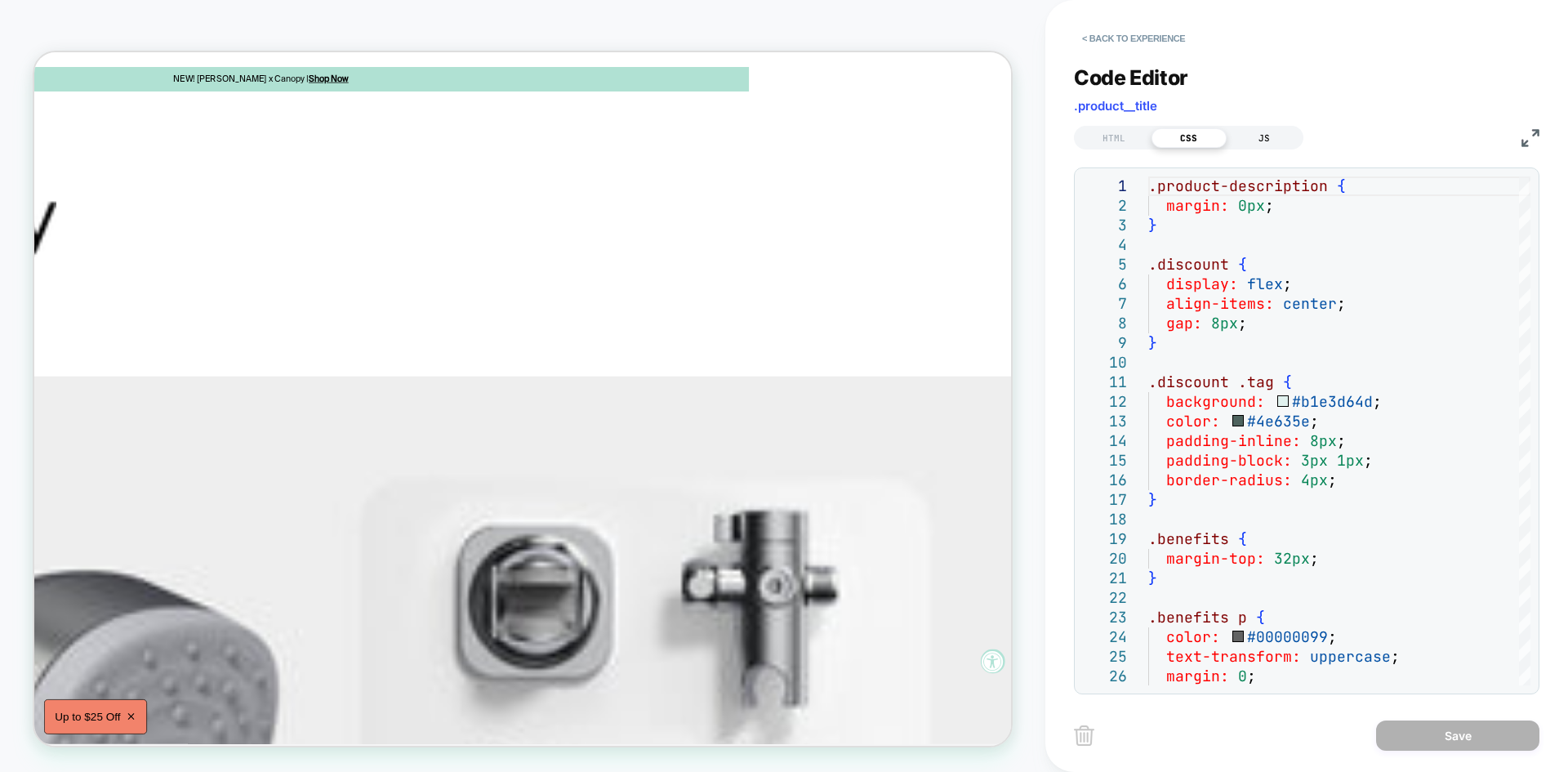
click at [1266, 141] on div "JS" at bounding box center [1264, 138] width 75 height 20
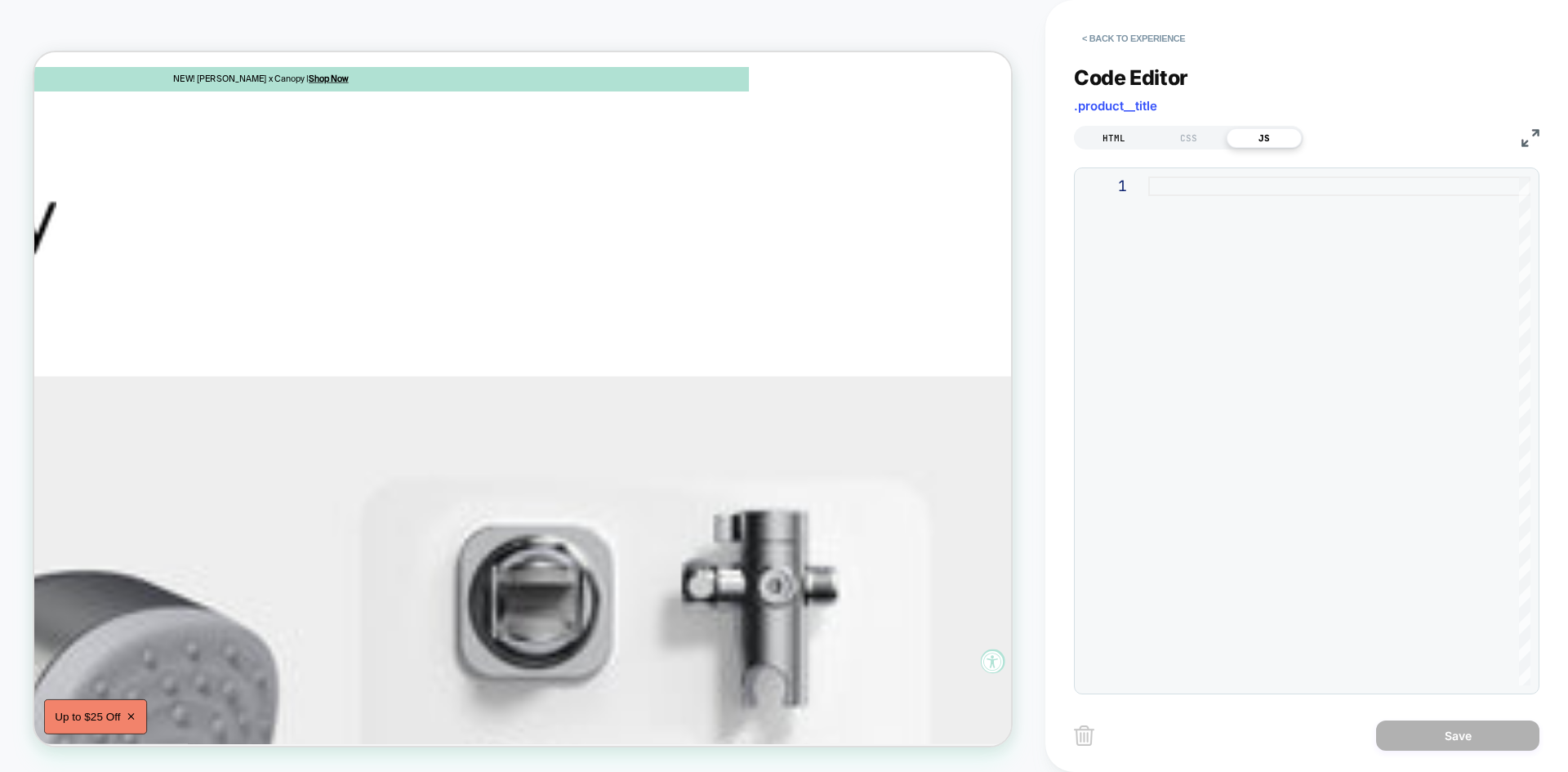
click at [1131, 145] on div "HTML" at bounding box center [1114, 138] width 75 height 20
click at [1193, 131] on div "CSS" at bounding box center [1189, 138] width 75 height 20
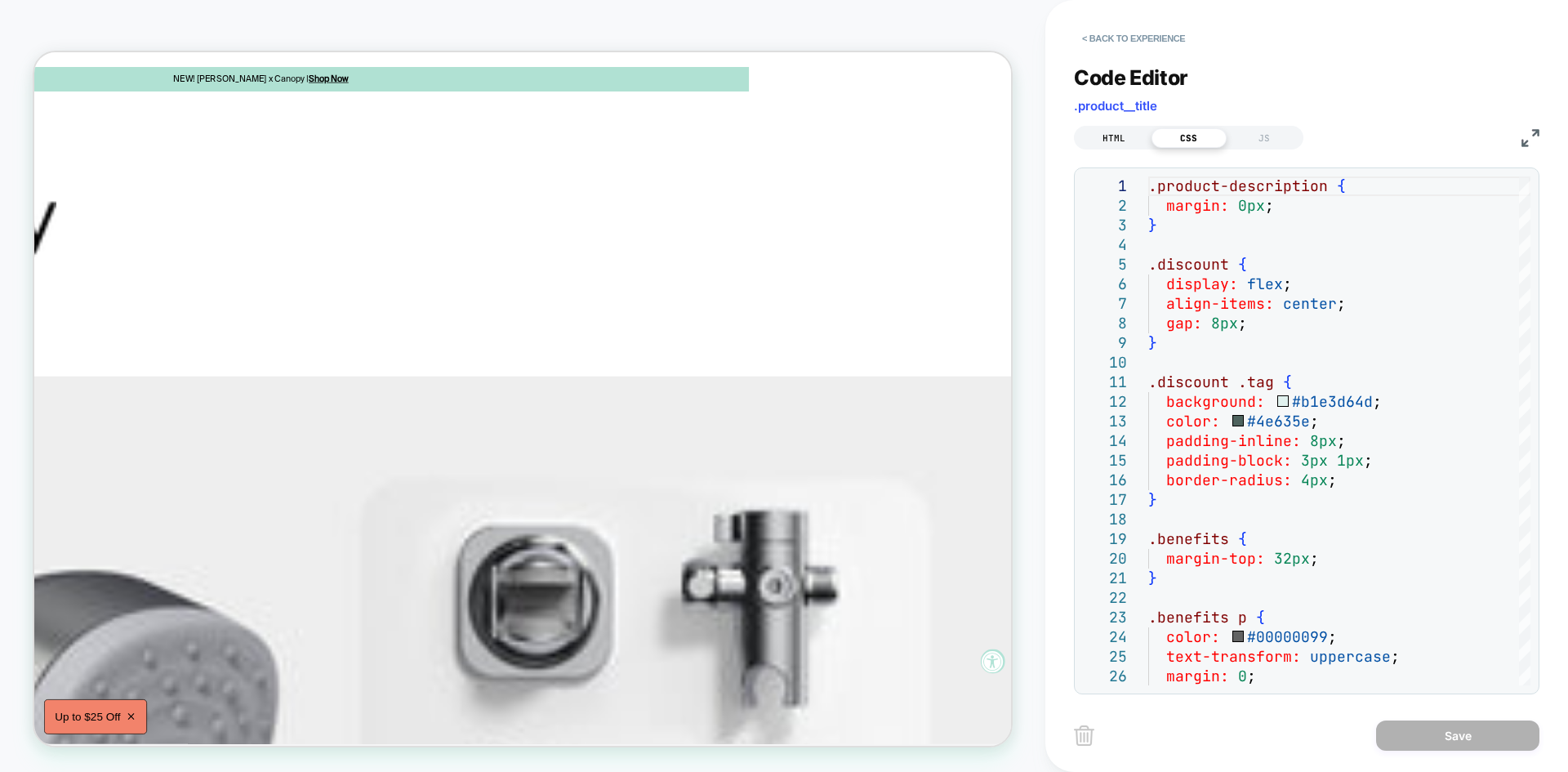
click at [1101, 137] on div "HTML" at bounding box center [1114, 138] width 75 height 20
